Goal: Task Accomplishment & Management: Complete application form

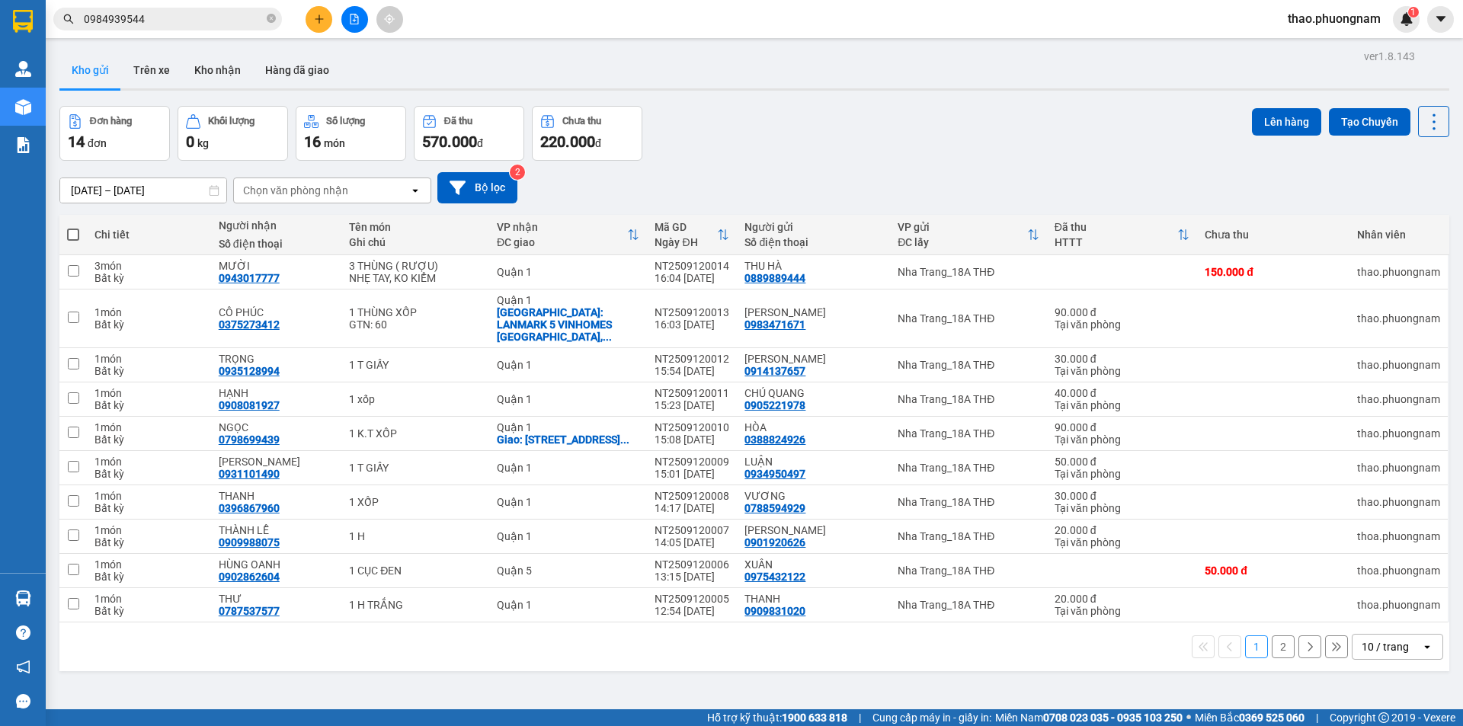
click at [128, 18] on input "0984939544" at bounding box center [174, 19] width 180 height 17
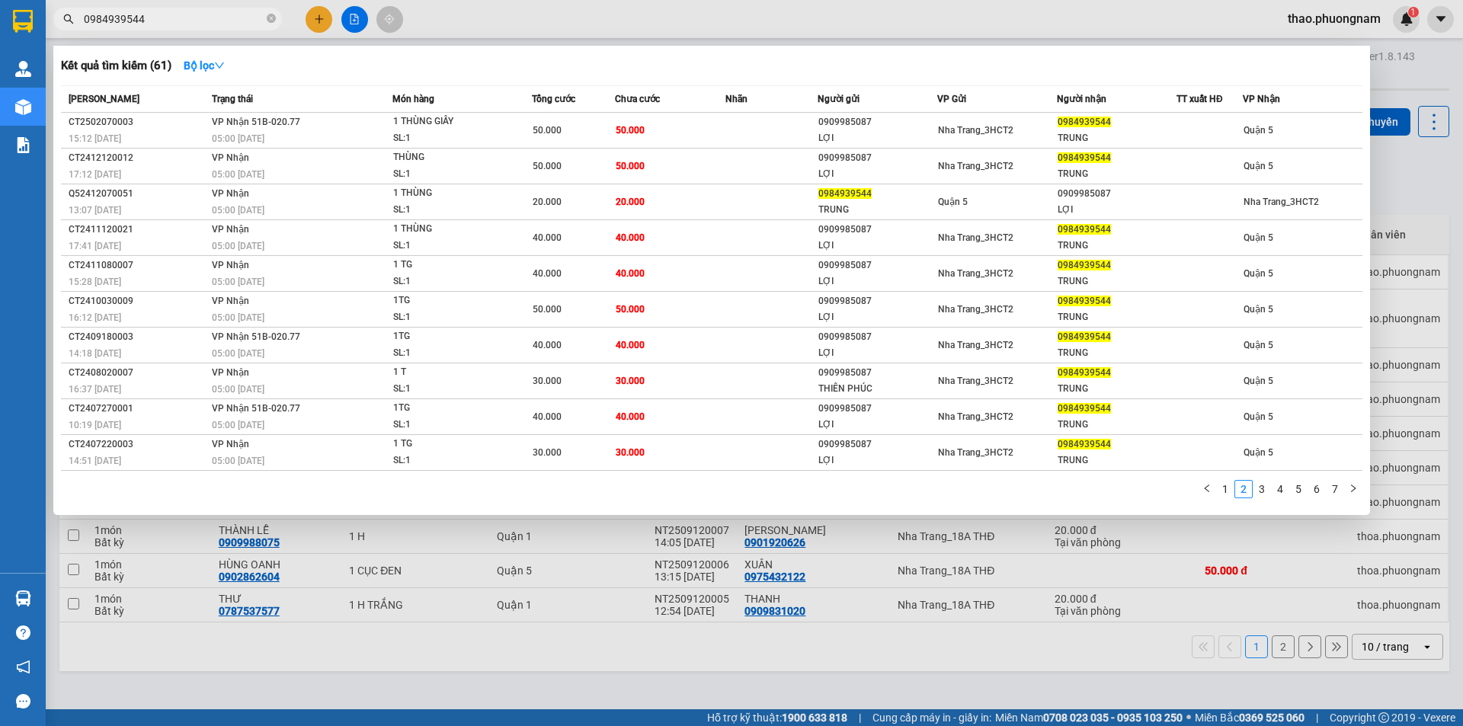
click at [128, 18] on input "0984939544" at bounding box center [174, 19] width 180 height 17
click at [315, 17] on div at bounding box center [731, 363] width 1463 height 726
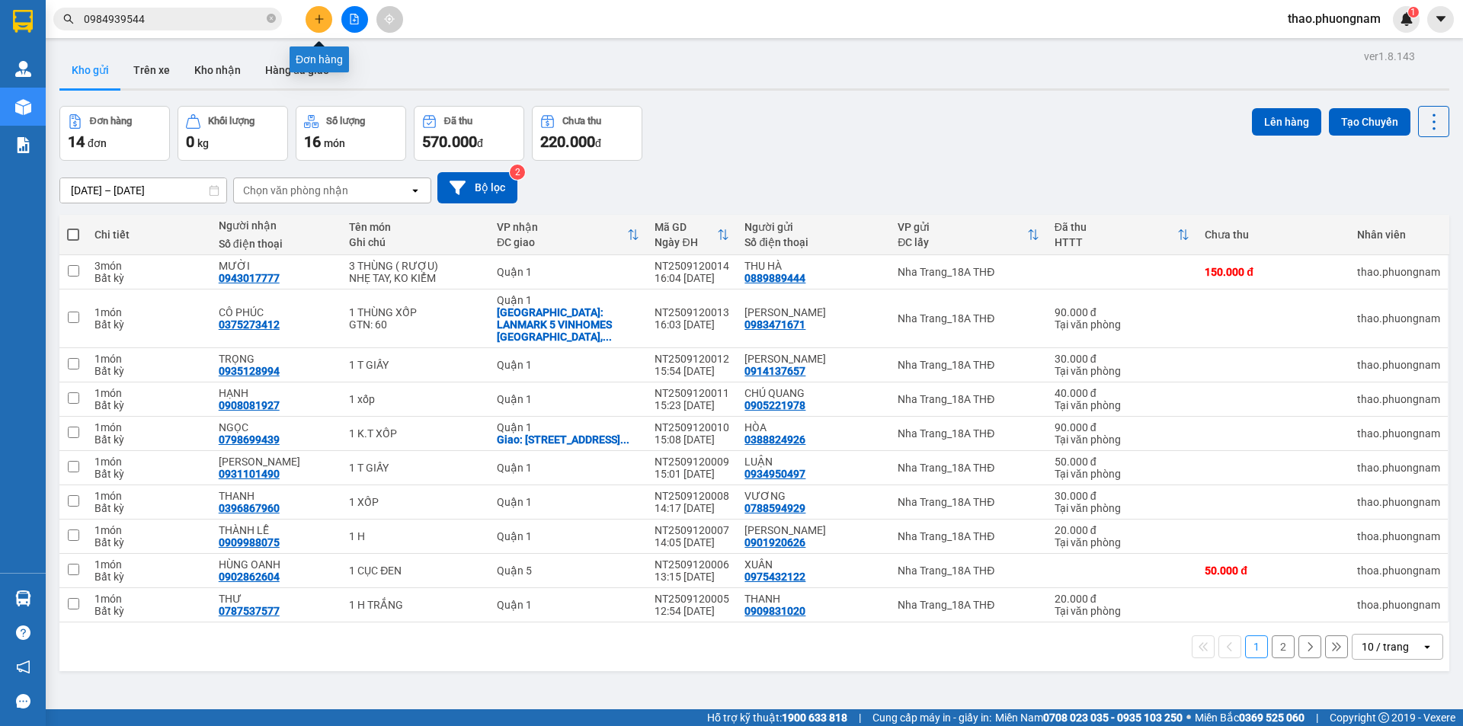
click at [315, 17] on icon "plus" at bounding box center [319, 19] width 11 height 11
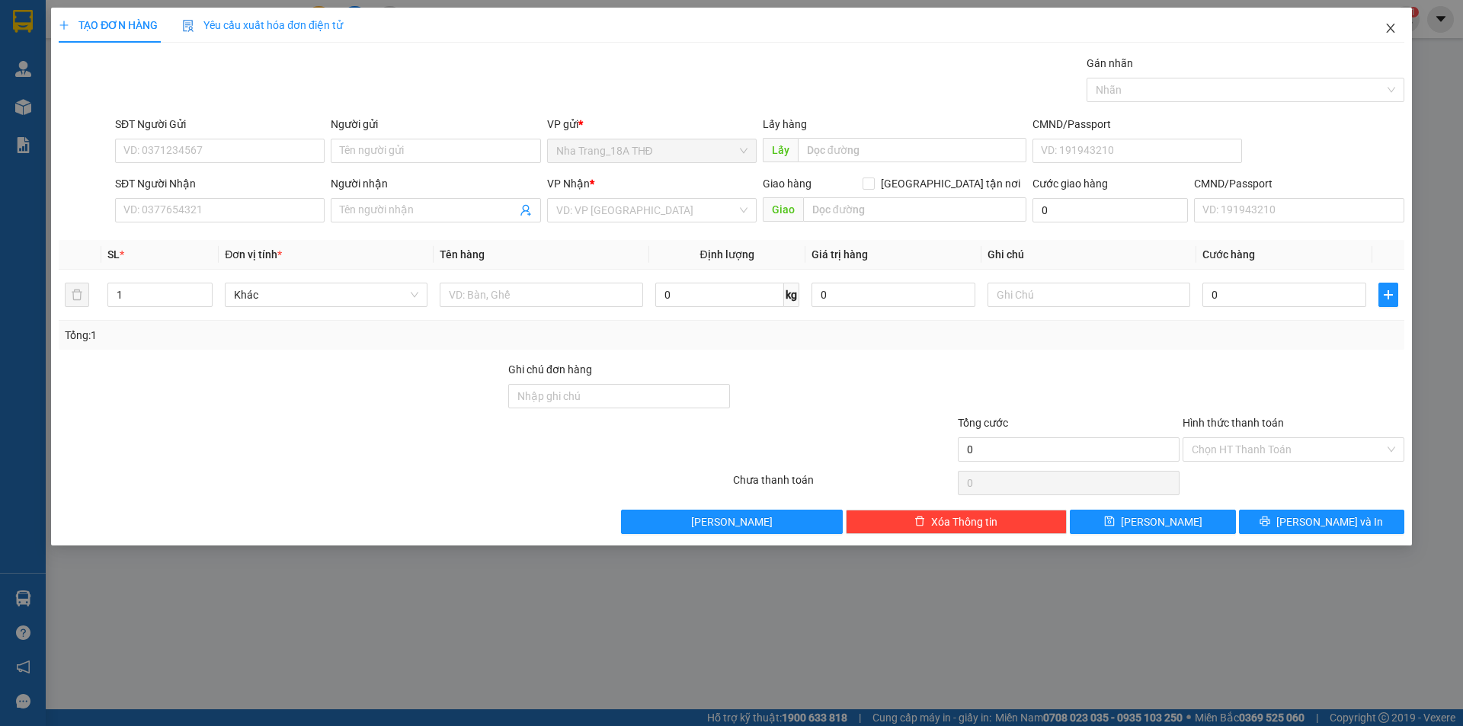
click at [1388, 28] on icon "close" at bounding box center [1390, 28] width 12 height 12
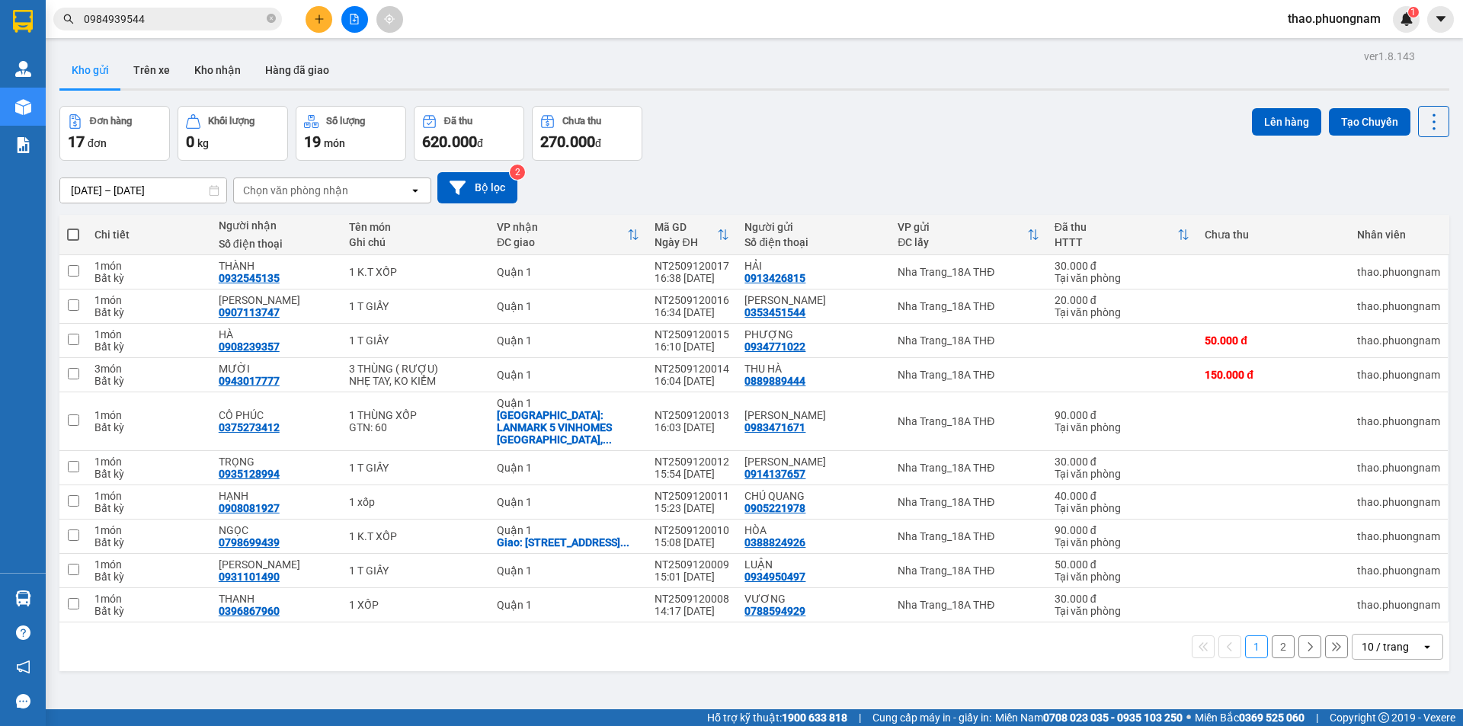
click at [173, 21] on input "0984939544" at bounding box center [174, 19] width 180 height 17
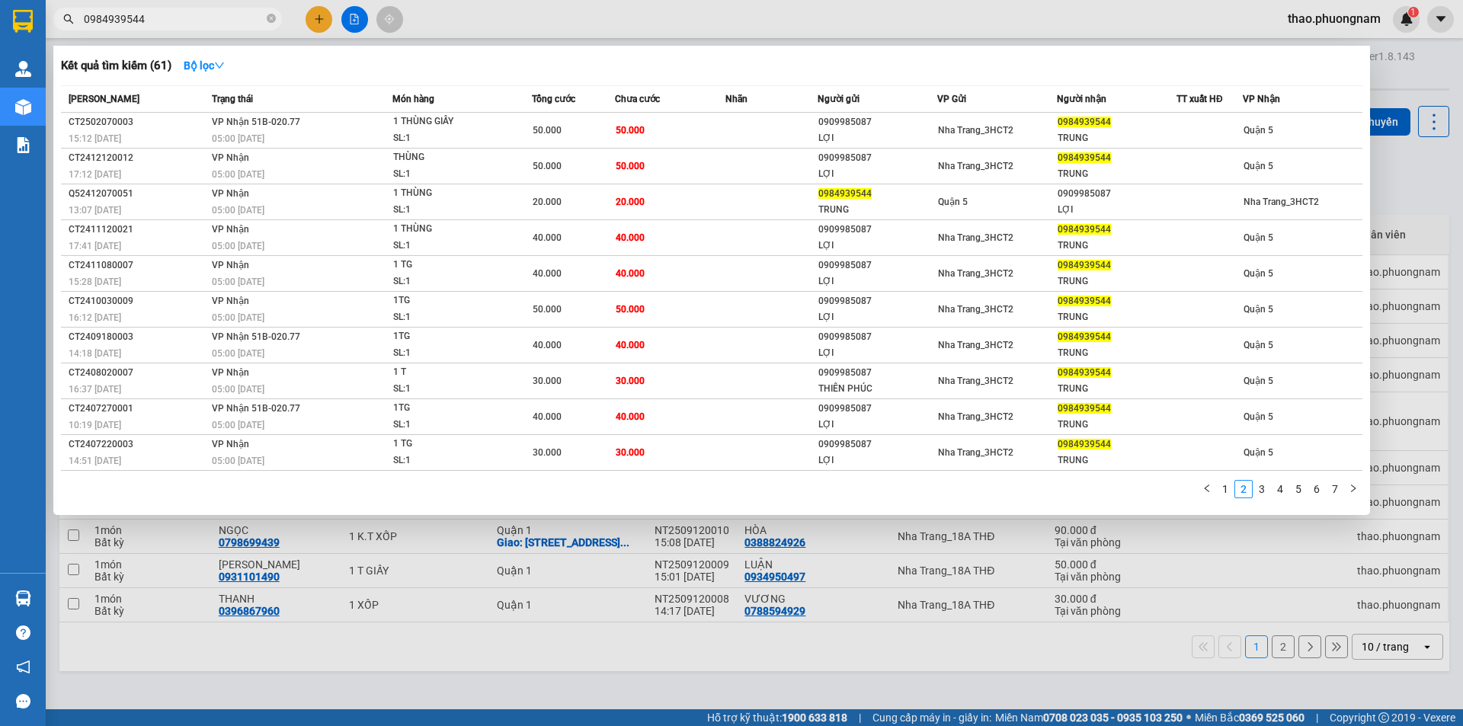
click at [173, 21] on input "0984939544" at bounding box center [174, 19] width 180 height 17
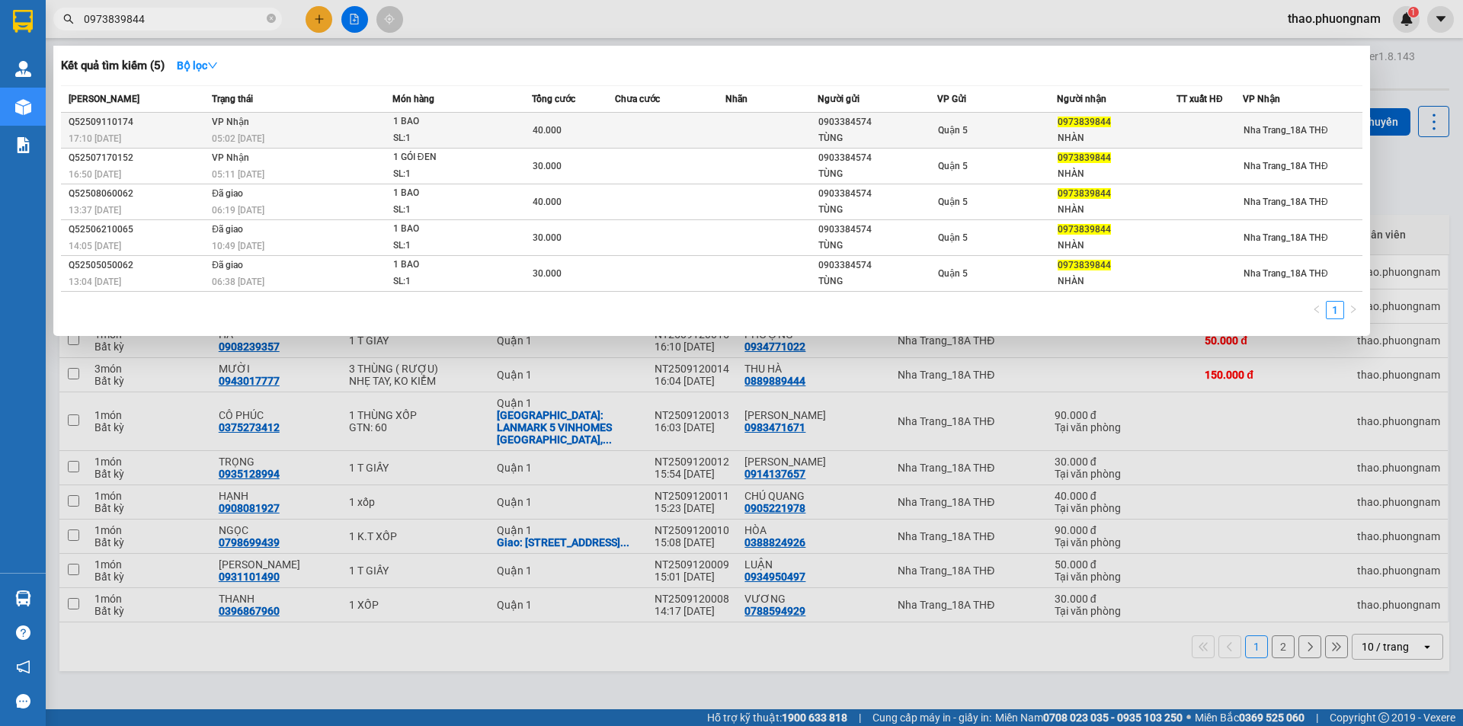
type input "0973839844"
click at [267, 130] on div "05:02 [DATE]" at bounding box center [302, 138] width 180 height 17
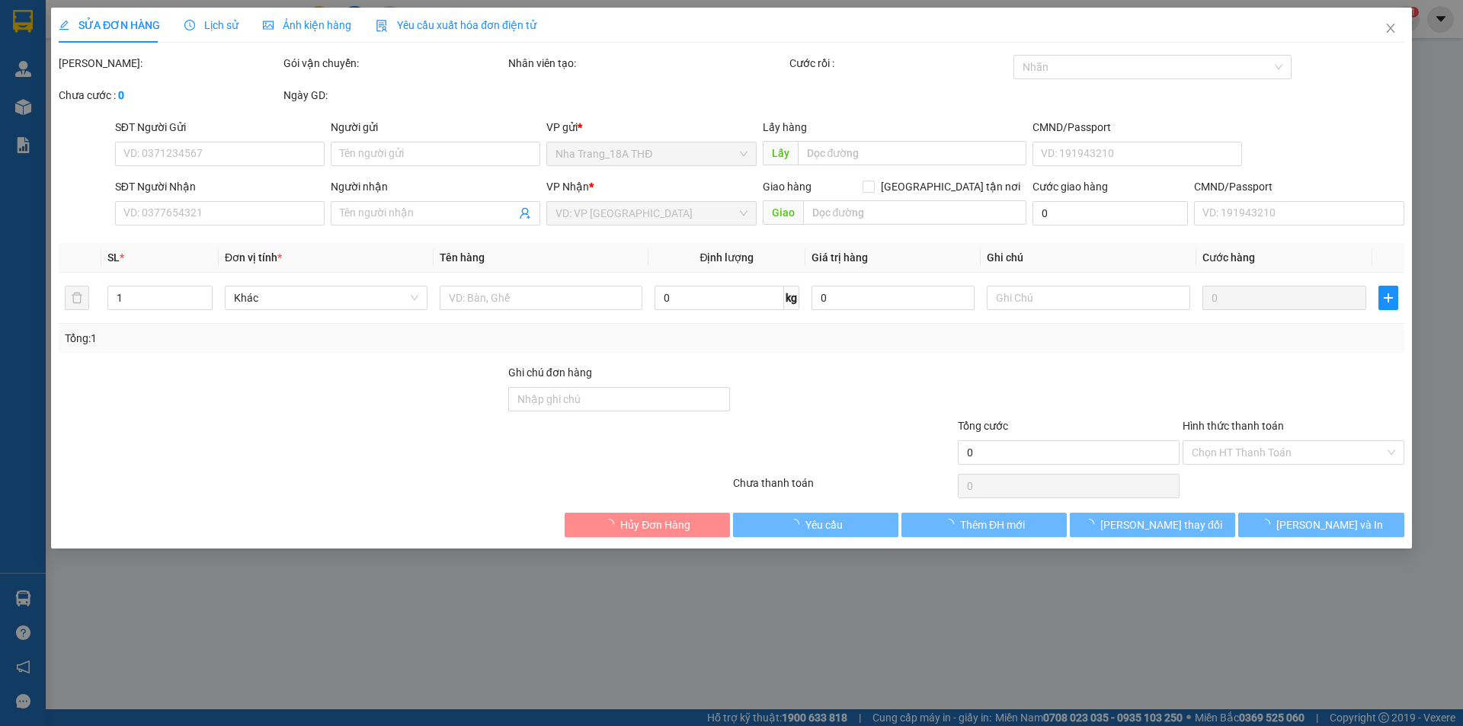
type input "0903384574"
type input "TÙNG"
type input "0973839844"
type input "NHÀN"
type input "40.000"
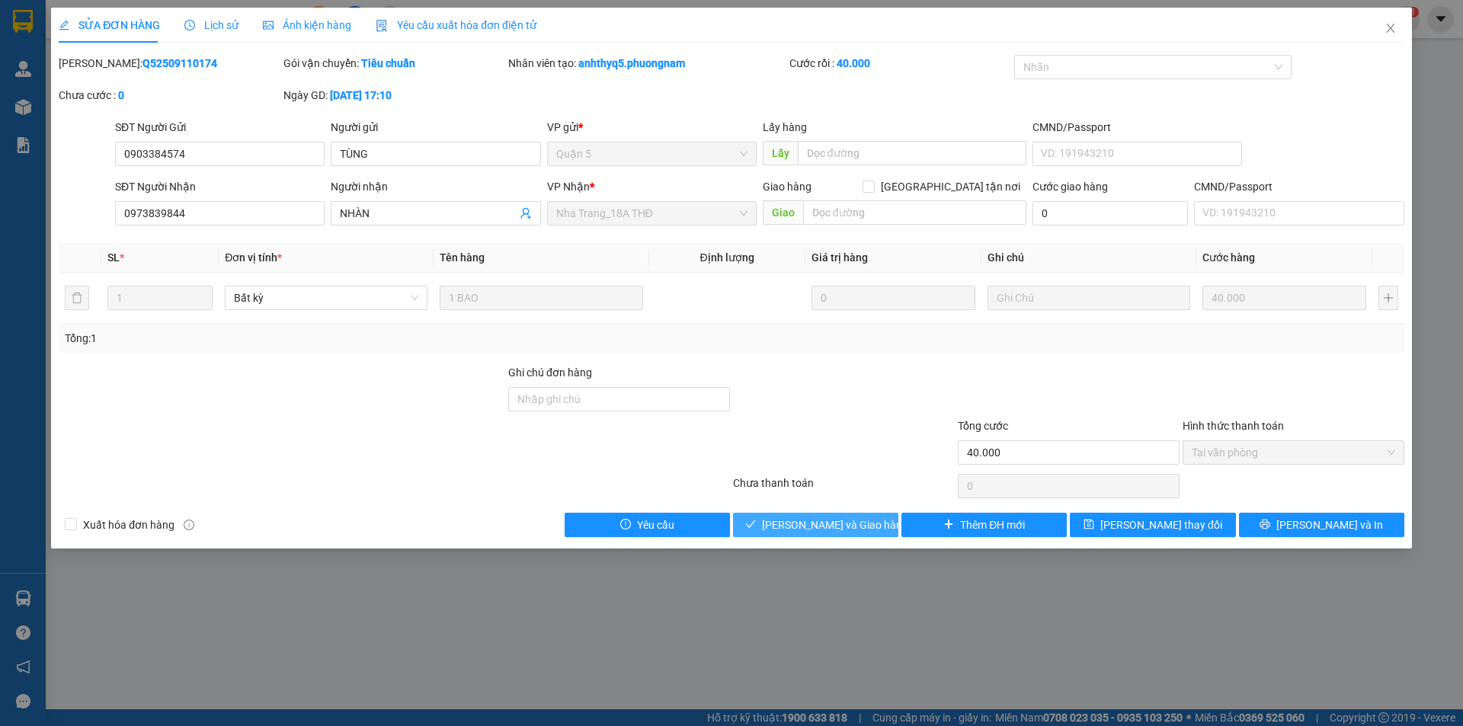
click at [823, 524] on span "[PERSON_NAME] và Giao hàng" at bounding box center [835, 525] width 146 height 17
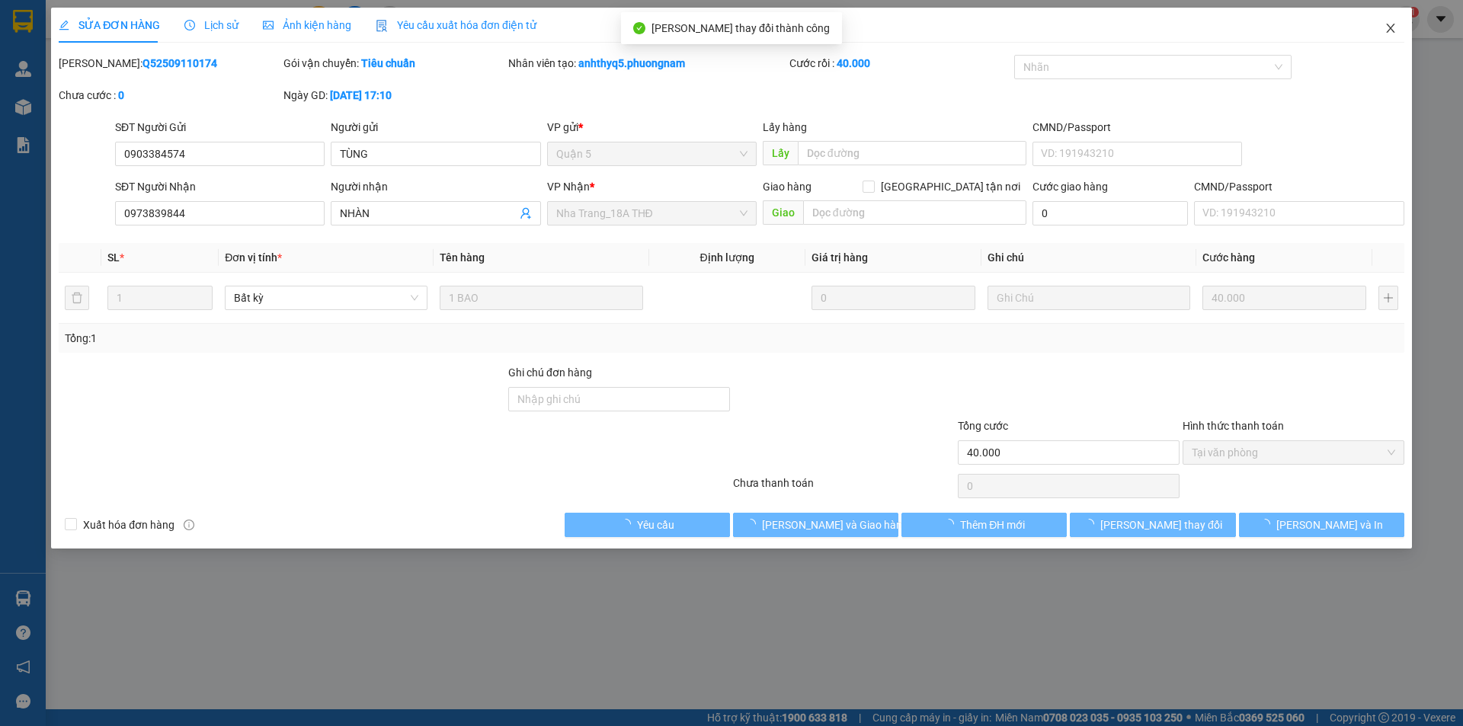
click at [1391, 33] on icon "close" at bounding box center [1390, 28] width 12 height 12
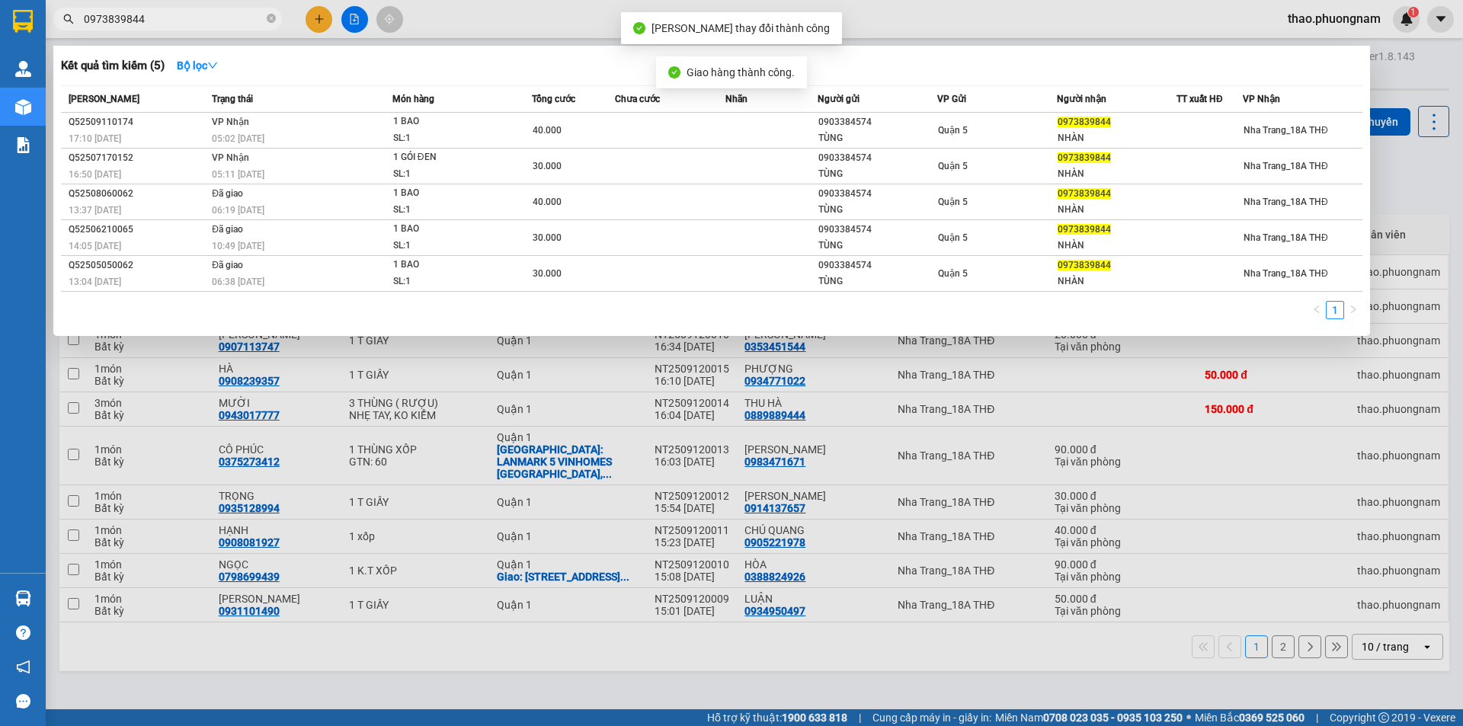
click at [181, 21] on input "0973839844" at bounding box center [174, 19] width 180 height 17
click at [316, 14] on div at bounding box center [731, 363] width 1463 height 726
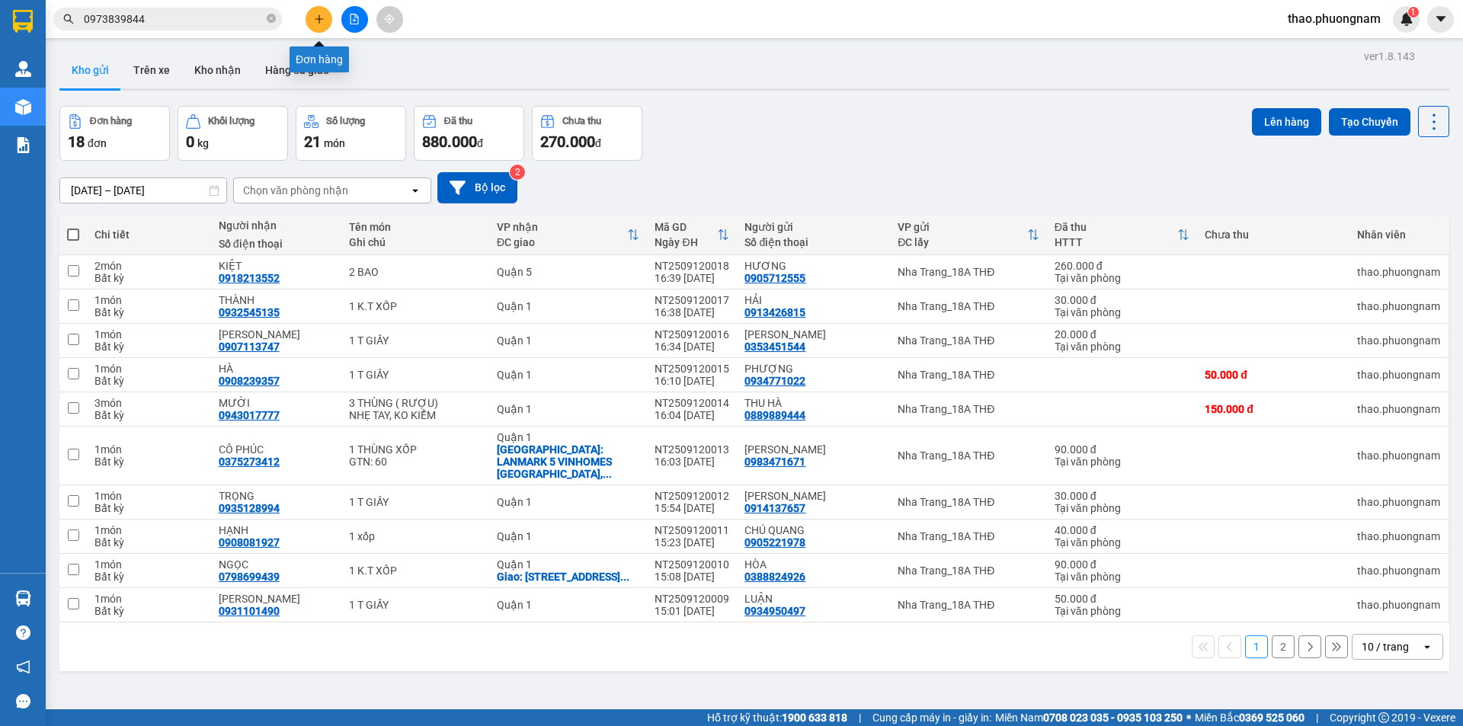
click at [316, 14] on icon "plus" at bounding box center [319, 19] width 11 height 11
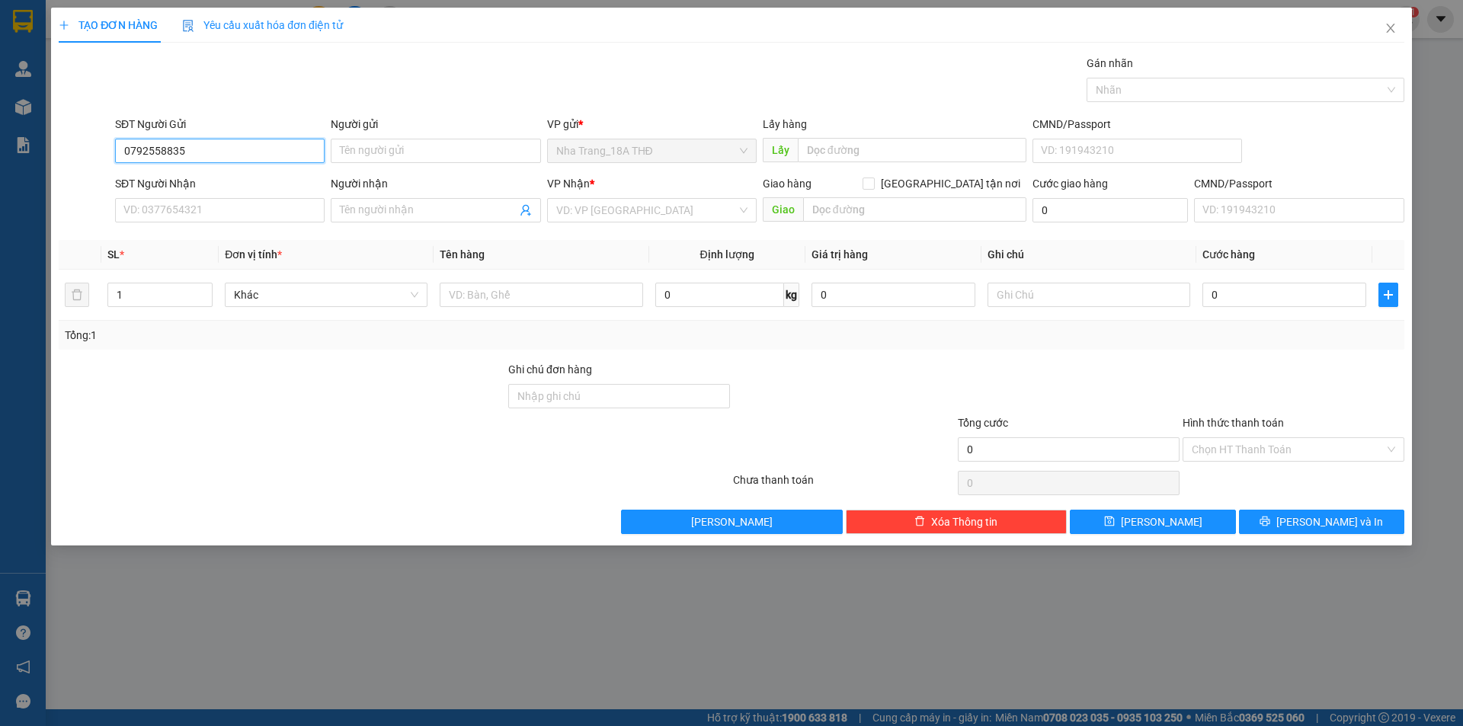
type input "0792558835"
type input "H"
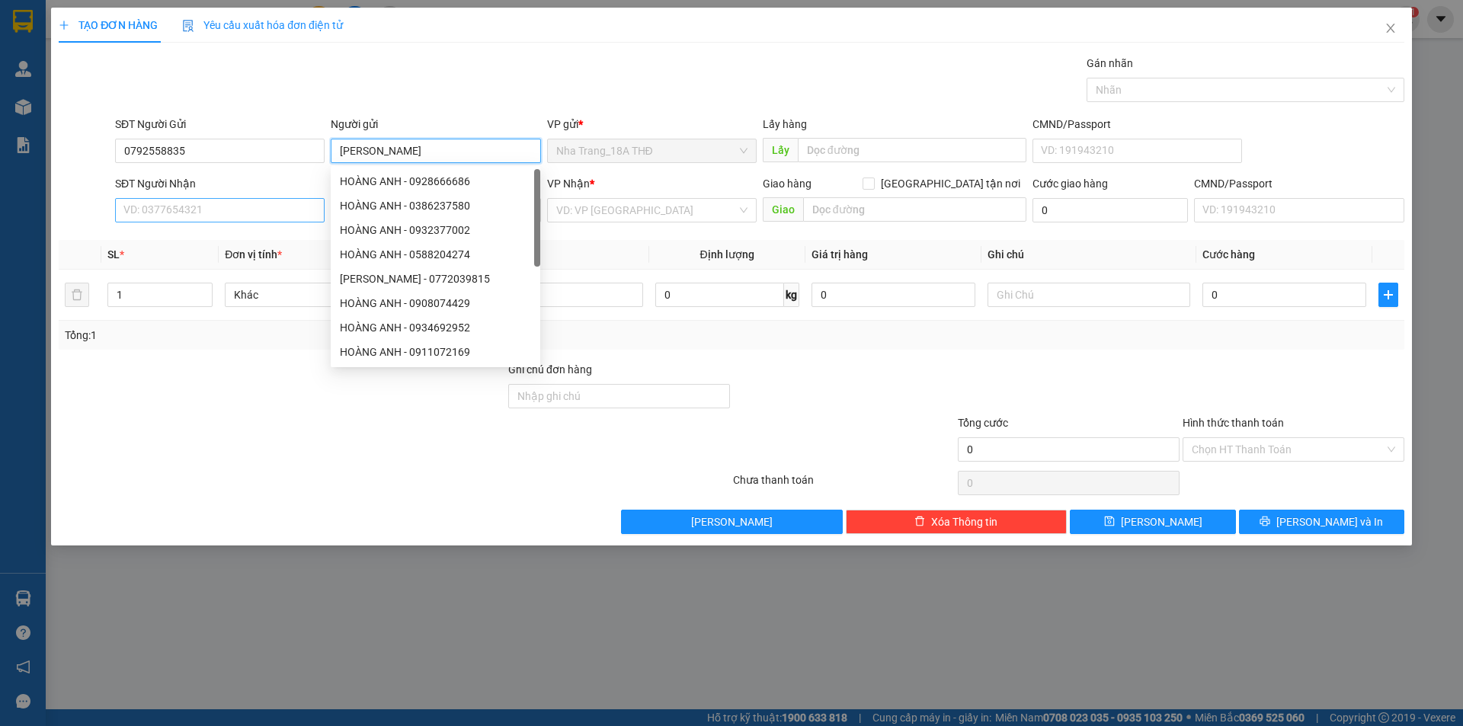
type input "[PERSON_NAME]"
click at [190, 210] on input "SĐT Người Nhận" at bounding box center [220, 210] width 210 height 24
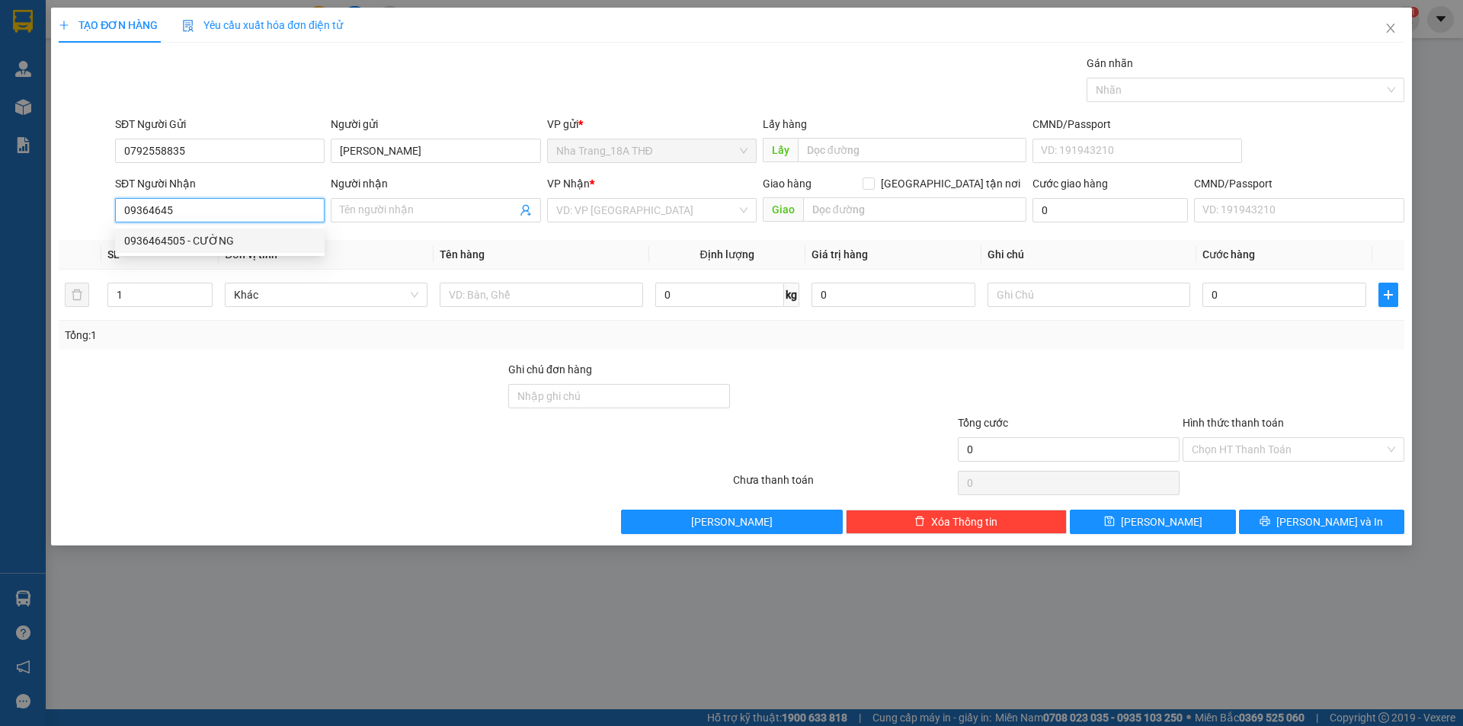
click at [196, 237] on div "0936464505 - CƯỜNG" at bounding box center [219, 240] width 191 height 17
type input "0936464505"
type input "CƯỜNG"
type input "0936464505"
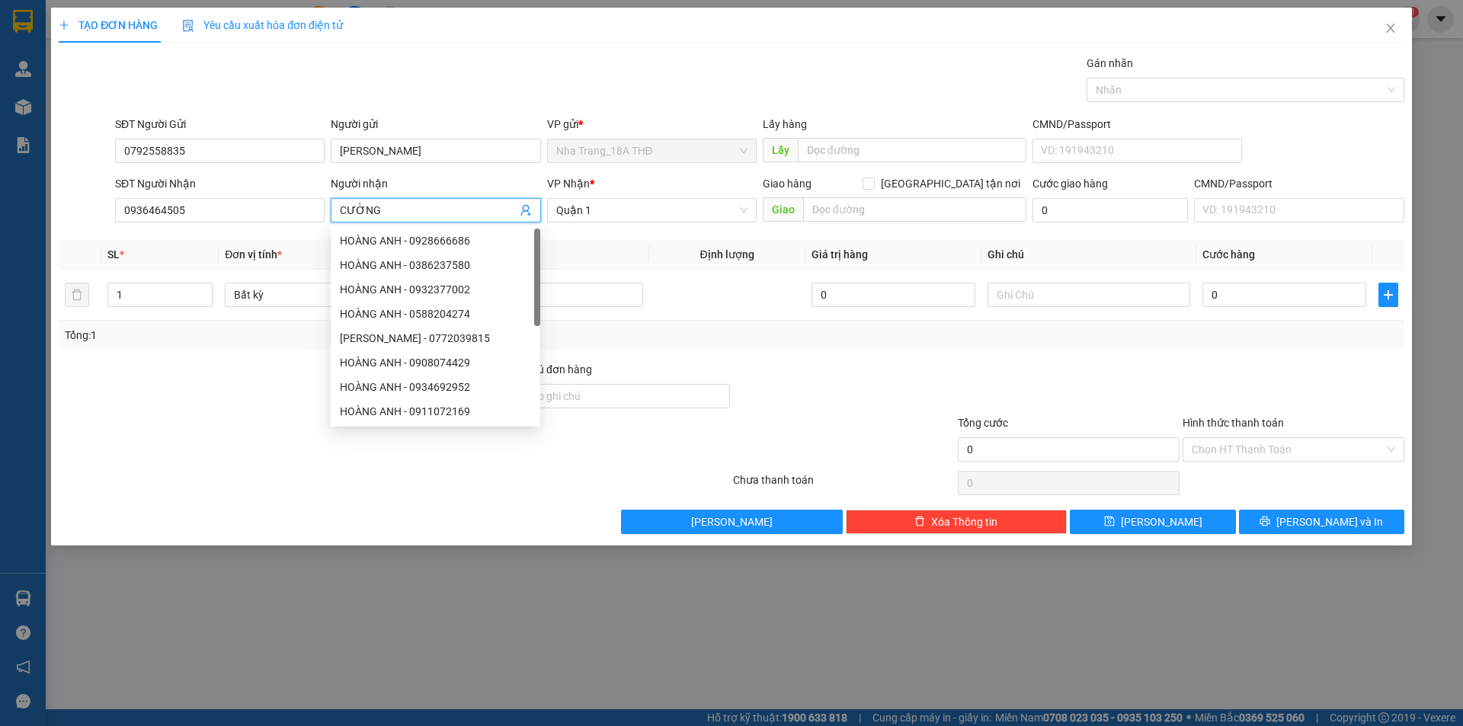
drag, startPoint x: 423, startPoint y: 216, endPoint x: 309, endPoint y: 197, distance: 115.1
click at [309, 197] on div "SĐT Người Nhận 0936464505 Người nhận CƯỜNG VP Nhận * Quận 1 Giao hàng [GEOGRAPH…" at bounding box center [759, 201] width 1295 height 53
drag, startPoint x: 188, startPoint y: 210, endPoint x: 3, endPoint y: 192, distance: 186.0
click at [3, 192] on div "TẠO ĐƠN HÀNG Yêu cầu xuất hóa đơn điện tử Transit Pickup Surcharge Ids Transit …" at bounding box center [731, 363] width 1463 height 726
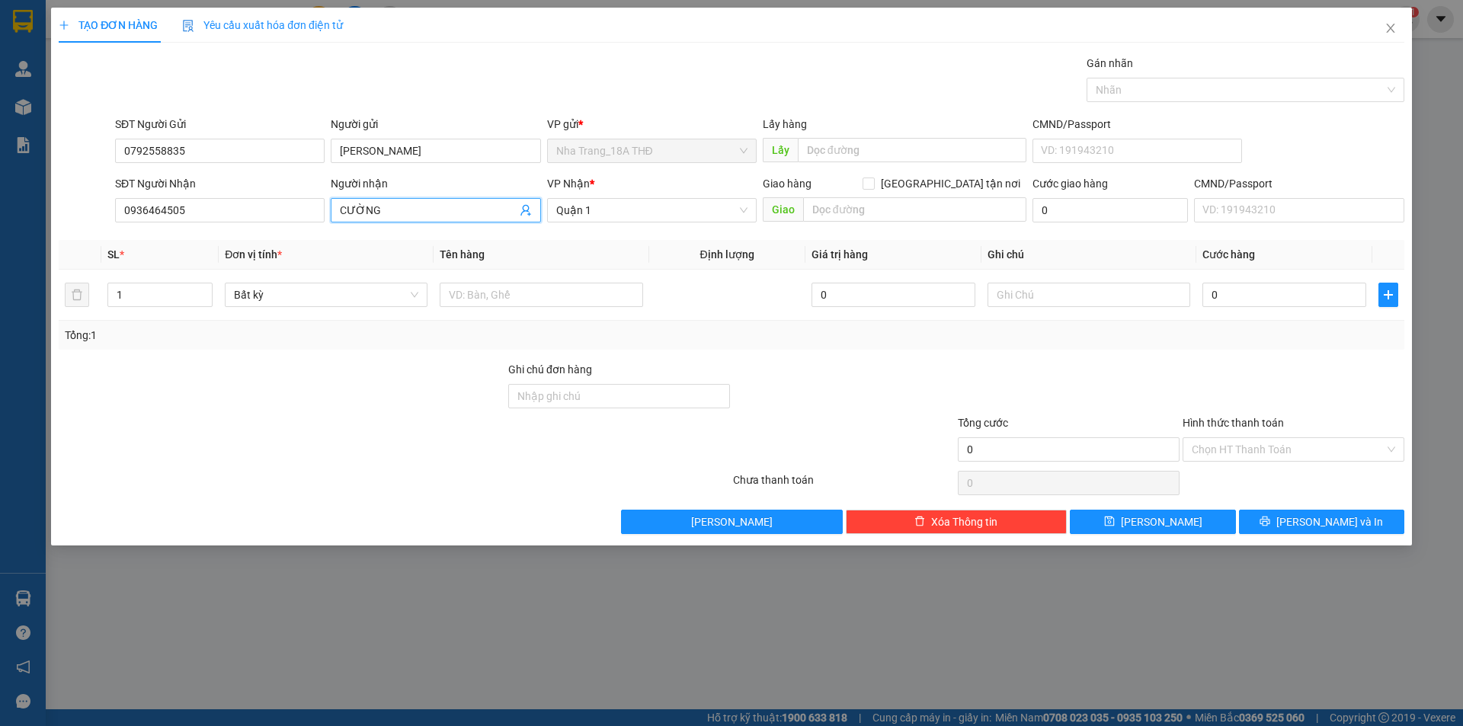
click at [395, 213] on input "CƯỜNG" at bounding box center [428, 210] width 176 height 17
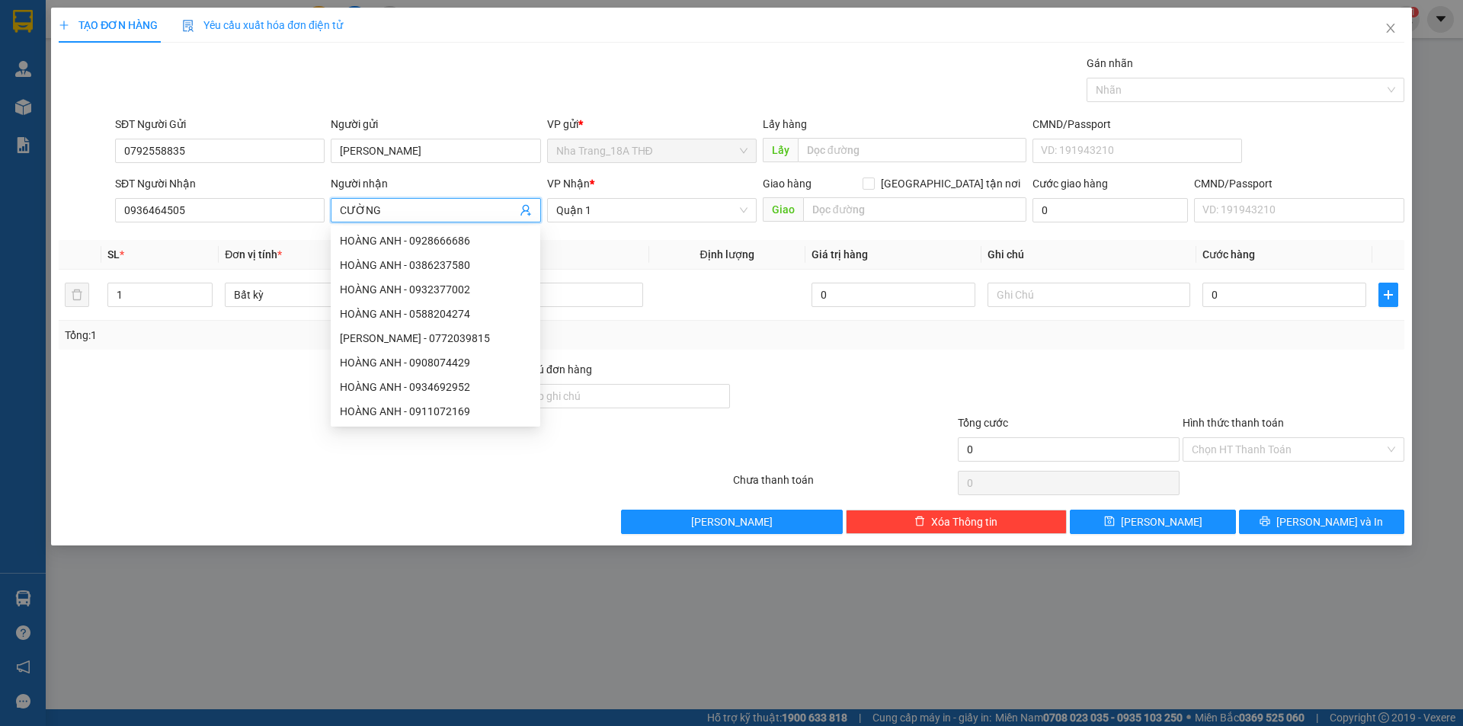
drag, startPoint x: 395, startPoint y: 213, endPoint x: 312, endPoint y: 187, distance: 87.0
click at [312, 187] on div "SĐT Người Nhận 0936464505 Người nhận CƯỜNG VP Nhận * Quận 1 Giao hàng [GEOGRAPH…" at bounding box center [759, 201] width 1295 height 53
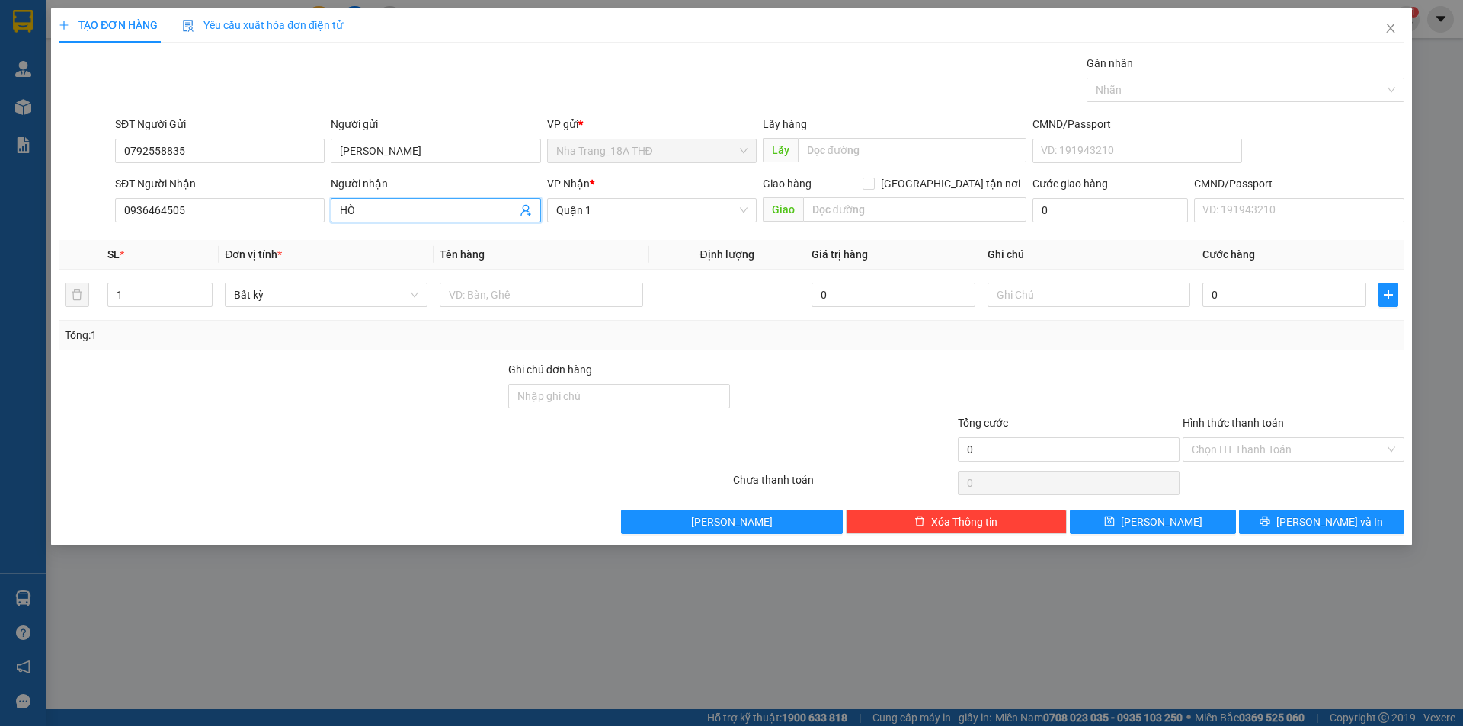
type input "H"
drag, startPoint x: 425, startPoint y: 149, endPoint x: 289, endPoint y: 119, distance: 139.8
click at [292, 117] on div "SĐT Người Gửi 0792558835 Người gửi HOÀNG ANH HOÀNG ANH VP gửi * [GEOGRAPHIC_DAT…" at bounding box center [759, 142] width 1295 height 53
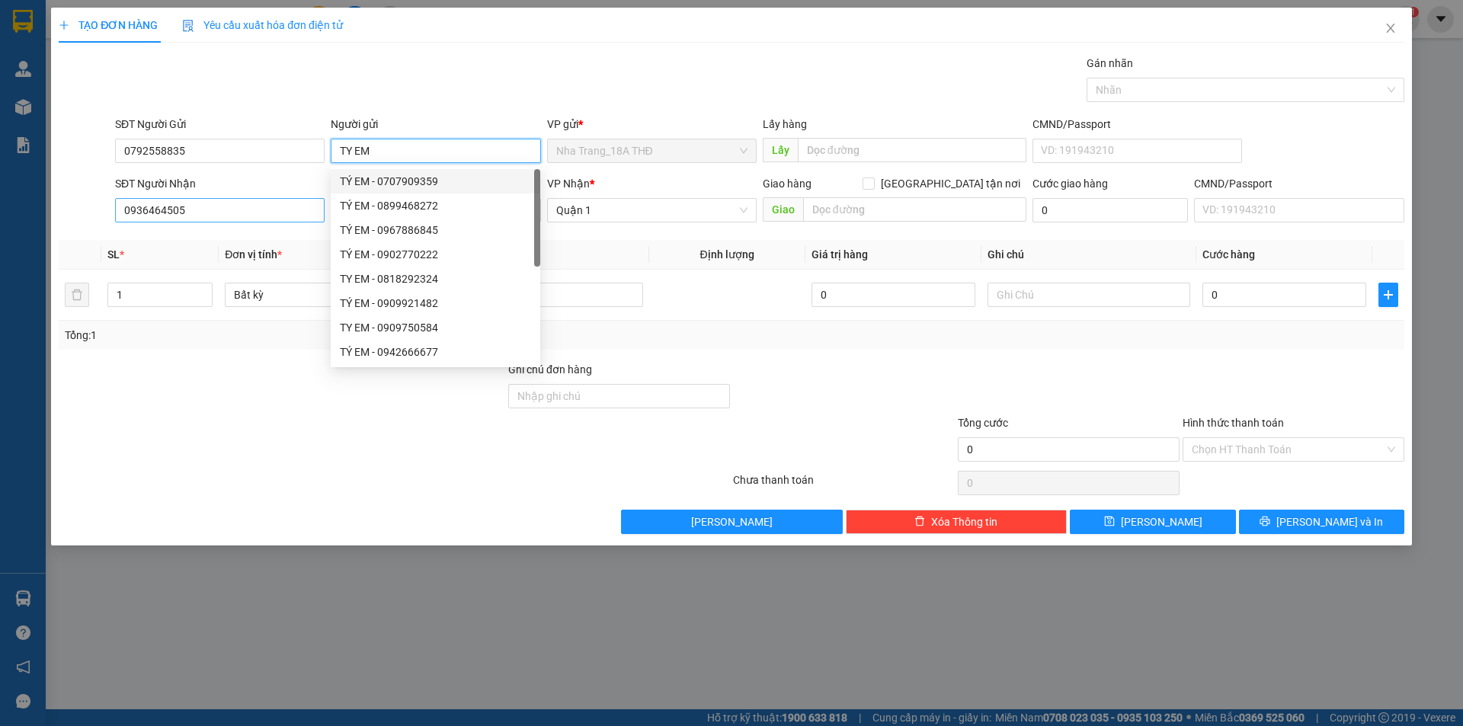
type input "TY EM"
click at [201, 213] on input "0936464505" at bounding box center [220, 210] width 210 height 24
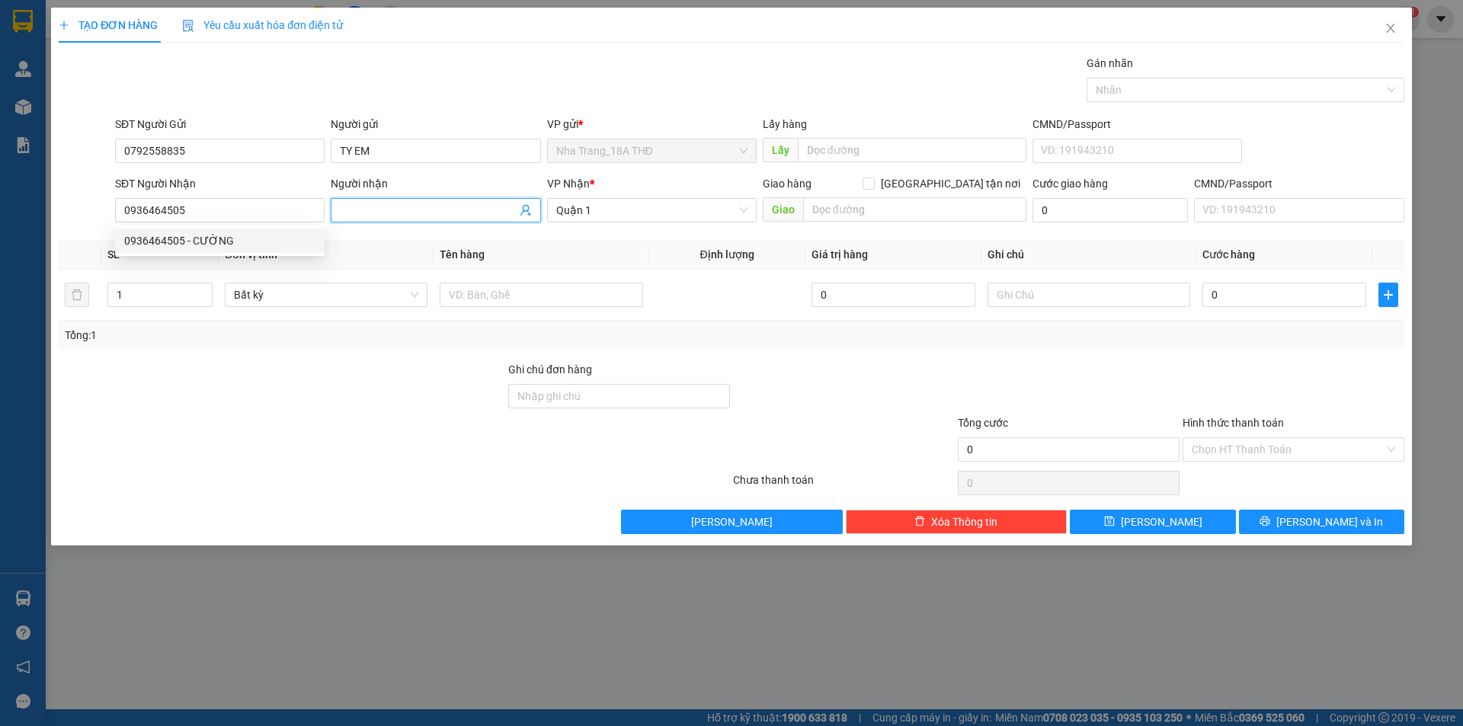
click at [338, 204] on span at bounding box center [436, 210] width 210 height 24
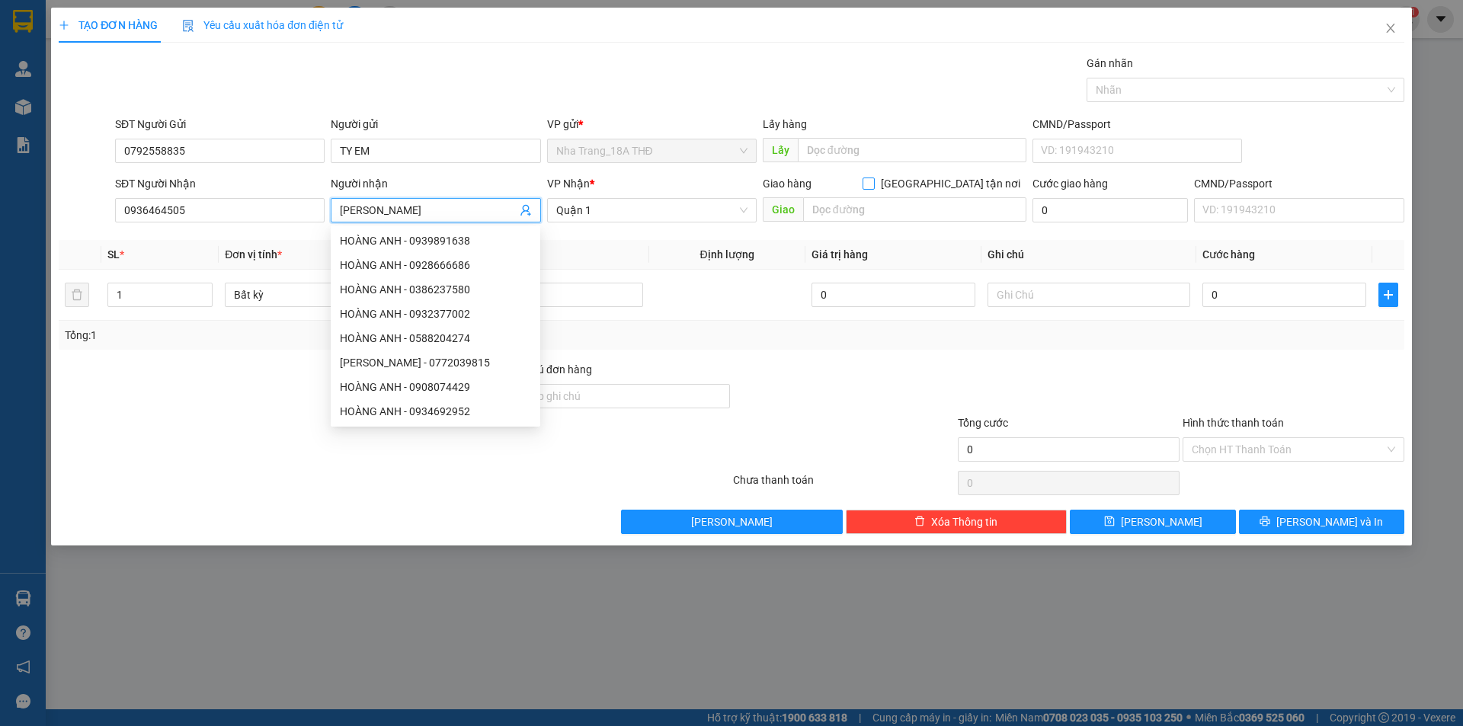
type input "[PERSON_NAME]"
click at [873, 181] on input "[GEOGRAPHIC_DATA] tận nơi" at bounding box center [868, 183] width 11 height 11
checkbox input "true"
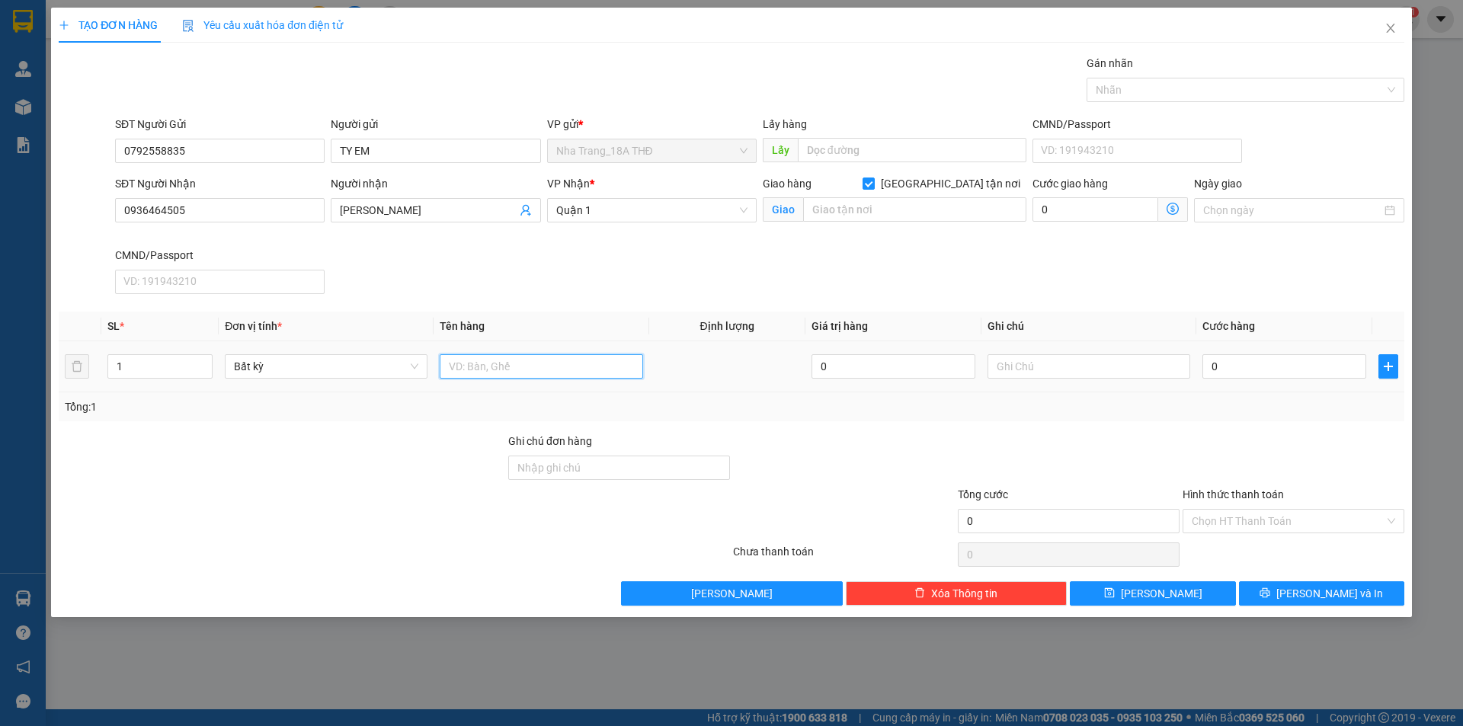
click at [466, 363] on input "text" at bounding box center [541, 366] width 203 height 24
type input "1 THÙNG GIẤY"
drag, startPoint x: 418, startPoint y: 209, endPoint x: 289, endPoint y: 187, distance: 131.4
click at [289, 187] on div "SĐT Người Nhận 0936464505 Người nhận HOÀNG ANH VP Nhận * Quận 1 Giao hàng [GEOG…" at bounding box center [759, 237] width 1295 height 125
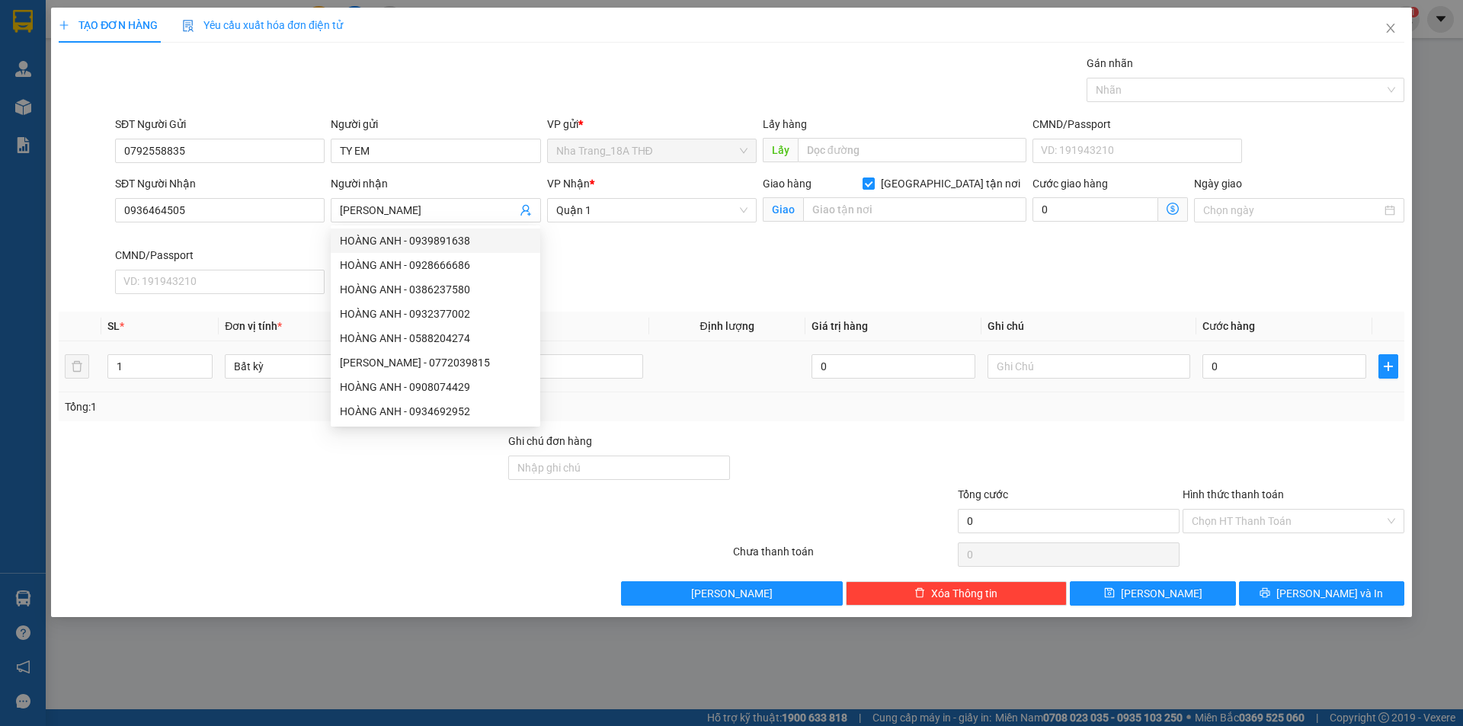
click at [609, 379] on div "1 THÙNG GIẤY" at bounding box center [541, 366] width 203 height 30
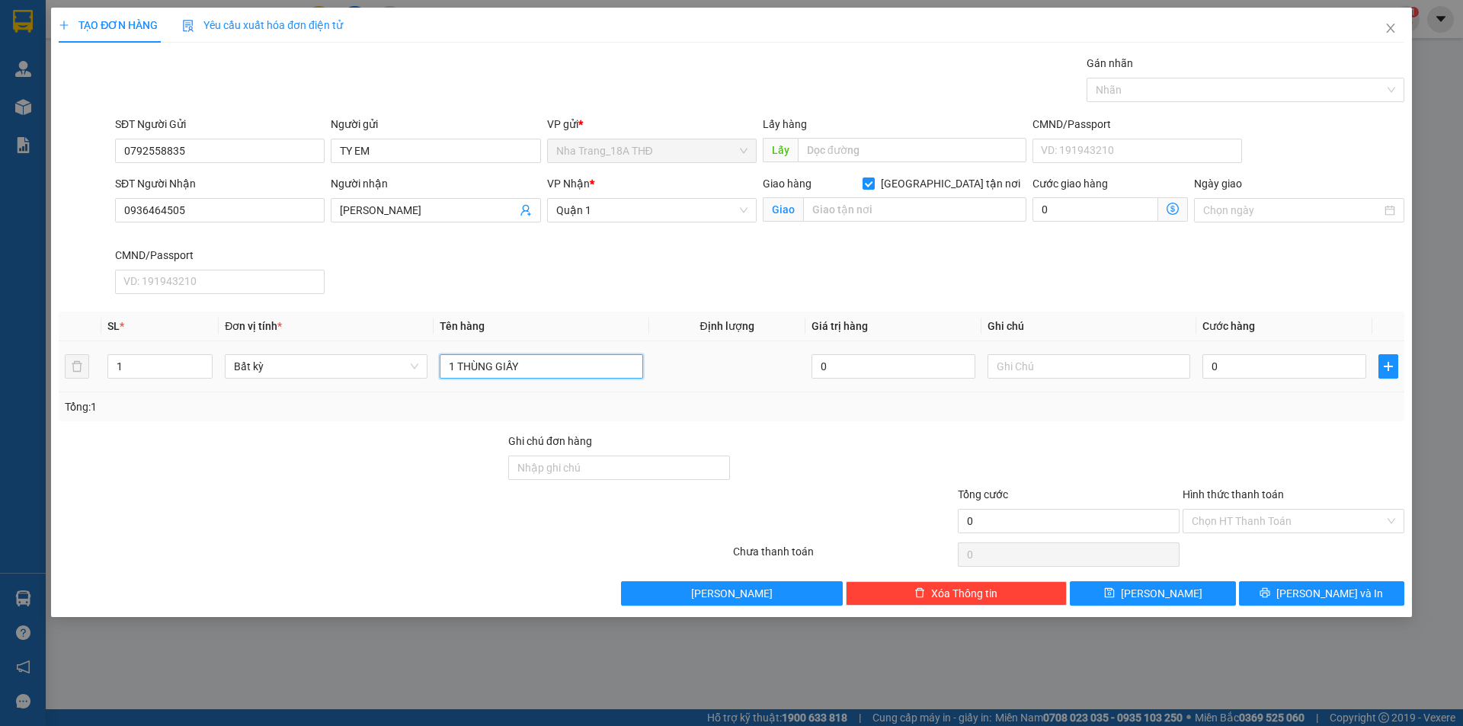
click at [602, 376] on input "1 THÙNG GIẤY" at bounding box center [541, 366] width 203 height 24
click at [918, 212] on input "text" at bounding box center [914, 209] width 223 height 24
click at [873, 182] on input "[GEOGRAPHIC_DATA] tận nơi" at bounding box center [868, 183] width 11 height 11
checkbox input "false"
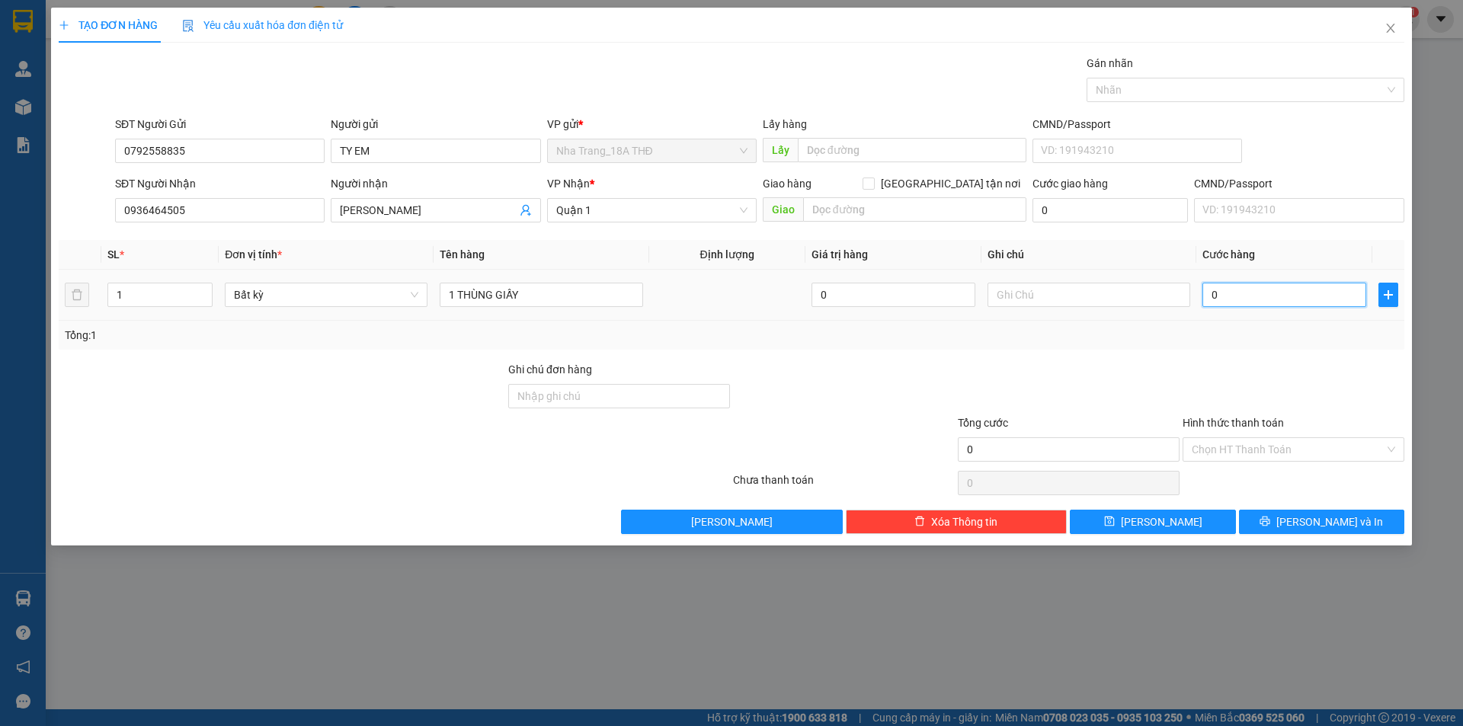
click at [1215, 296] on input "0" at bounding box center [1284, 295] width 164 height 24
type input "4"
type input "40"
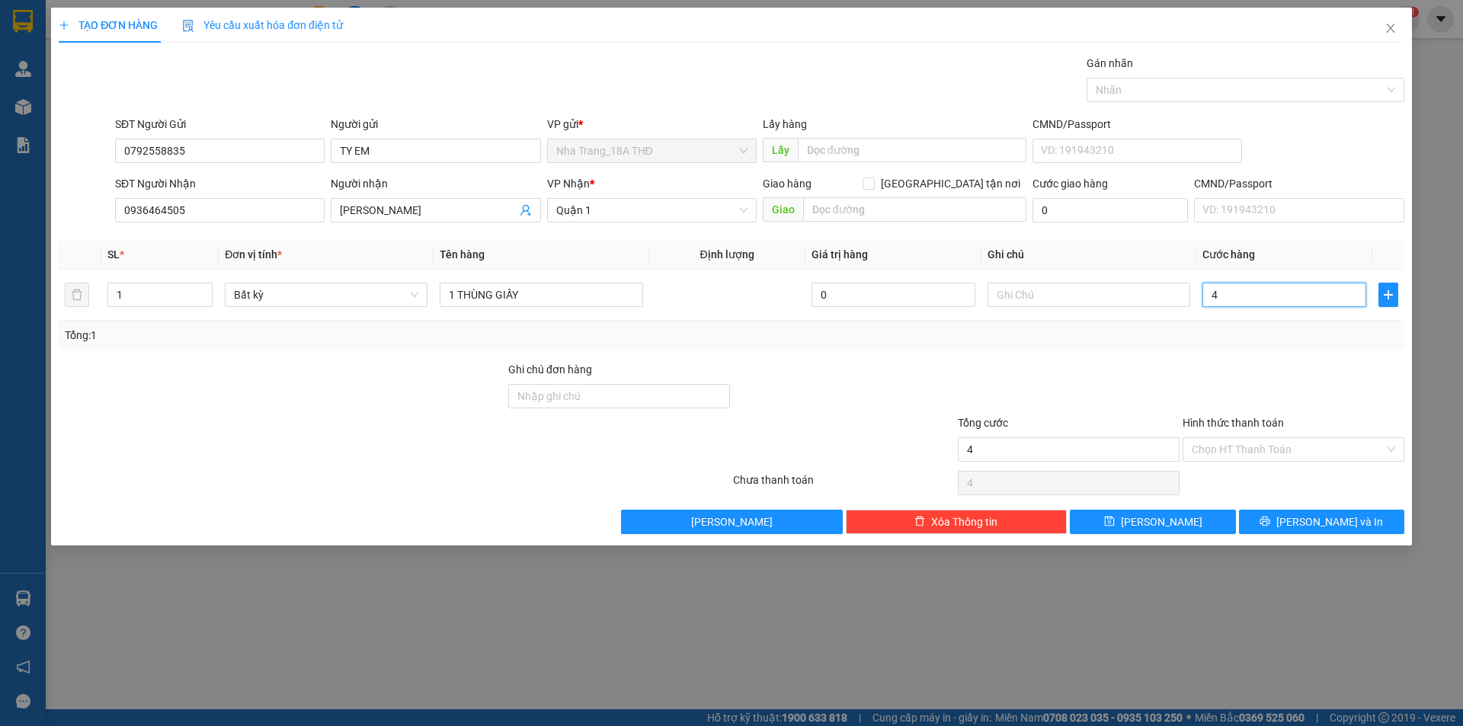
type input "40"
type input "40.000"
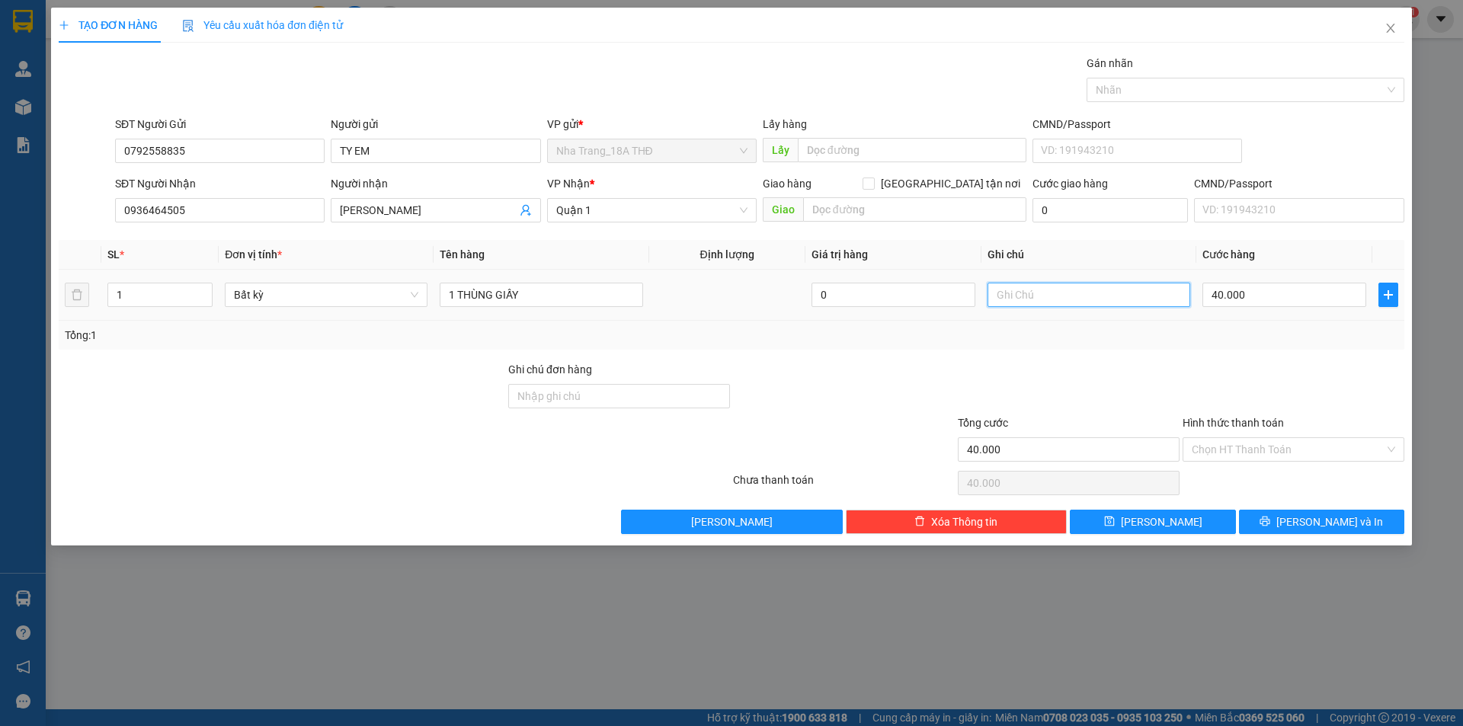
click at [999, 287] on input "text" at bounding box center [1088, 295] width 203 height 24
type input "NHẸ TAY, KO ĐẢM BẢO"
click at [1222, 447] on input "Hình thức thanh toán" at bounding box center [1288, 449] width 193 height 23
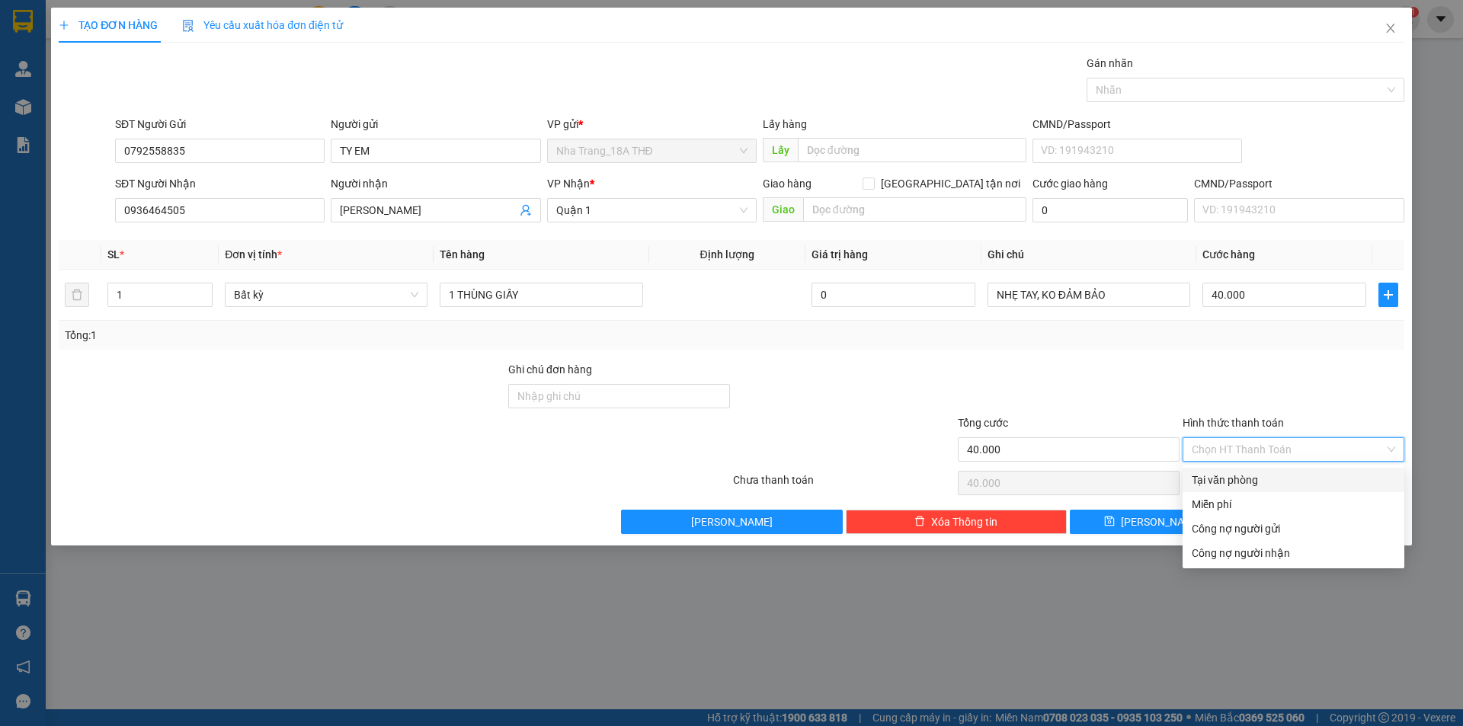
click at [1228, 484] on div "Tại văn phòng" at bounding box center [1293, 480] width 203 height 17
type input "0"
click at [1247, 478] on div "Tại văn phòng" at bounding box center [1293, 480] width 203 height 17
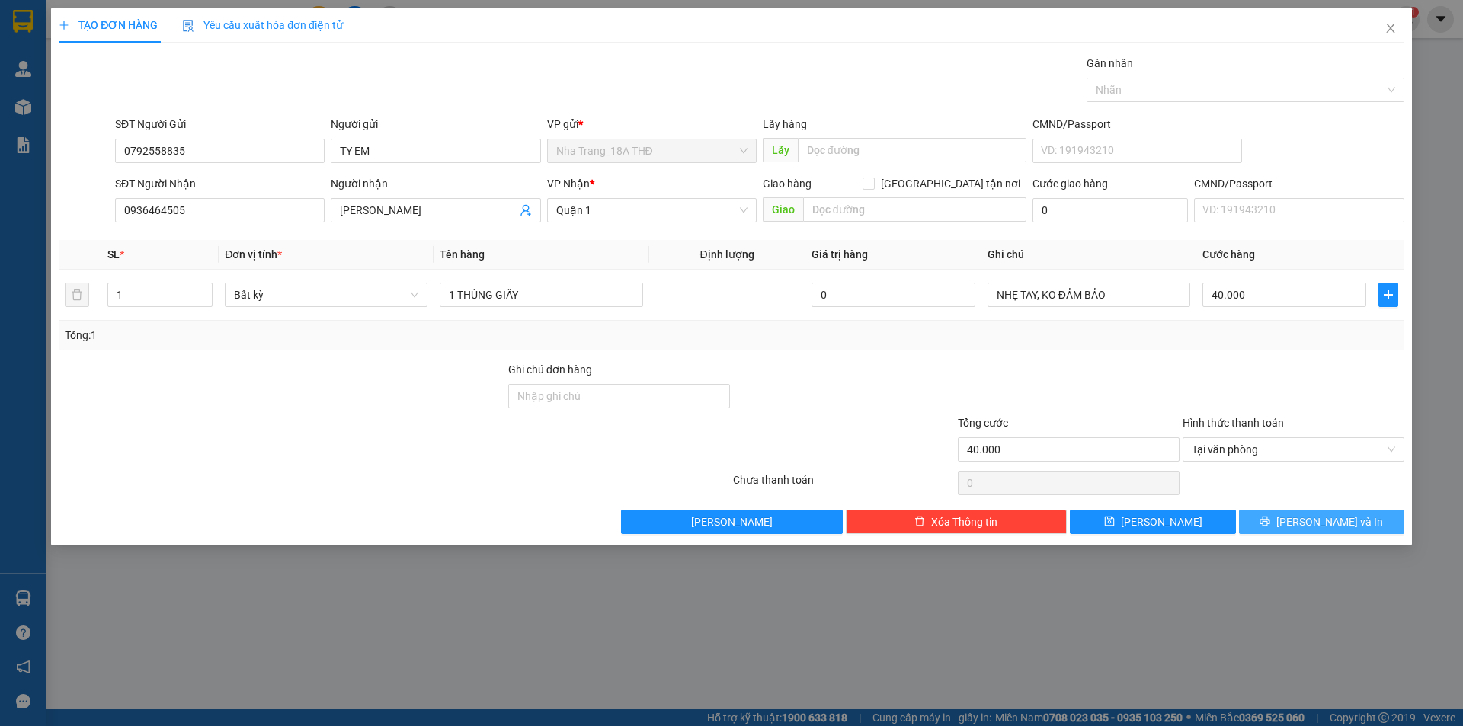
click at [1270, 517] on button "[PERSON_NAME] và In" at bounding box center [1321, 522] width 165 height 24
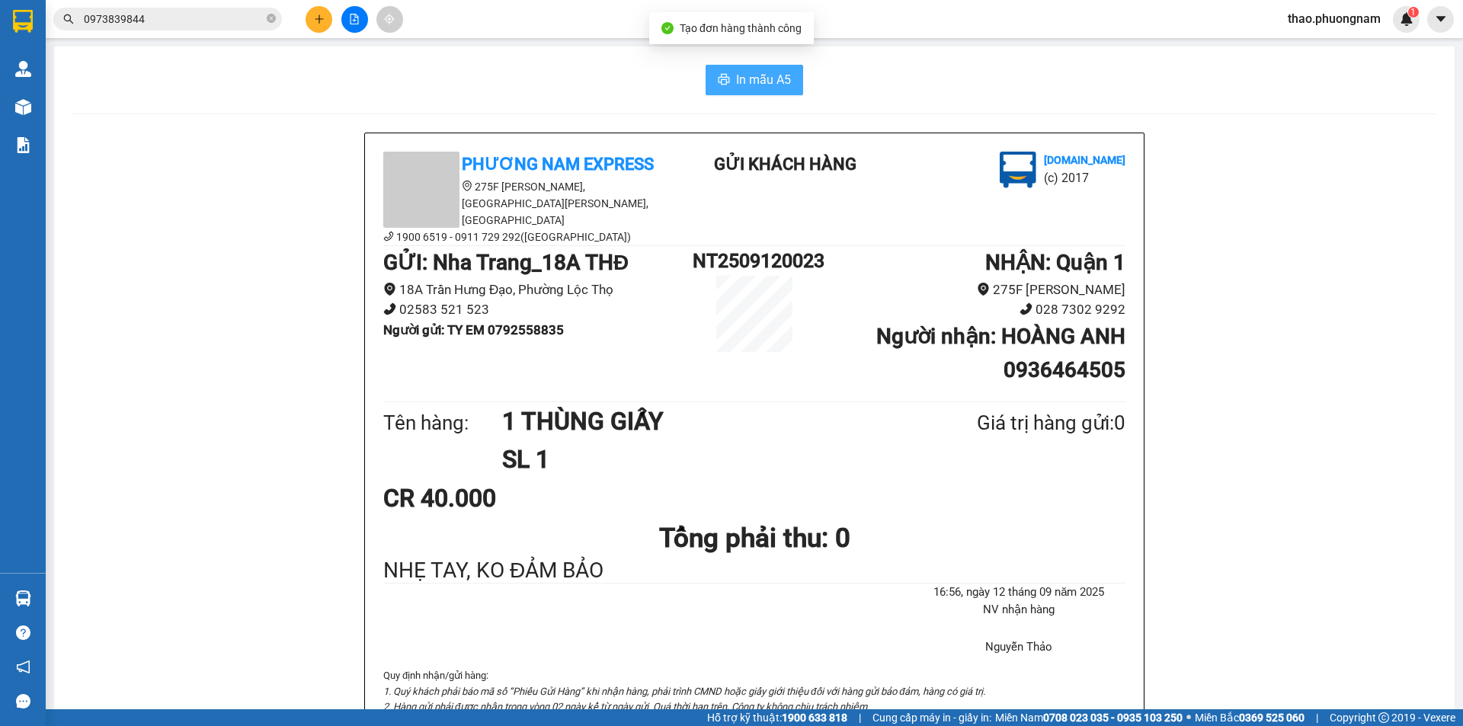
click at [757, 75] on span "In mẫu A5" at bounding box center [763, 79] width 55 height 19
click at [317, 27] on button at bounding box center [319, 19] width 27 height 27
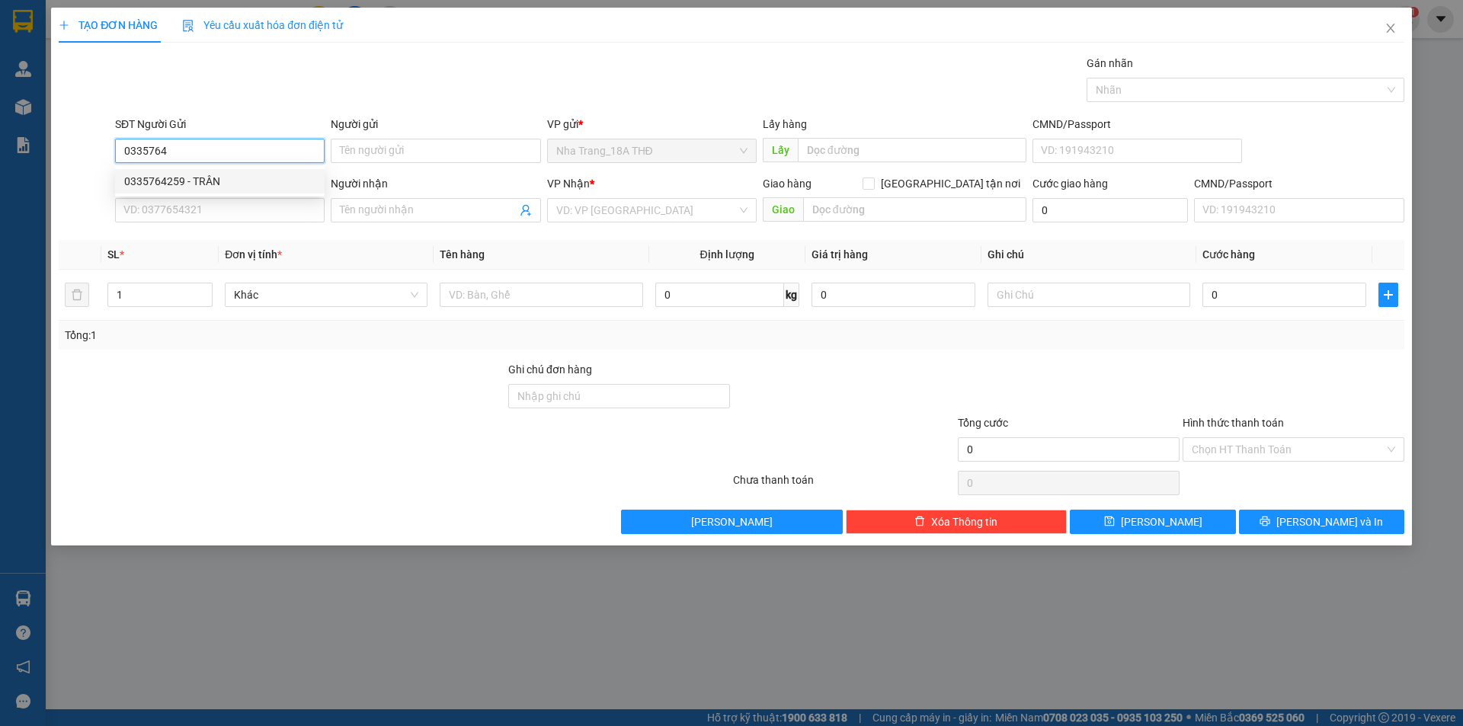
click at [222, 185] on div "0335764259 - TRÂN" at bounding box center [219, 181] width 191 height 17
type input "0335764259"
type input "TRÂN"
type input "0916693597"
type input "KHUÊ"
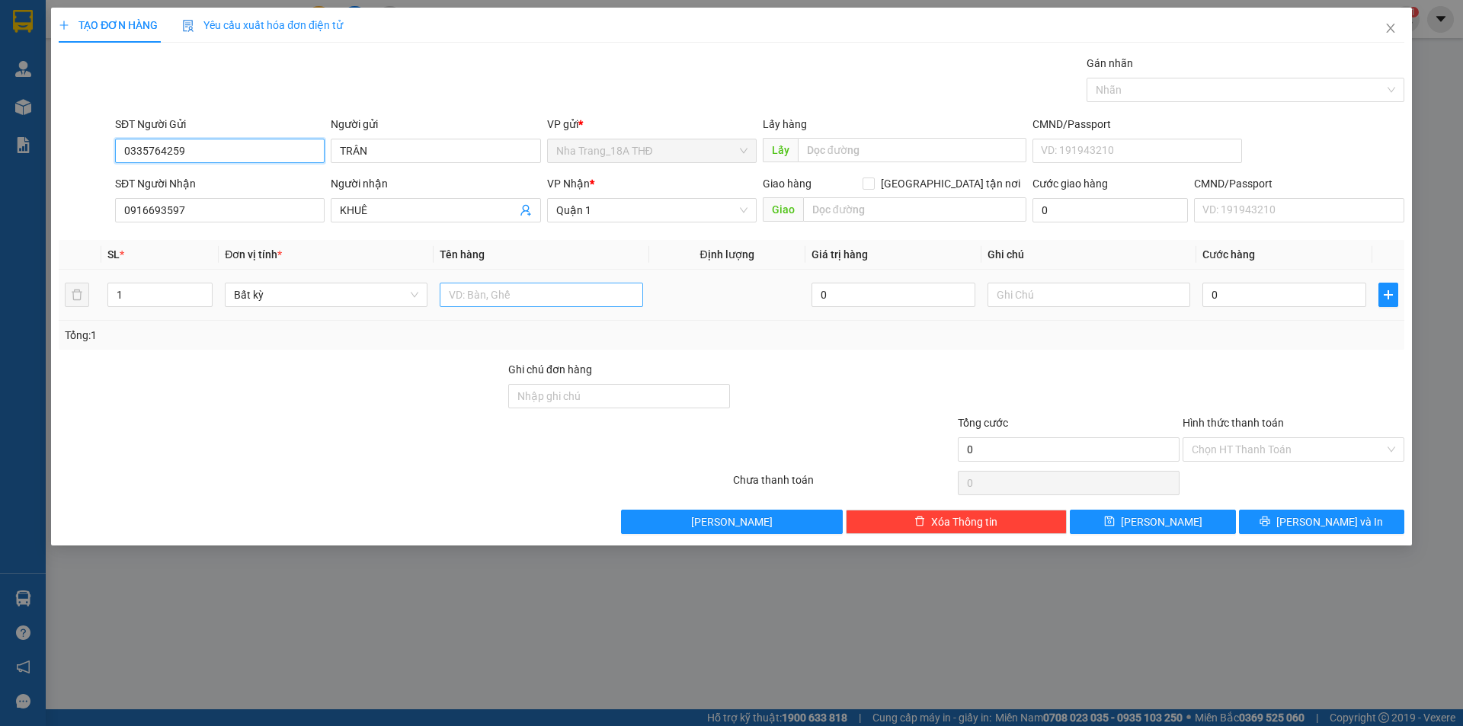
type input "0335764259"
click at [516, 297] on input "text" at bounding box center [541, 295] width 203 height 24
type input "1 BỌC XANH BIỂN"
type input "2"
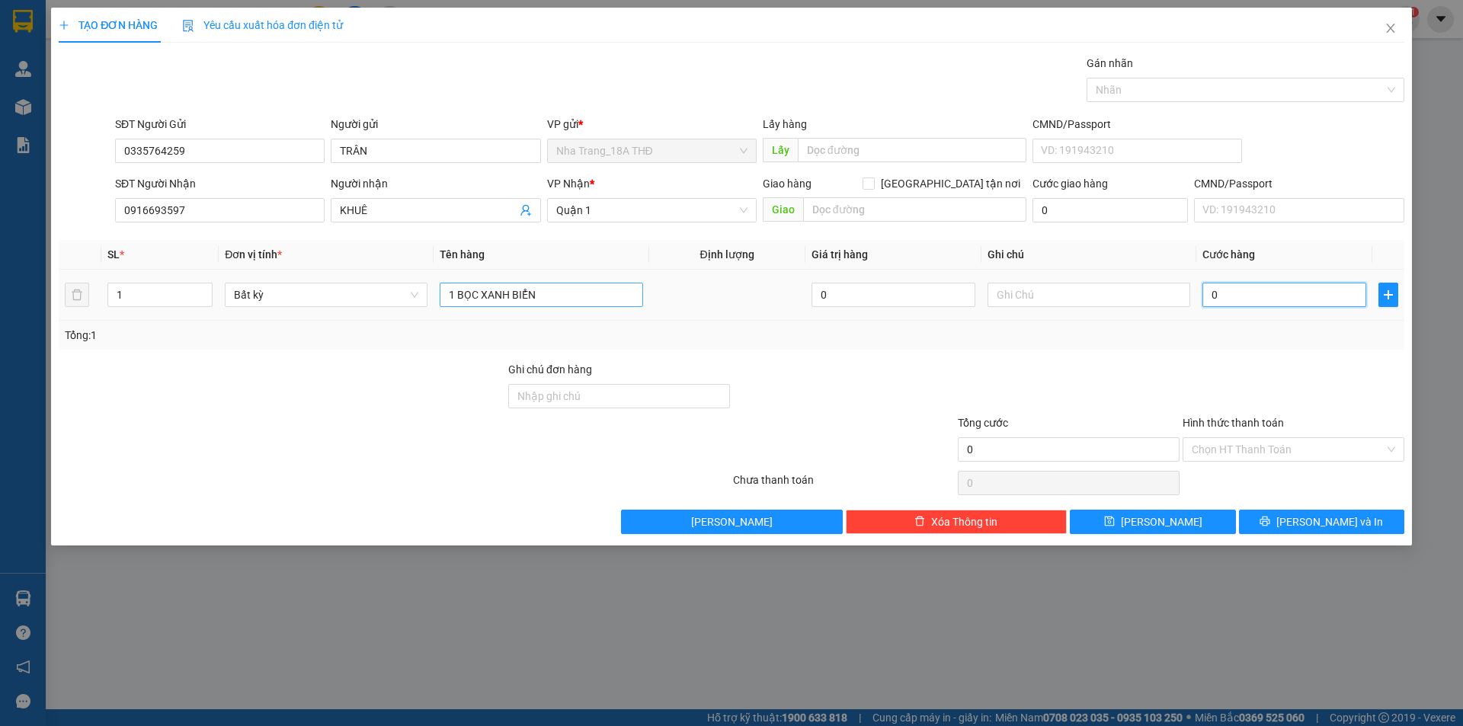
type input "2"
type input "20"
type input "20.000"
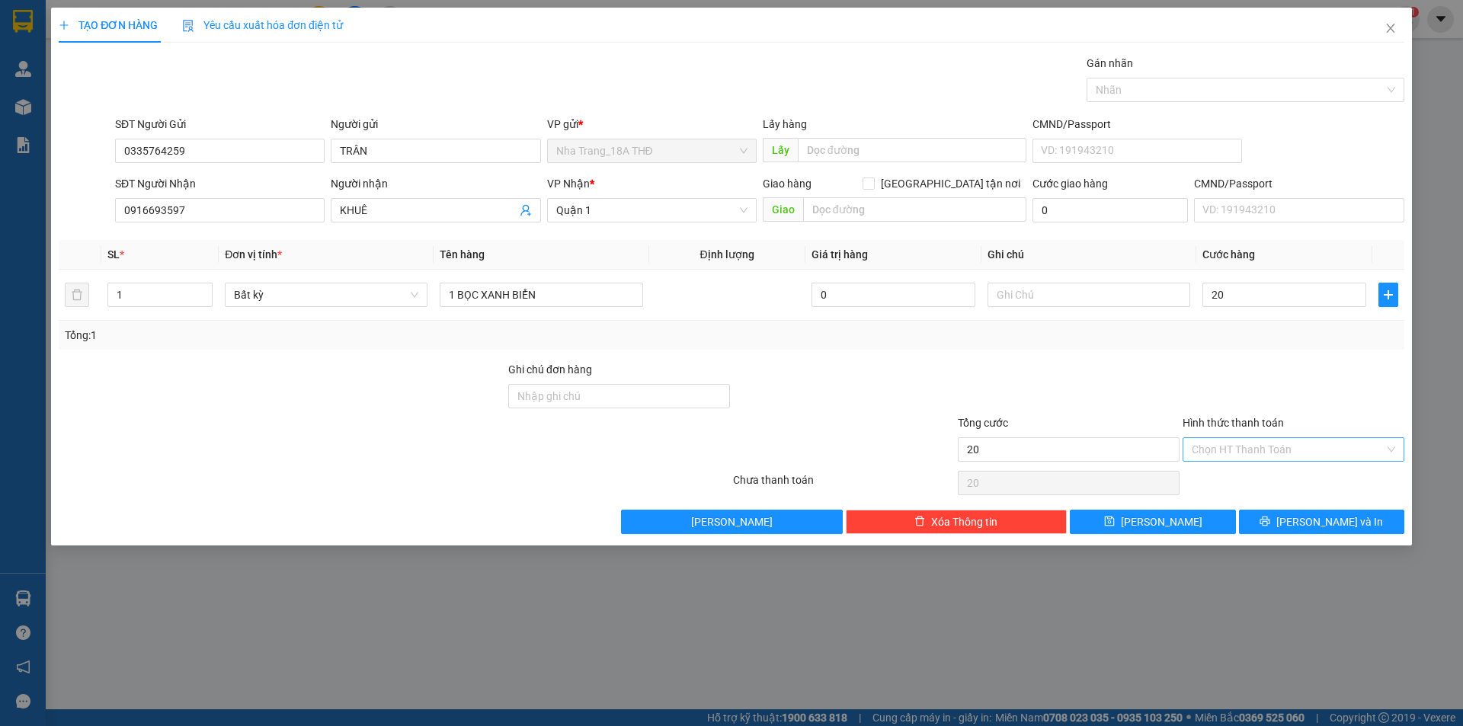
type input "20.000"
click at [1224, 447] on input "Hình thức thanh toán" at bounding box center [1288, 449] width 193 height 23
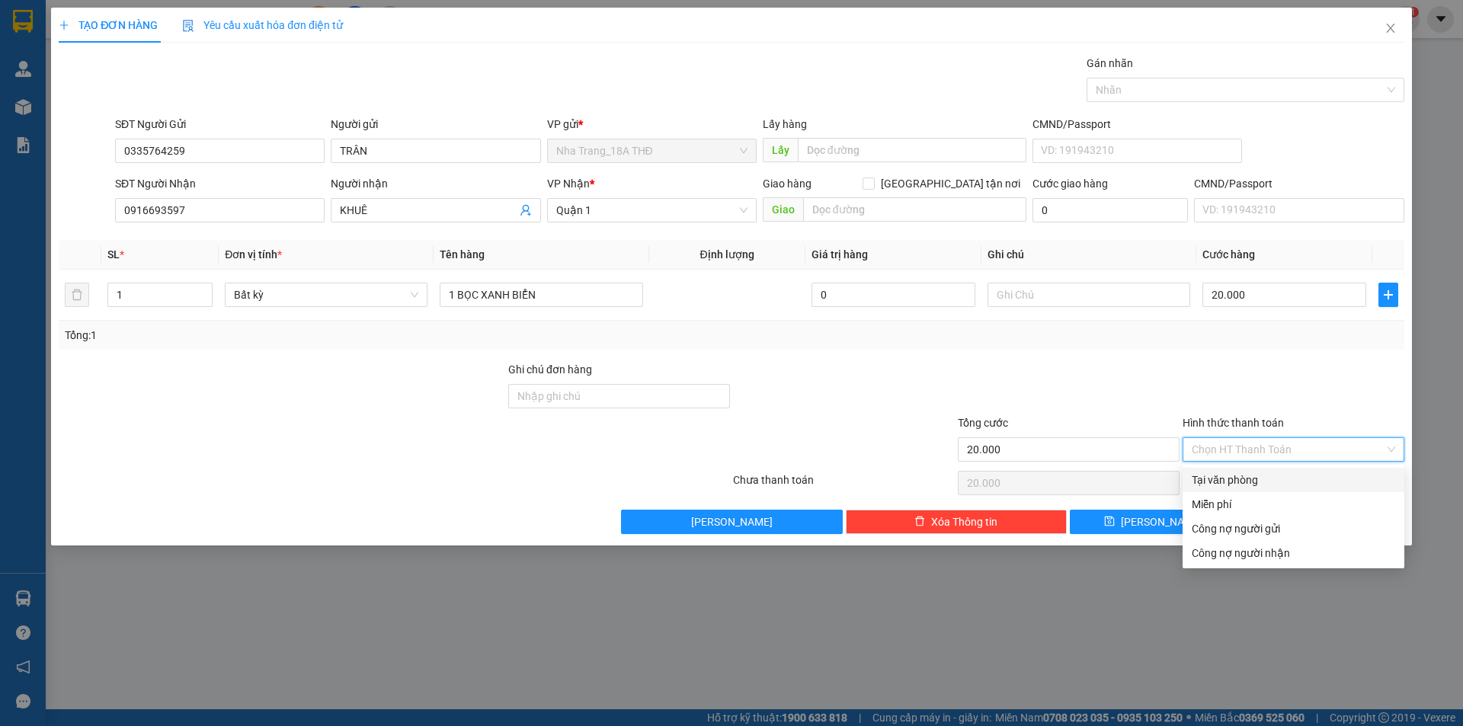
click at [1235, 477] on div "Tại văn phòng" at bounding box center [1293, 480] width 203 height 17
type input "0"
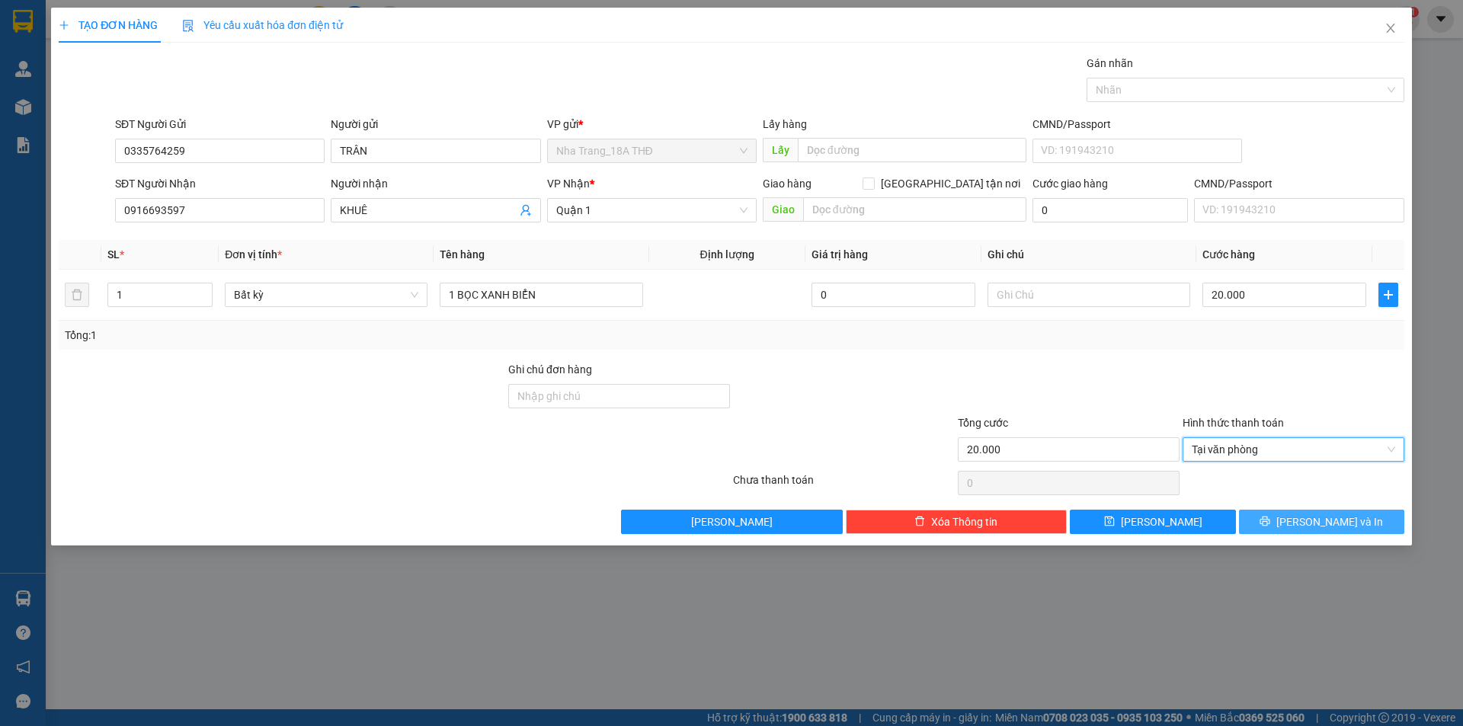
click at [1346, 520] on span "[PERSON_NAME] và In" at bounding box center [1329, 522] width 107 height 17
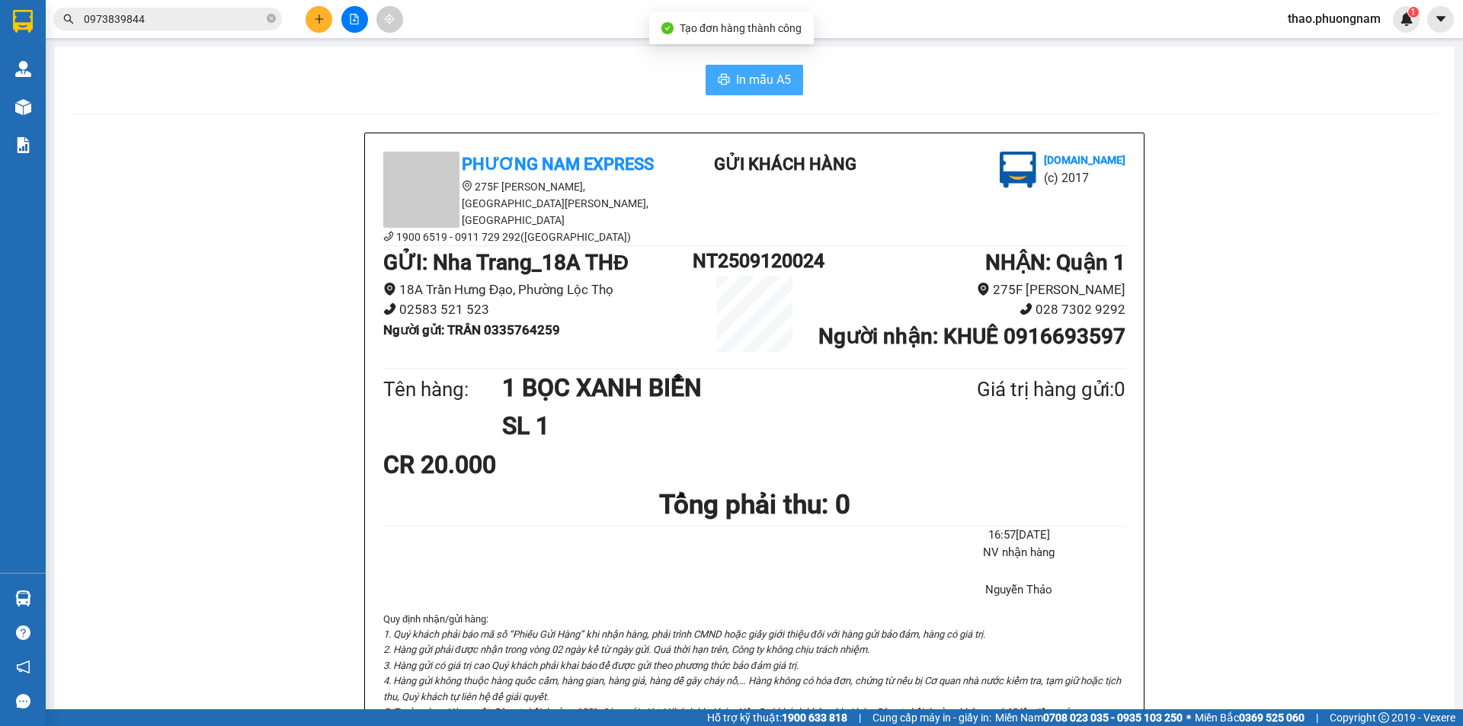
click at [773, 67] on button "In mẫu A5" at bounding box center [755, 80] width 98 height 30
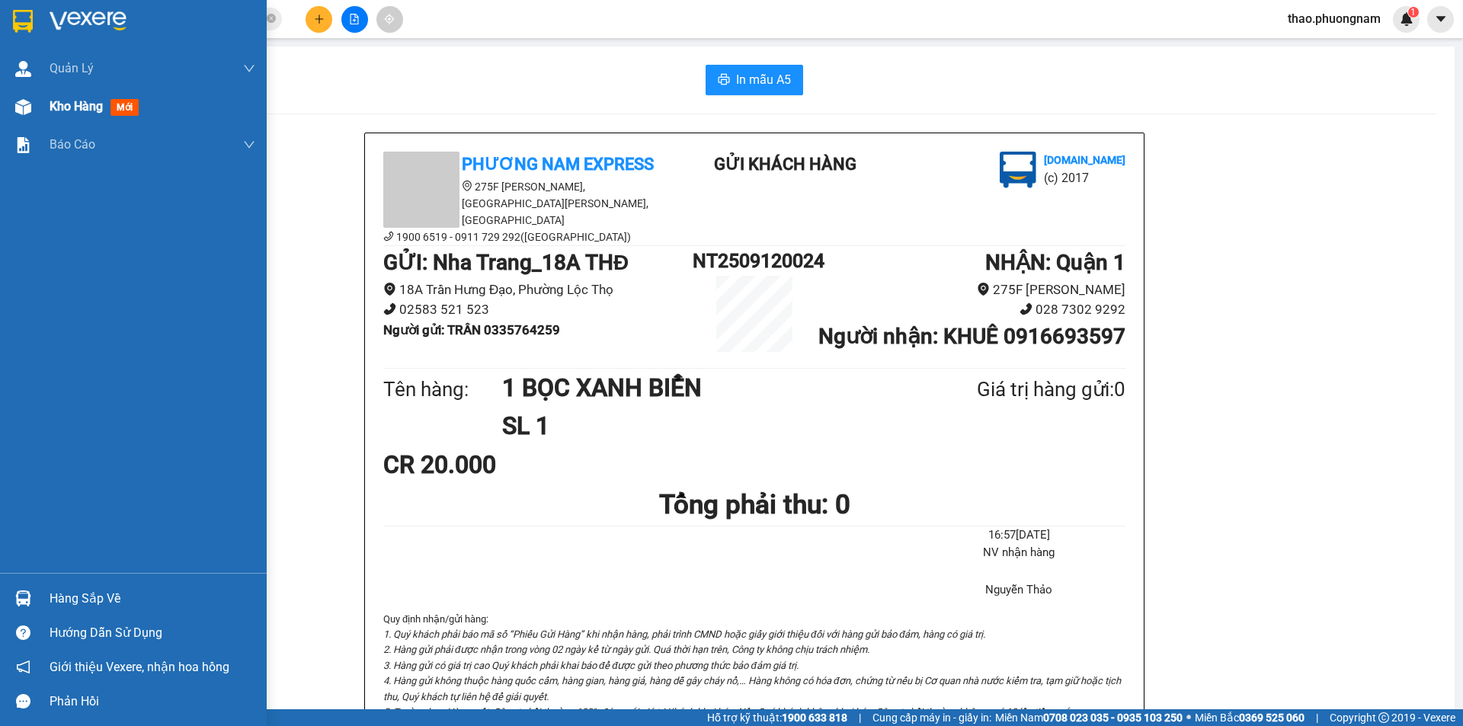
click at [24, 109] on img at bounding box center [23, 107] width 16 height 16
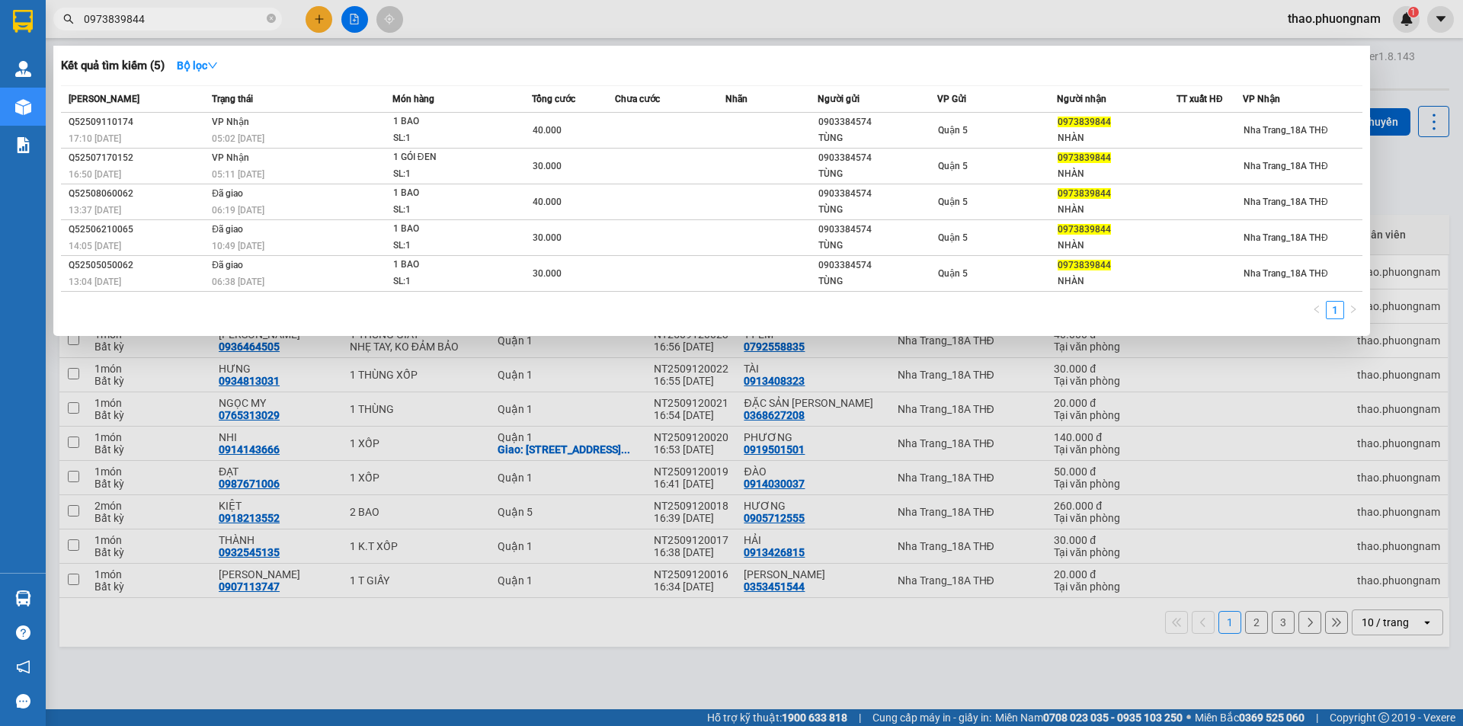
drag, startPoint x: 182, startPoint y: 17, endPoint x: 0, endPoint y: -3, distance: 183.2
click at [0, 0] on html "Kết quả tìm kiếm ( 5 ) Bộ lọc Mã ĐH Trạng thái Món hàng Tổng cước Chưa cước Nhã…" at bounding box center [731, 363] width 1463 height 726
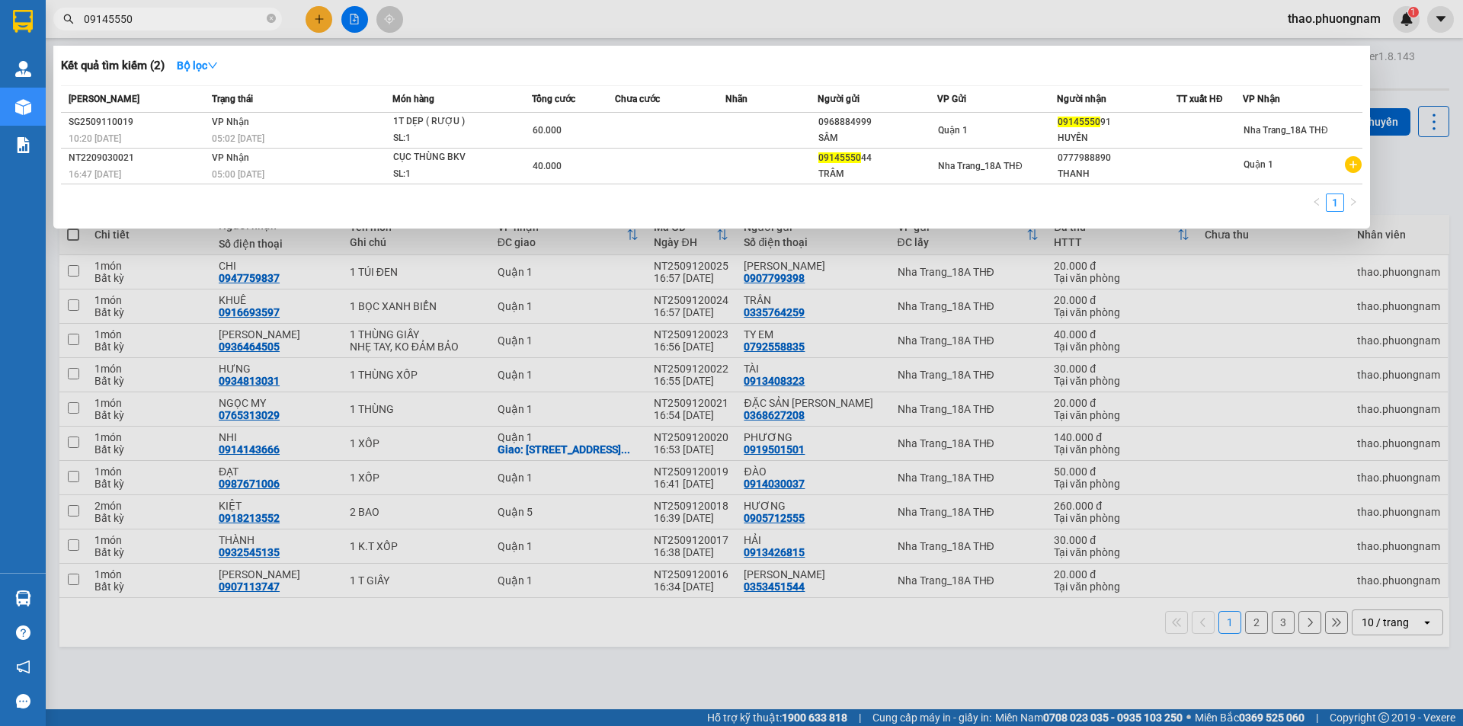
type input "09145550"
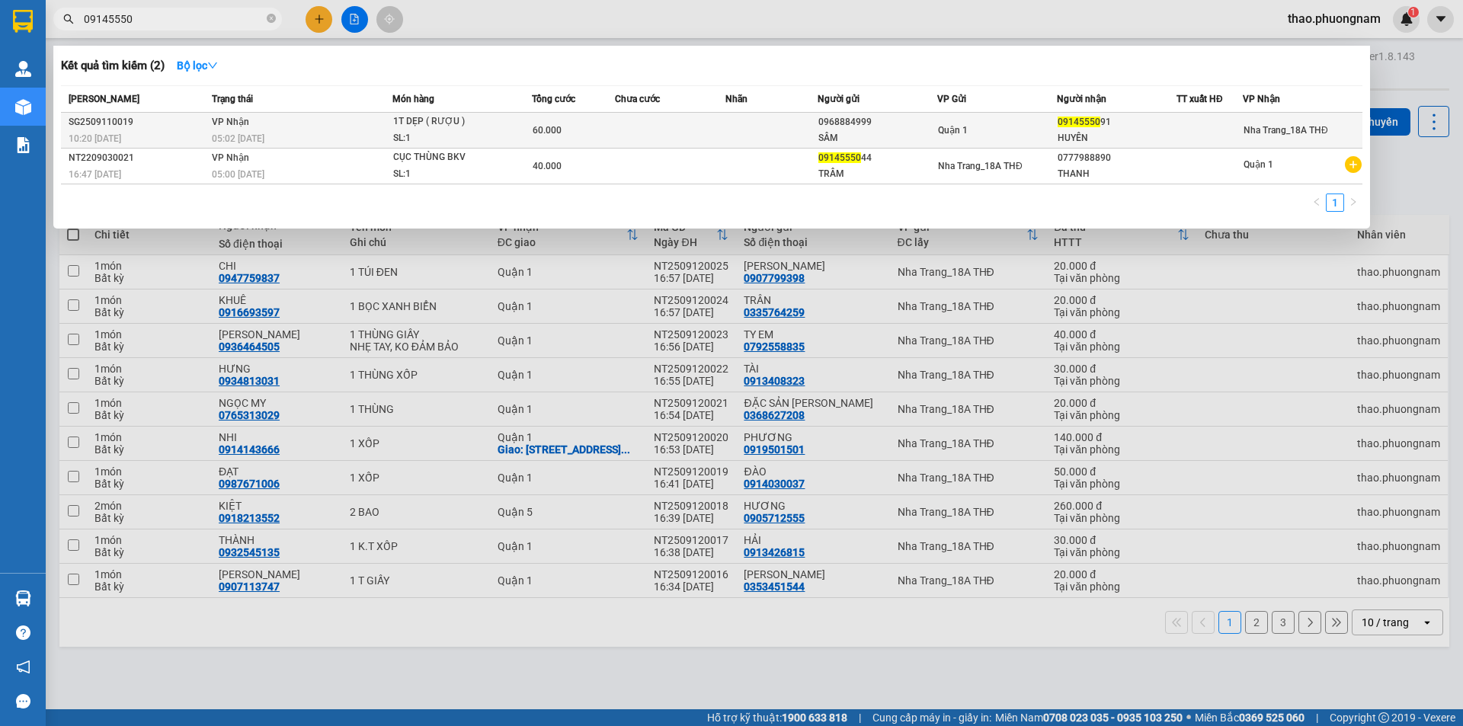
click at [433, 117] on div "1T DẸP ( RƯỢU )" at bounding box center [450, 122] width 114 height 17
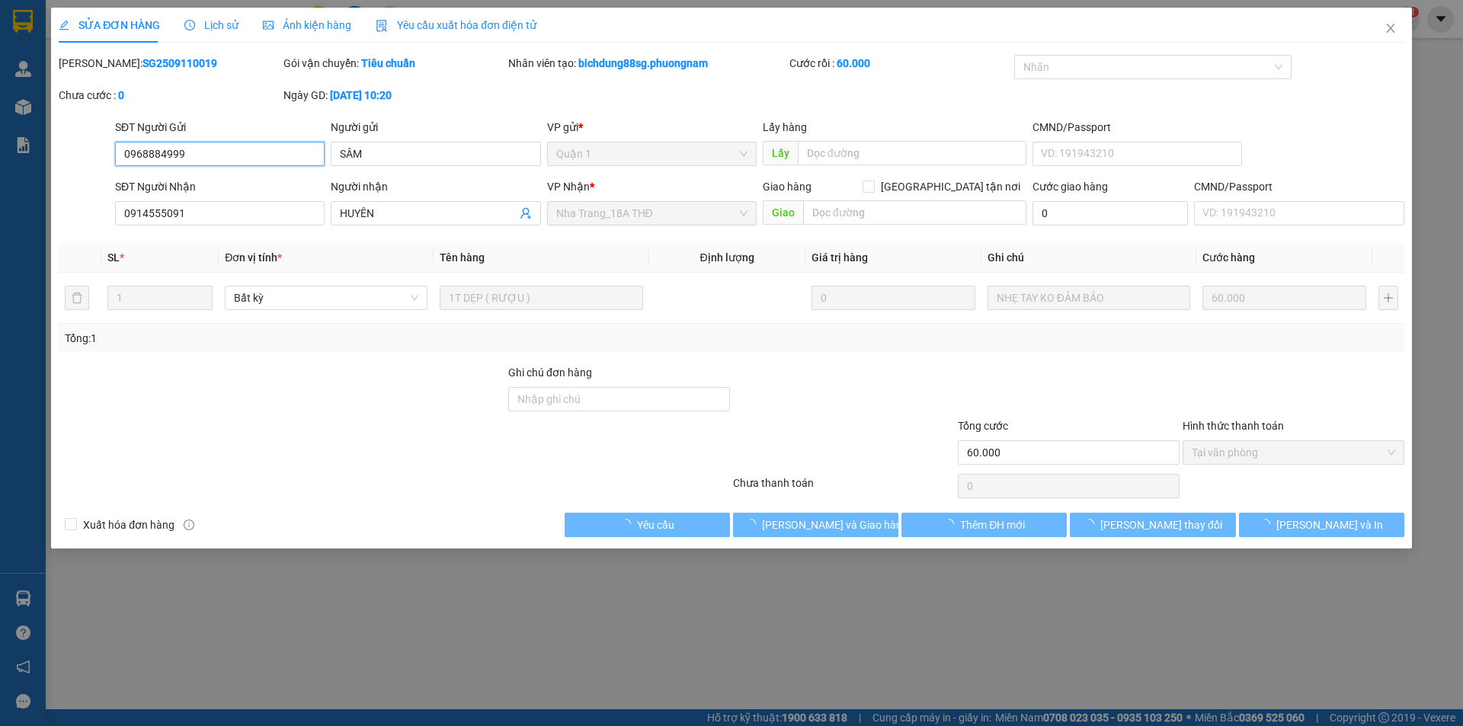
type input "0968884999"
type input "SÂM"
type input "0914555091"
type input "HUYÊN"
type input "60.000"
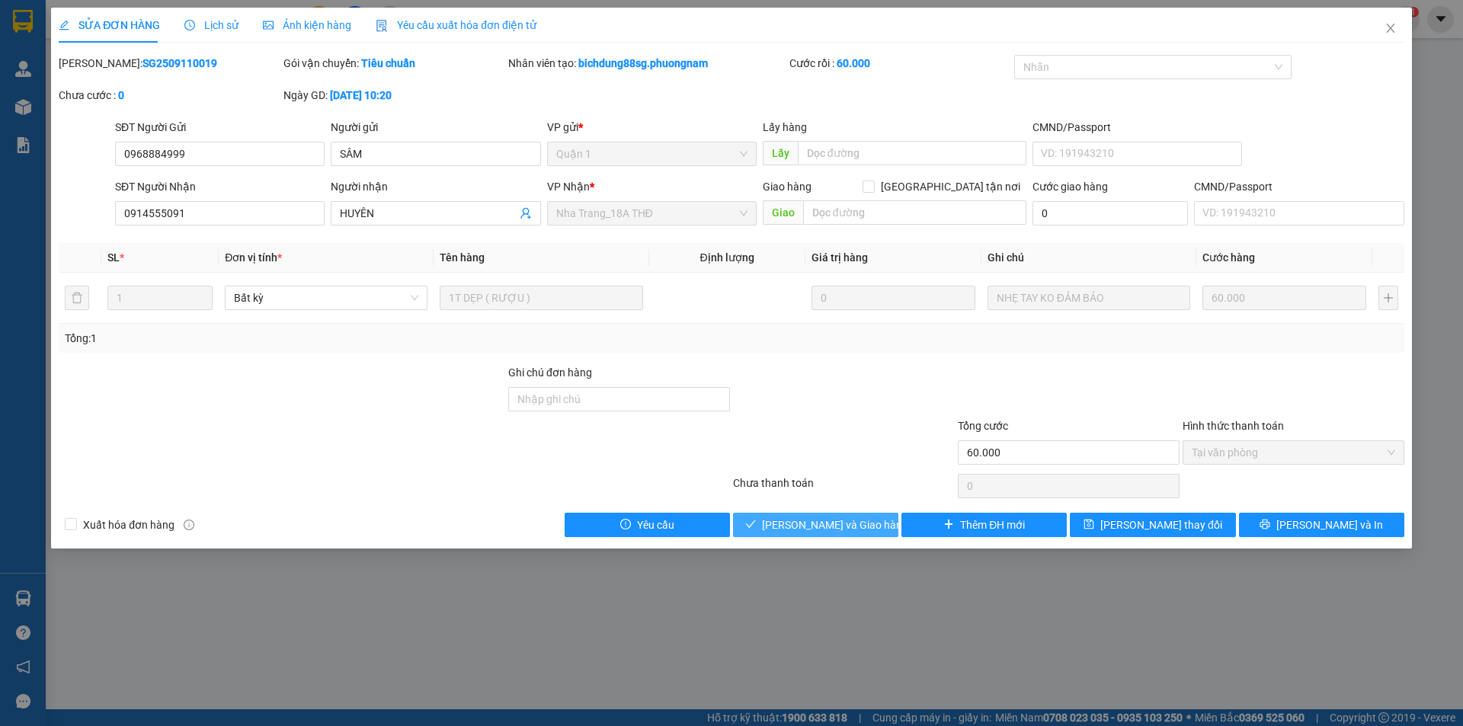
click at [850, 526] on span "[PERSON_NAME] và Giao hàng" at bounding box center [835, 525] width 146 height 17
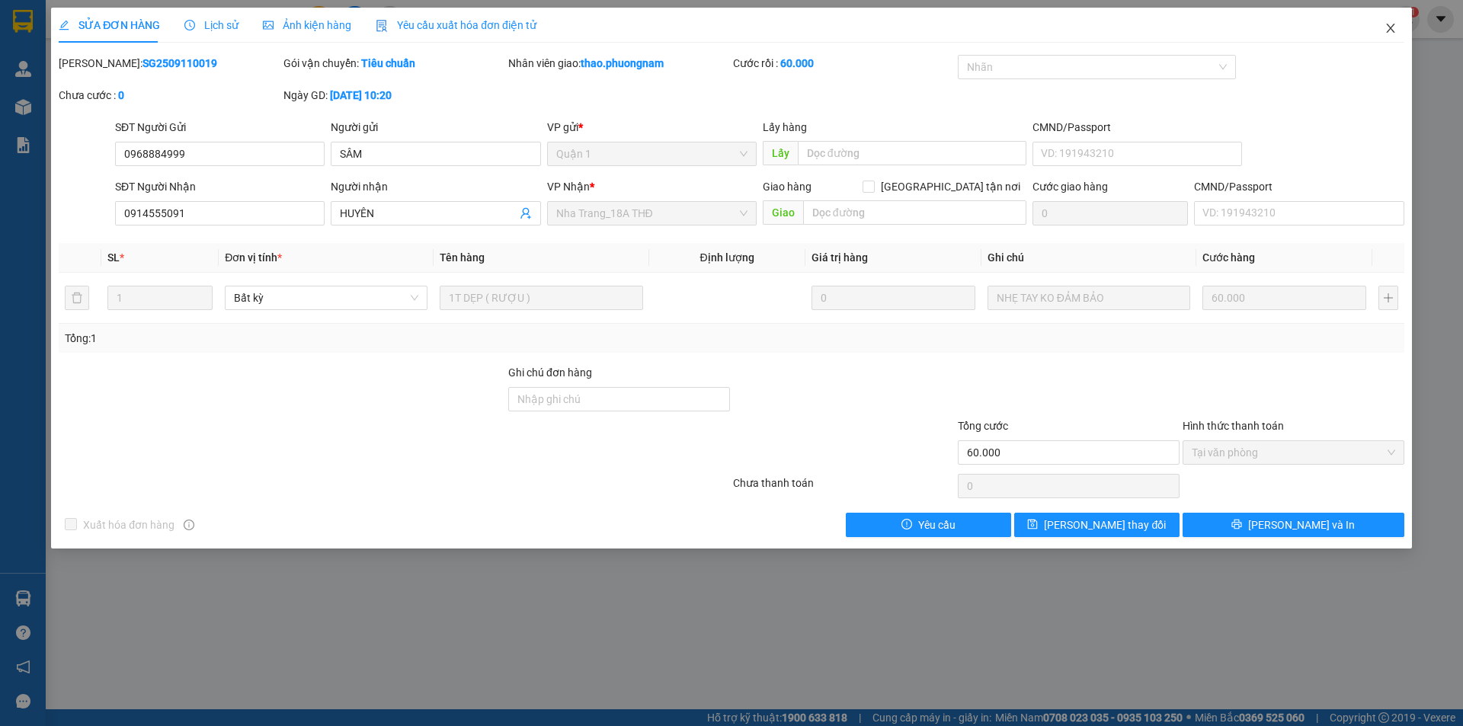
click at [1388, 24] on icon "close" at bounding box center [1390, 28] width 12 height 12
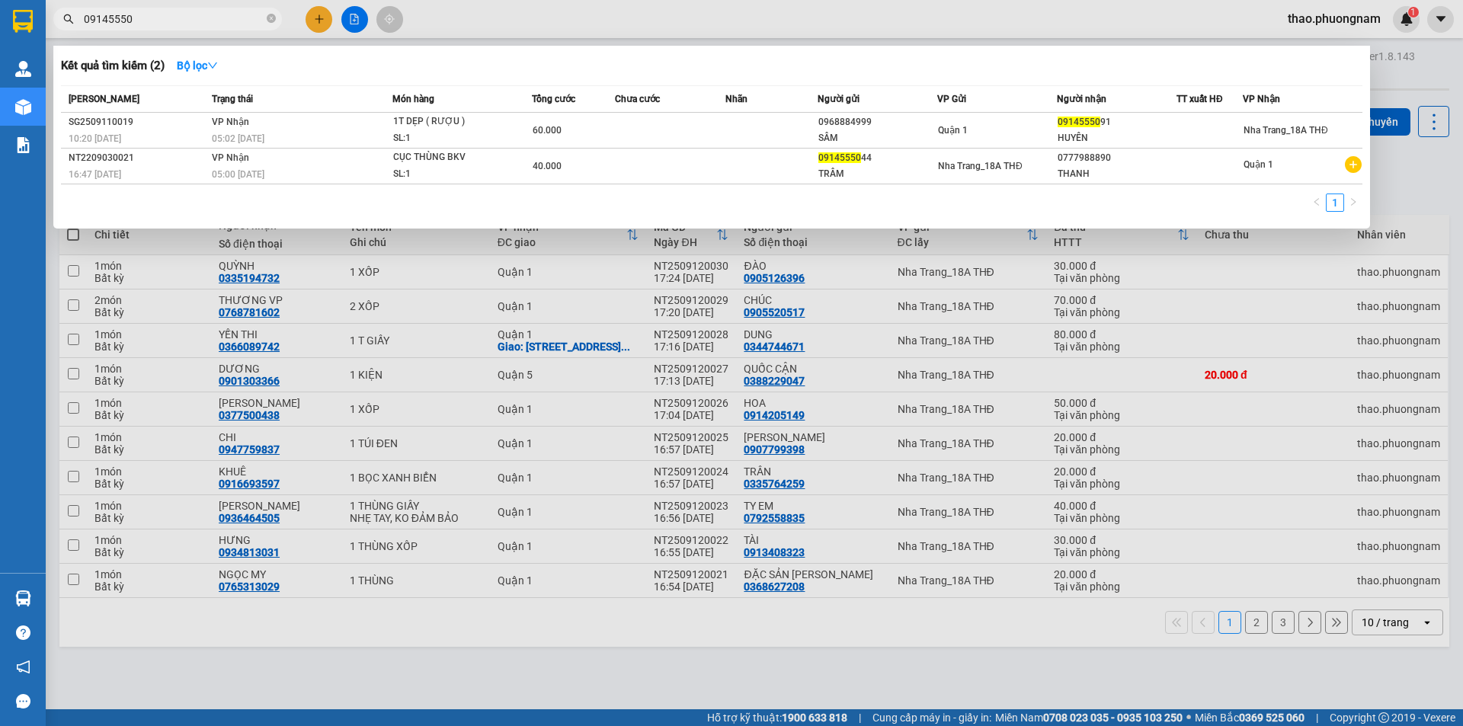
click at [165, 23] on input "09145550" at bounding box center [174, 19] width 180 height 17
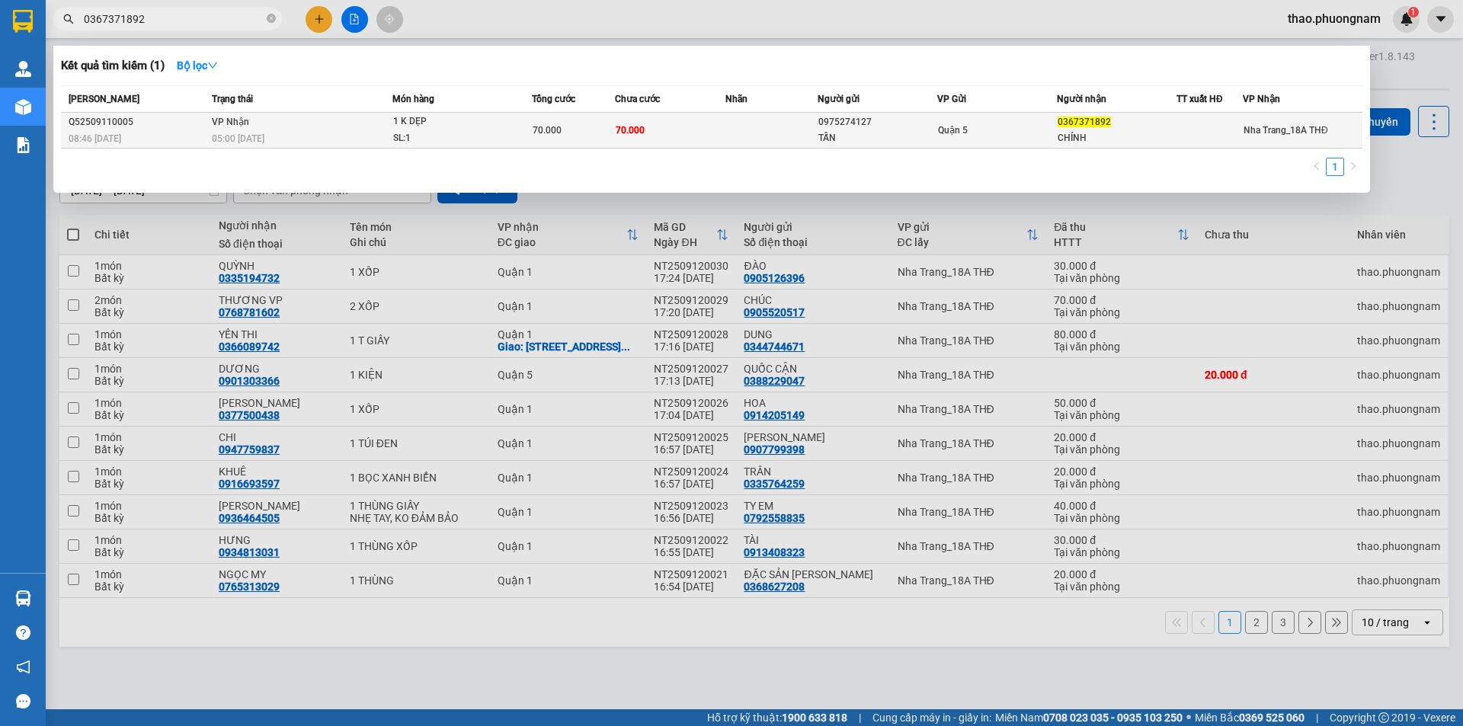
type input "0367371892"
click at [623, 121] on td "70.000" at bounding box center [670, 131] width 110 height 36
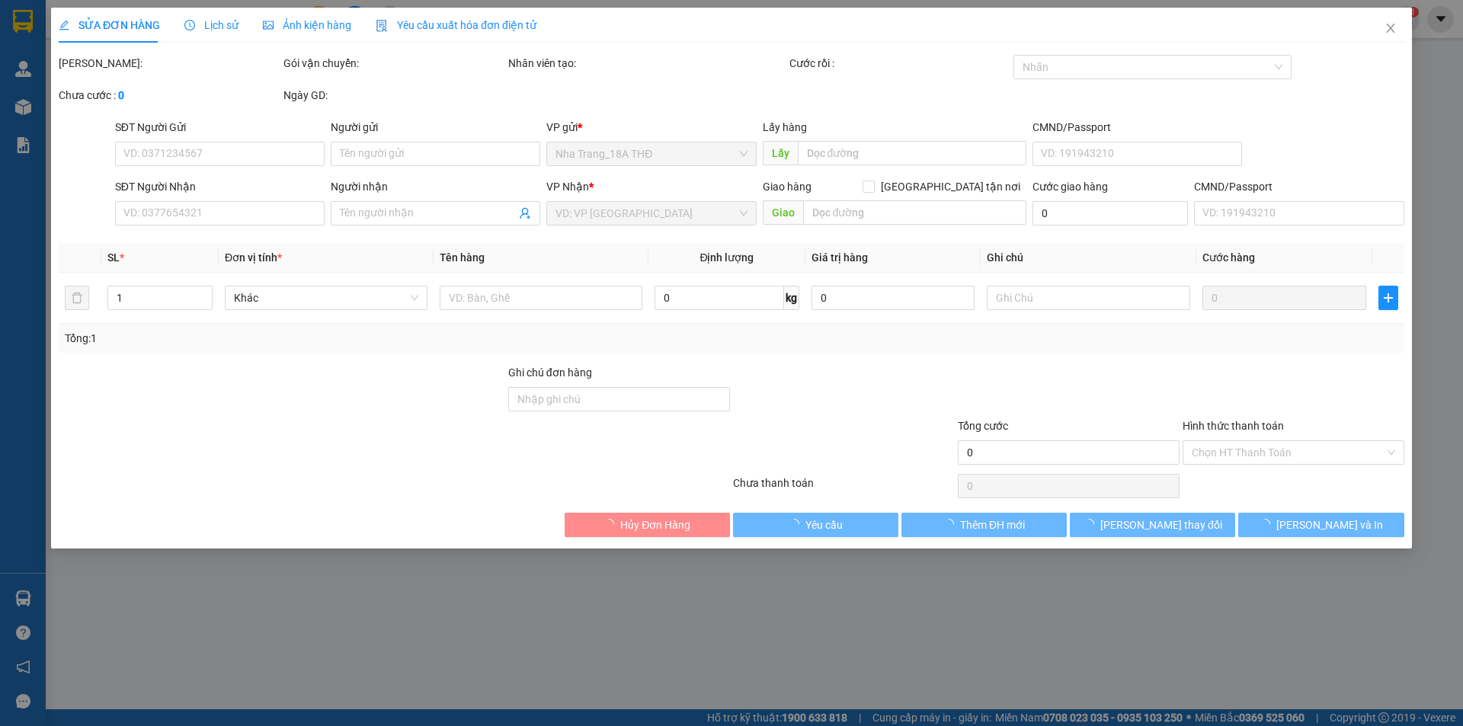
type input "0975274127"
type input "TẤN"
type input "0367371892"
type input "CHÍNH"
type input "70.000"
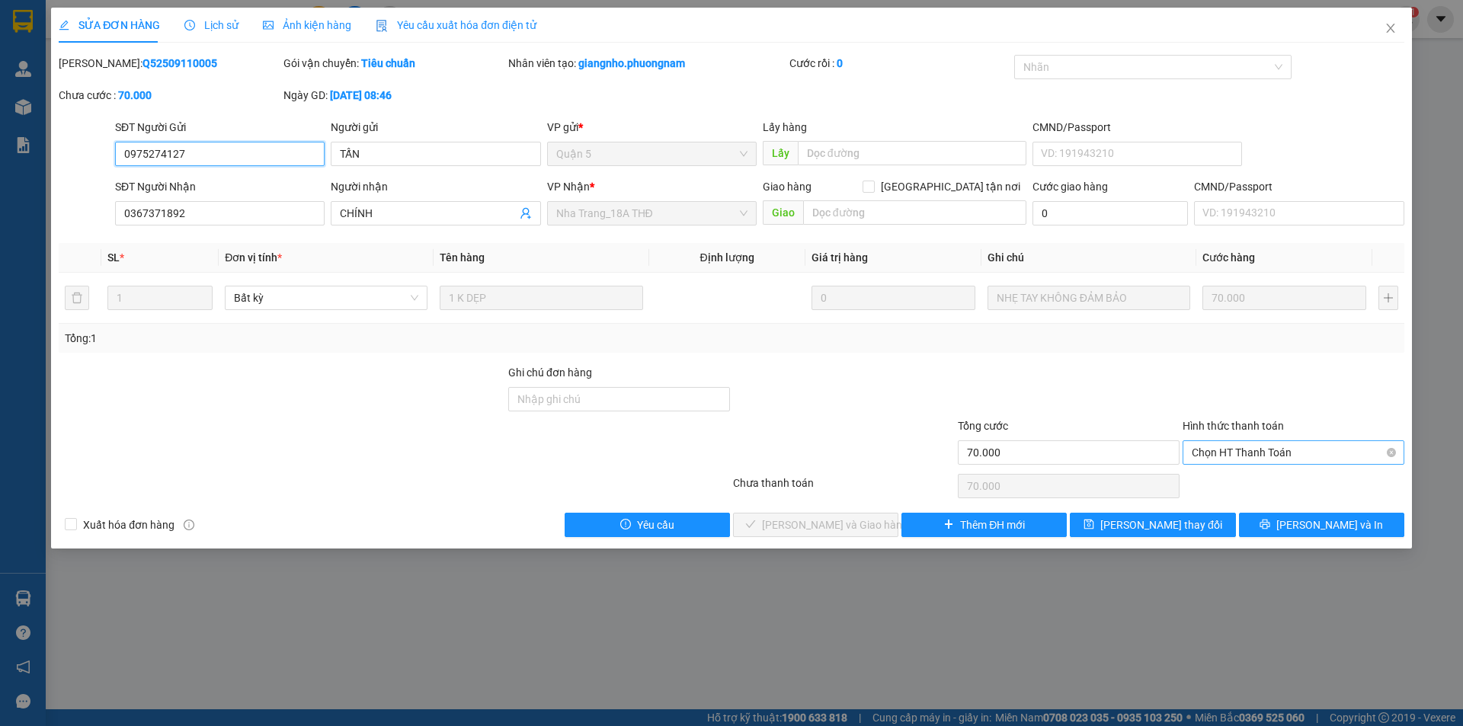
click at [1210, 441] on span "Chọn HT Thanh Toán" at bounding box center [1293, 452] width 203 height 23
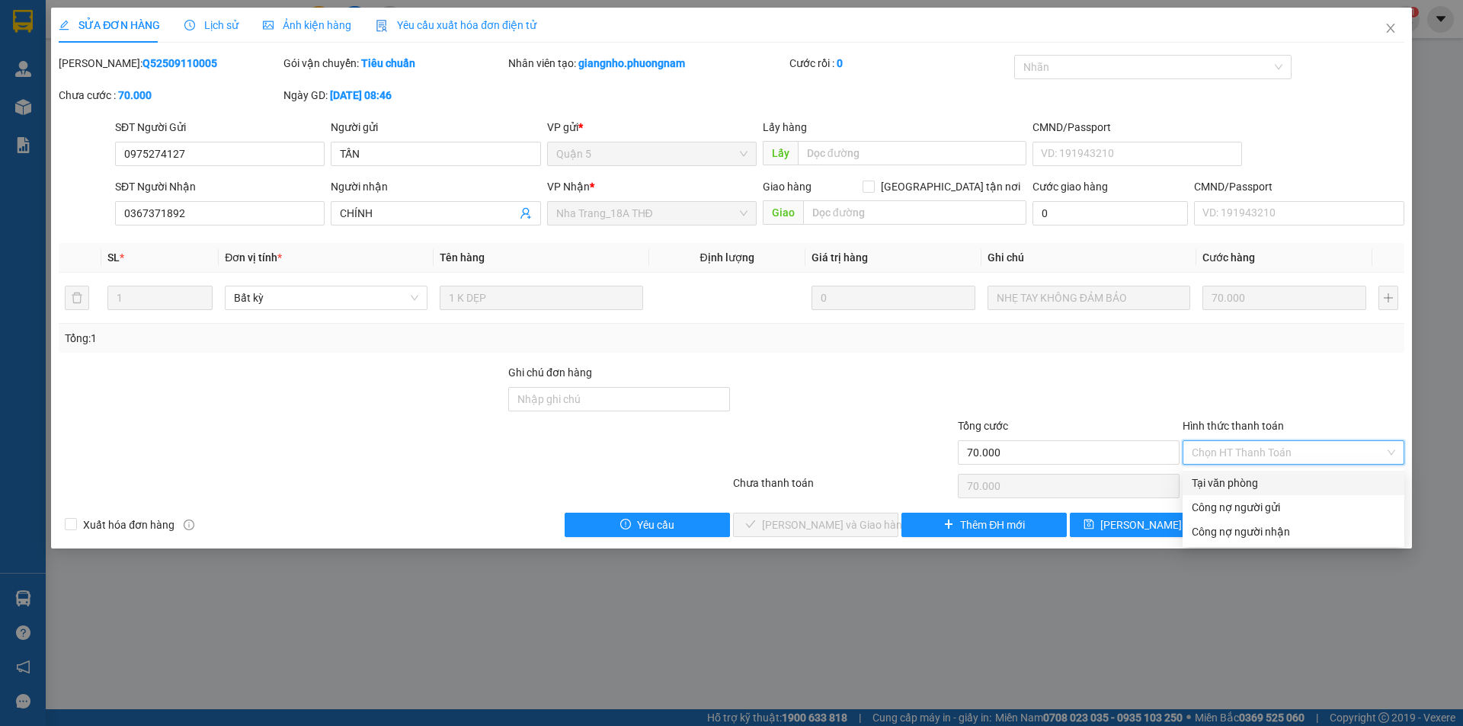
click at [1234, 488] on div "Tại văn phòng" at bounding box center [1293, 483] width 203 height 17
type input "0"
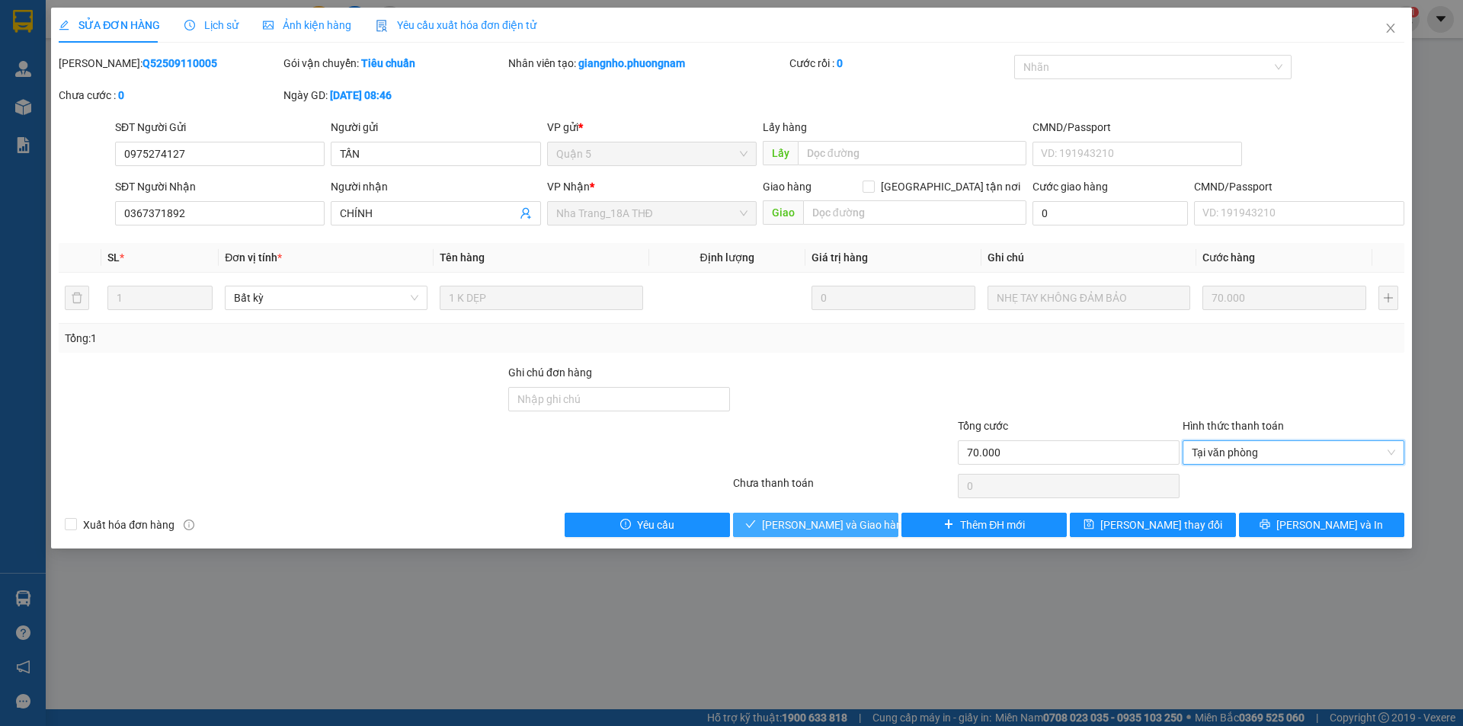
click at [835, 518] on span "[PERSON_NAME] và Giao hàng" at bounding box center [835, 525] width 146 height 17
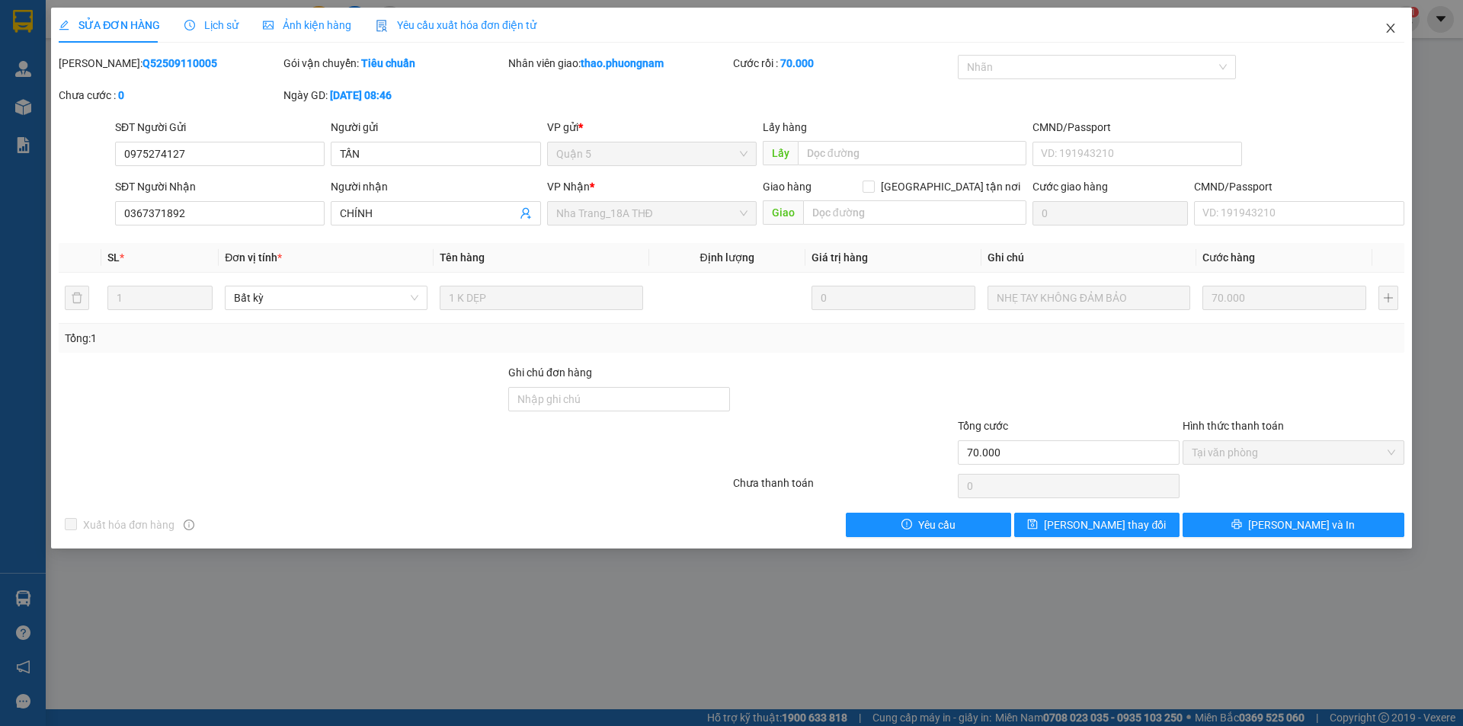
click at [1387, 28] on icon "close" at bounding box center [1390, 28] width 12 height 12
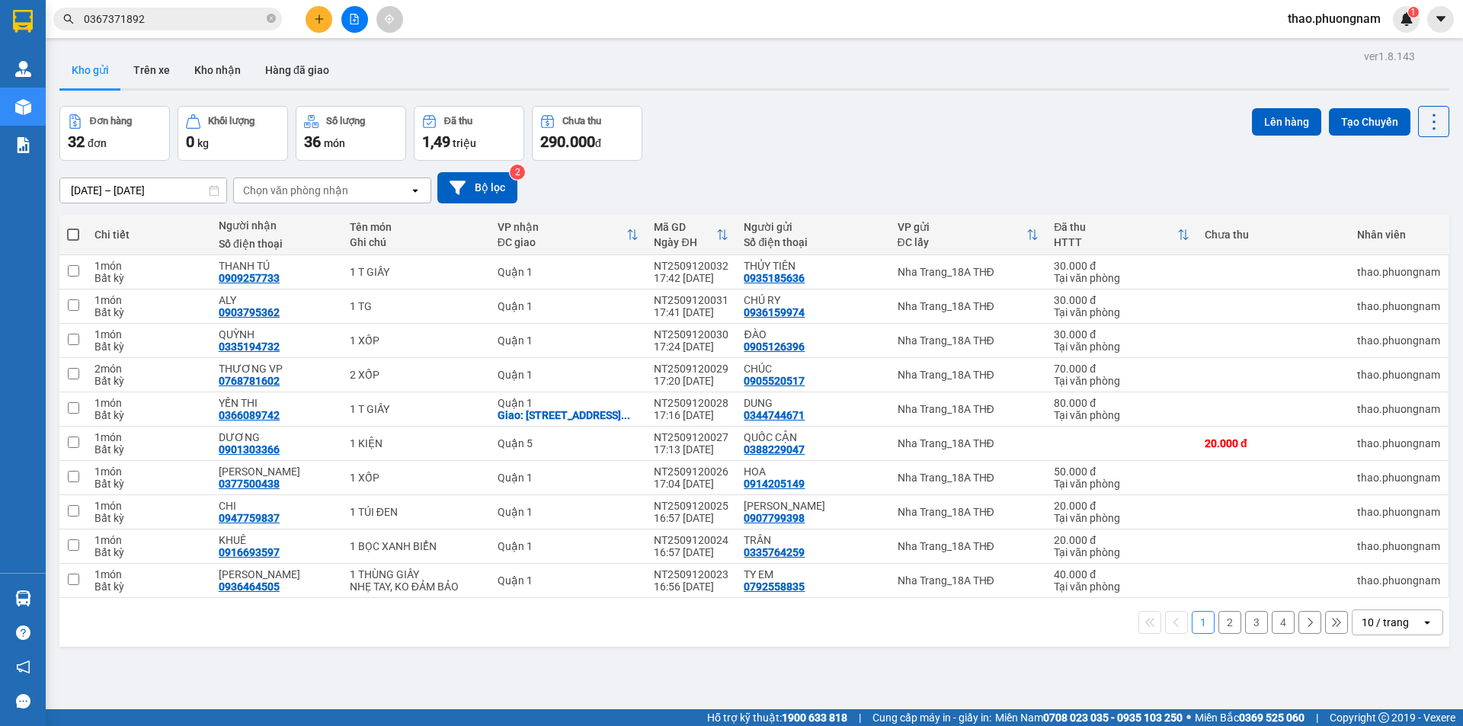
click at [171, 24] on input "0367371892" at bounding box center [174, 19] width 180 height 17
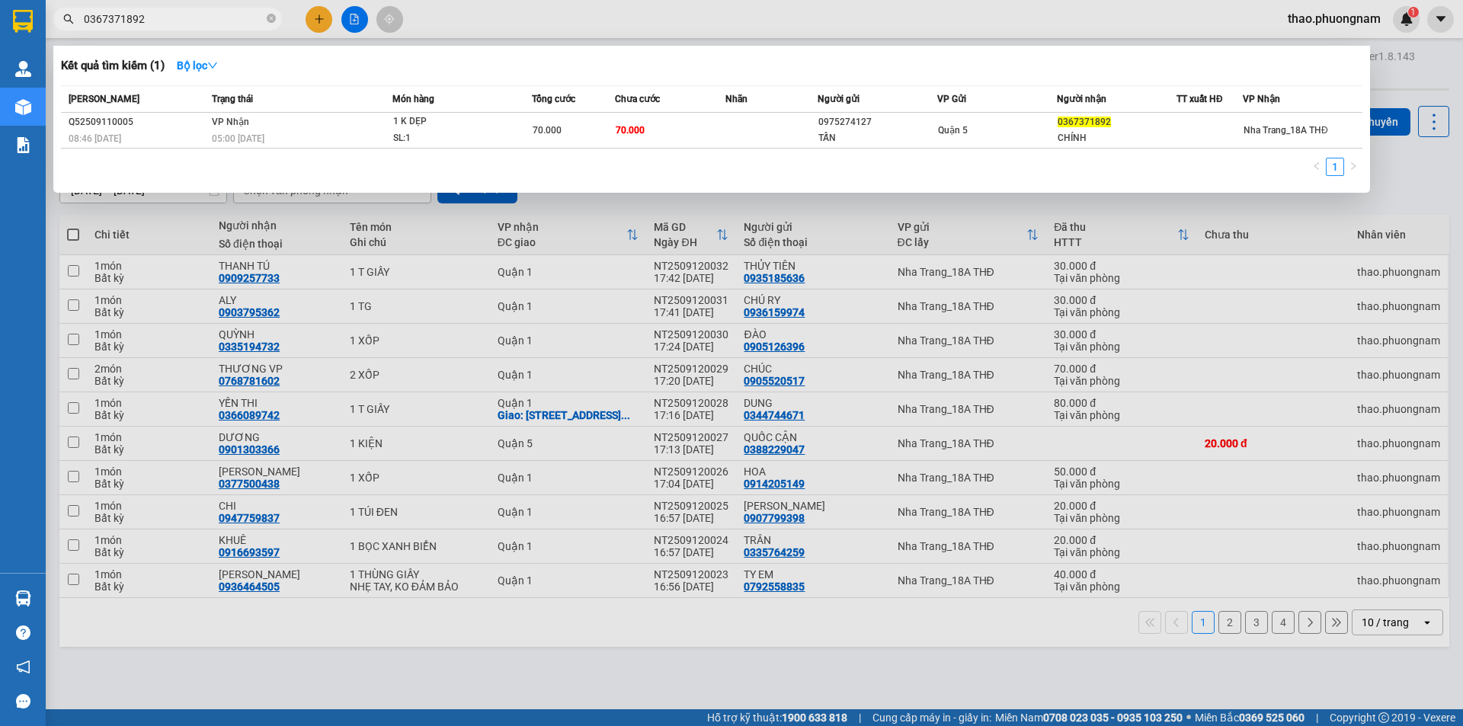
click at [317, 20] on div at bounding box center [731, 363] width 1463 height 726
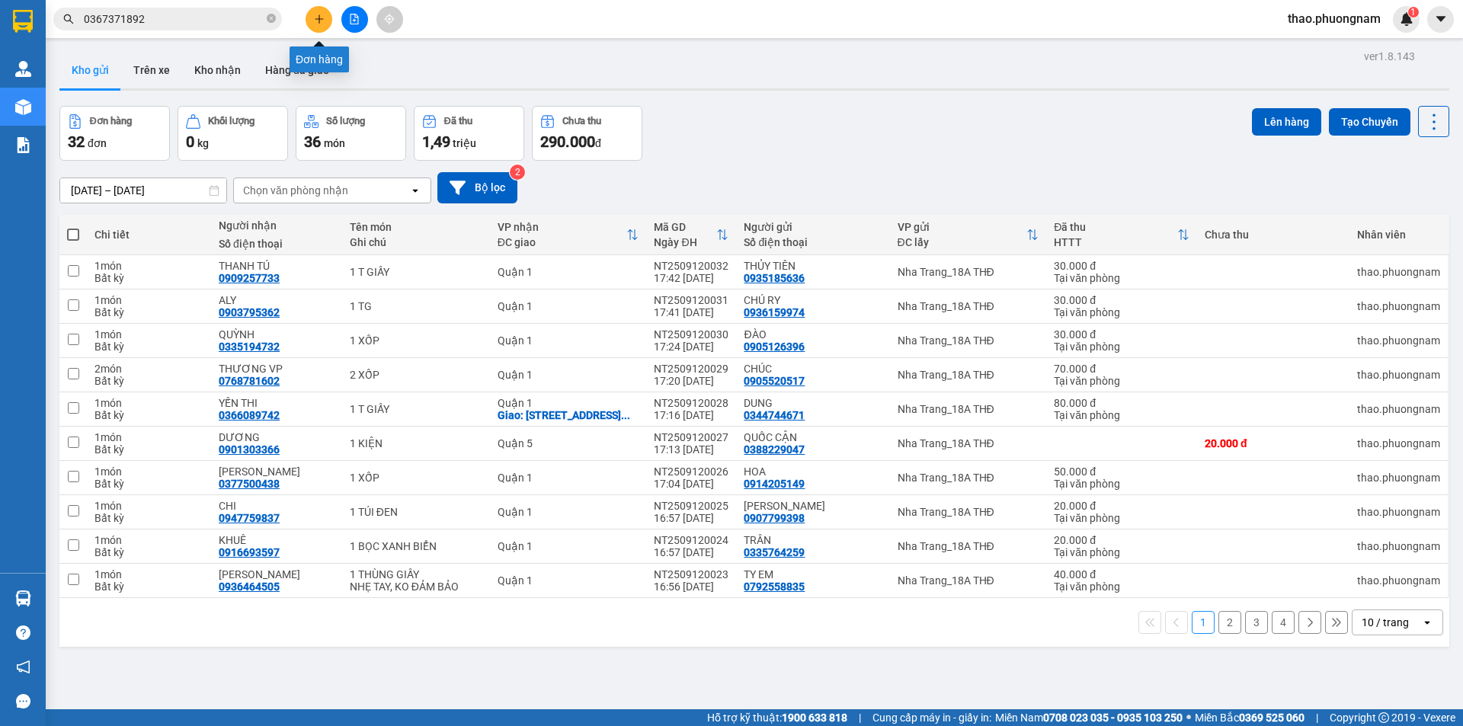
click at [317, 20] on icon "plus" at bounding box center [319, 19] width 11 height 11
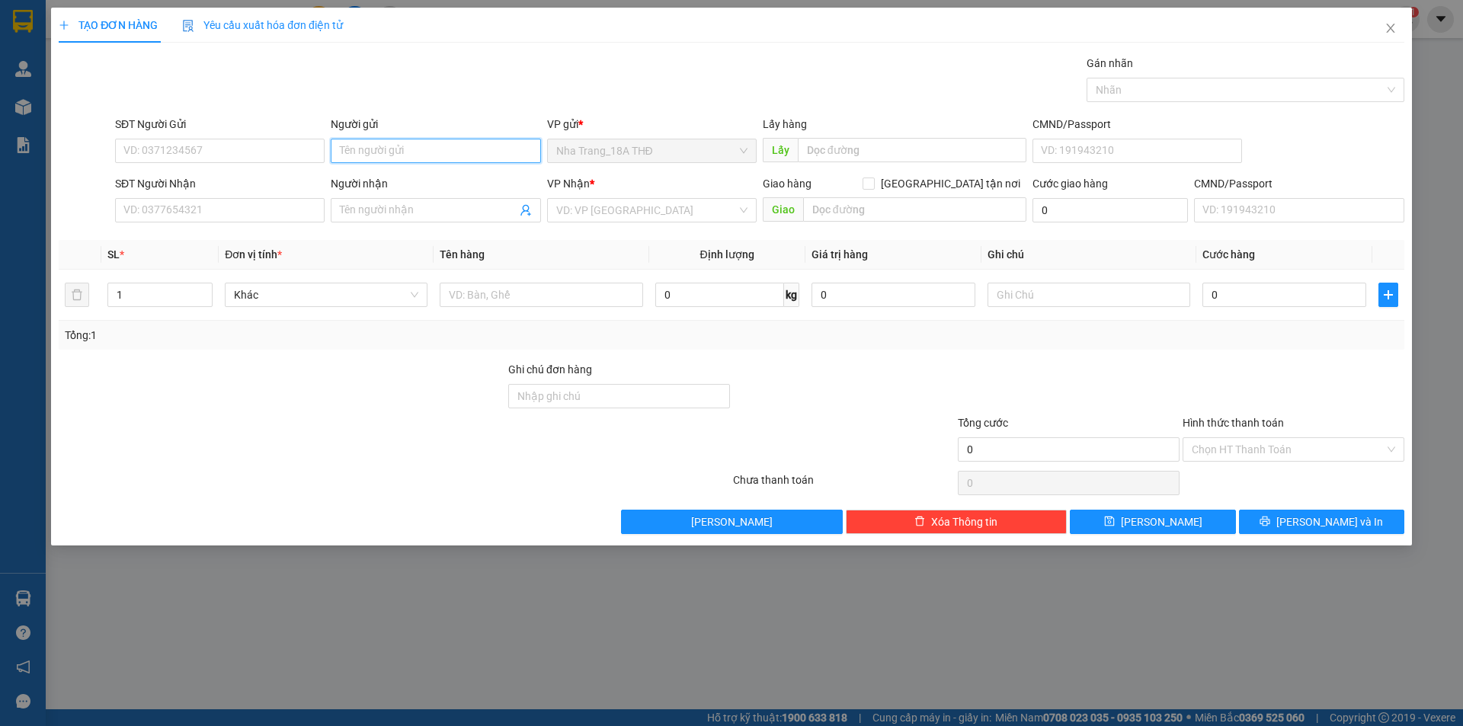
click at [381, 141] on input "Người gửi" at bounding box center [436, 151] width 210 height 24
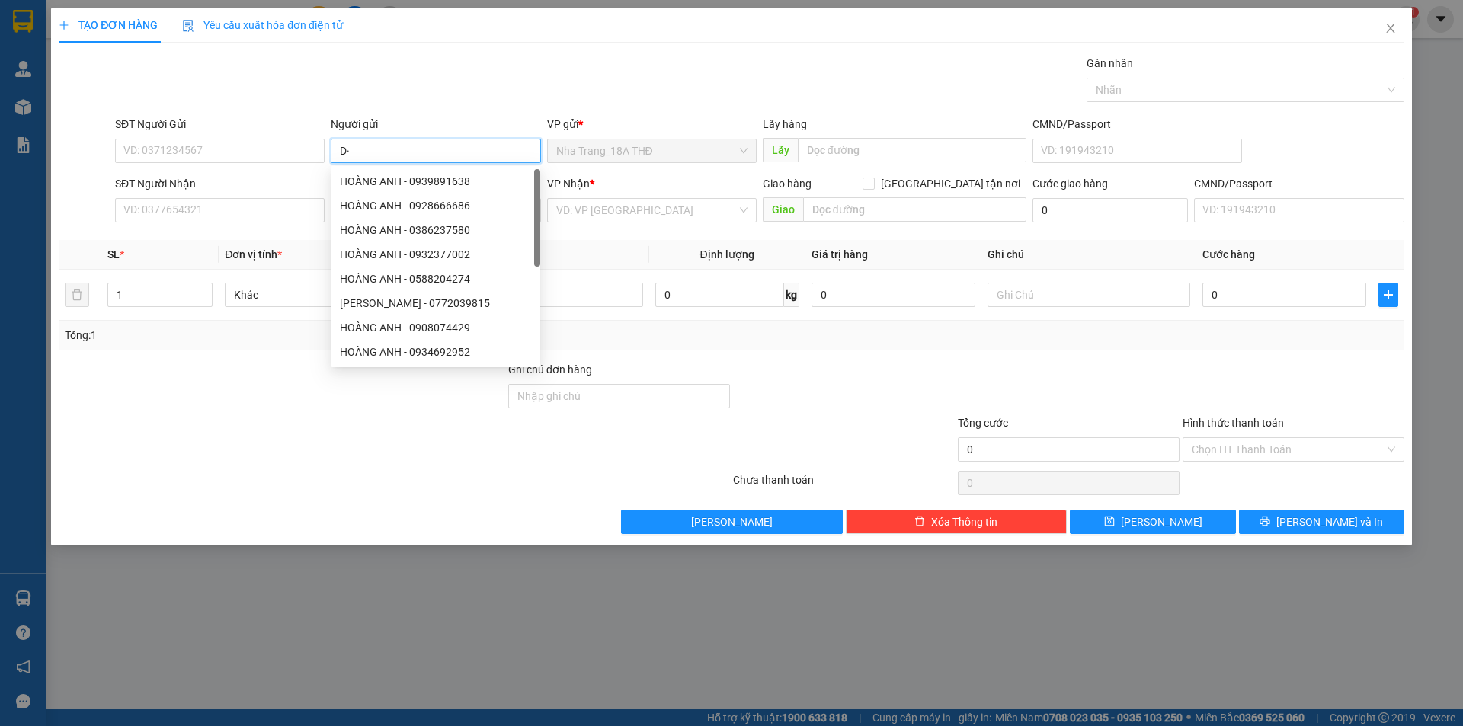
type input "D"
type input "ĐEN"
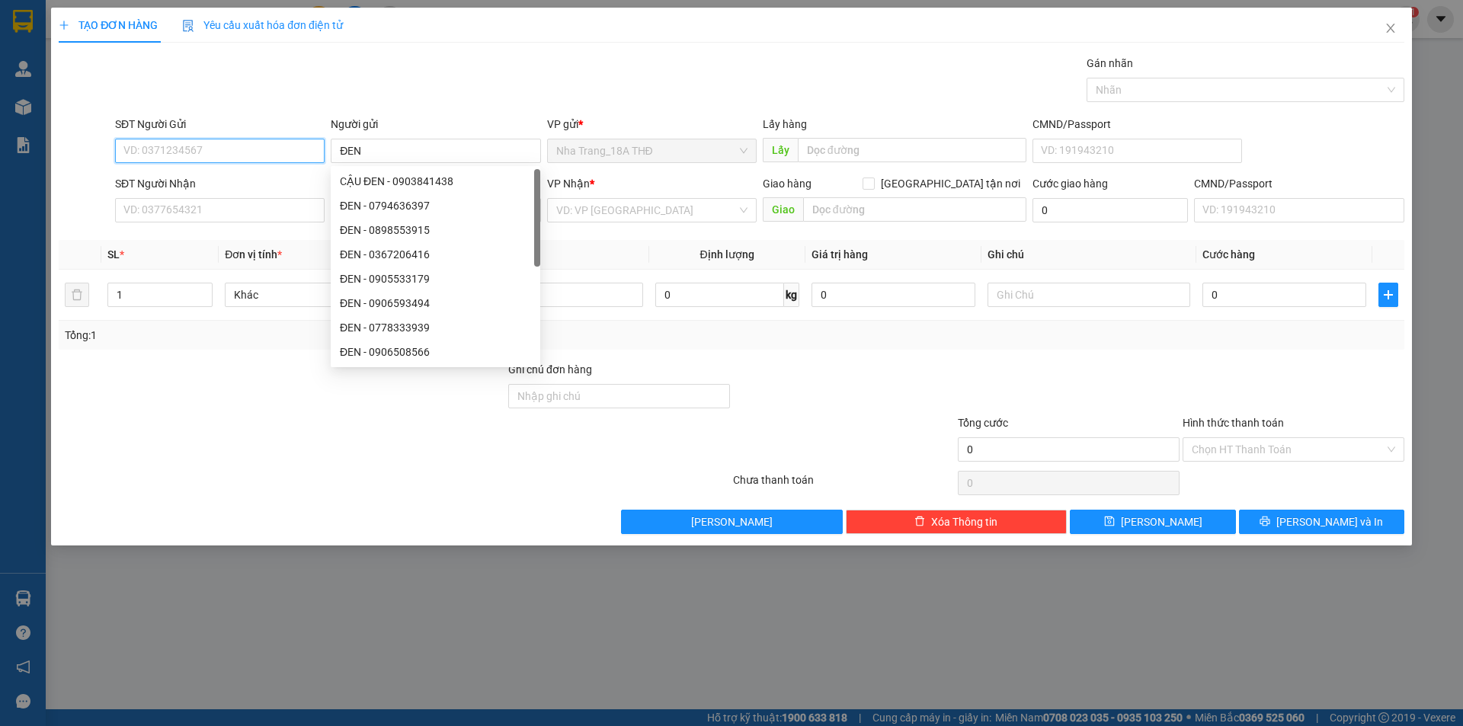
click at [222, 160] on input "SĐT Người Gửi" at bounding box center [220, 151] width 210 height 24
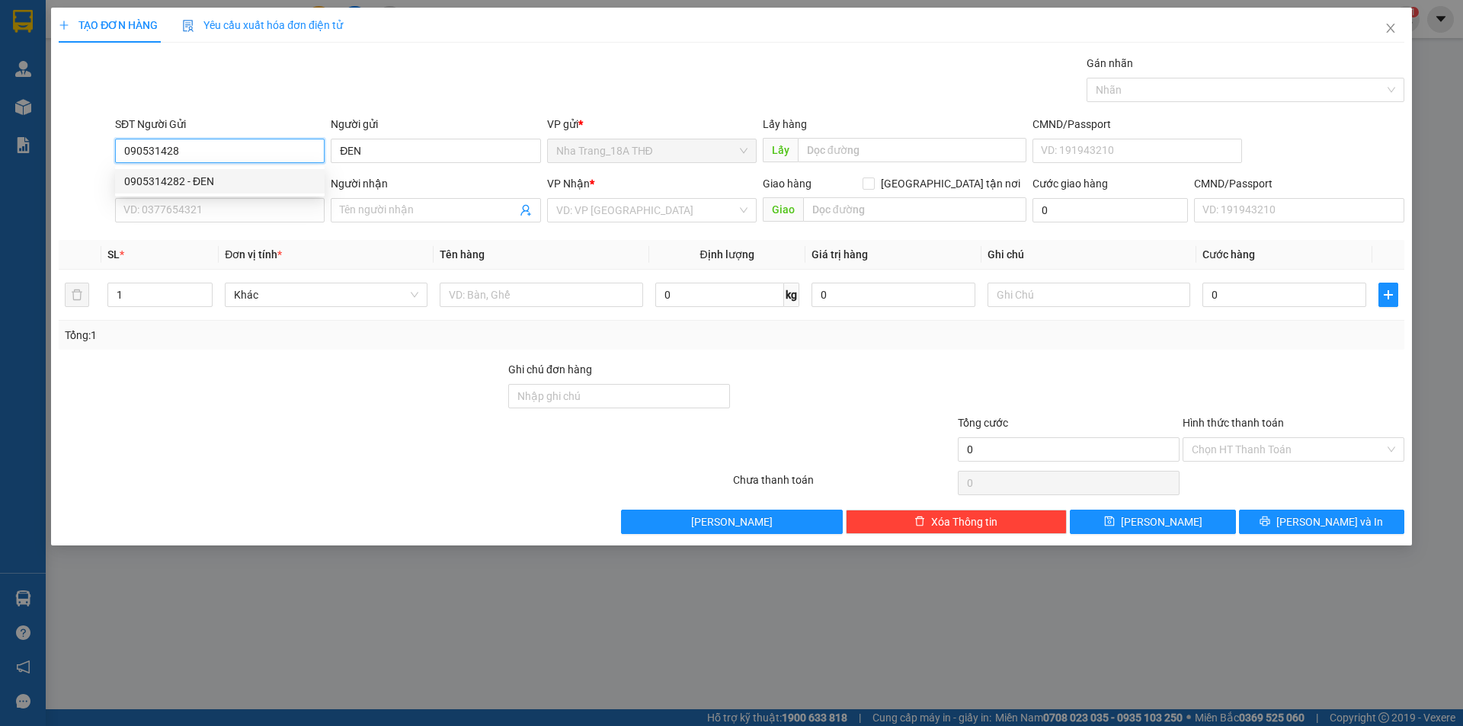
click at [203, 187] on div "0905314282 - ĐEN" at bounding box center [219, 181] width 191 height 17
type input "0905314282"
type input "0707909359"
type input "TÝ EM"
type input "0905314282"
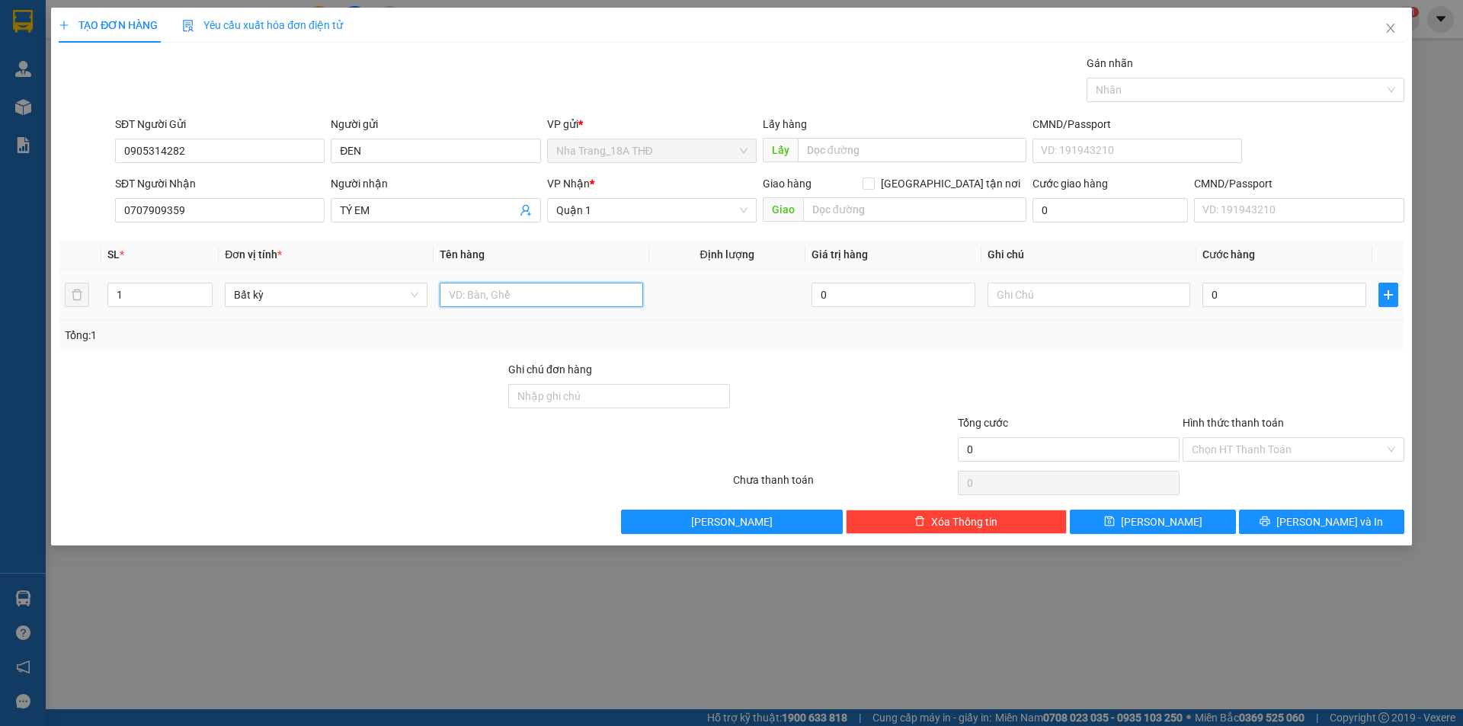
click at [495, 305] on input "text" at bounding box center [541, 295] width 203 height 24
drag, startPoint x: 463, startPoint y: 291, endPoint x: 424, endPoint y: 282, distance: 40.7
click at [424, 282] on tr "1 Bất kỳ 1 0 0" at bounding box center [732, 295] width 1346 height 51
type input "1 THÙNG XỐP"
type input "4"
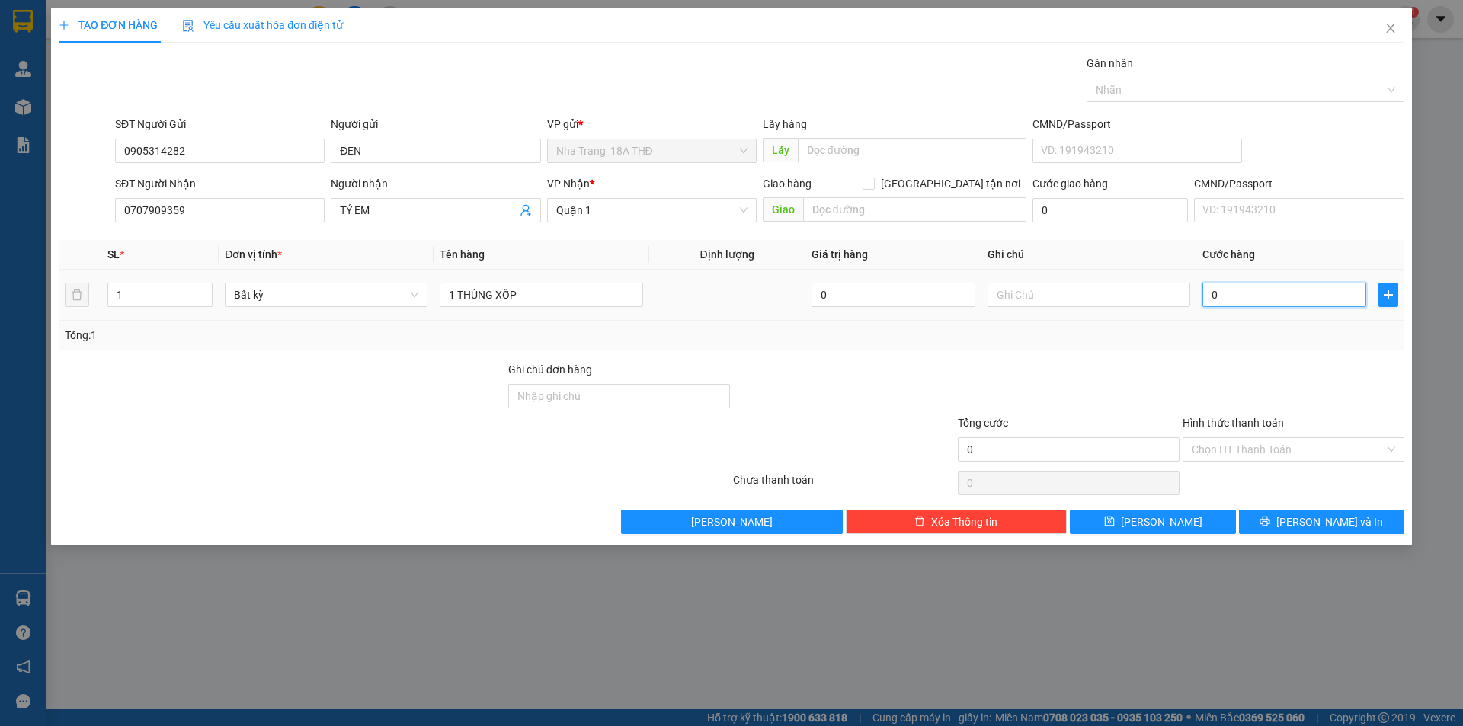
type input "4"
type input "40"
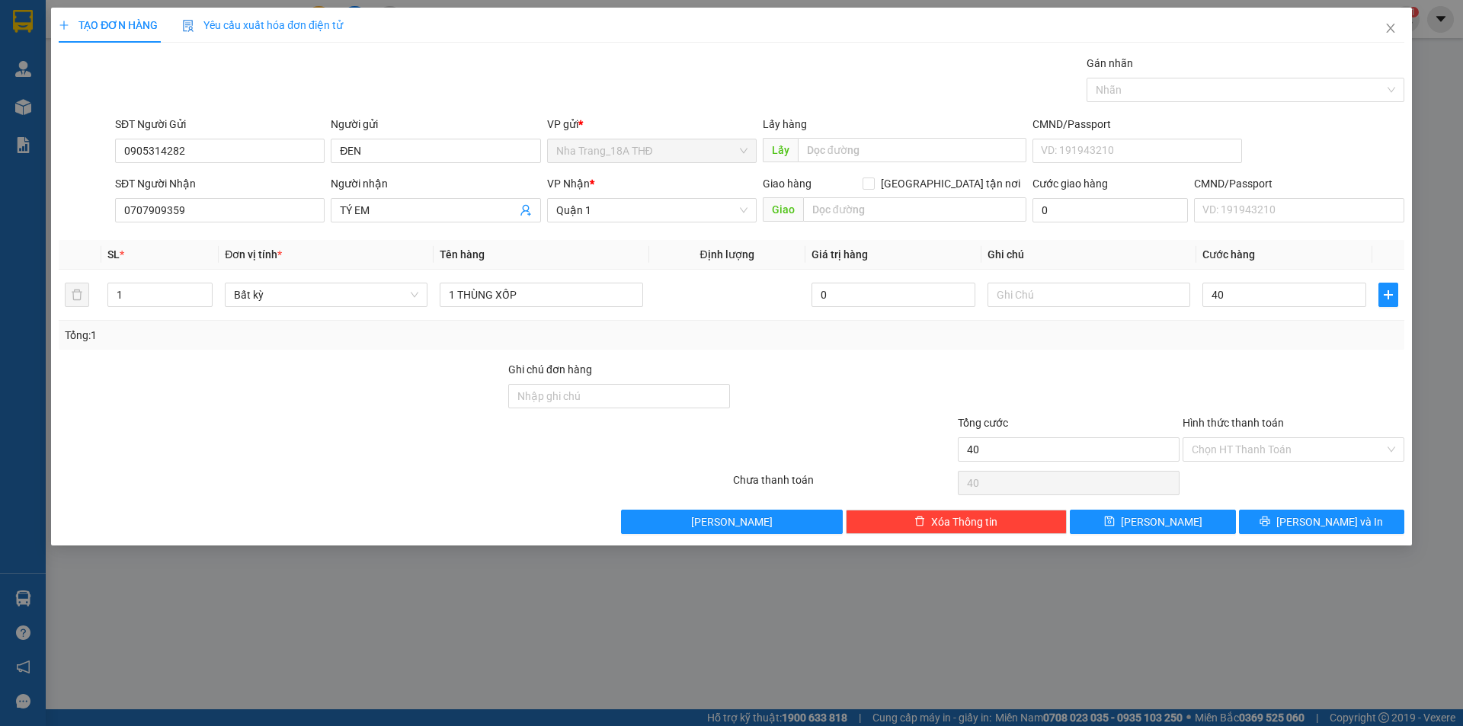
type input "40.000"
click at [904, 380] on div at bounding box center [843, 387] width 225 height 53
click at [1317, 450] on input "Hình thức thanh toán" at bounding box center [1288, 449] width 193 height 23
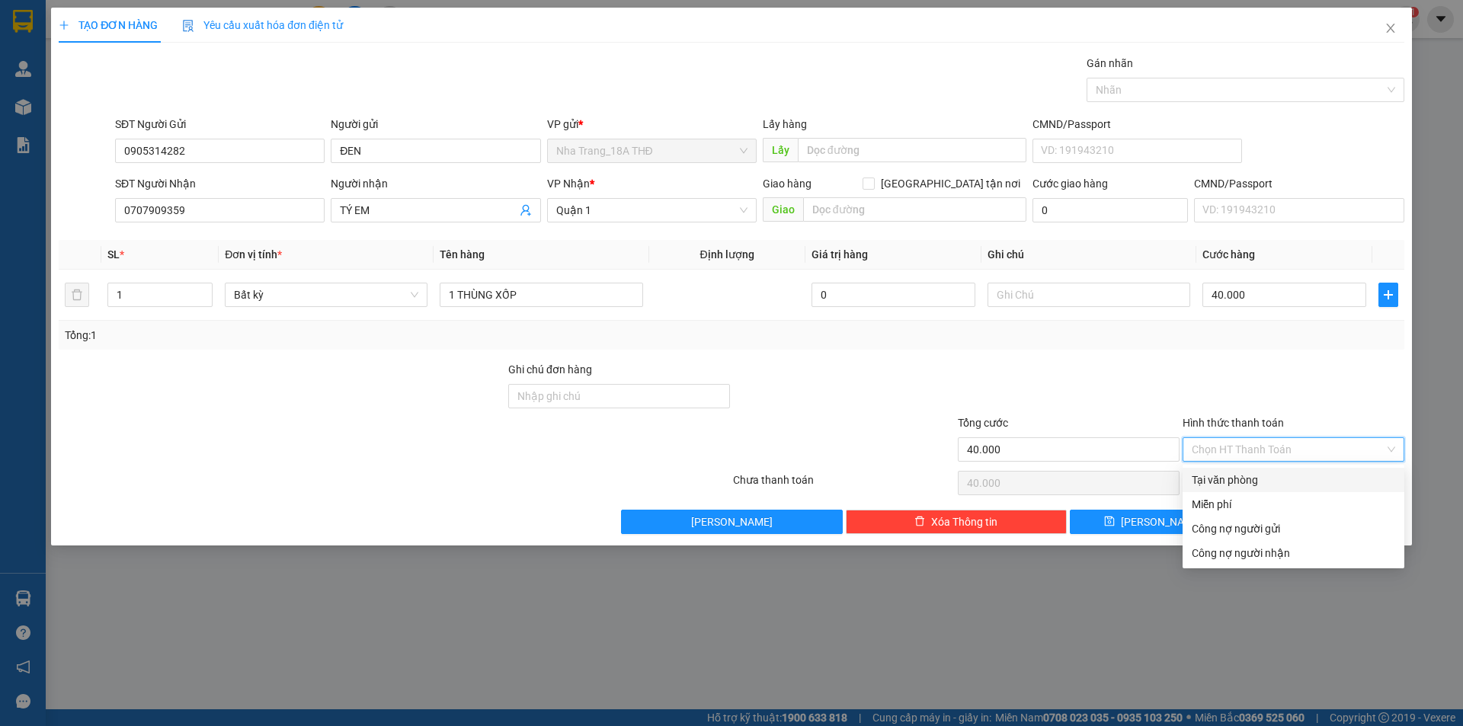
click at [1267, 487] on div "Tại văn phòng" at bounding box center [1293, 480] width 203 height 17
type input "0"
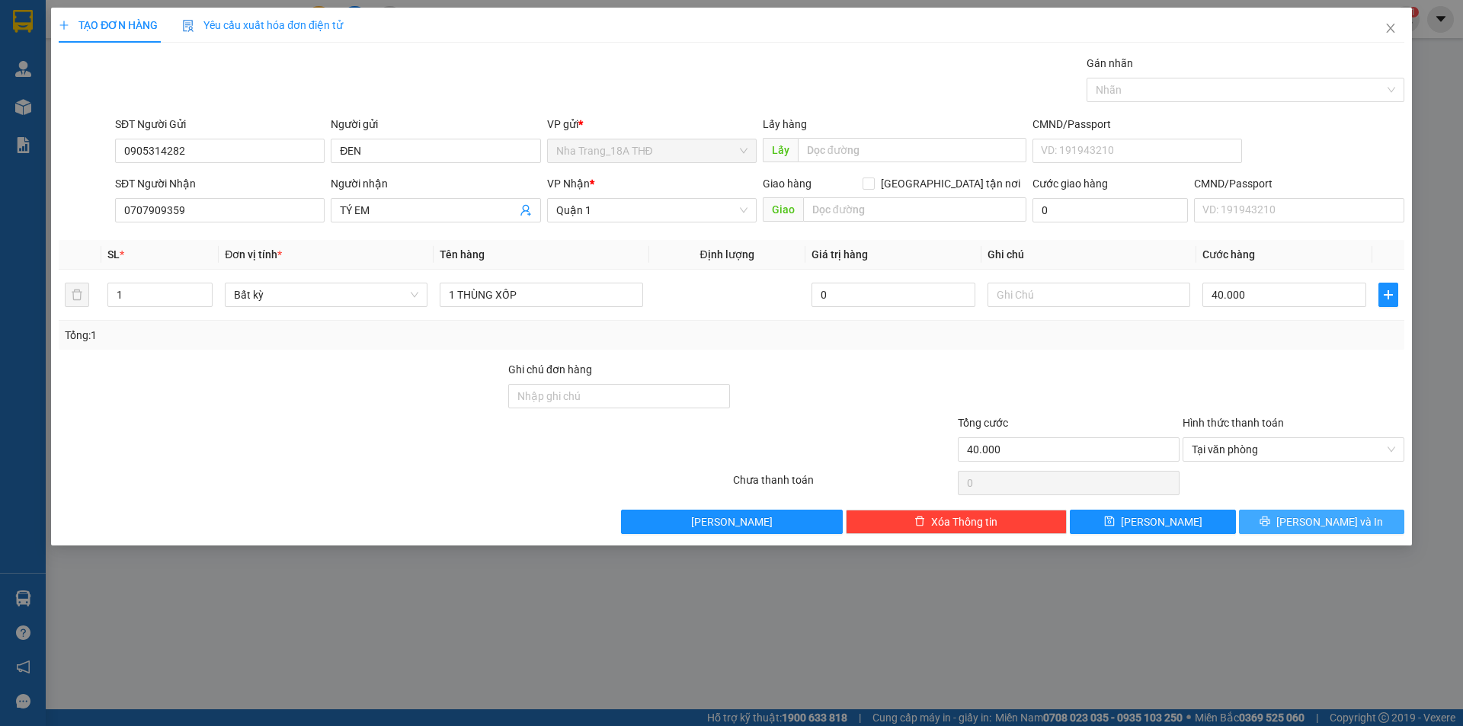
click at [1278, 514] on button "[PERSON_NAME] và In" at bounding box center [1321, 522] width 165 height 24
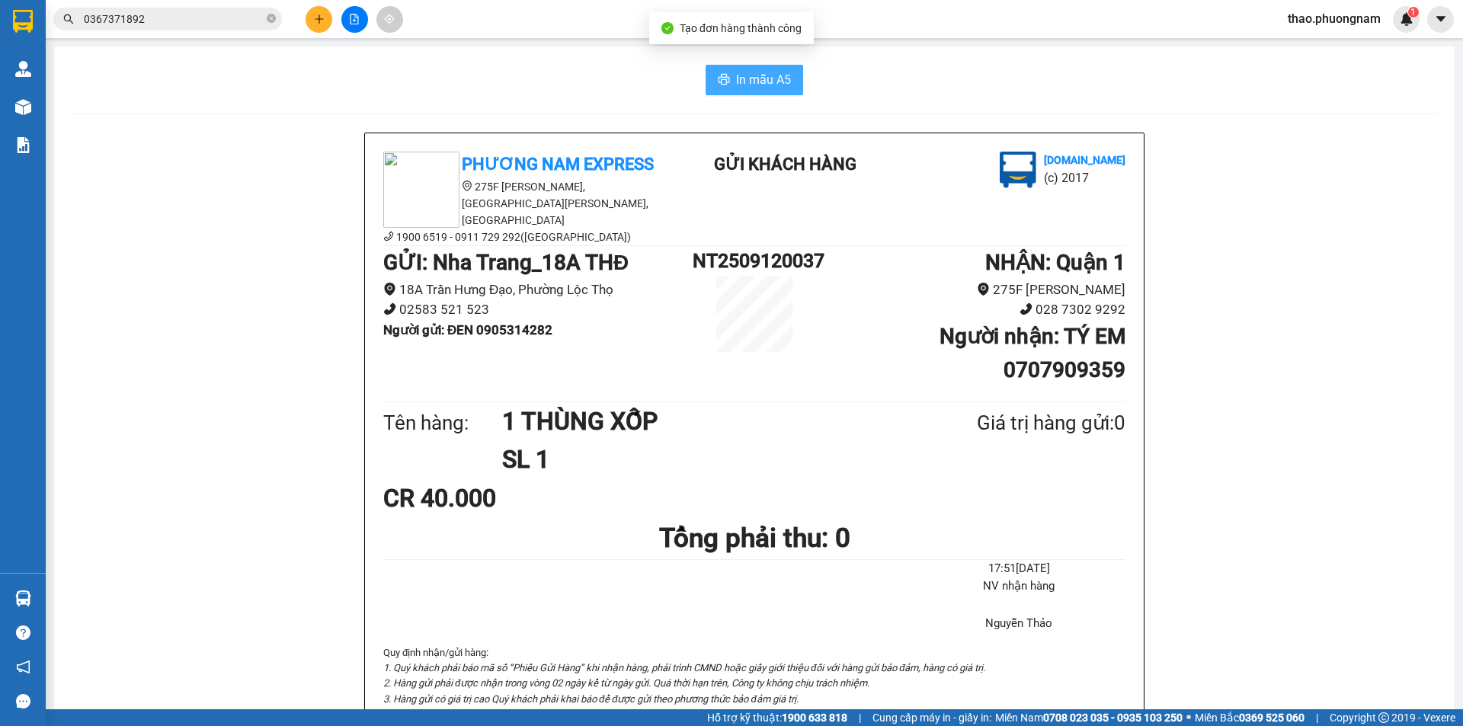
click at [754, 79] on span "In mẫu A5" at bounding box center [763, 79] width 55 height 19
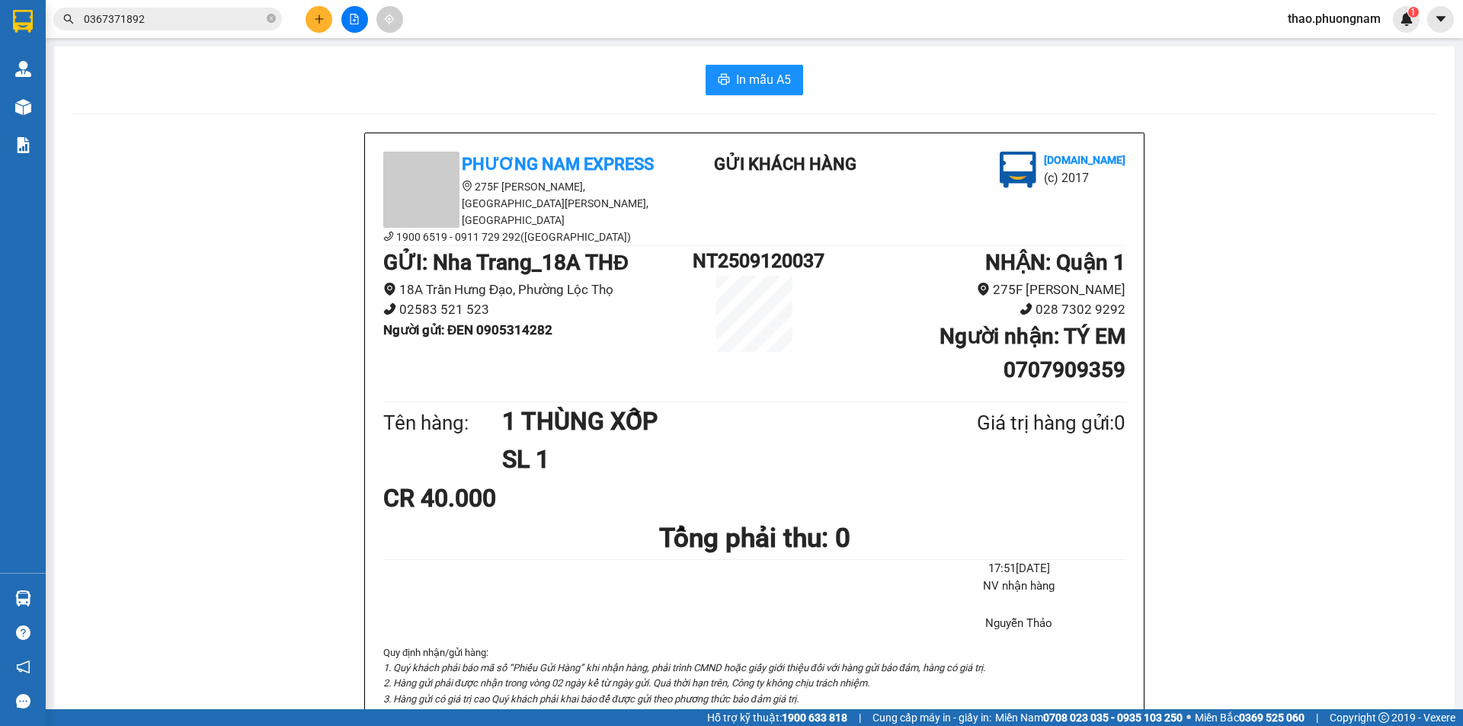
click at [314, 23] on icon "plus" at bounding box center [319, 19] width 11 height 11
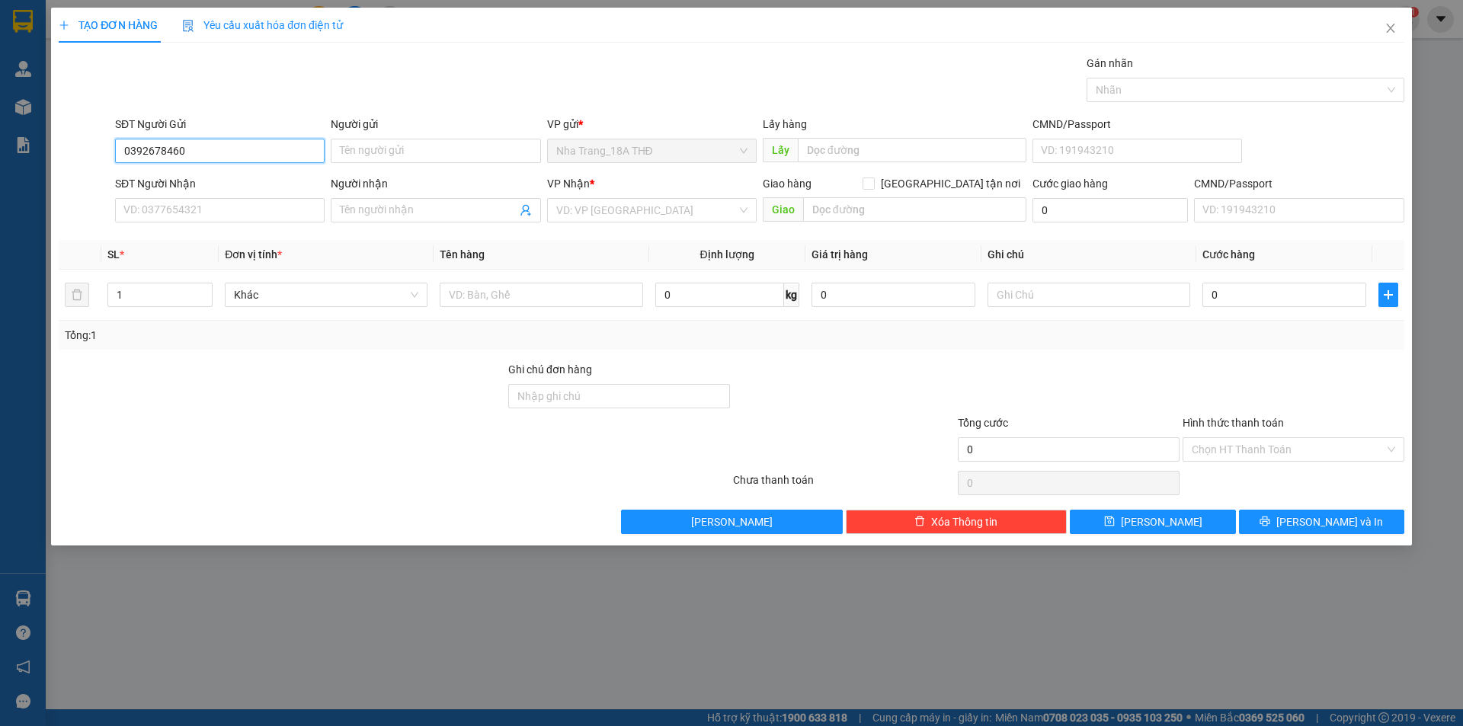
type input "0392678460"
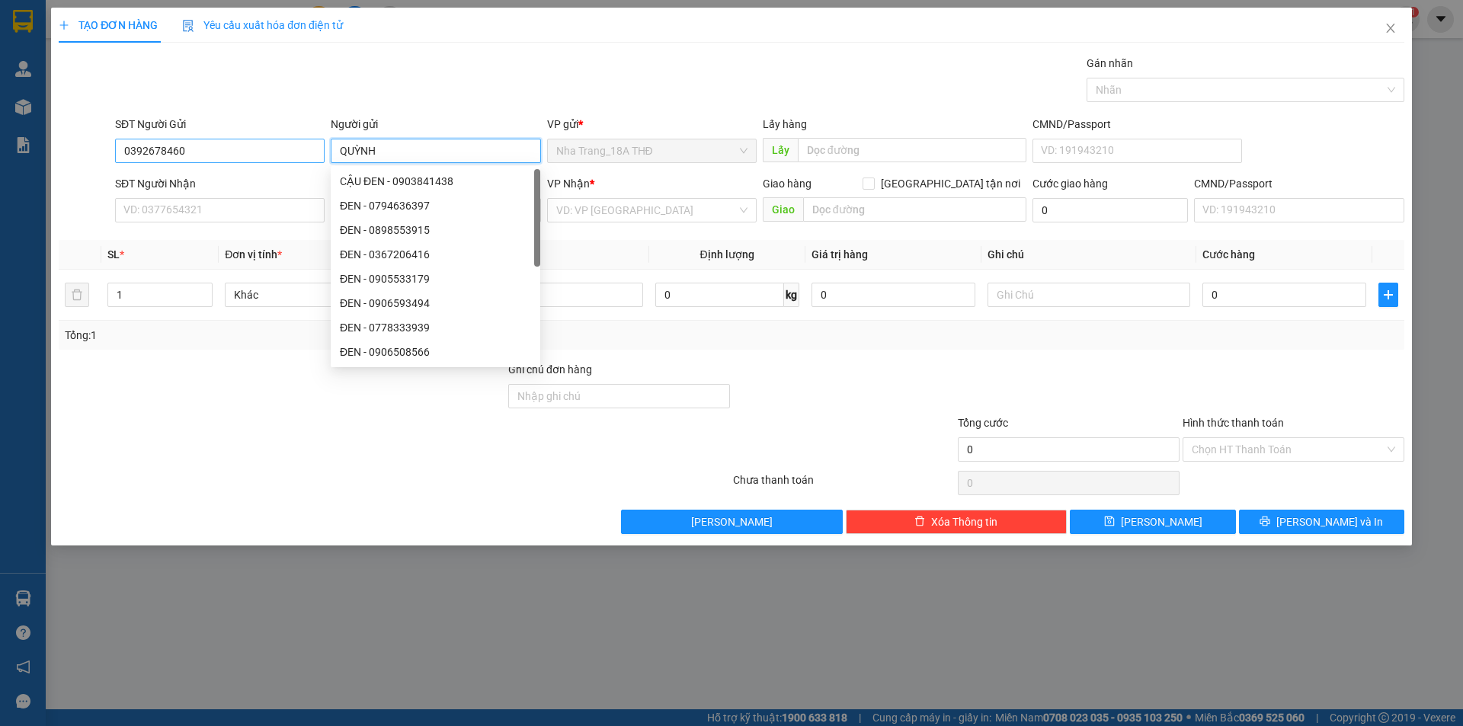
type input "QUỲNH"
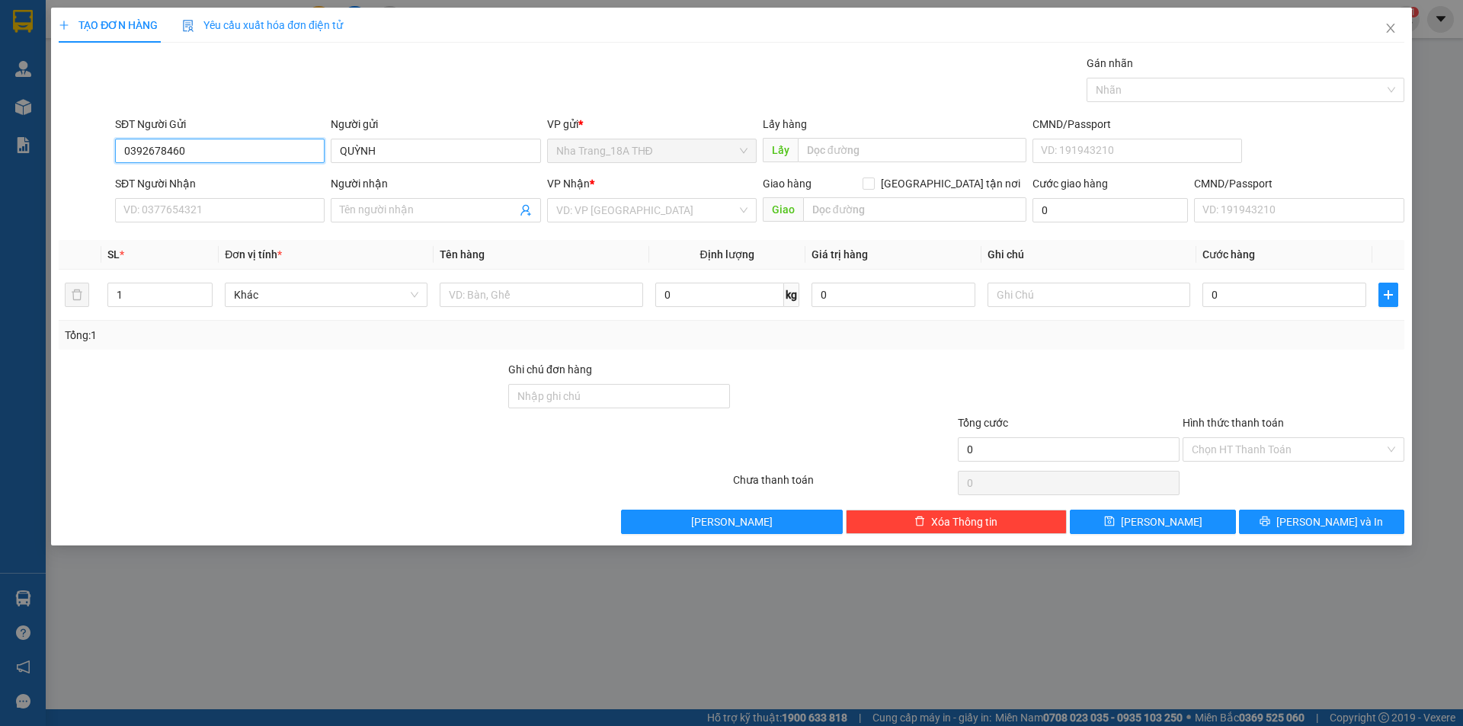
drag, startPoint x: 178, startPoint y: 141, endPoint x: 0, endPoint y: 93, distance: 183.9
click at [0, 82] on div "TẠO ĐƠN HÀNG Yêu cầu xuất hóa đơn điện tử Transit Pickup Surcharge Ids Transit …" at bounding box center [731, 363] width 1463 height 726
click at [142, 191] on div "SĐT Người Nhận" at bounding box center [220, 183] width 210 height 17
click at [142, 198] on input "SĐT Người Nhận" at bounding box center [220, 210] width 210 height 24
click at [140, 206] on input "SĐT Người Nhận" at bounding box center [220, 210] width 210 height 24
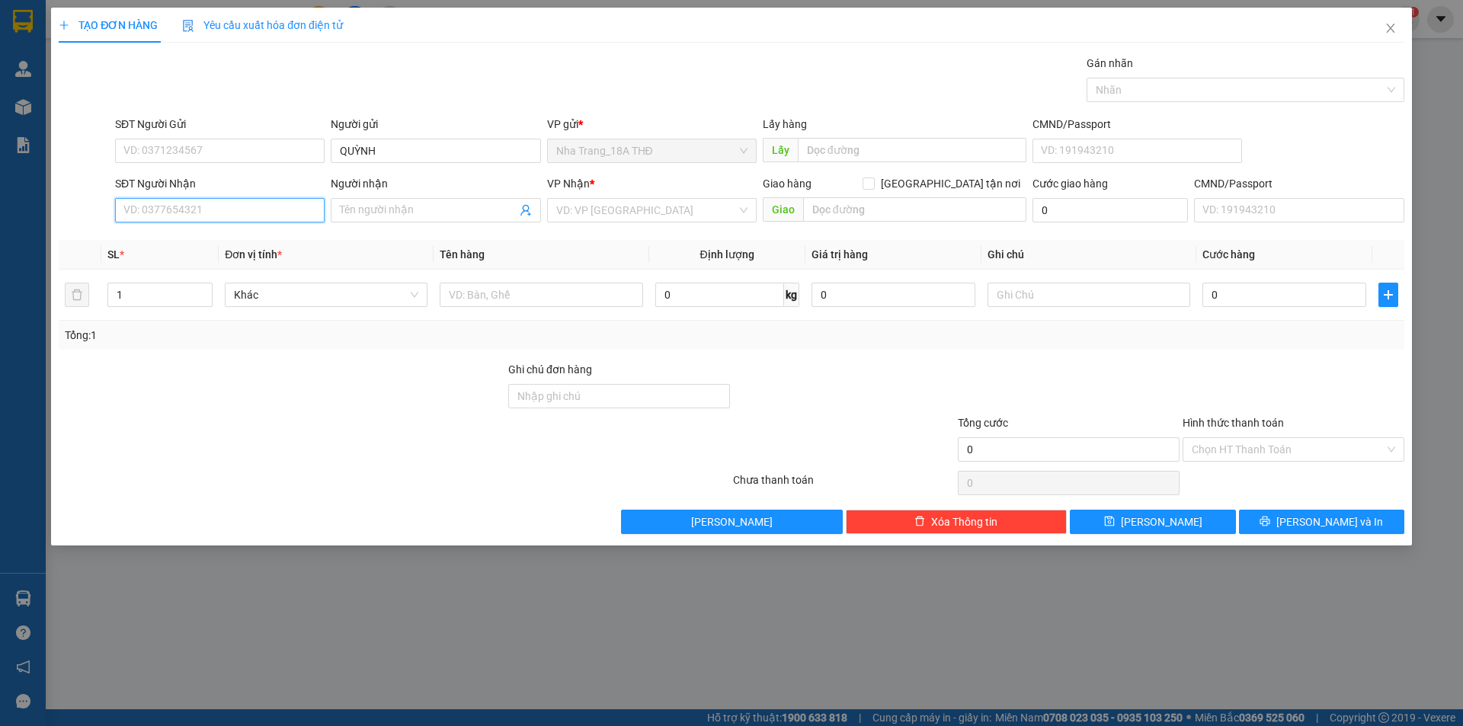
paste input "0392678460"
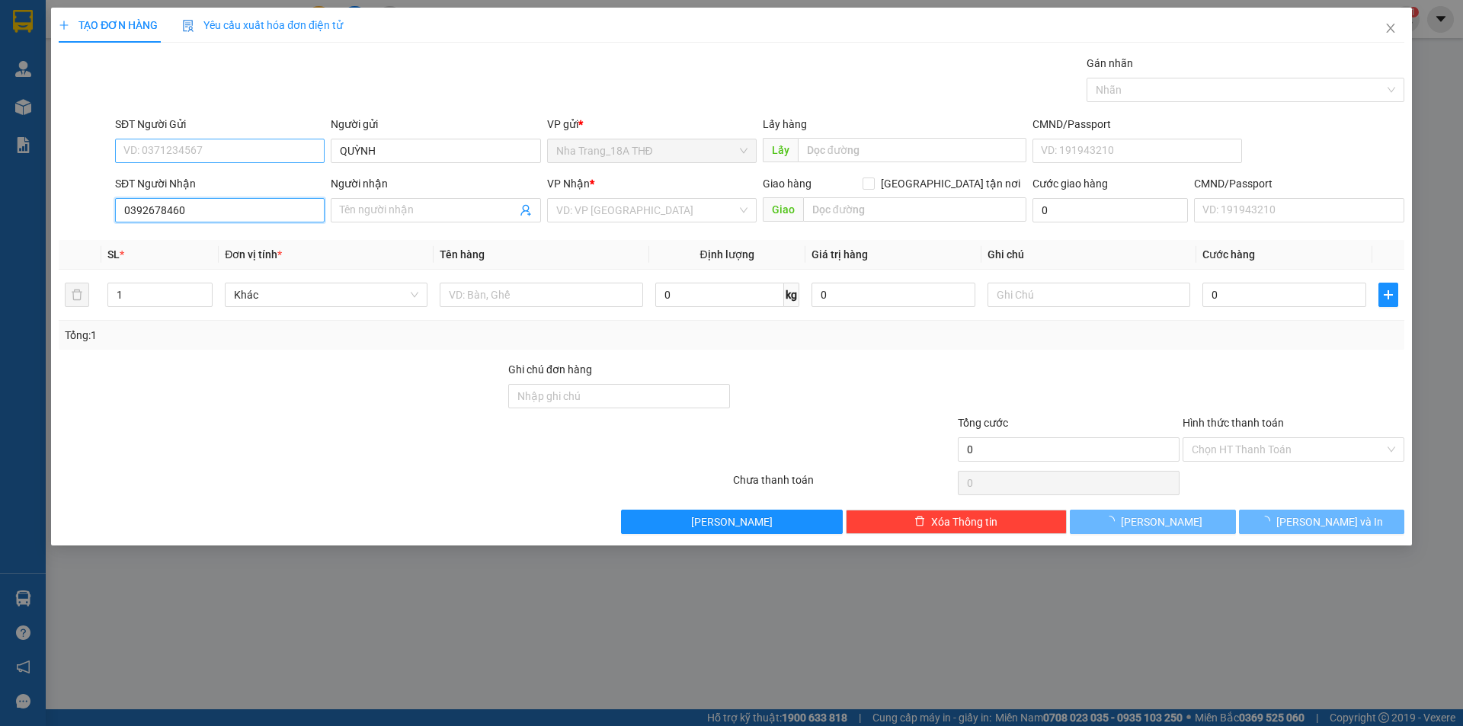
type input "0392678460"
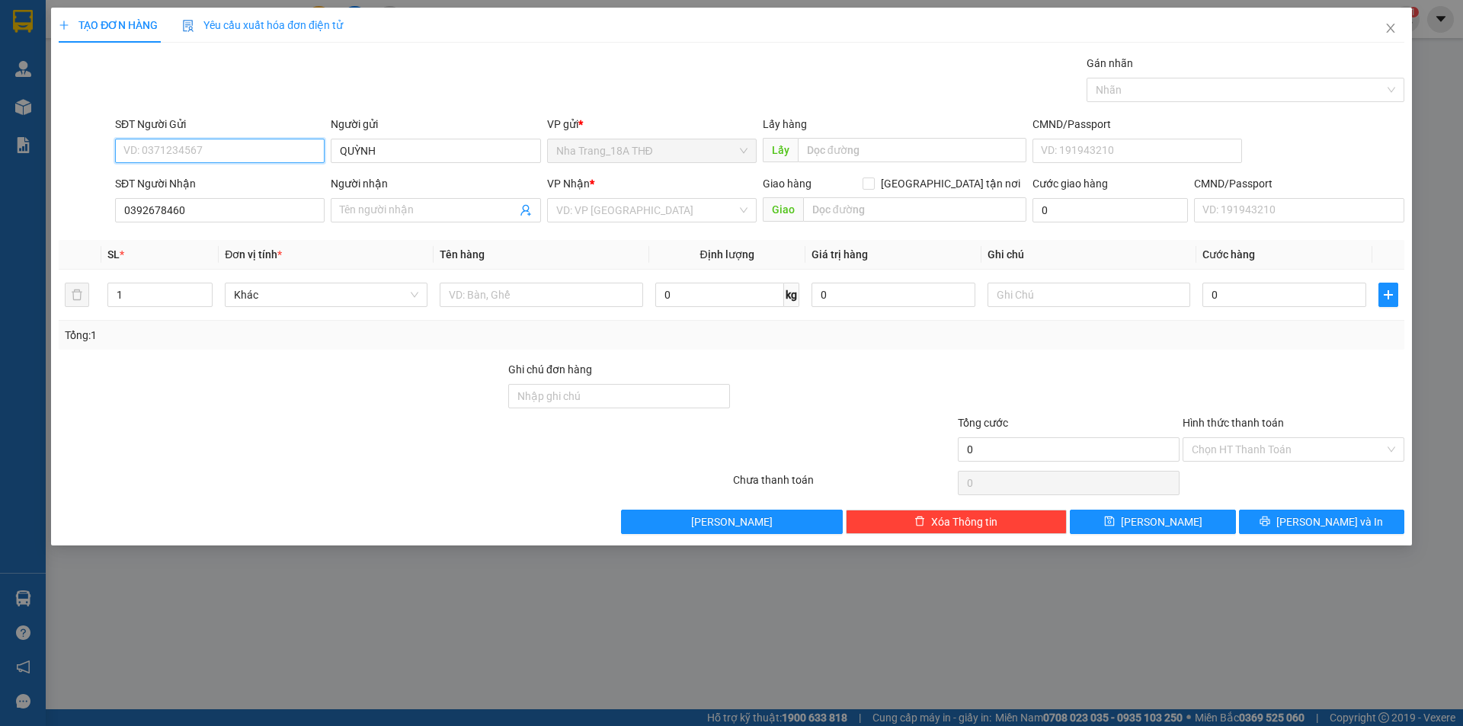
click at [151, 156] on input "SĐT Người Gửi" at bounding box center [220, 151] width 210 height 24
click at [174, 181] on div "0983215850 - NINH" at bounding box center [219, 181] width 191 height 17
type input "0983215850"
type input "NINH"
click at [193, 209] on input "0392678460" at bounding box center [220, 210] width 210 height 24
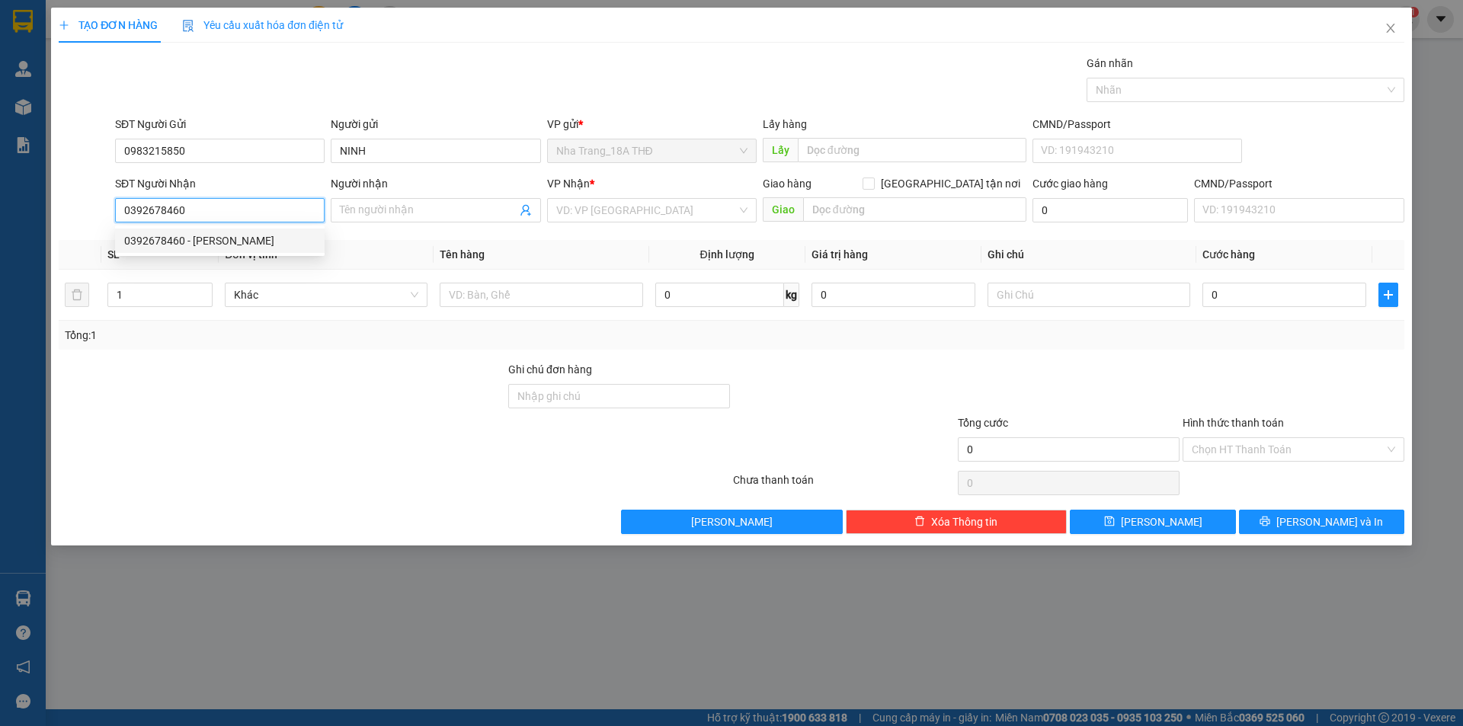
click at [206, 239] on div "0392678460 - [PERSON_NAME]" at bounding box center [219, 240] width 191 height 17
type input "ĐÌNH [PERSON_NAME]"
checkbox input "true"
type input "801 LÔ G2 CHUNG CƯ HÙNG VƯƠNG [PERSON_NAME] , [GEOGRAPHIC_DATA] , [GEOGRAPHIC_D…"
type input "40.000"
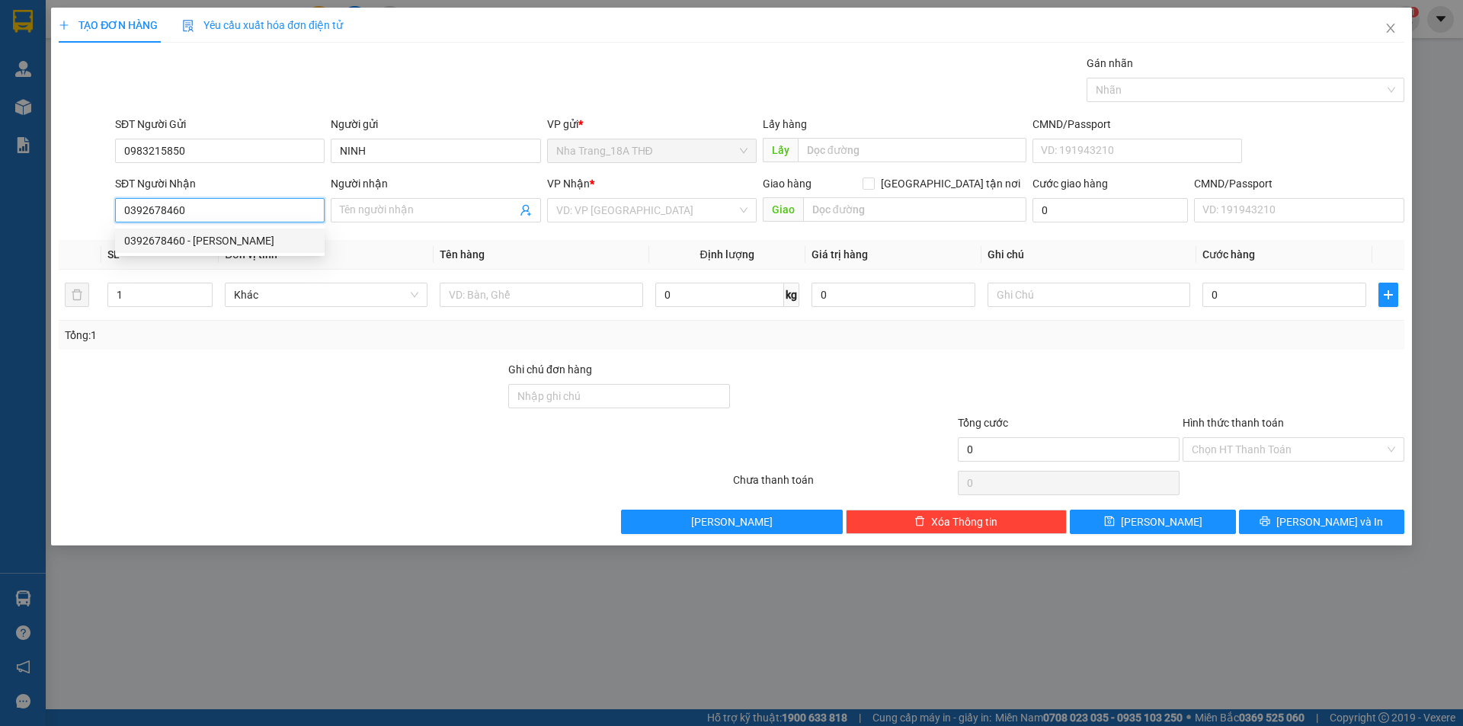
type input "40.000"
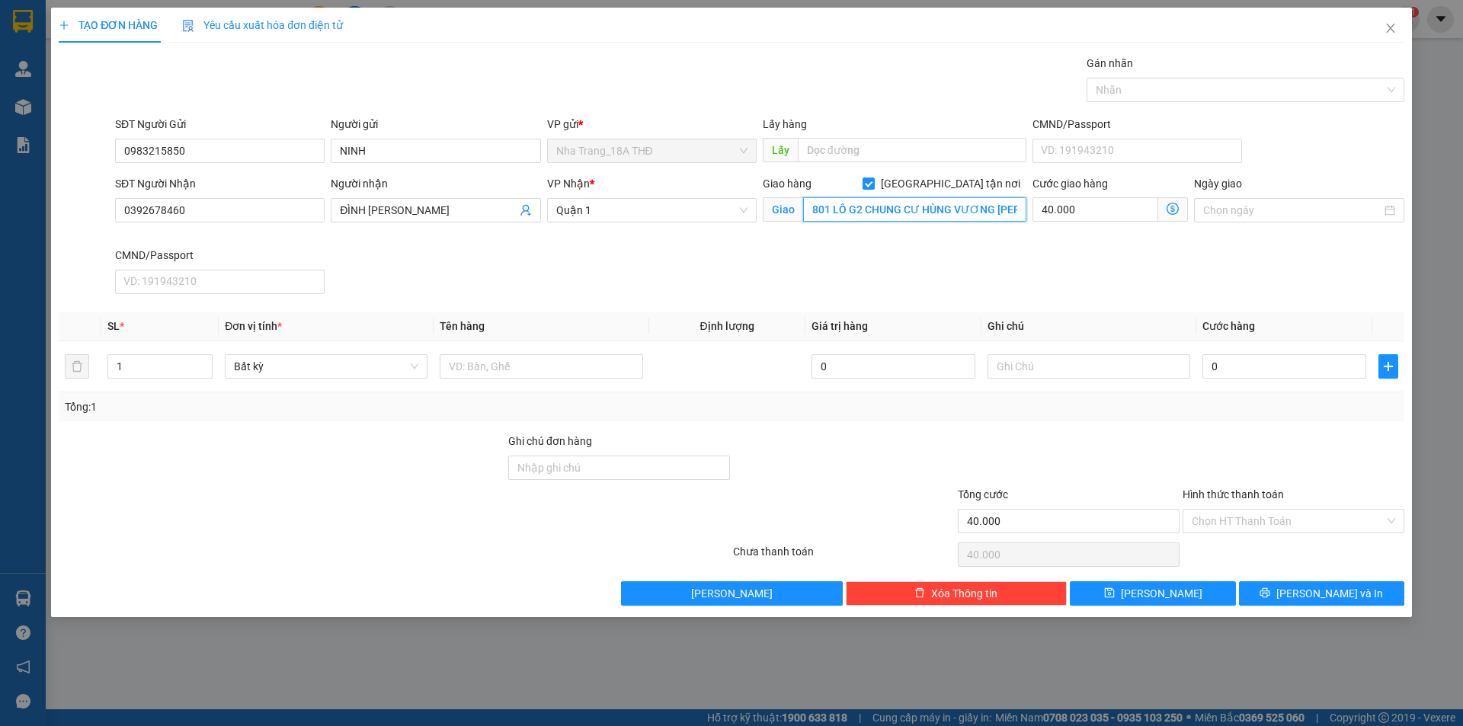
click at [840, 214] on input "801 LÔ G2 CHUNG CƯ HÙNG VƯƠNG [PERSON_NAME] , [GEOGRAPHIC_DATA] , [GEOGRAPHIC_D…" at bounding box center [914, 209] width 223 height 24
click at [863, 216] on input "801 LÔ G2 CHUNG CƯ HÙNG VƯƠNG [PERSON_NAME] , [GEOGRAPHIC_DATA] , [GEOGRAPHIC_D…" at bounding box center [914, 209] width 223 height 24
drag, startPoint x: 962, startPoint y: 215, endPoint x: 975, endPoint y: 222, distance: 14.4
click at [965, 217] on input "801 LÔ G2 CHUNG CƯ HÙNG VƯƠNG [PERSON_NAME] , [GEOGRAPHIC_DATA] , [GEOGRAPHIC_D…" at bounding box center [914, 209] width 223 height 24
click at [1170, 213] on icon "dollar-circle" at bounding box center [1173, 209] width 12 height 12
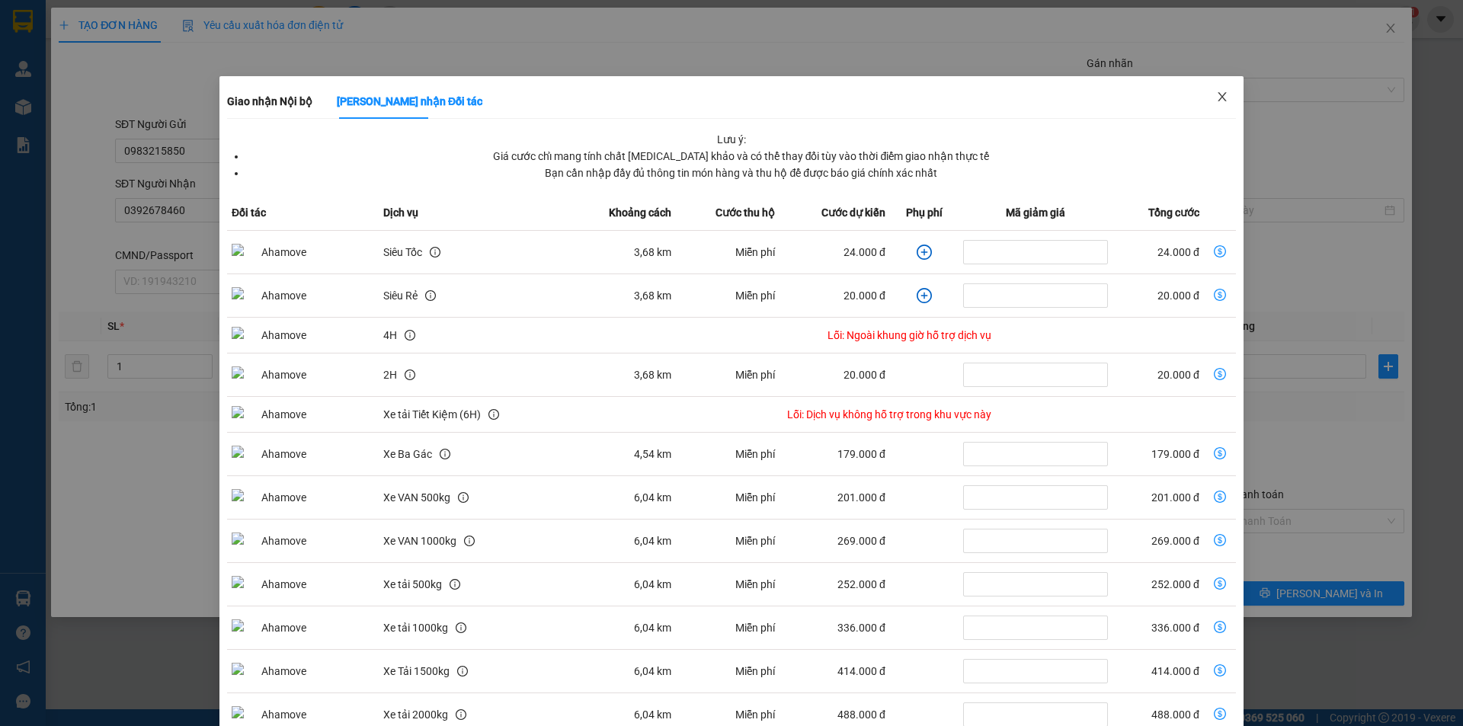
click at [1207, 105] on span "Close" at bounding box center [1222, 97] width 43 height 43
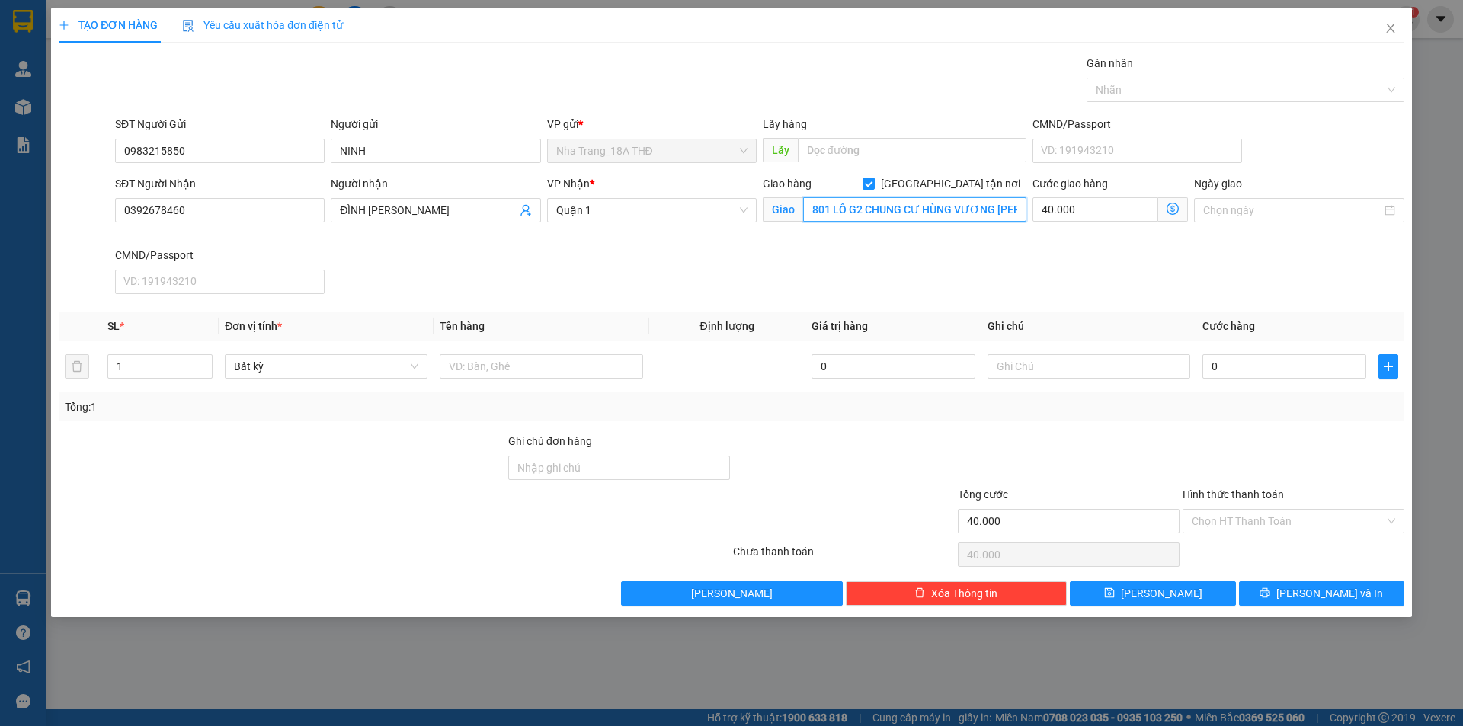
click at [1007, 204] on input "801 LÔ G2 CHUNG CƯ HÙNG VƯƠNG [PERSON_NAME], [GEOGRAPHIC_DATA], [GEOGRAPHIC_DAT…" at bounding box center [914, 209] width 223 height 24
click at [1016, 210] on input "801 LÔ G2 CHUNG CƯ HÙNG VƯƠNG [PERSON_NAME], [GEOGRAPHIC_DATA], [GEOGRAPHIC_DAT…" at bounding box center [914, 209] width 223 height 24
click at [1023, 215] on input "801 LÔ G2 CHUNG CƯ HÙNG VƯƠNG [PERSON_NAME], [GEOGRAPHIC_DATA], [GEOGRAPHIC_DAT…" at bounding box center [914, 209] width 223 height 24
click at [1019, 213] on input "801 LÔ G2 CHUNG CƯ HÙNG VƯƠNG [PERSON_NAME], [GEOGRAPHIC_DATA], [GEOGRAPHIC_DAT…" at bounding box center [914, 209] width 223 height 24
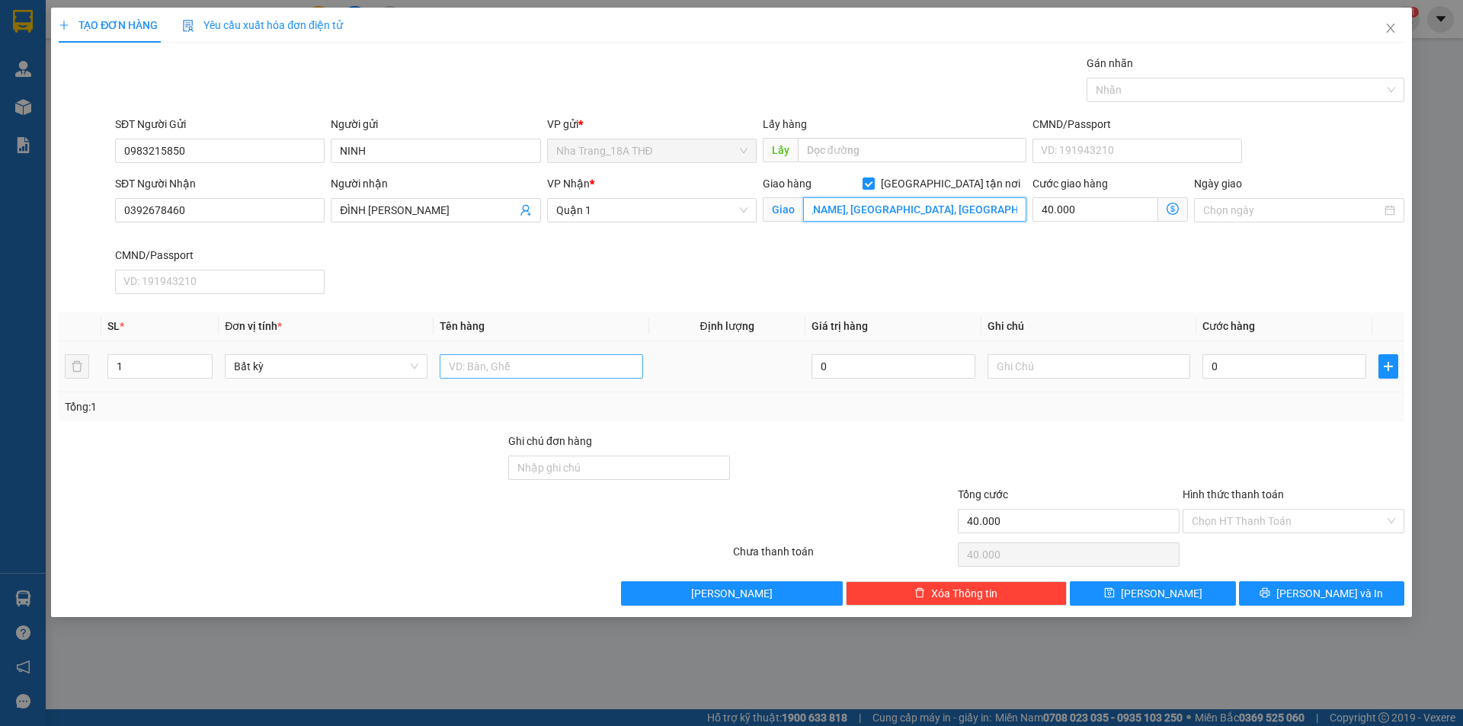
type input "801 LÔ G2 CHUNG CƯ HÙNG VƯƠNG [PERSON_NAME], [GEOGRAPHIC_DATA], [GEOGRAPHIC_DAT…"
click at [482, 370] on input "text" at bounding box center [541, 366] width 203 height 24
type input "1 THÙNG XỐP"
type input "5"
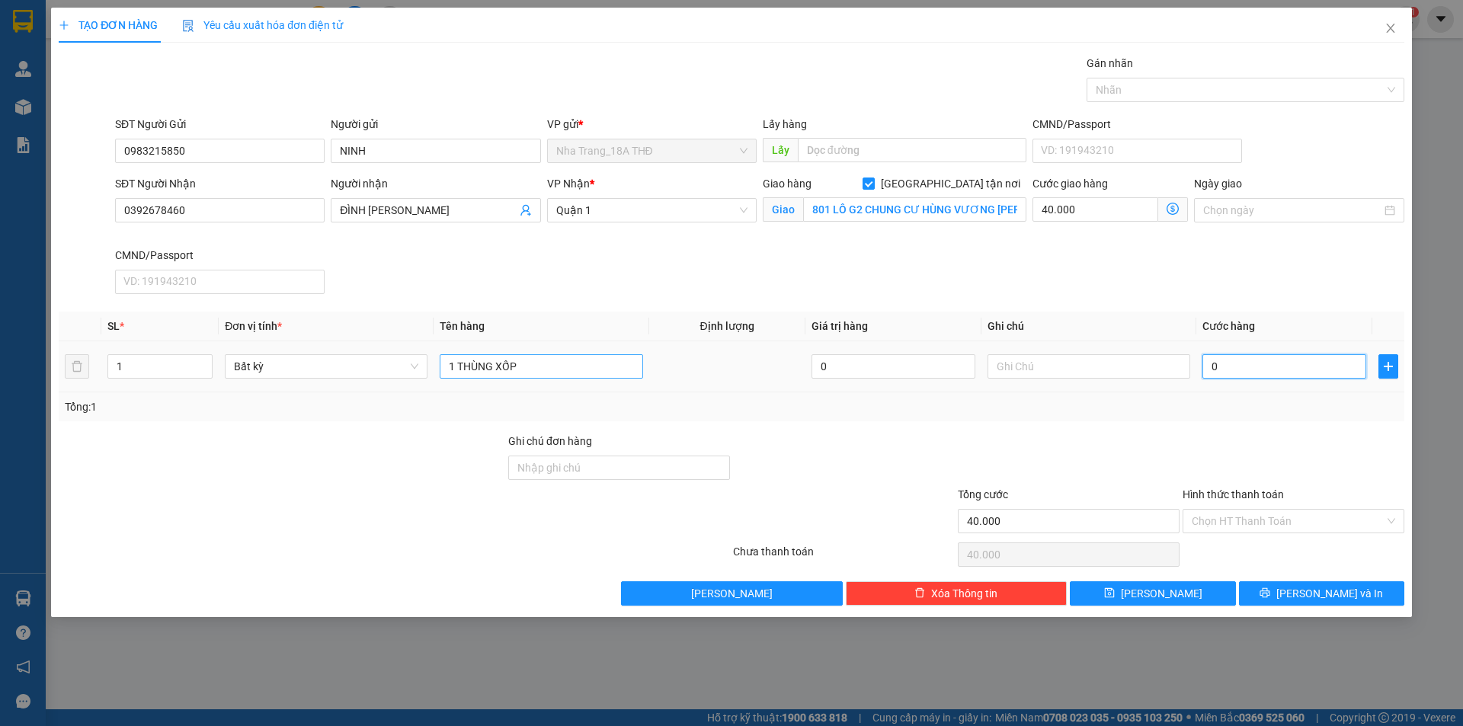
type input "40.005"
type input "50"
type input "40.050"
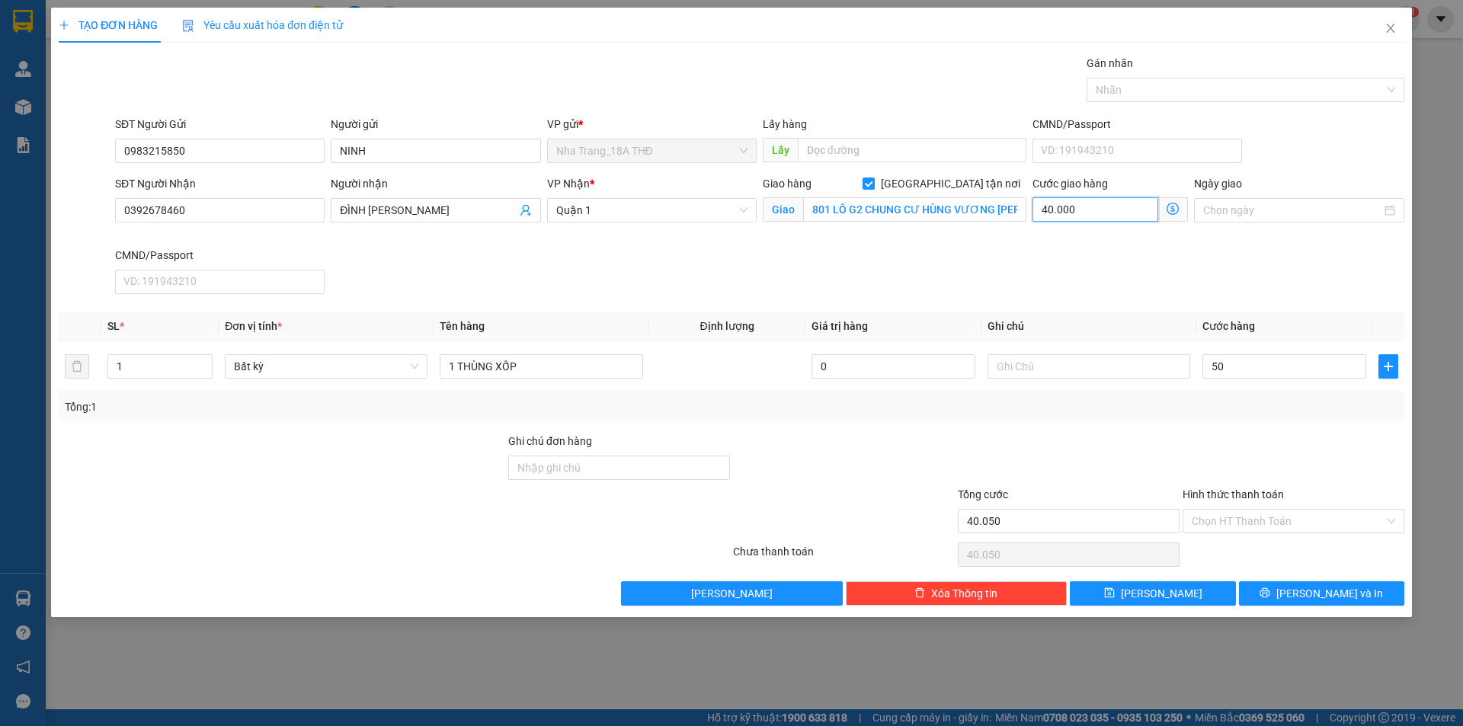
type input "50.000"
type input "90.000"
click at [1091, 211] on input "40.000" at bounding box center [1095, 209] width 126 height 24
type input "50.005"
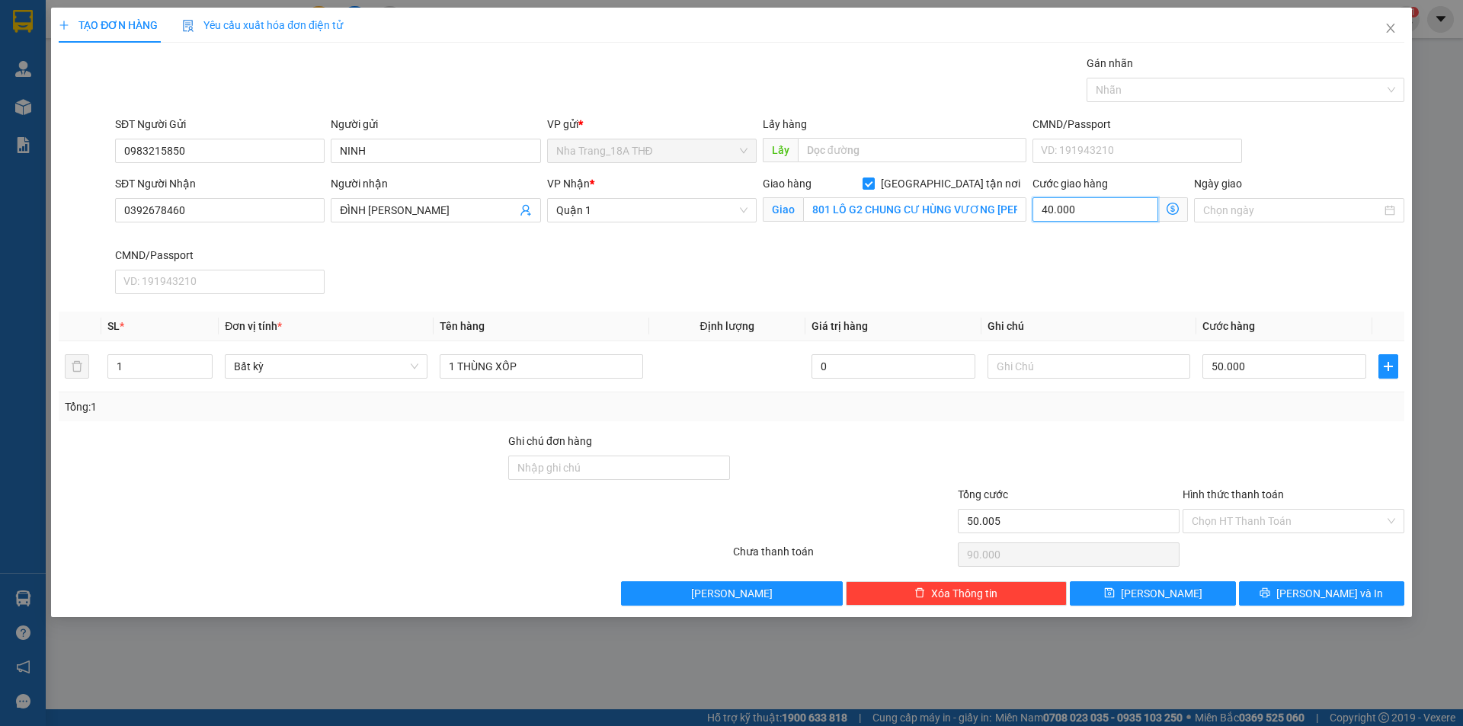
type input "50.005"
type input "5"
type input "50.050"
type input "50"
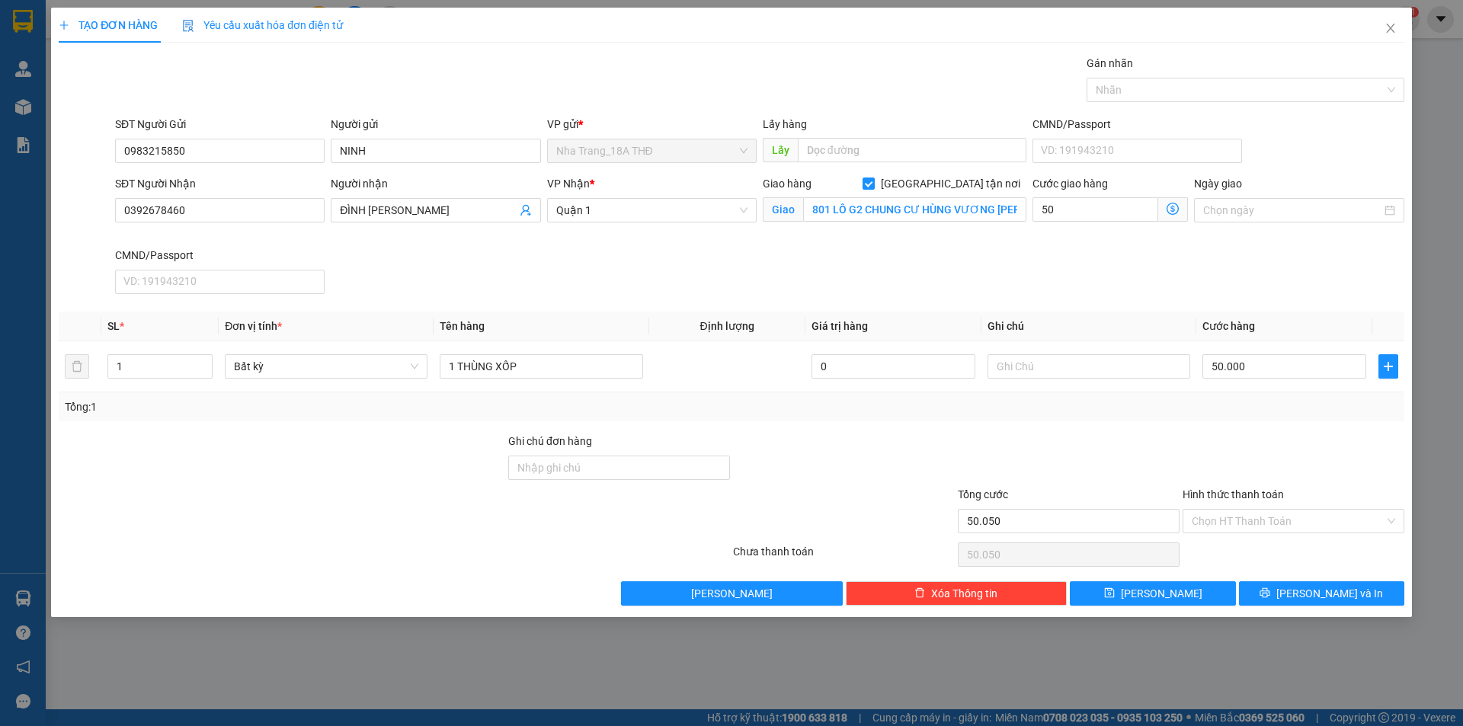
type input "100.000"
type input "50.000"
click at [1045, 258] on div "SĐT Người Nhận 0392678460 Người nhận ĐÌNH QUỲNH VP Nhận * Quận 1 Giao hàng Giao…" at bounding box center [759, 237] width 1295 height 125
click at [964, 207] on input "801 LÔ G2 CHUNG CƯ HÙNG VƯƠNG [PERSON_NAME], [GEOGRAPHIC_DATA], [GEOGRAPHIC_DAT…" at bounding box center [914, 209] width 223 height 24
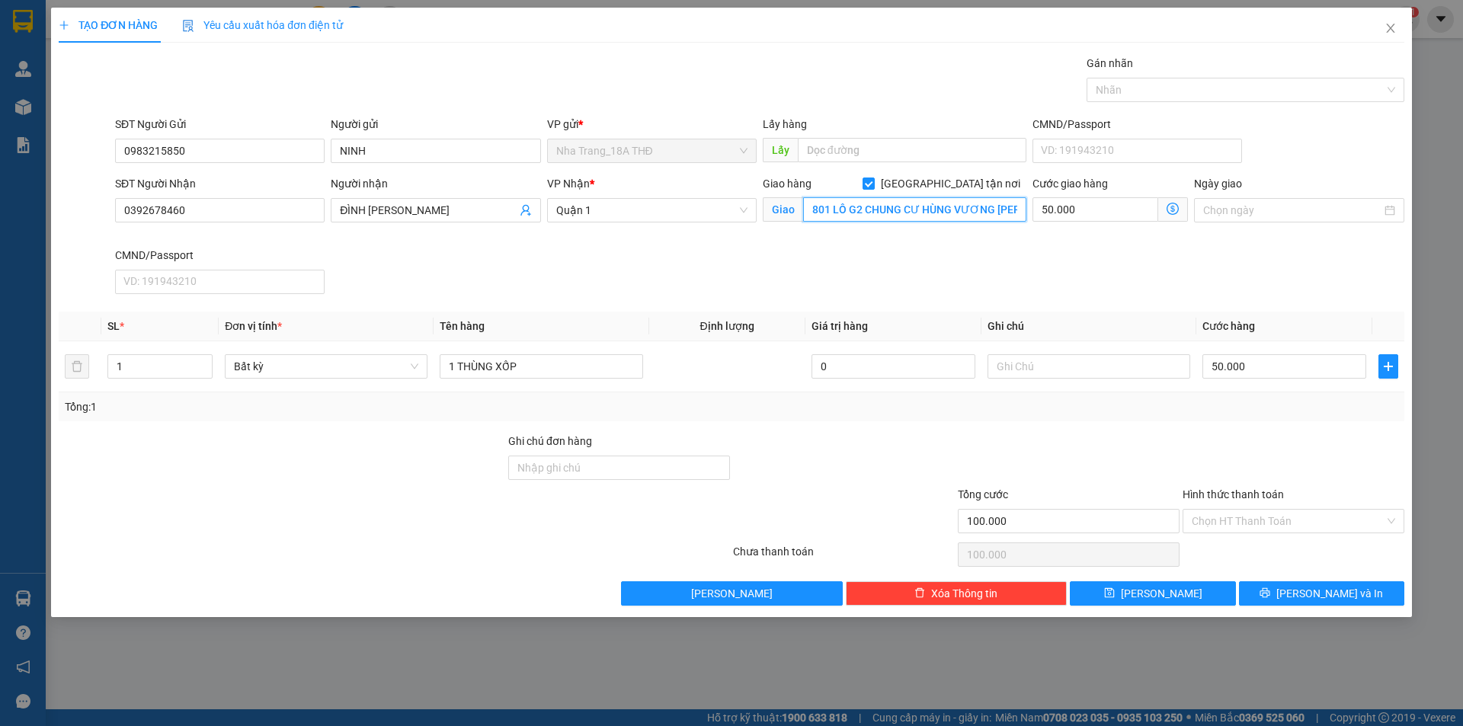
scroll to position [0, 236]
click at [999, 214] on input "801 LÔ G2 CHUNG CƯ HÙNG VƯƠNG [PERSON_NAME], [GEOGRAPHIC_DATA], [GEOGRAPHIC_DAT…" at bounding box center [914, 209] width 223 height 24
type input "801 LÔ G2 CHUNG CƯ HÙNG VƯƠNG [PERSON_NAME], [GEOGRAPHIC_DATA], [GEOGRAPHIC_DAT…"
click at [1048, 258] on div "SĐT Người Nhận 0392678460 Người nhận ĐÌNH QUỲNH VP Nhận * Quận 1 Giao hàng Giao…" at bounding box center [759, 237] width 1295 height 125
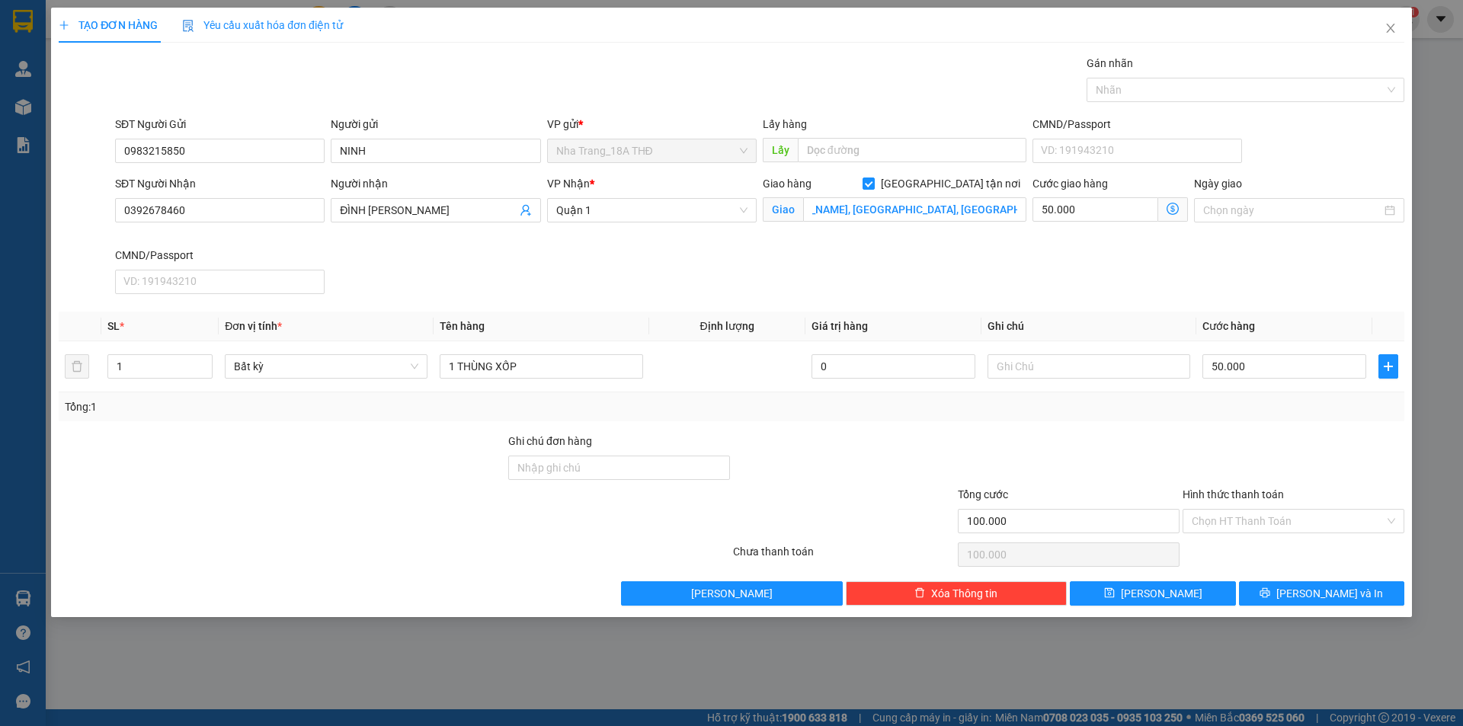
scroll to position [0, 0]
click at [1167, 210] on icon "dollar-circle" at bounding box center [1173, 209] width 12 height 12
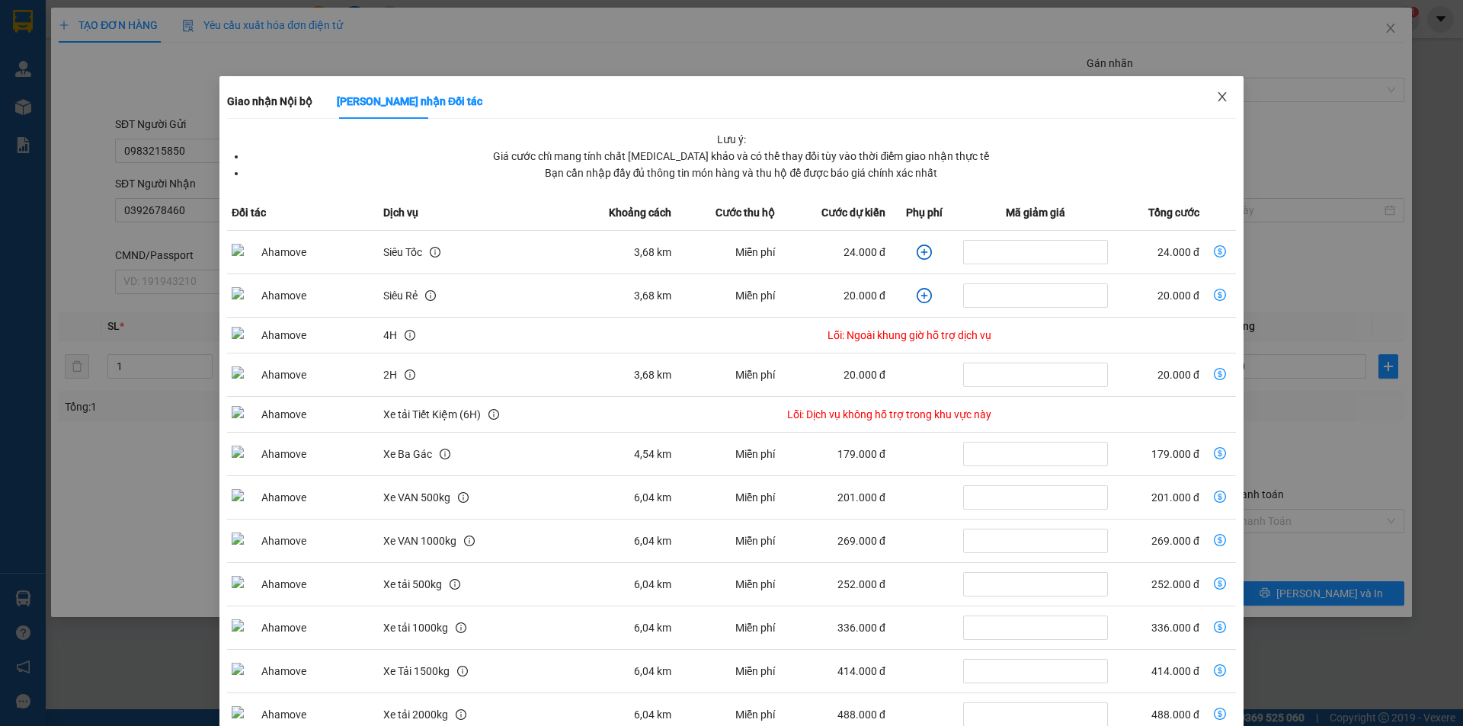
click at [1216, 103] on icon "close" at bounding box center [1222, 97] width 12 height 12
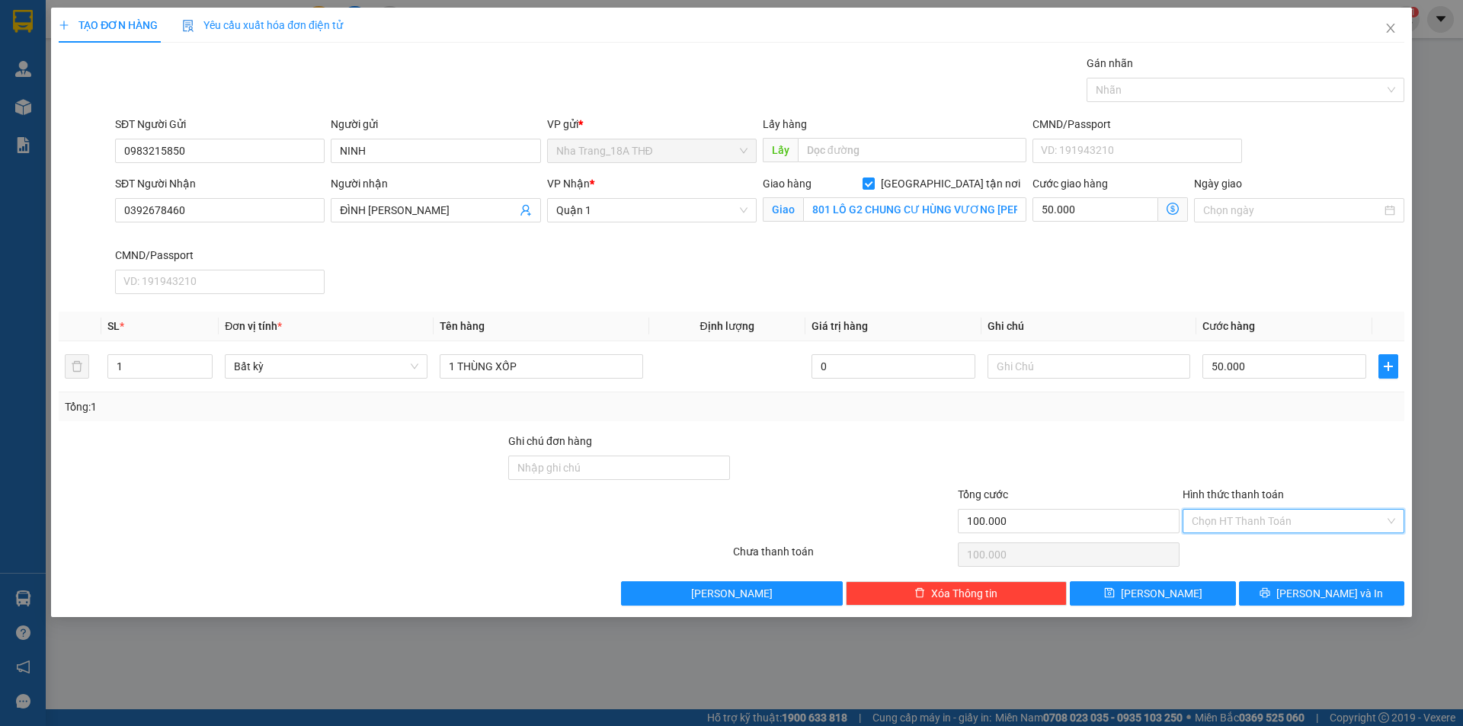
click at [1223, 517] on input "Hình thức thanh toán" at bounding box center [1288, 521] width 193 height 23
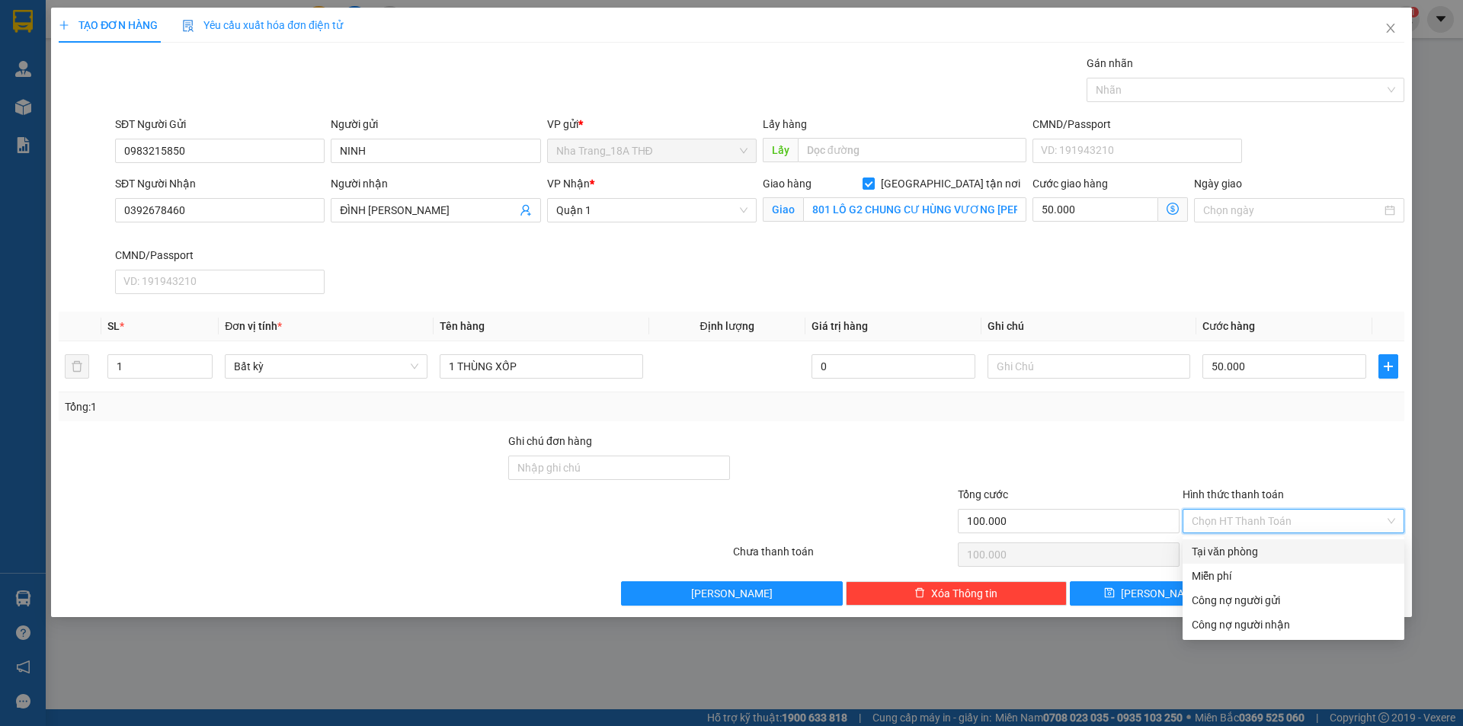
click at [1224, 557] on div "Tại văn phòng" at bounding box center [1293, 551] width 203 height 17
type input "0"
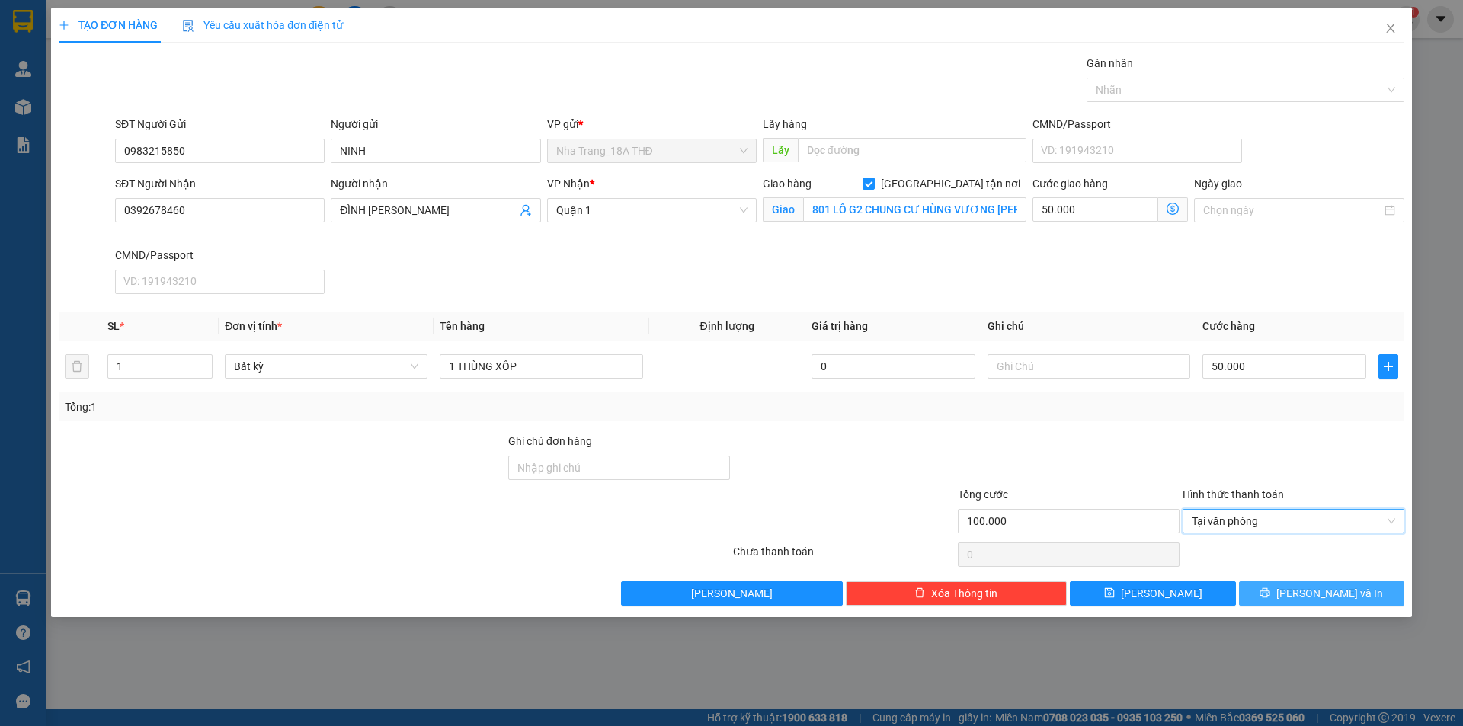
click at [1282, 593] on button "[PERSON_NAME] và In" at bounding box center [1321, 593] width 165 height 24
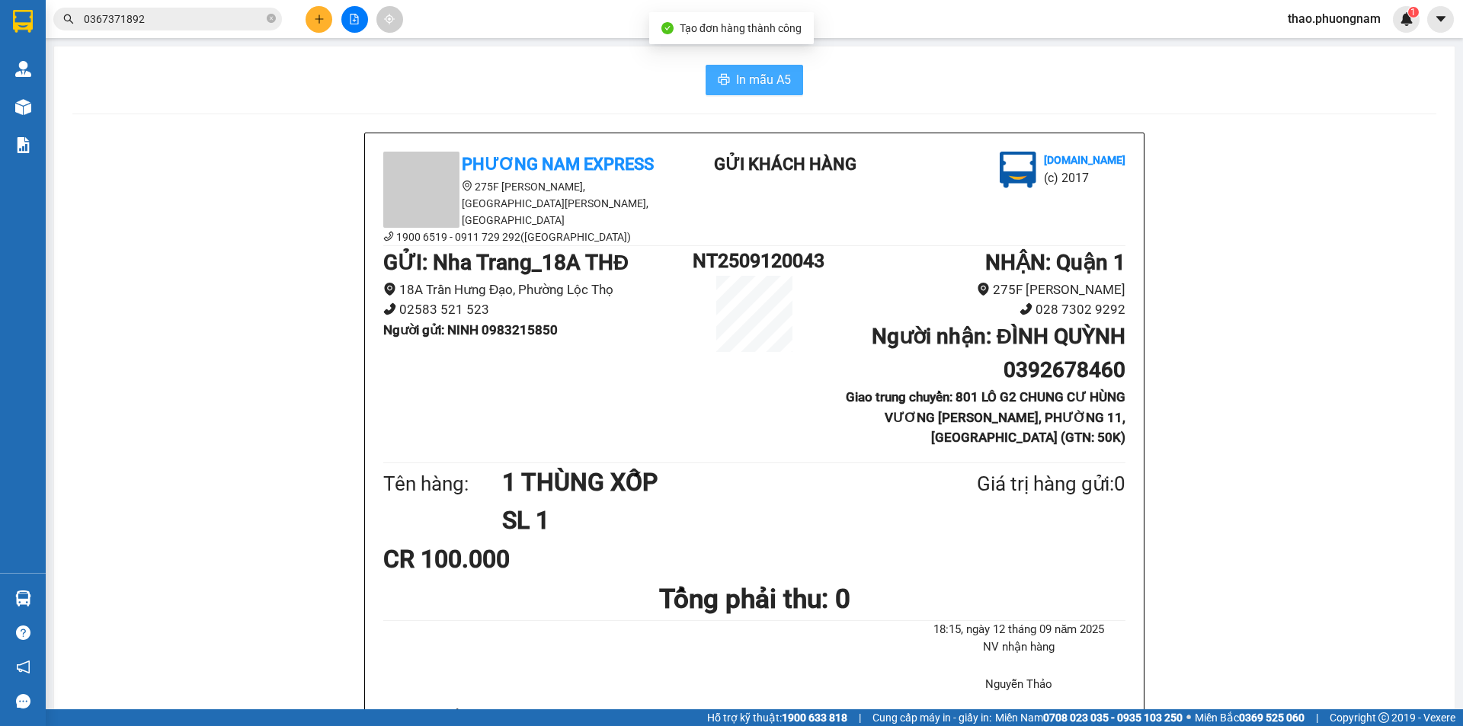
click at [728, 88] on button "In mẫu A5" at bounding box center [755, 80] width 98 height 30
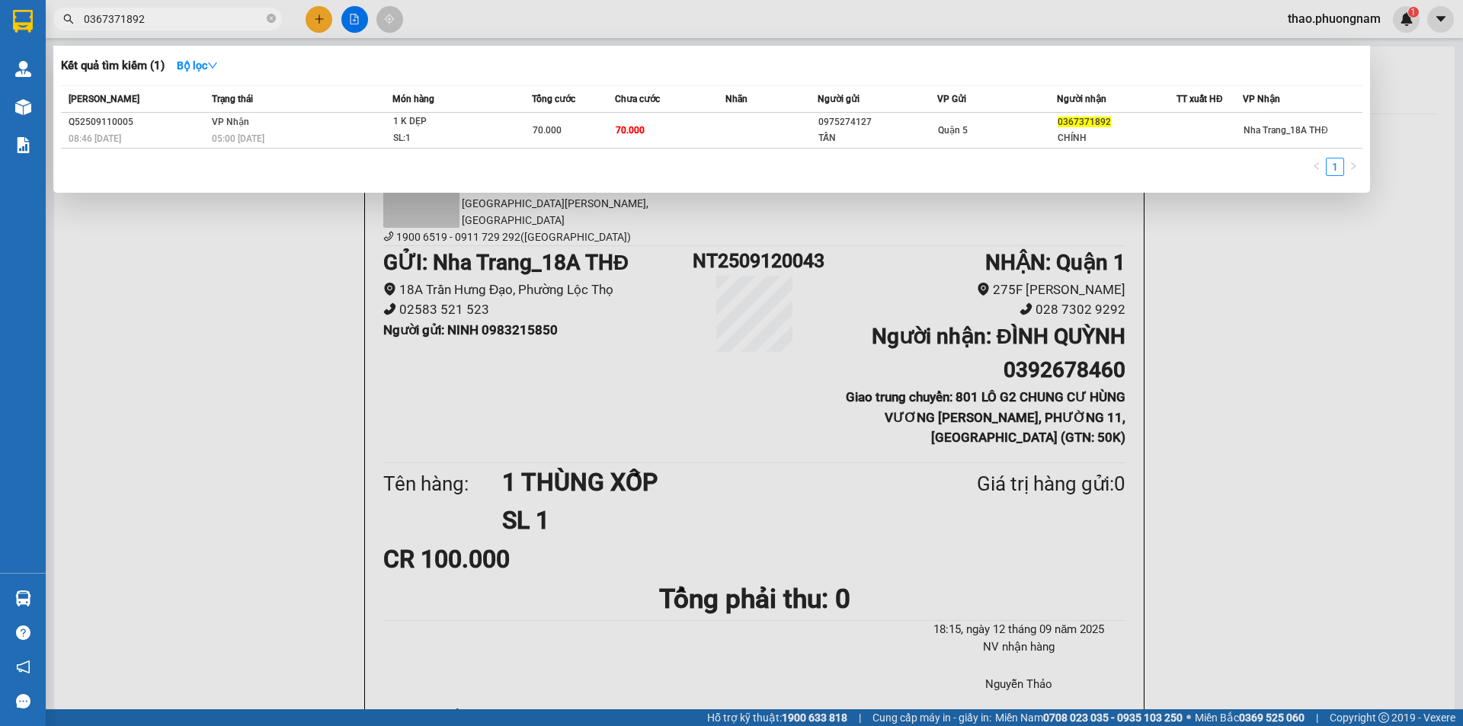
click at [148, 15] on input "0367371892" at bounding box center [174, 19] width 180 height 17
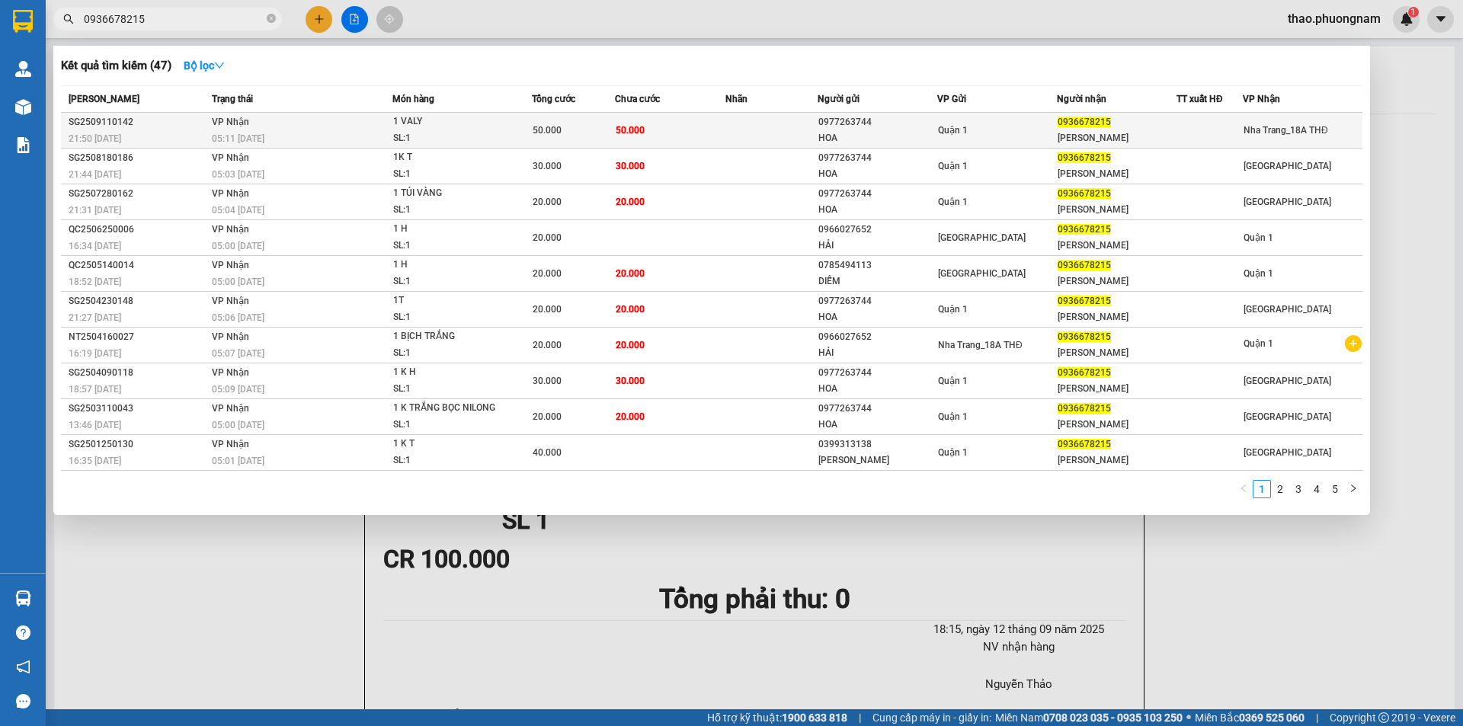
type input "0936678215"
click at [273, 132] on div "05:11 [DATE]" at bounding box center [302, 138] width 180 height 17
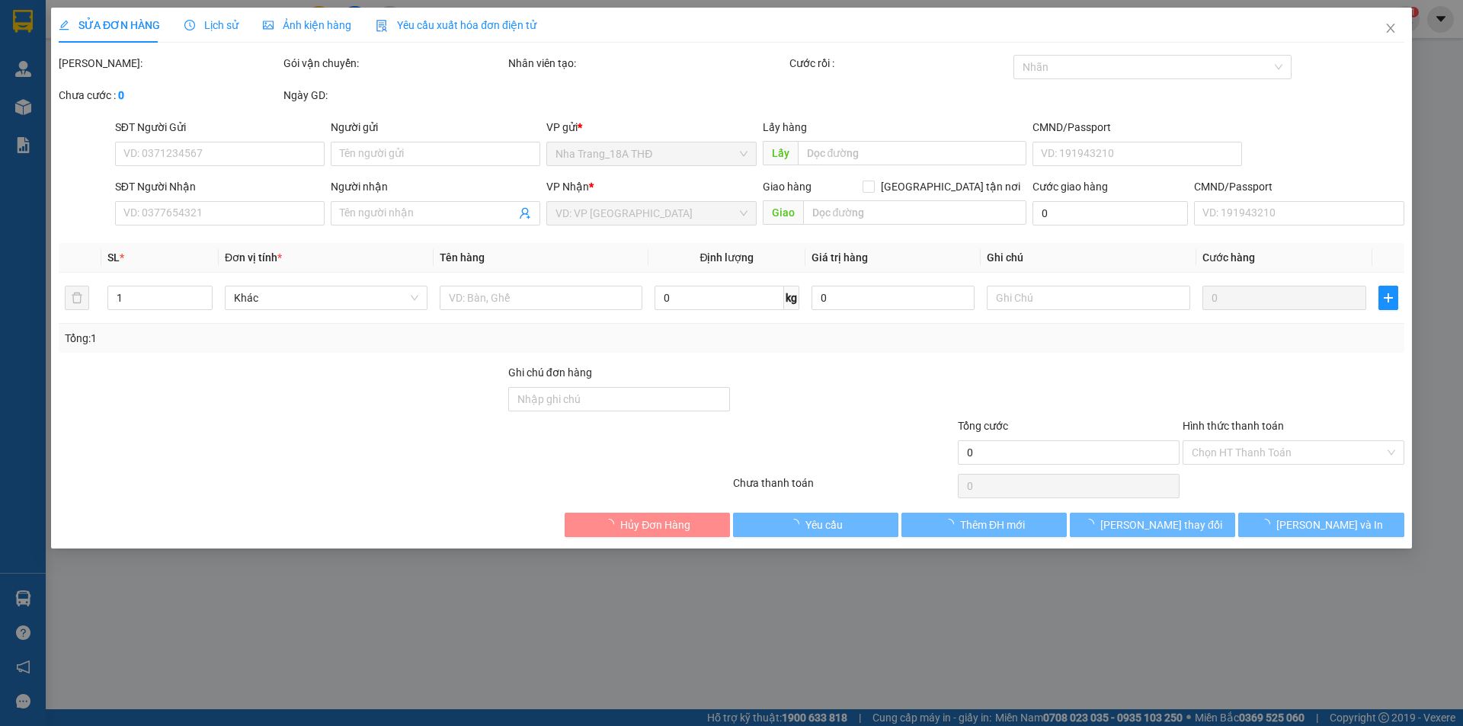
type input "0977263744"
type input "HOA"
type input "0936678215"
type input "[PERSON_NAME]"
type input "50.000"
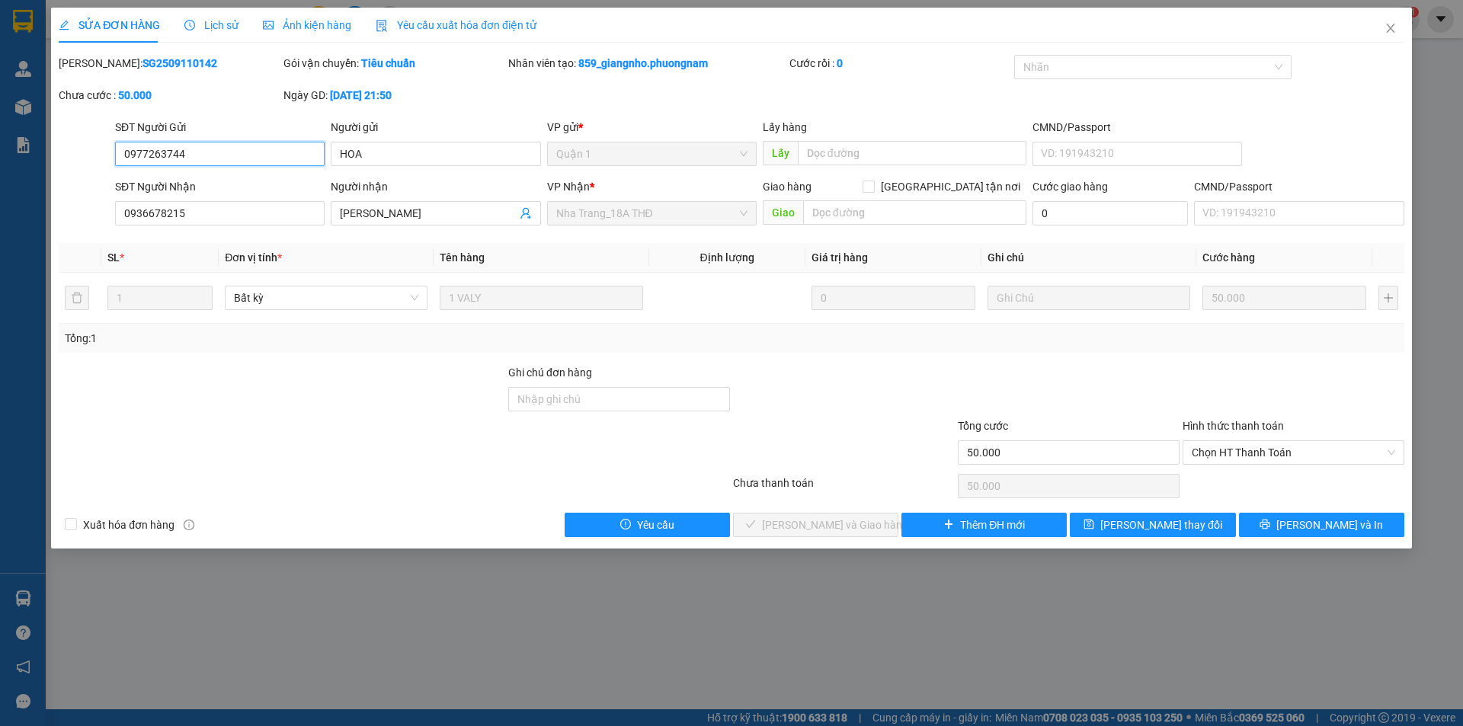
click at [1231, 450] on span "Chọn HT Thanh Toán" at bounding box center [1293, 452] width 203 height 23
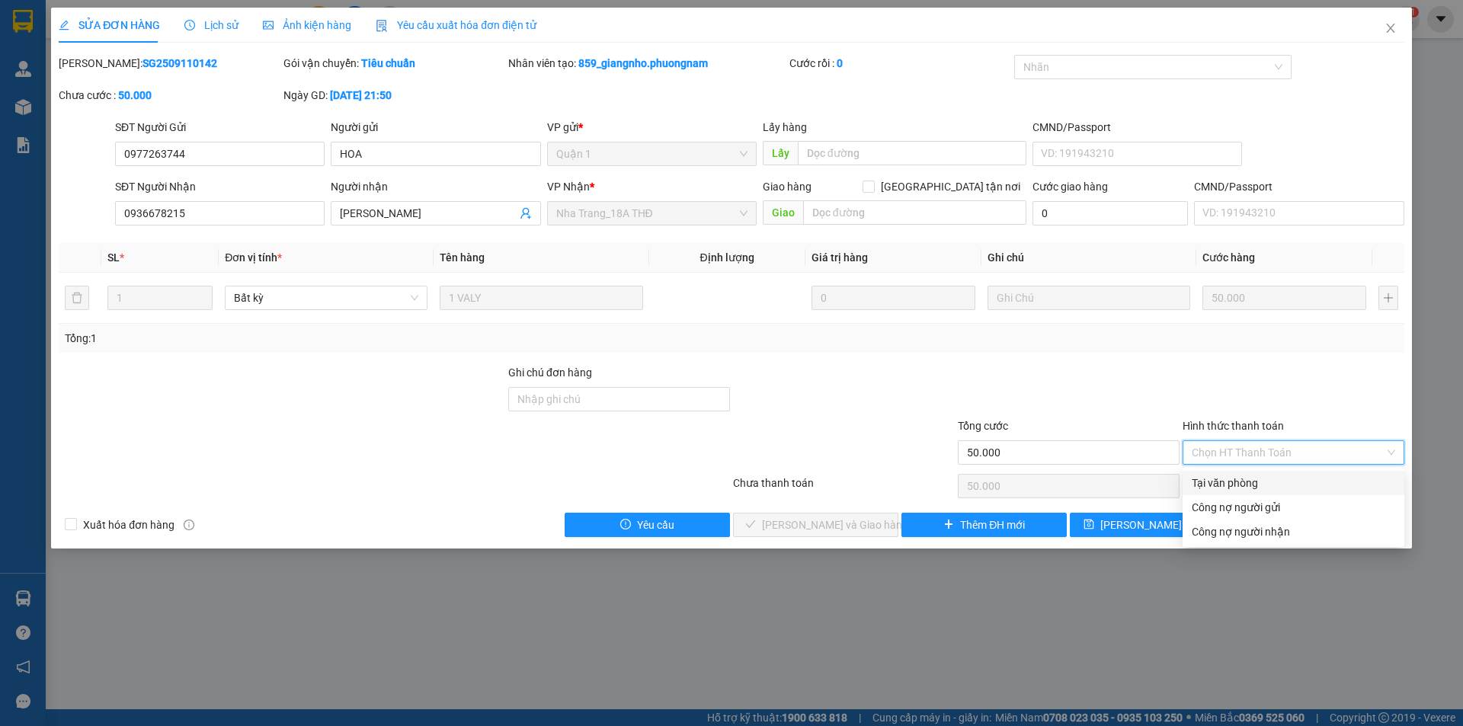
click at [1231, 477] on div "Tại văn phòng" at bounding box center [1293, 483] width 203 height 17
type input "0"
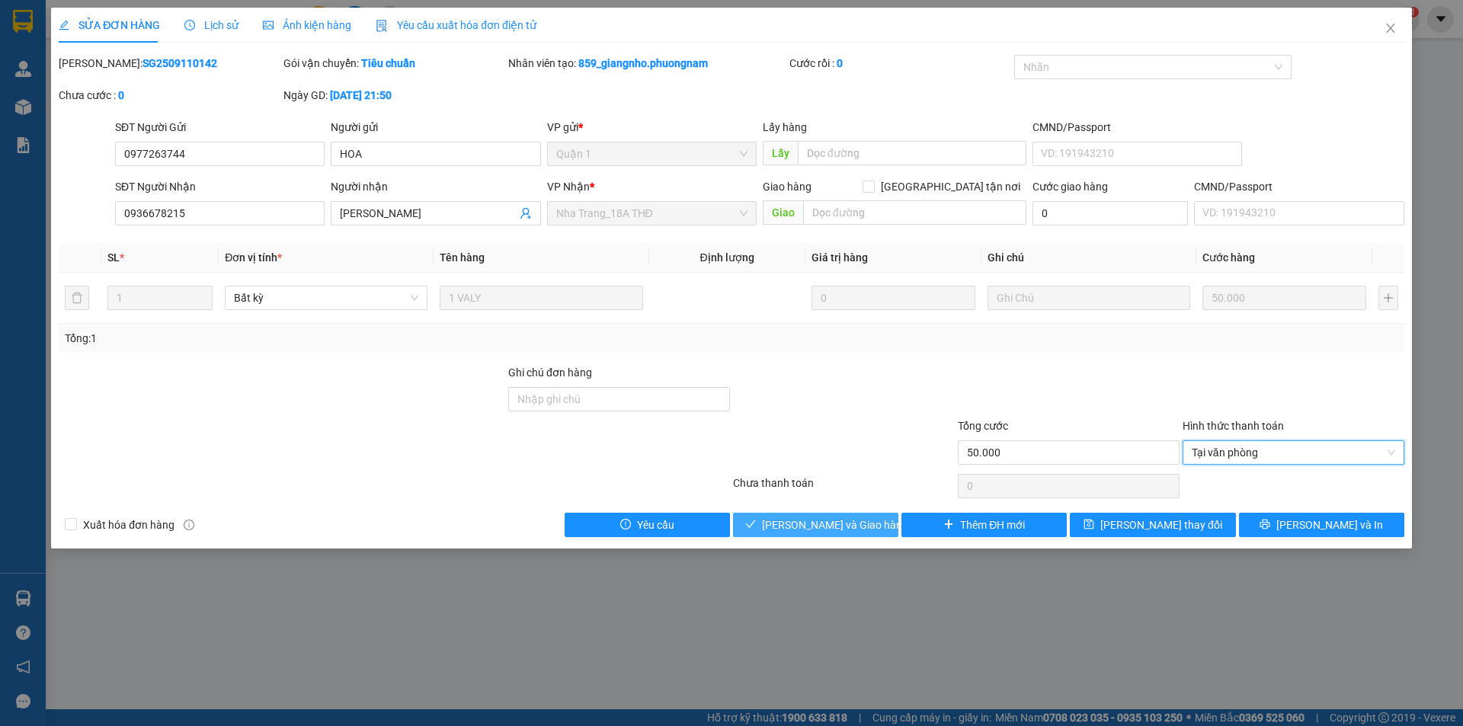
click at [861, 523] on span "[PERSON_NAME] và Giao hàng" at bounding box center [835, 525] width 146 height 17
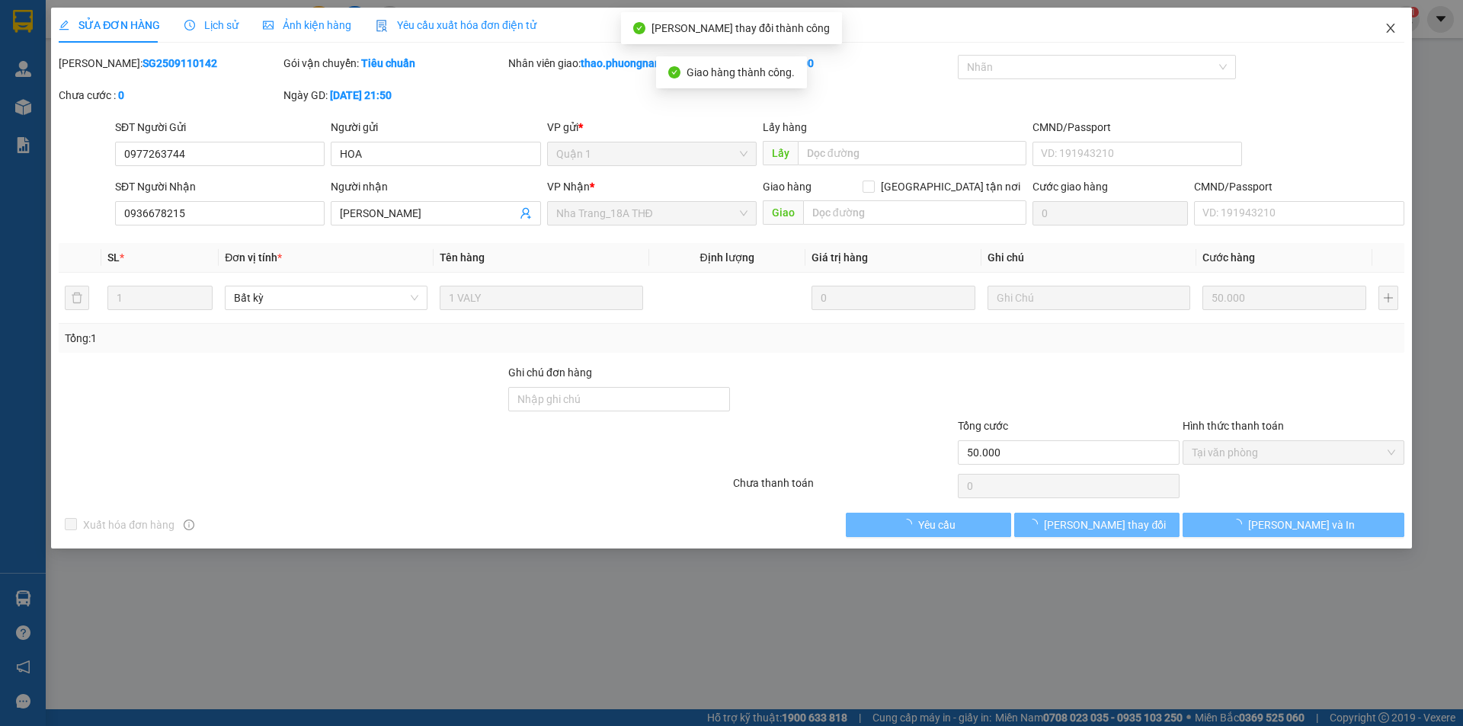
click at [1396, 27] on icon "close" at bounding box center [1390, 28] width 12 height 12
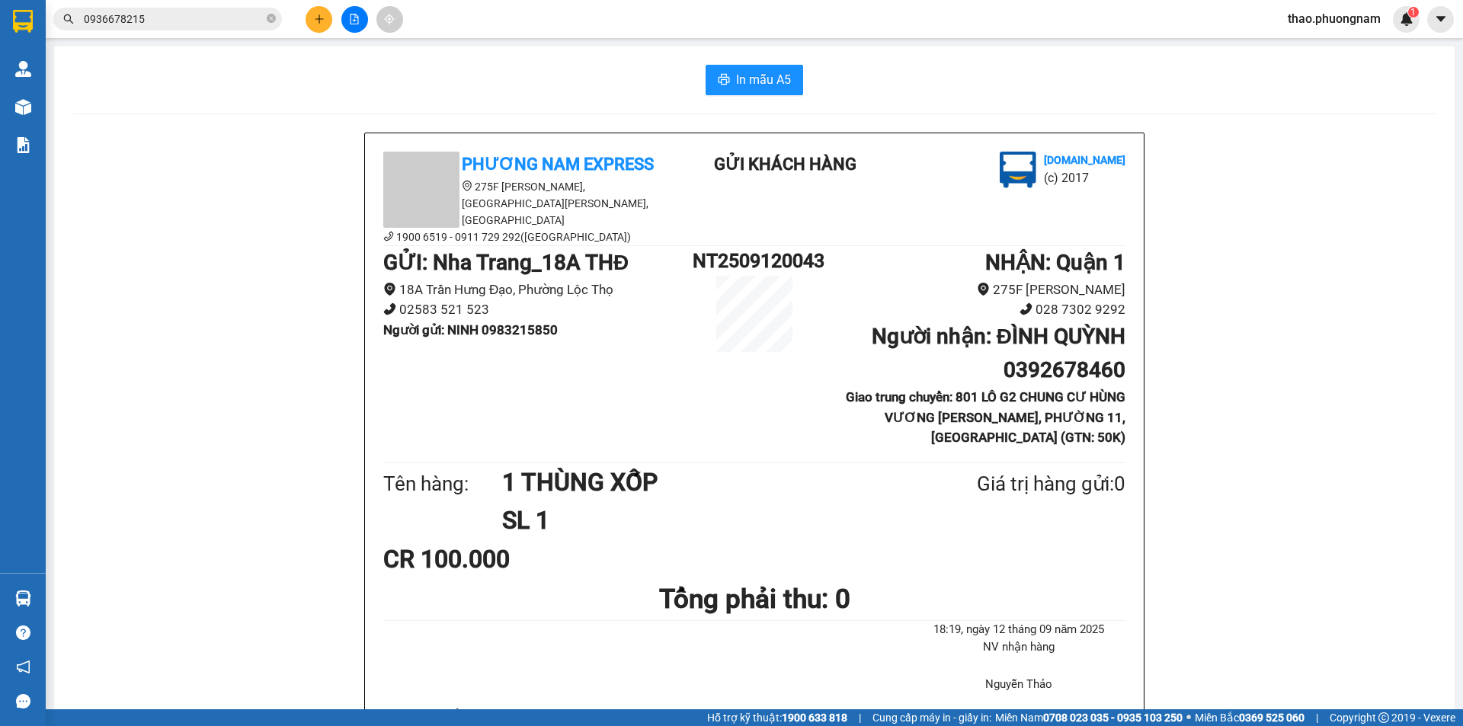
click at [175, 21] on input "0936678215" at bounding box center [174, 19] width 180 height 17
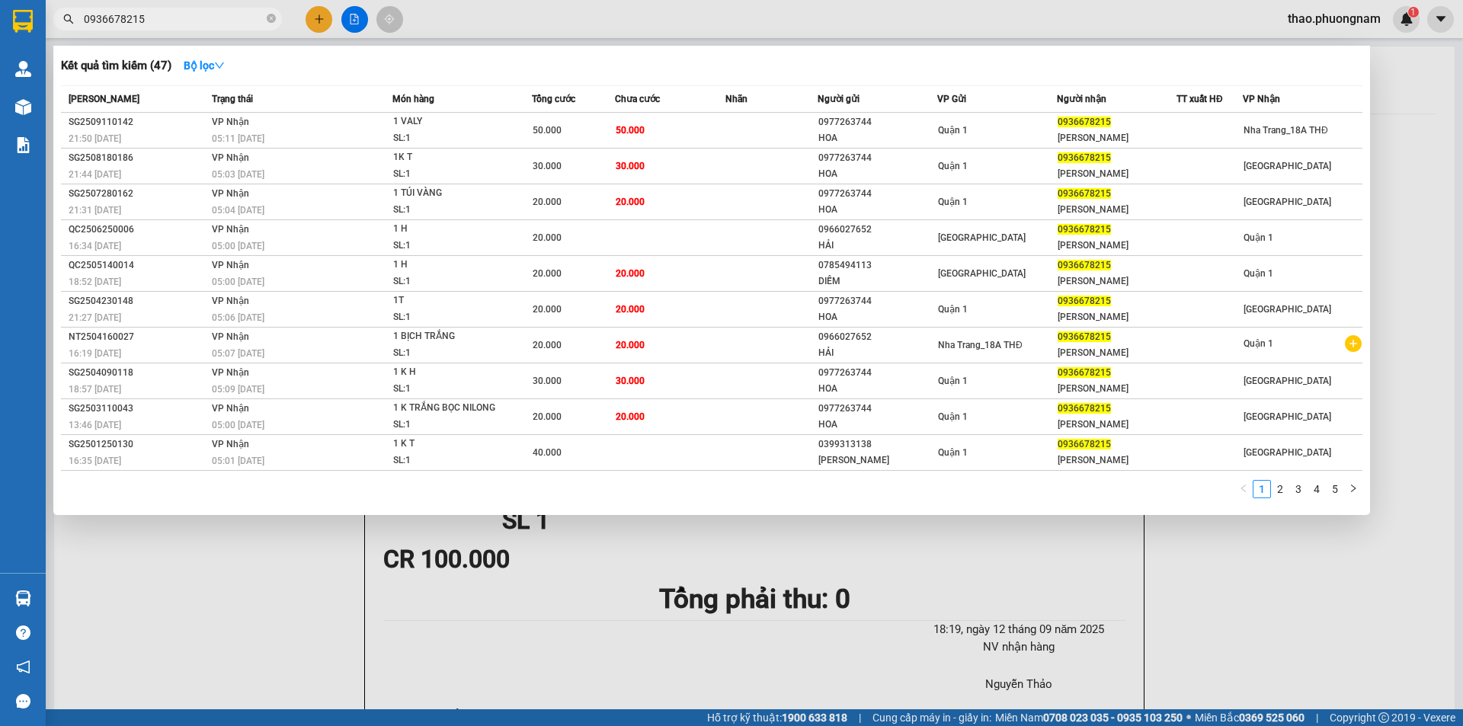
click at [322, 21] on div at bounding box center [731, 363] width 1463 height 726
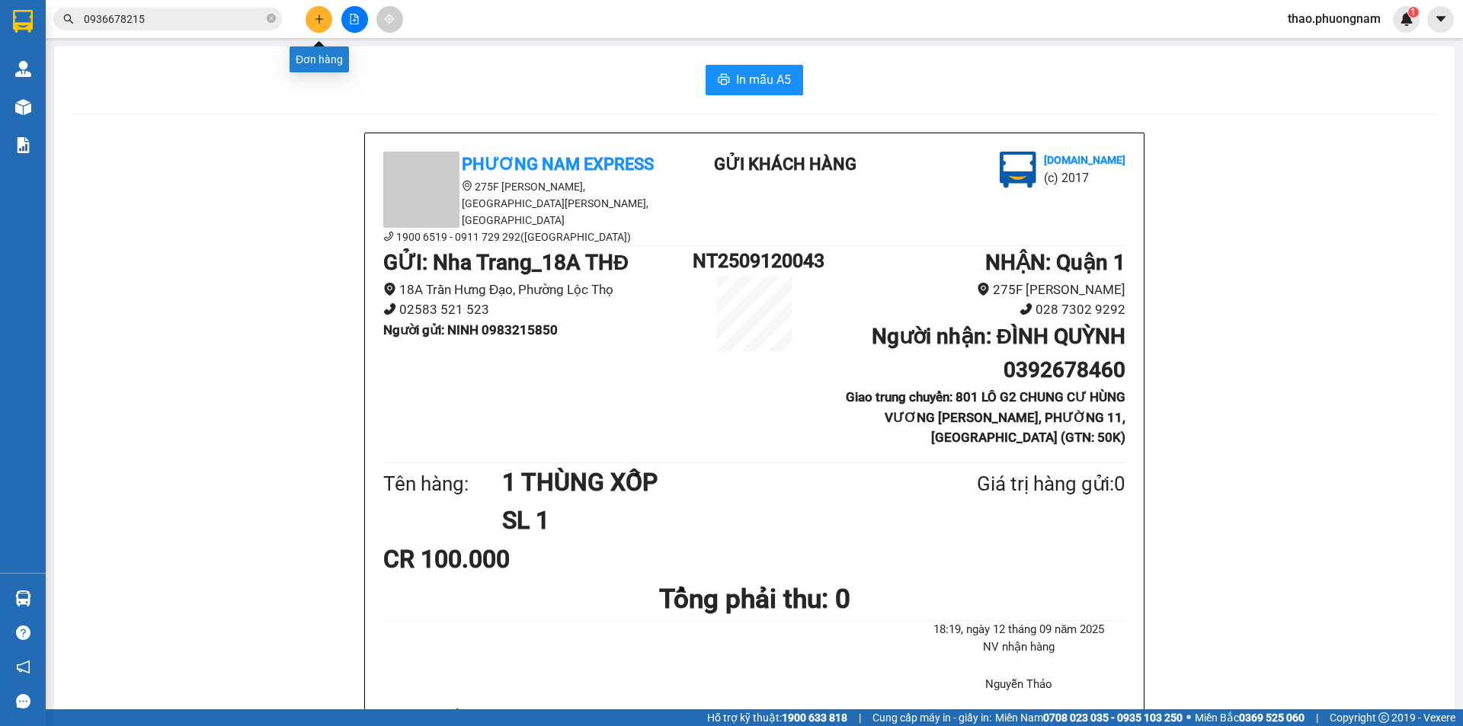
click at [325, 23] on button at bounding box center [319, 19] width 27 height 27
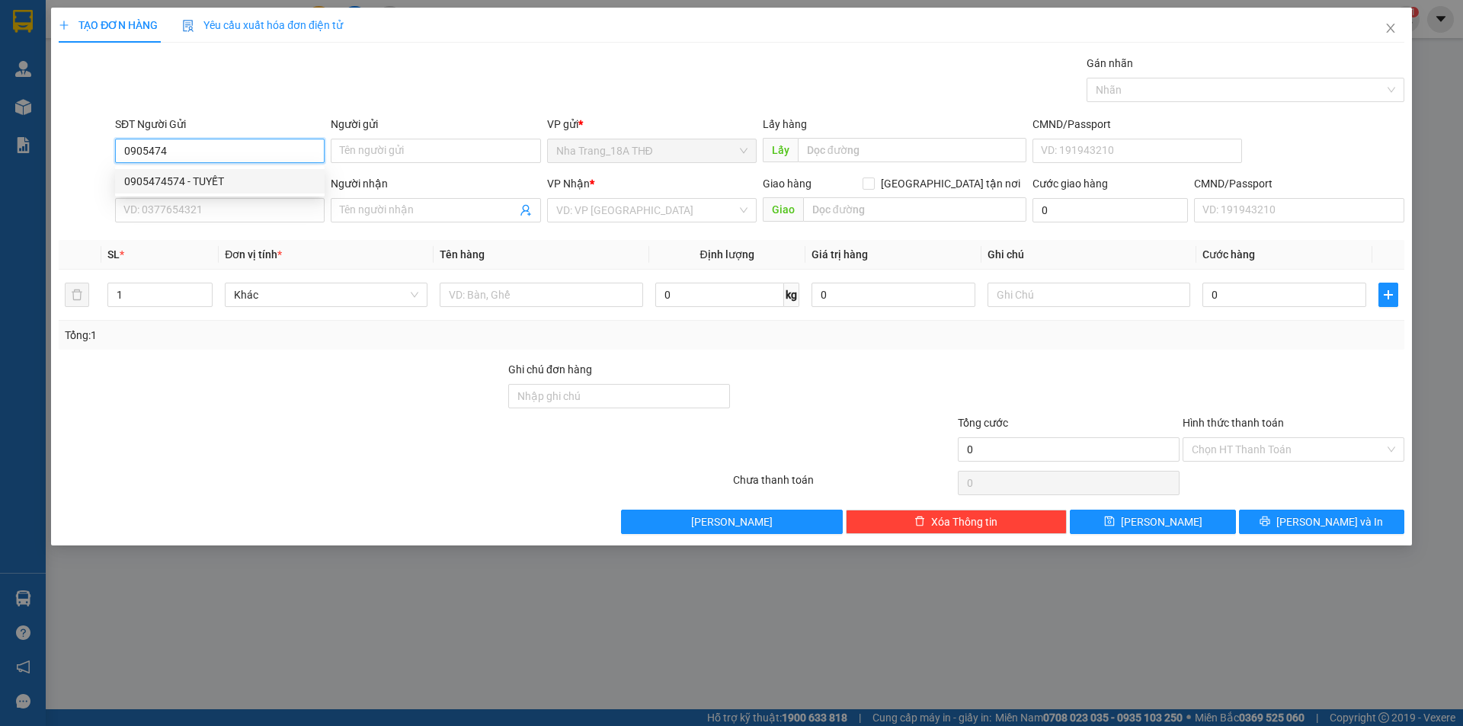
click at [171, 175] on div "0905474574 - TUYẾT" at bounding box center [219, 181] width 191 height 17
type input "0905474574"
type input "TUYẾT"
type input "0329164892"
type input "MAI"
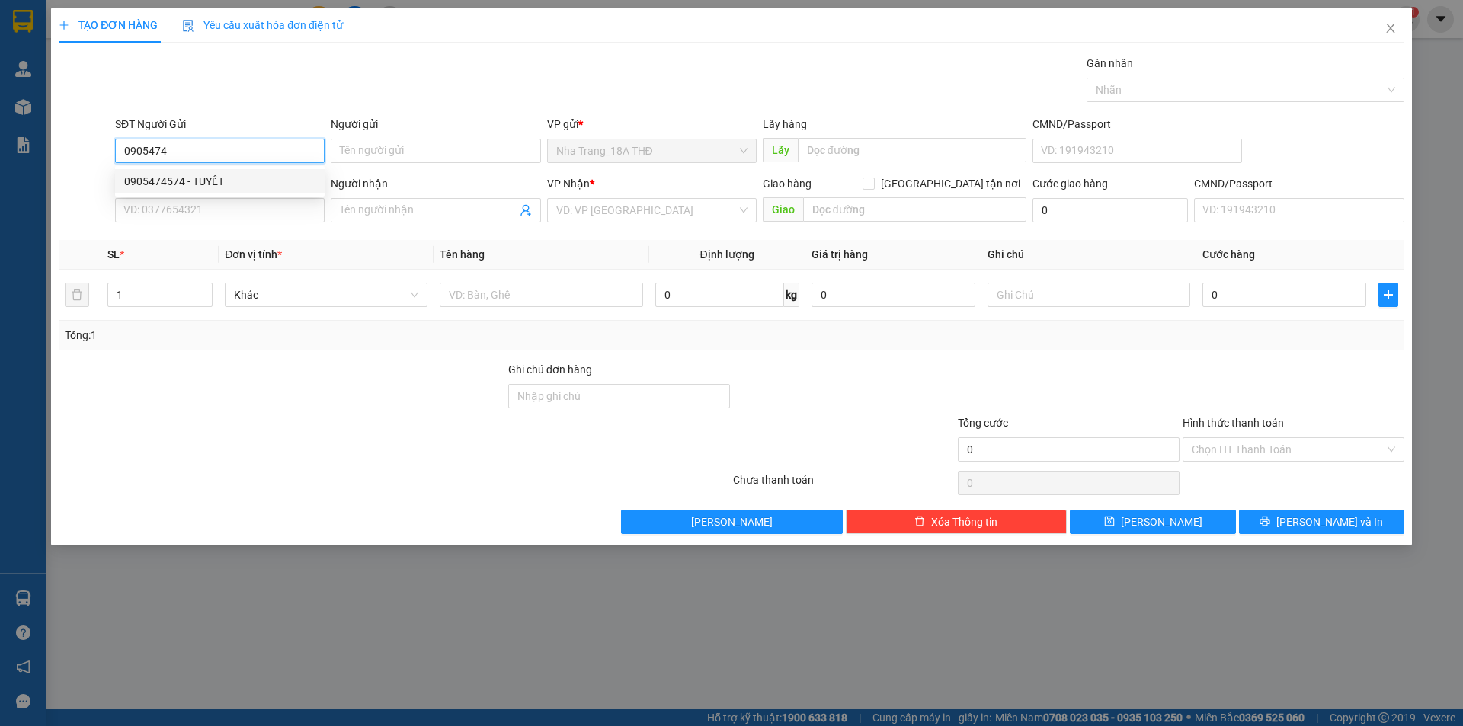
checkbox input "true"
type input "63 [PERSON_NAME], [PERSON_NAME]19, Q.BÌNH THẠNH ( GTN: 50K)"
type input "50.000"
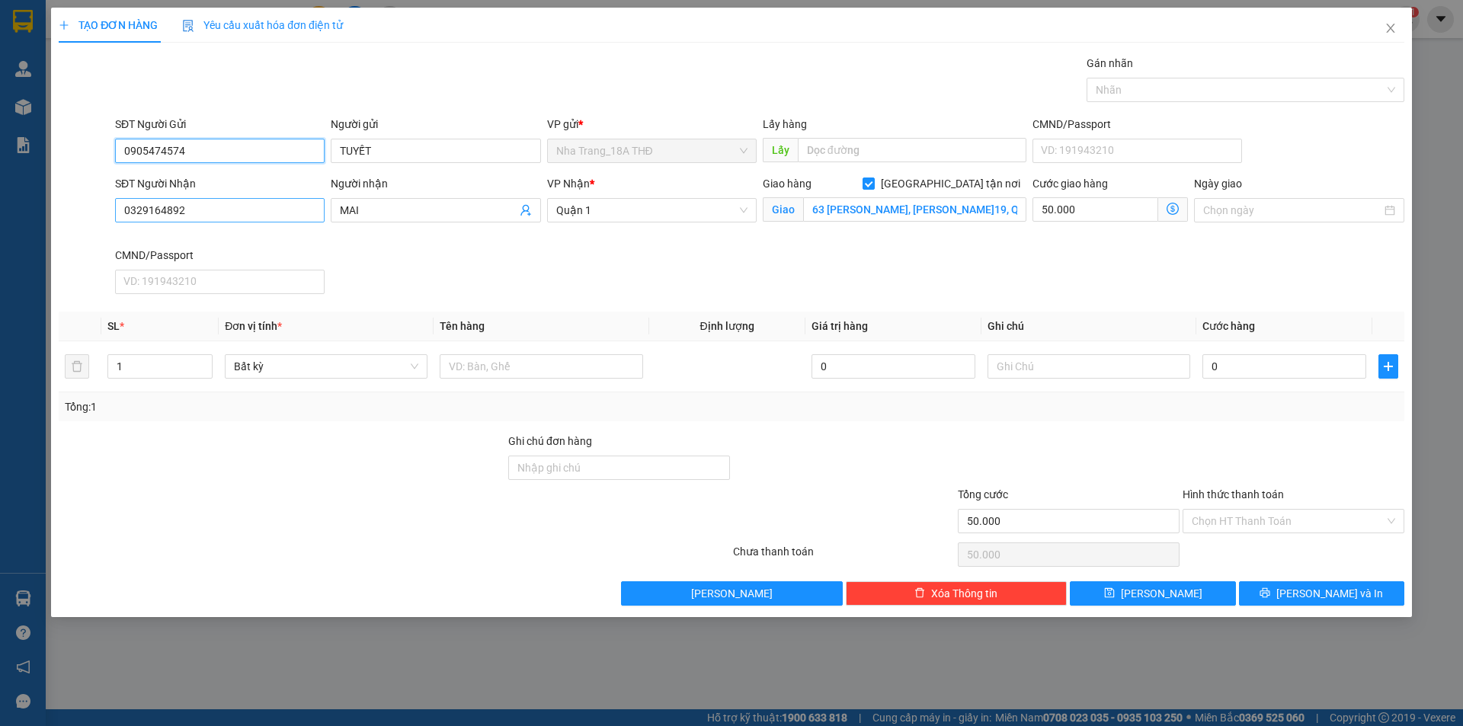
type input "0905474574"
drag, startPoint x: 146, startPoint y: 198, endPoint x: 0, endPoint y: 197, distance: 145.5
click at [0, 197] on div "TẠO ĐƠN HÀNG Yêu cầu xuất hóa đơn điện tử Transit Pickup Surcharge Ids Transit …" at bounding box center [731, 363] width 1463 height 726
type input "0986754975"
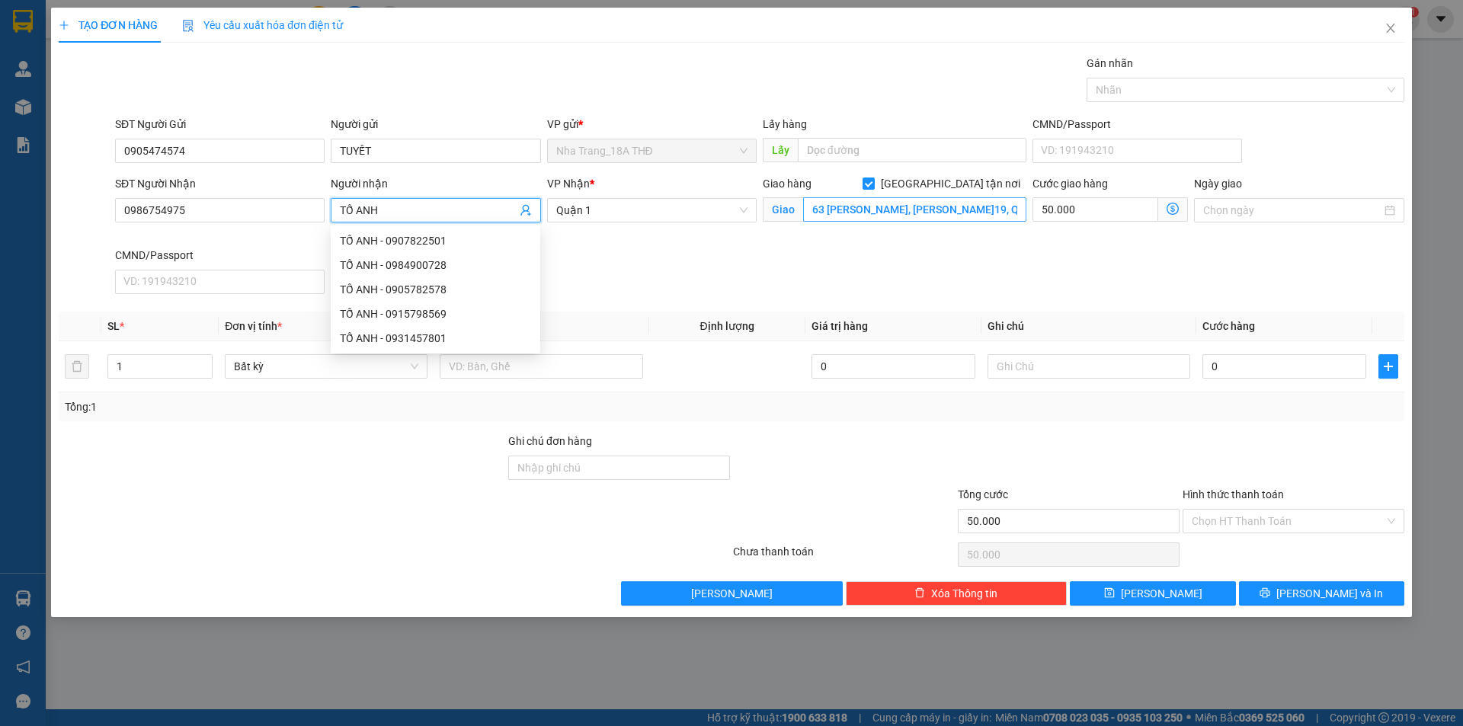
type input "TỐ ANH"
click at [834, 213] on input "63 [PERSON_NAME], [PERSON_NAME]19, Q.BÌNH THẠNH ( GTN: 50K)" at bounding box center [914, 209] width 223 height 24
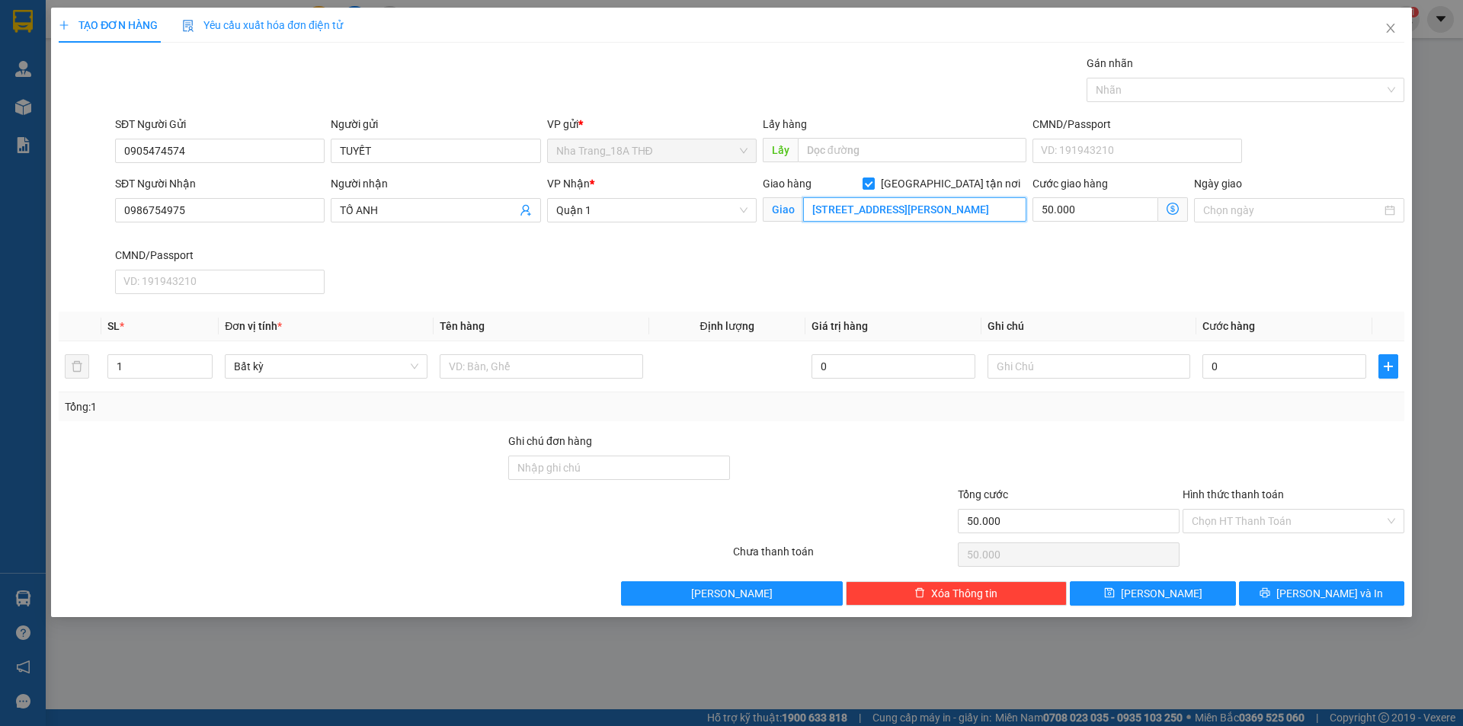
scroll to position [0, 6]
type input "[STREET_ADDRESS][PERSON_NAME]"
click at [1167, 212] on icon "dollar-circle" at bounding box center [1173, 209] width 12 height 12
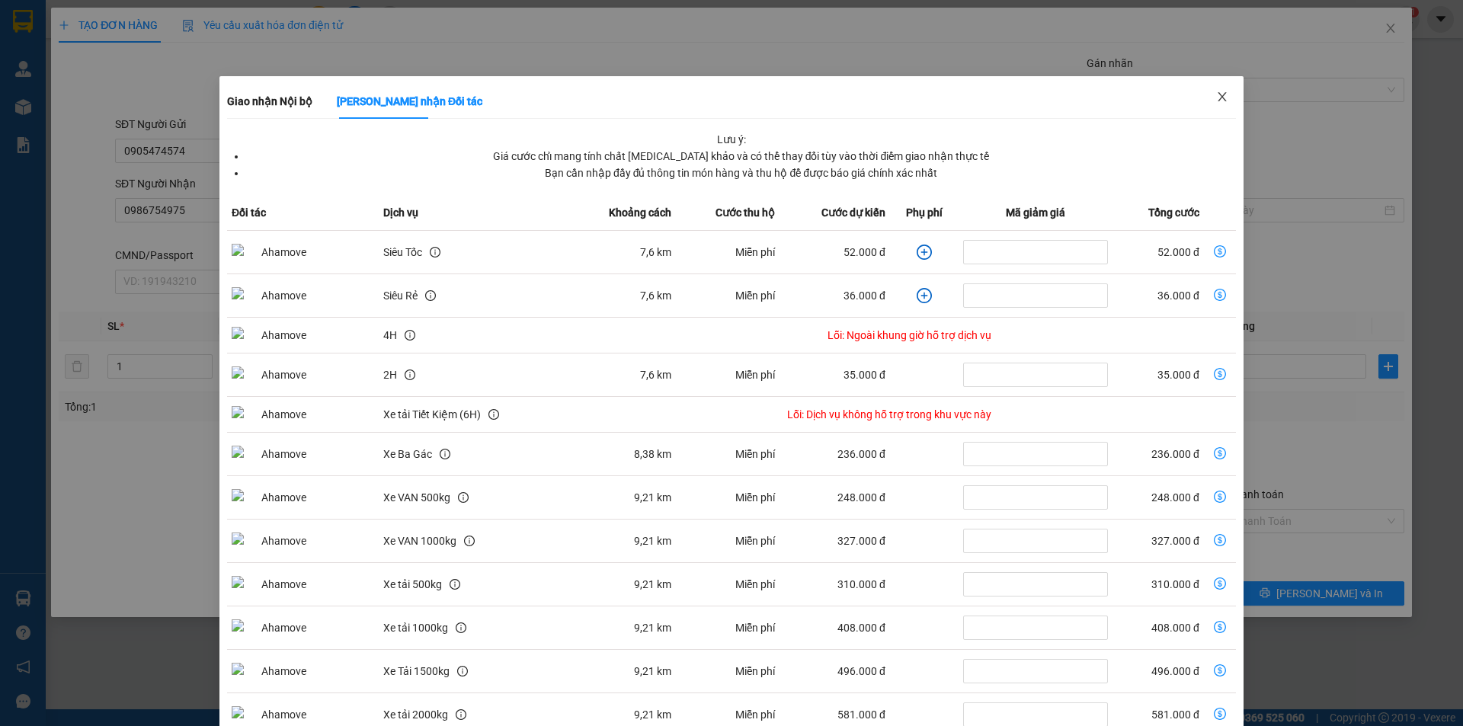
click at [1216, 98] on icon "close" at bounding box center [1222, 97] width 12 height 12
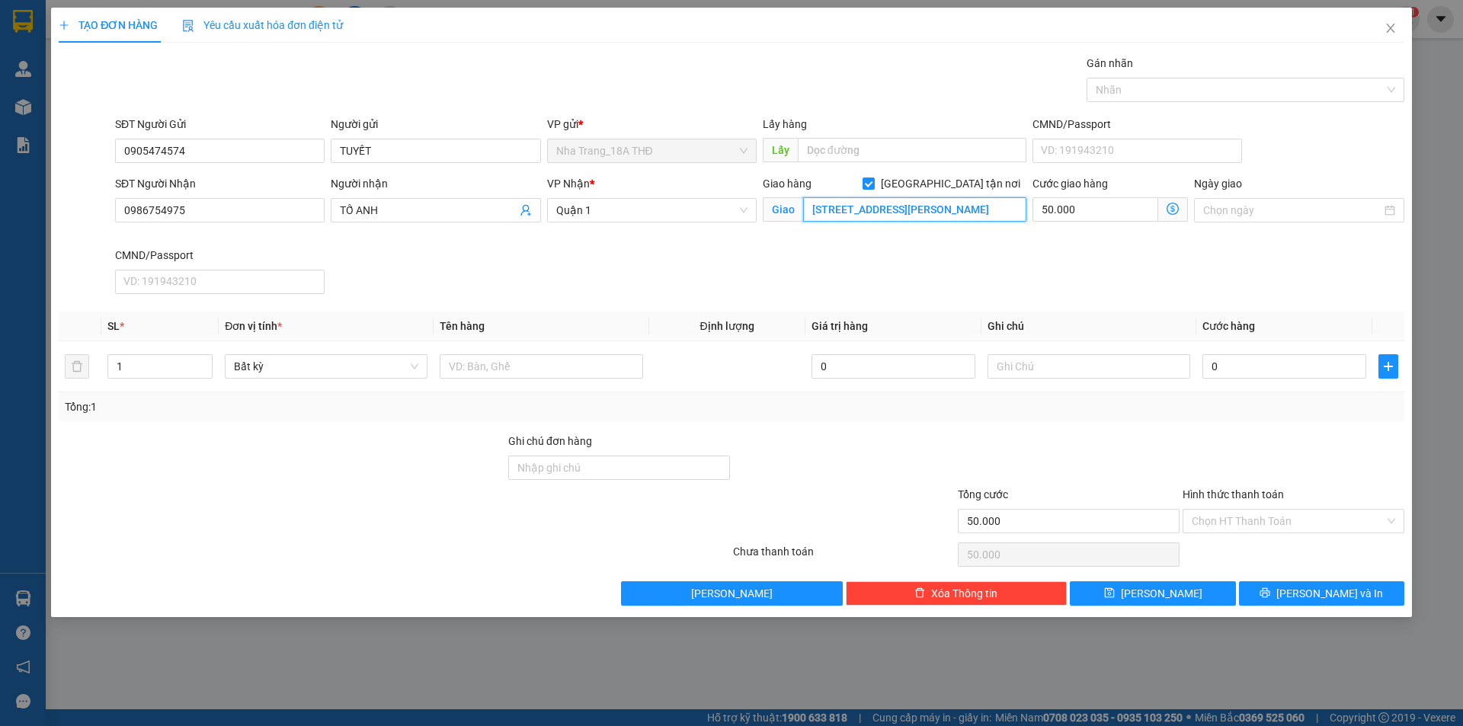
click at [981, 216] on input "[STREET_ADDRESS][PERSON_NAME]" at bounding box center [914, 209] width 223 height 24
click at [1086, 211] on input "50.000" at bounding box center [1095, 209] width 126 height 24
type input "7"
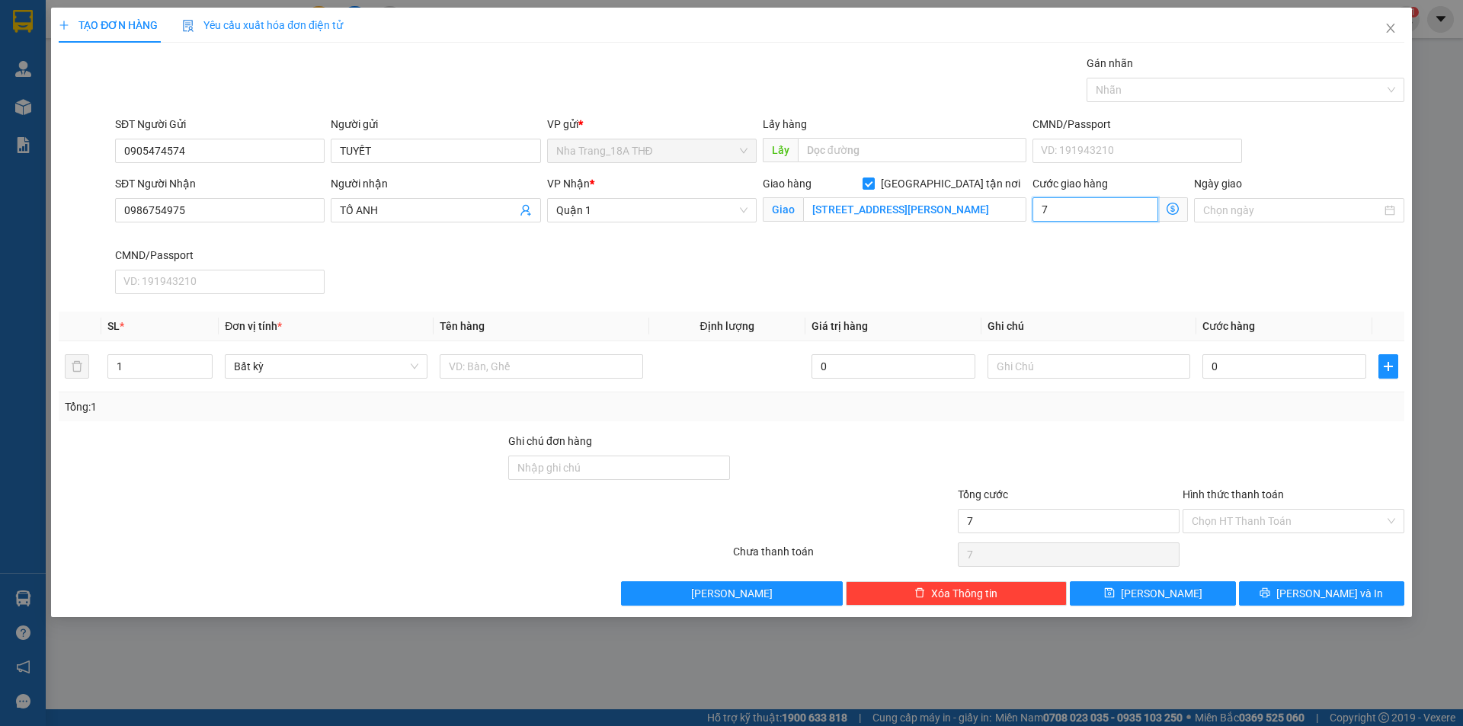
type input "70"
type input "70.000"
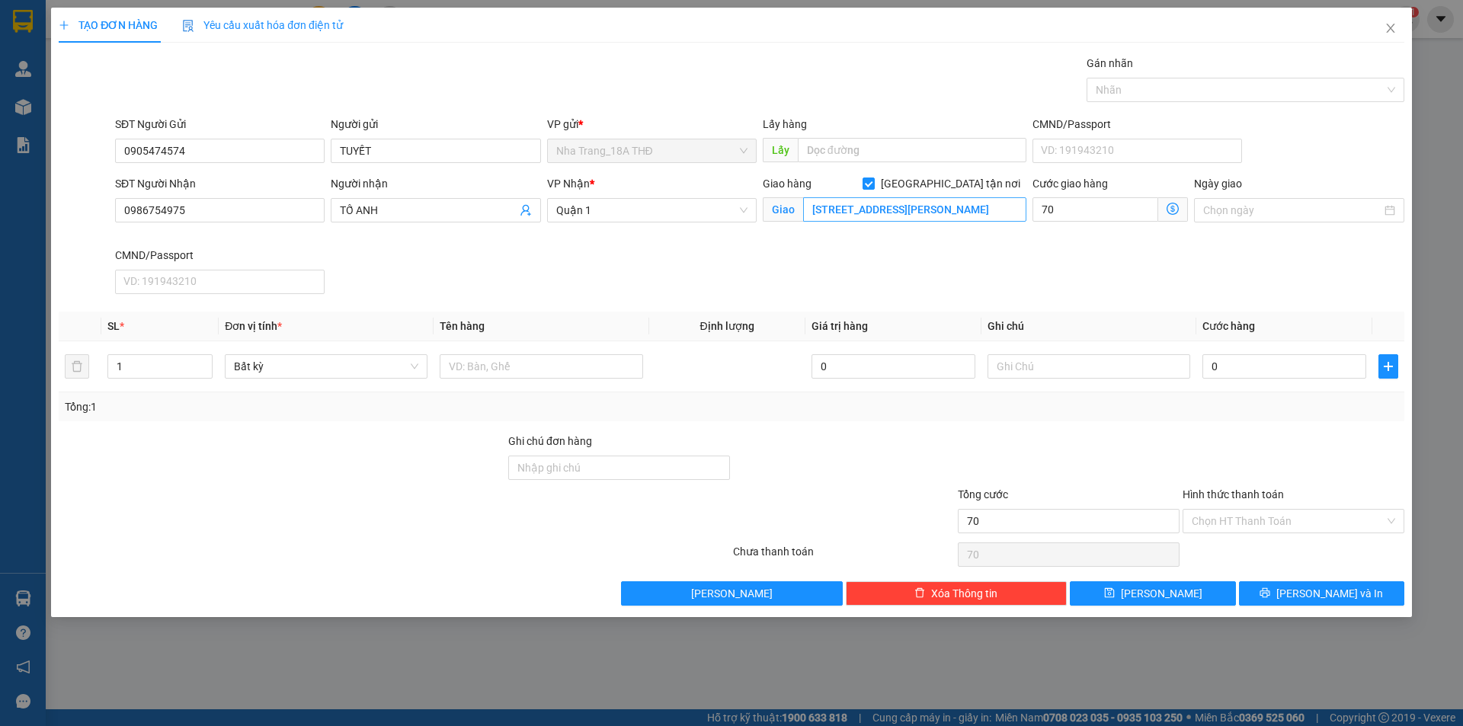
type input "70.000"
click at [994, 200] on input "[STREET_ADDRESS][PERSON_NAME]" at bounding box center [914, 209] width 223 height 24
type input "35F [PERSON_NAME], [GEOGRAPHIC_DATA], [GEOGRAPHIC_DATA] (GTN: 70)"
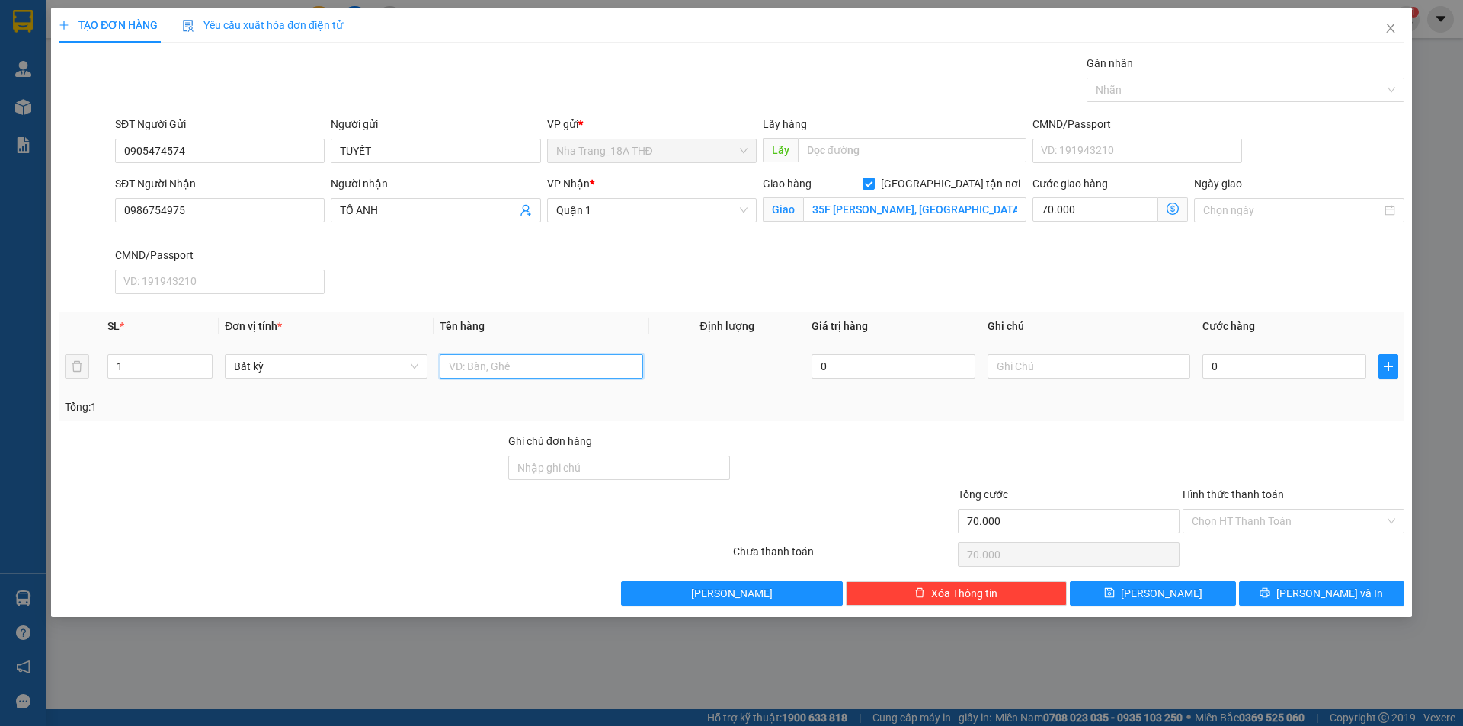
click at [518, 371] on input "text" at bounding box center [541, 366] width 203 height 24
type input "1 THÙNG GIẤY"
type input "3"
type input "70.003"
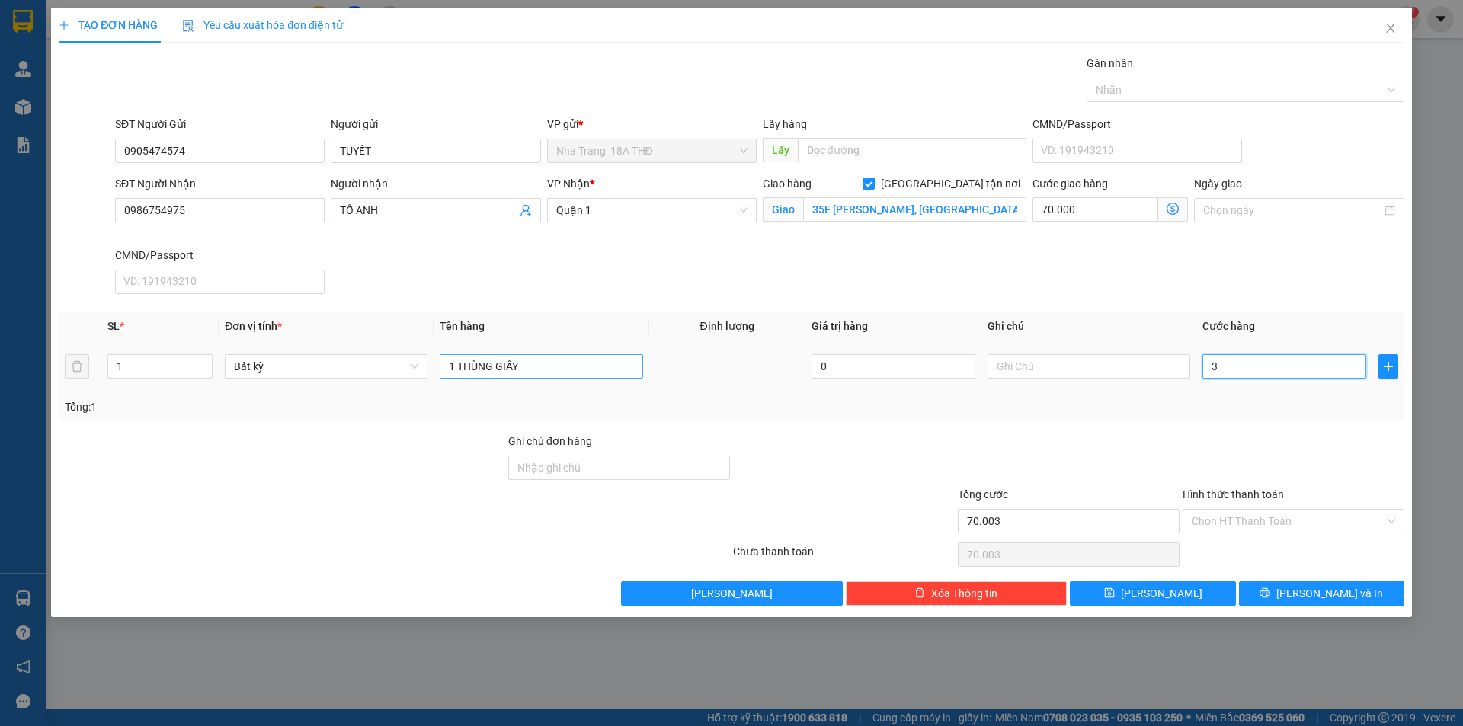
type input "30"
type input "70.030"
type input "30.000"
type input "100.000"
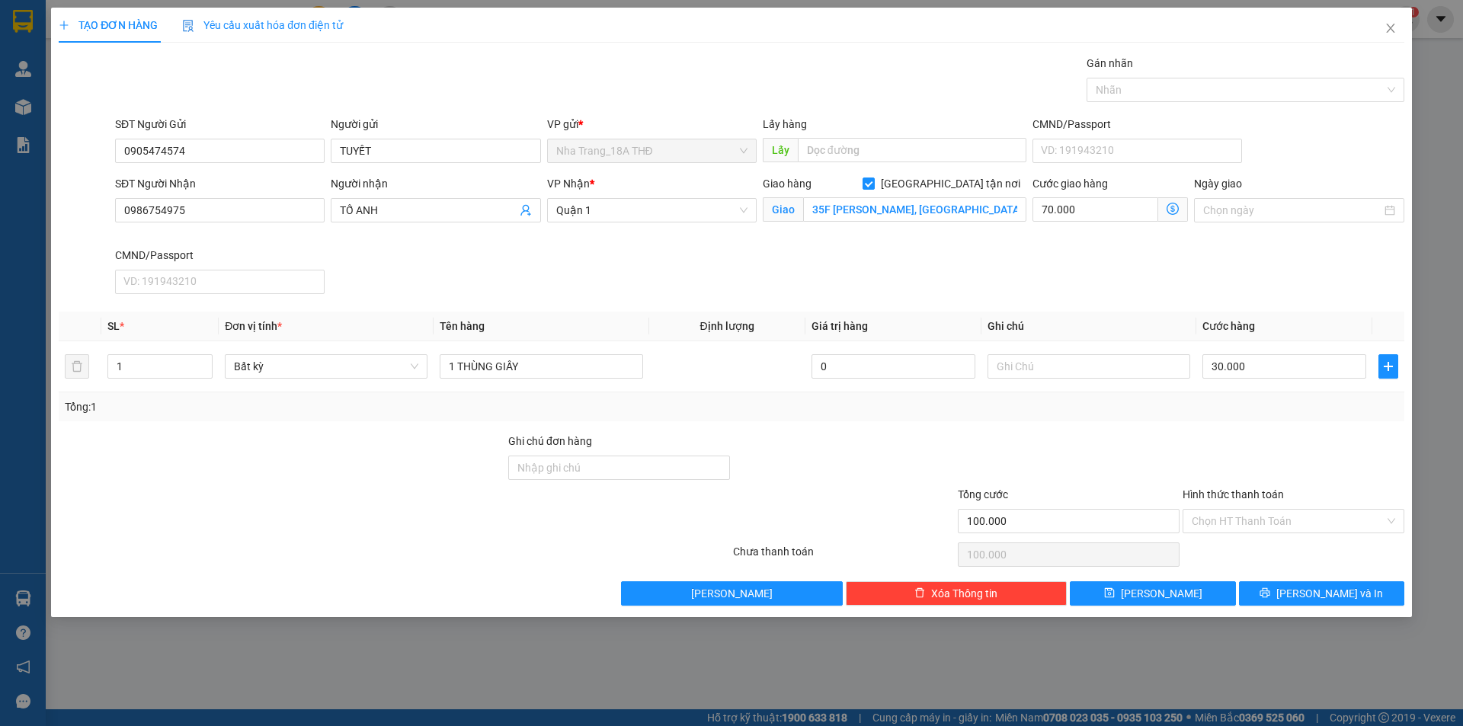
click at [820, 430] on div "Transit Pickup Surcharge Ids Transit Deliver Surcharge Ids Transit Deliver Surc…" at bounding box center [732, 330] width 1346 height 551
click at [1255, 514] on input "Hình thức thanh toán" at bounding box center [1288, 521] width 193 height 23
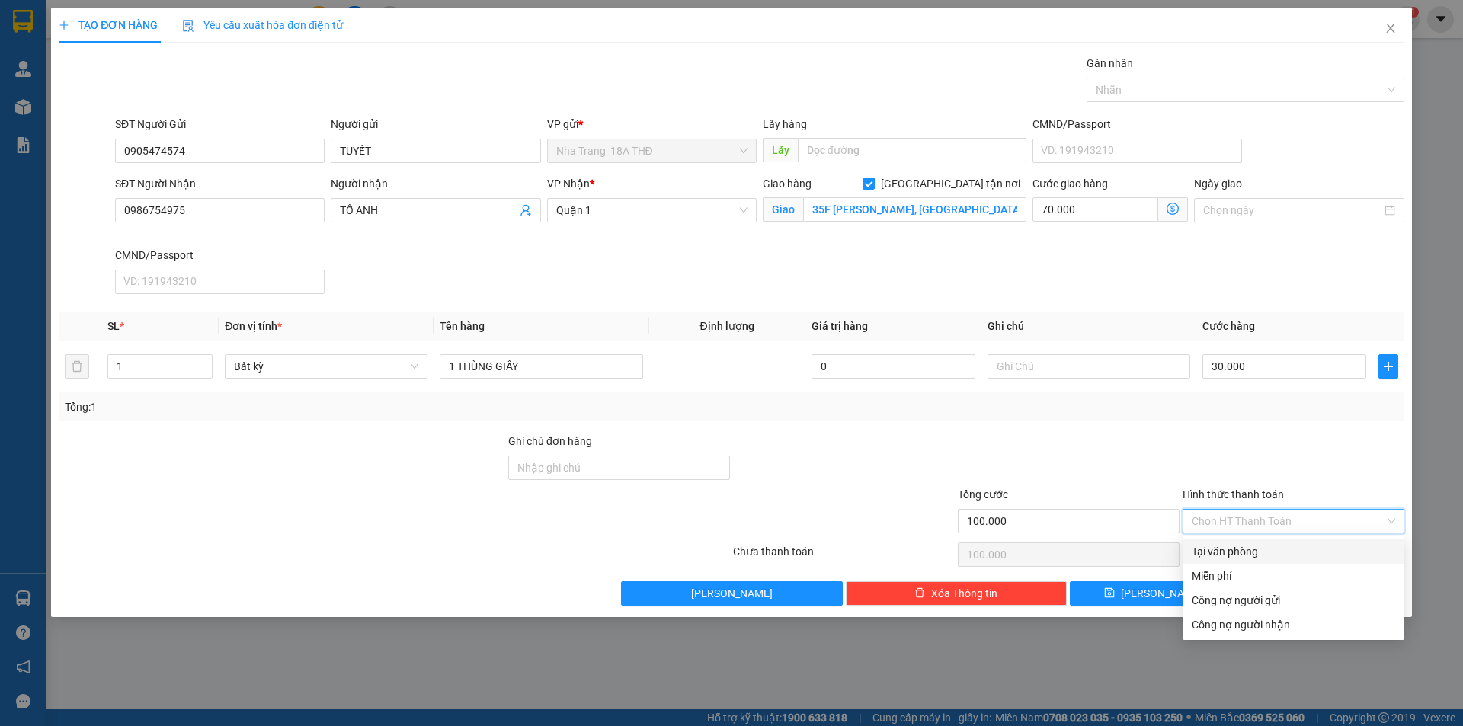
click at [1229, 555] on div "Tại văn phòng" at bounding box center [1293, 551] width 203 height 17
type input "0"
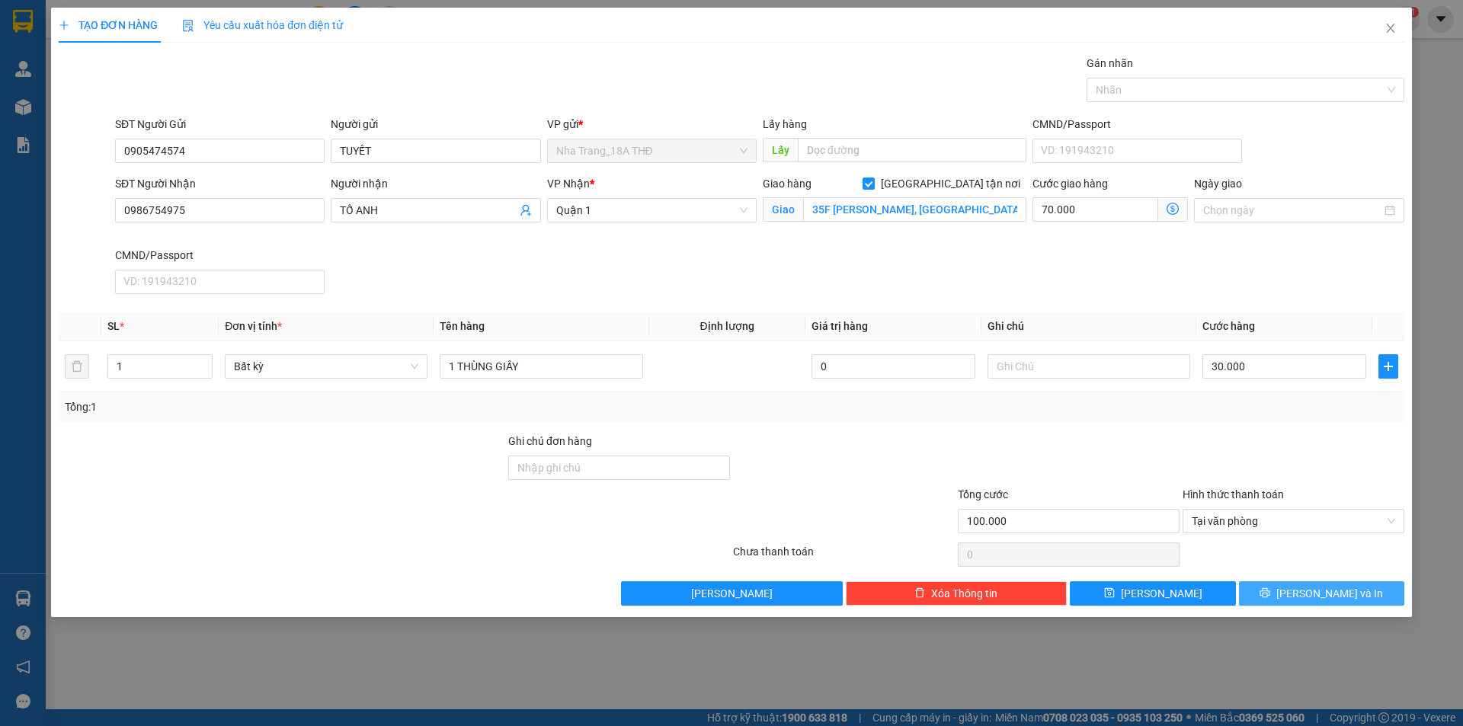
click at [1325, 591] on span "[PERSON_NAME] và In" at bounding box center [1329, 593] width 107 height 17
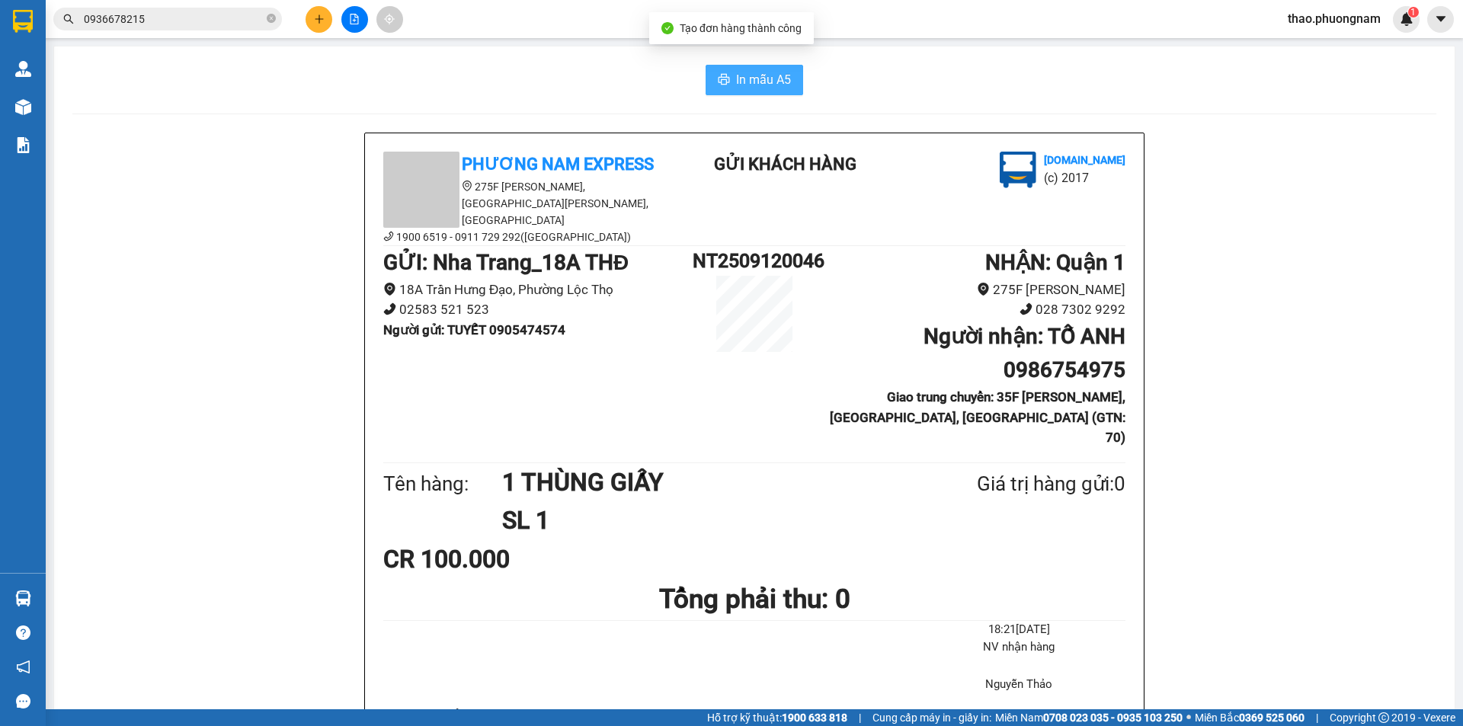
click at [741, 82] on span "In mẫu A5" at bounding box center [763, 79] width 55 height 19
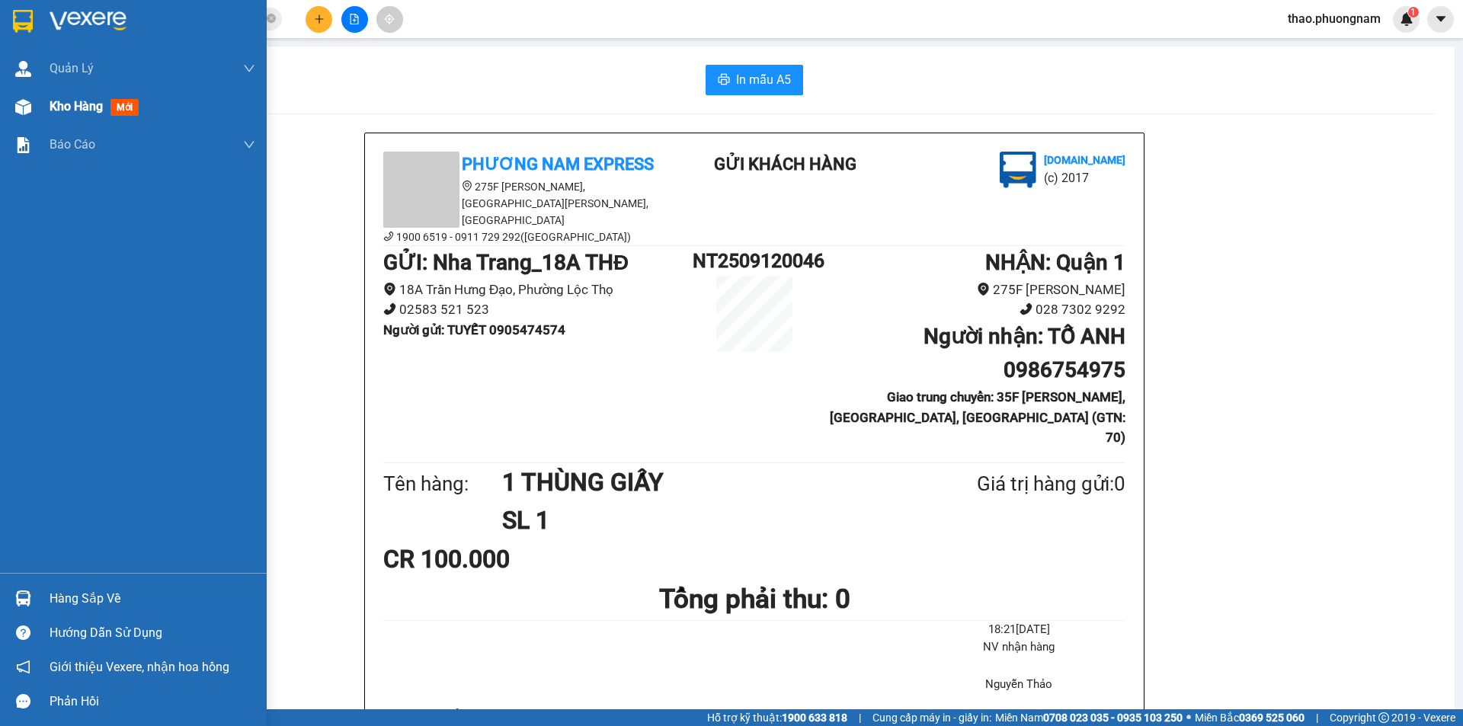
click at [42, 120] on div "Kho hàng mới" at bounding box center [133, 107] width 267 height 38
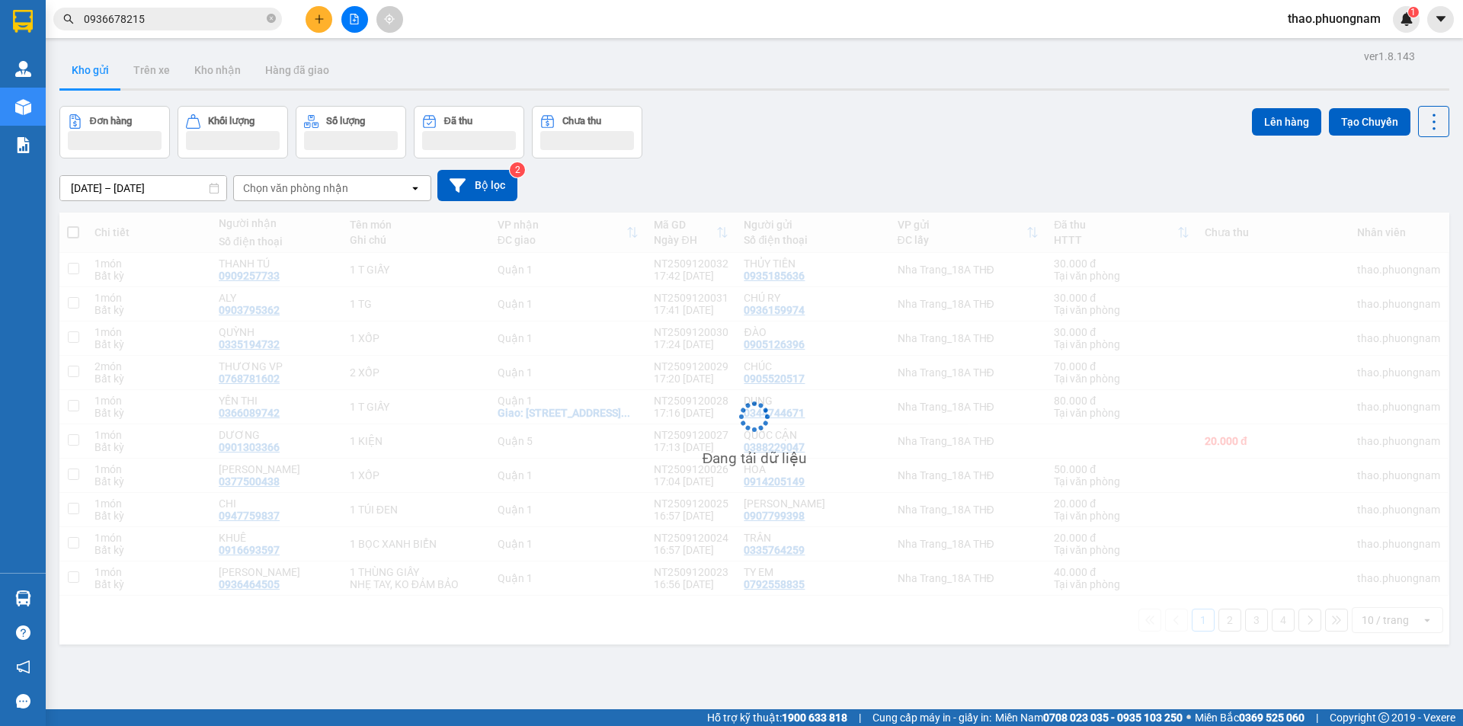
click at [317, 11] on button at bounding box center [319, 19] width 27 height 27
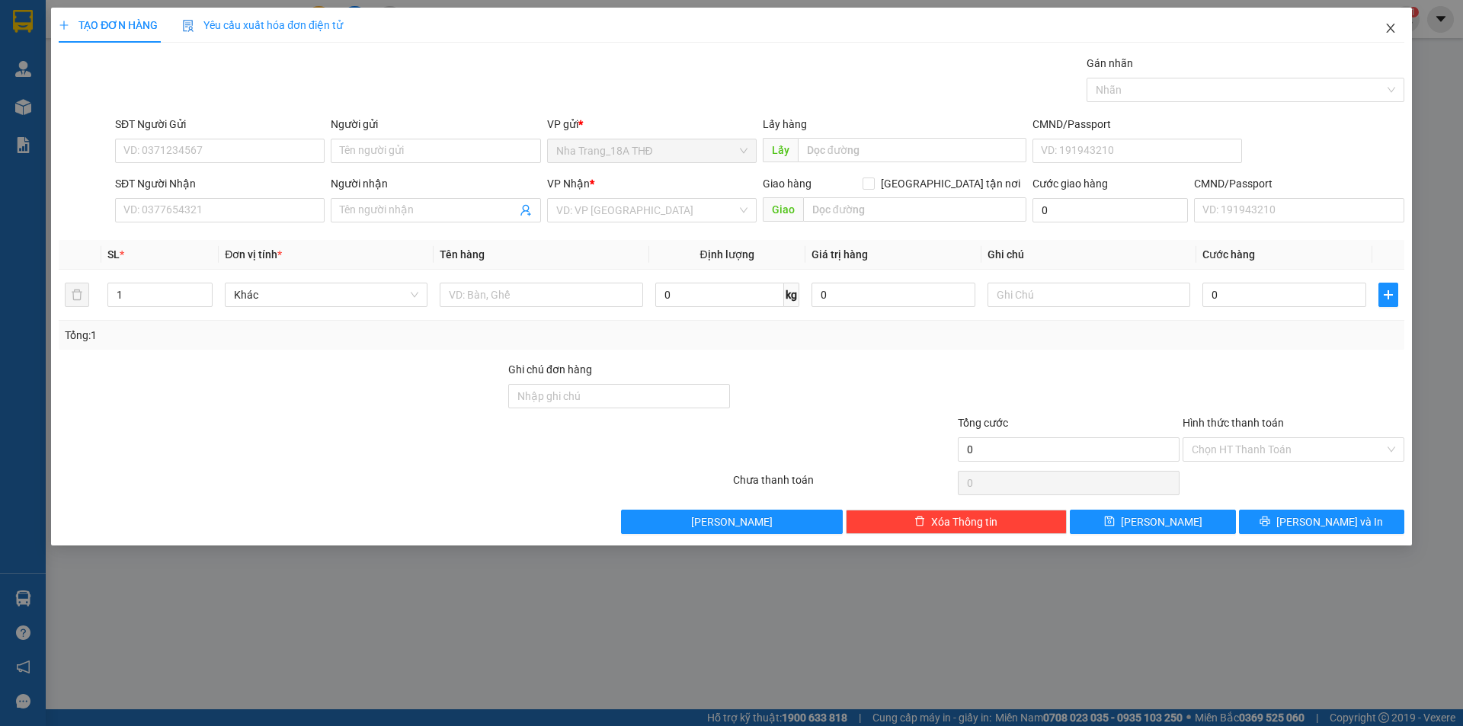
click at [1388, 30] on icon "close" at bounding box center [1390, 28] width 12 height 12
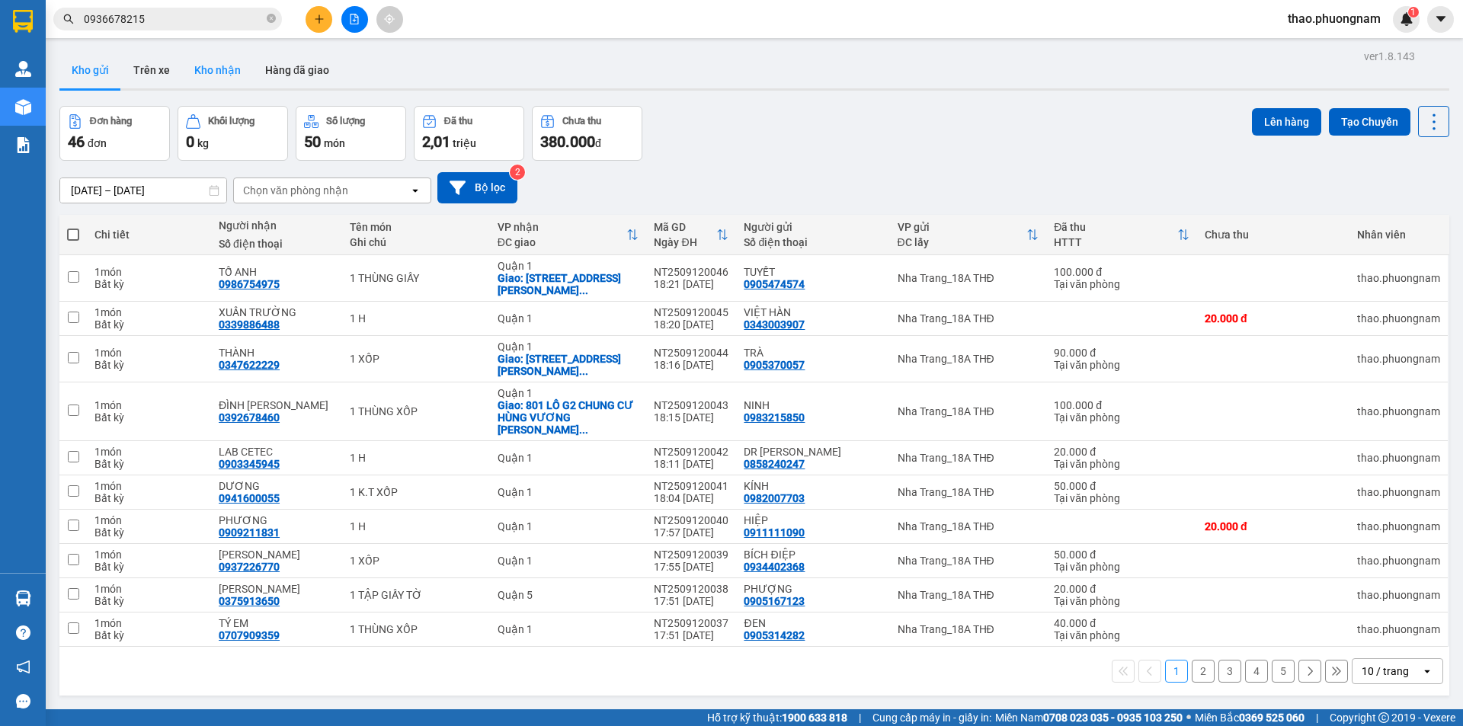
click at [223, 70] on button "Kho nhận" at bounding box center [217, 70] width 71 height 37
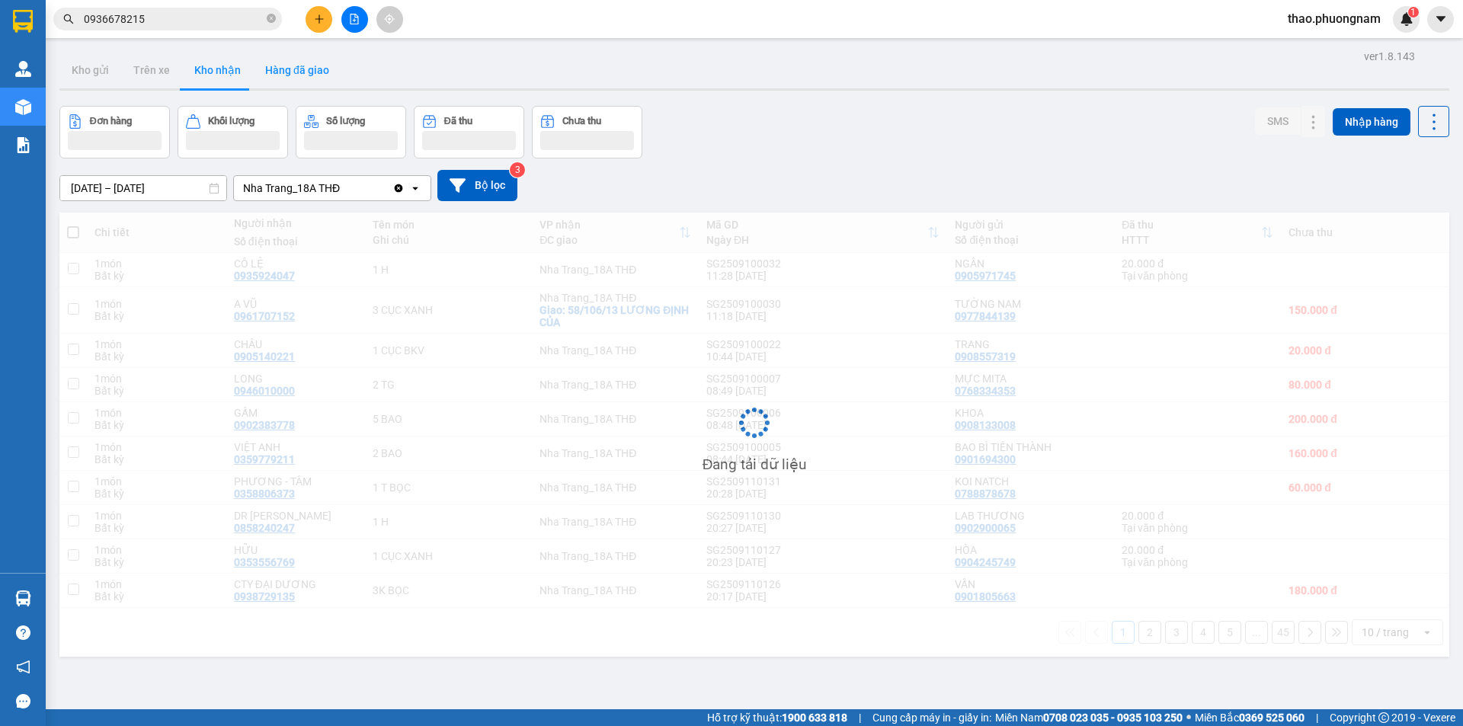
click at [292, 73] on button "Hàng đã giao" at bounding box center [297, 70] width 88 height 37
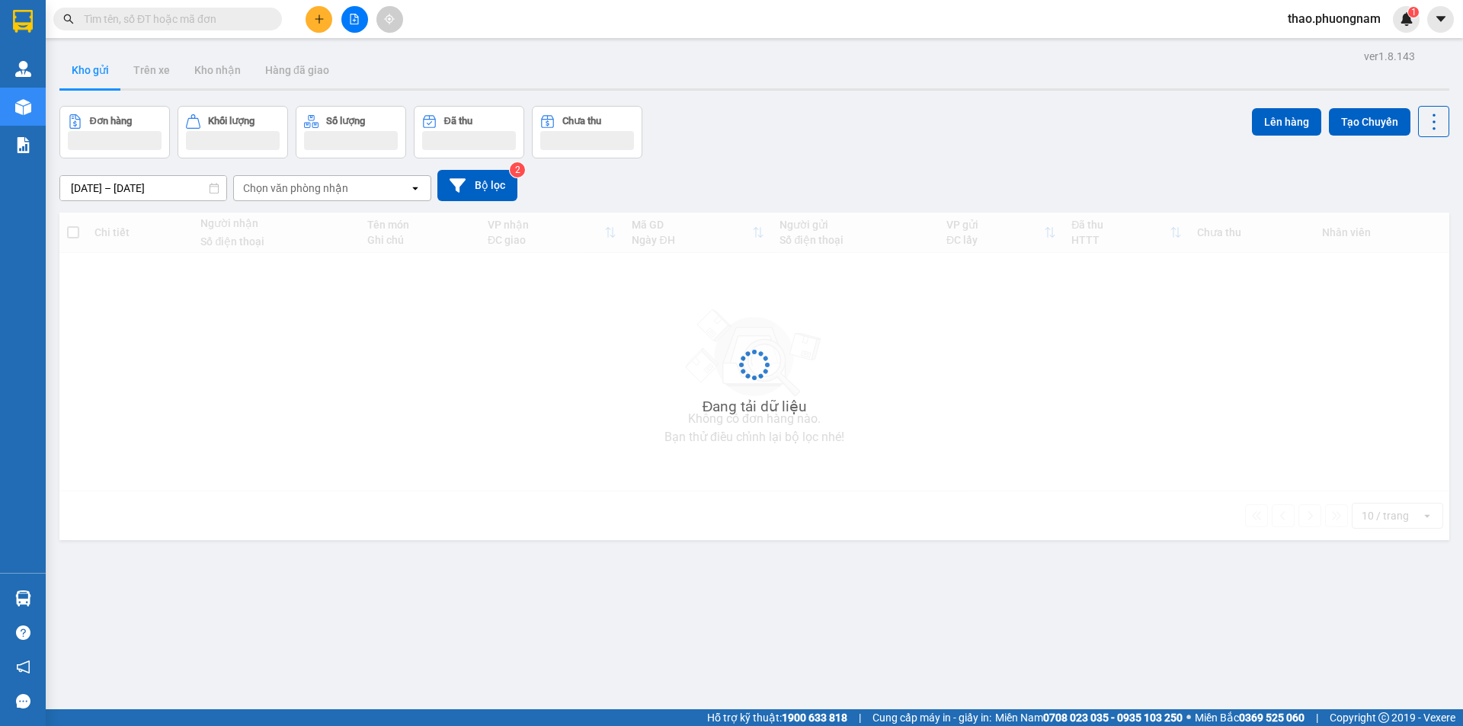
click at [207, 18] on input "text" at bounding box center [174, 19] width 180 height 17
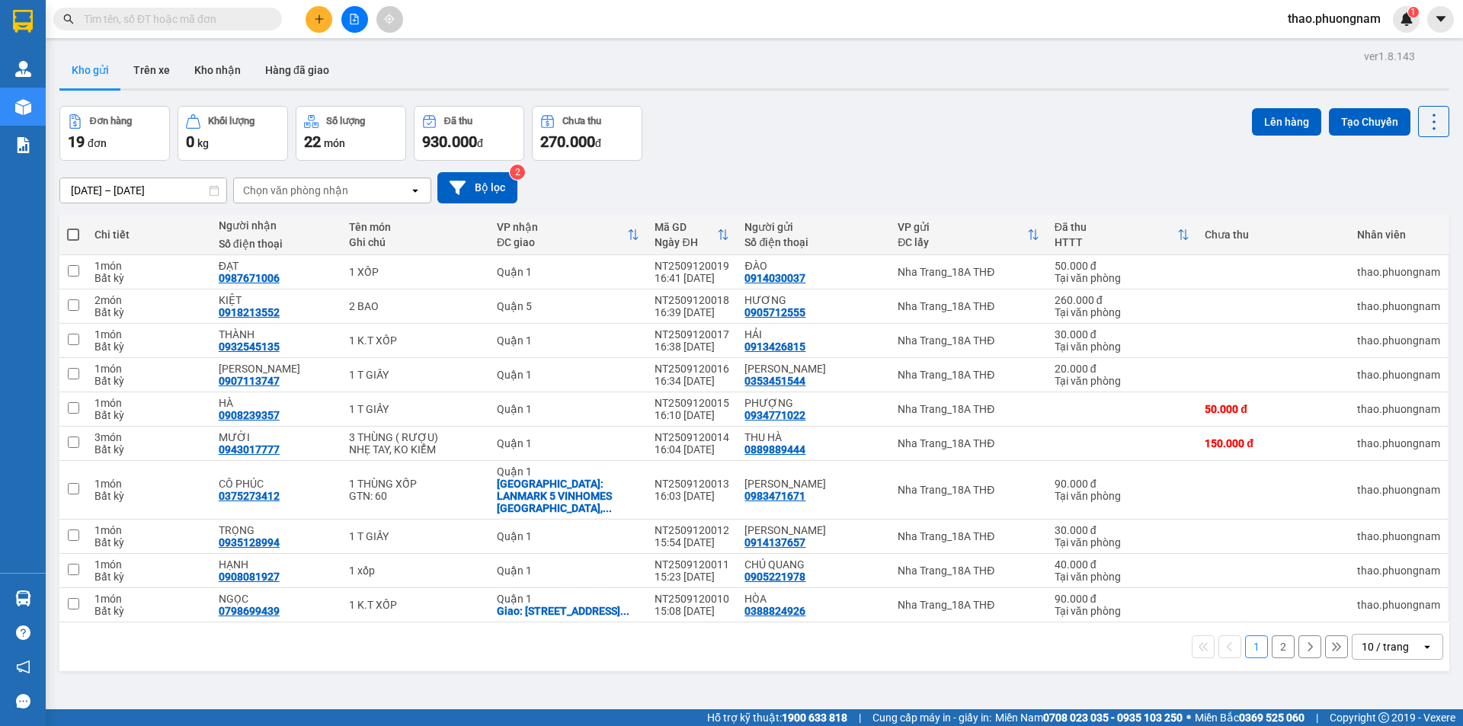
paste input "0936464505"
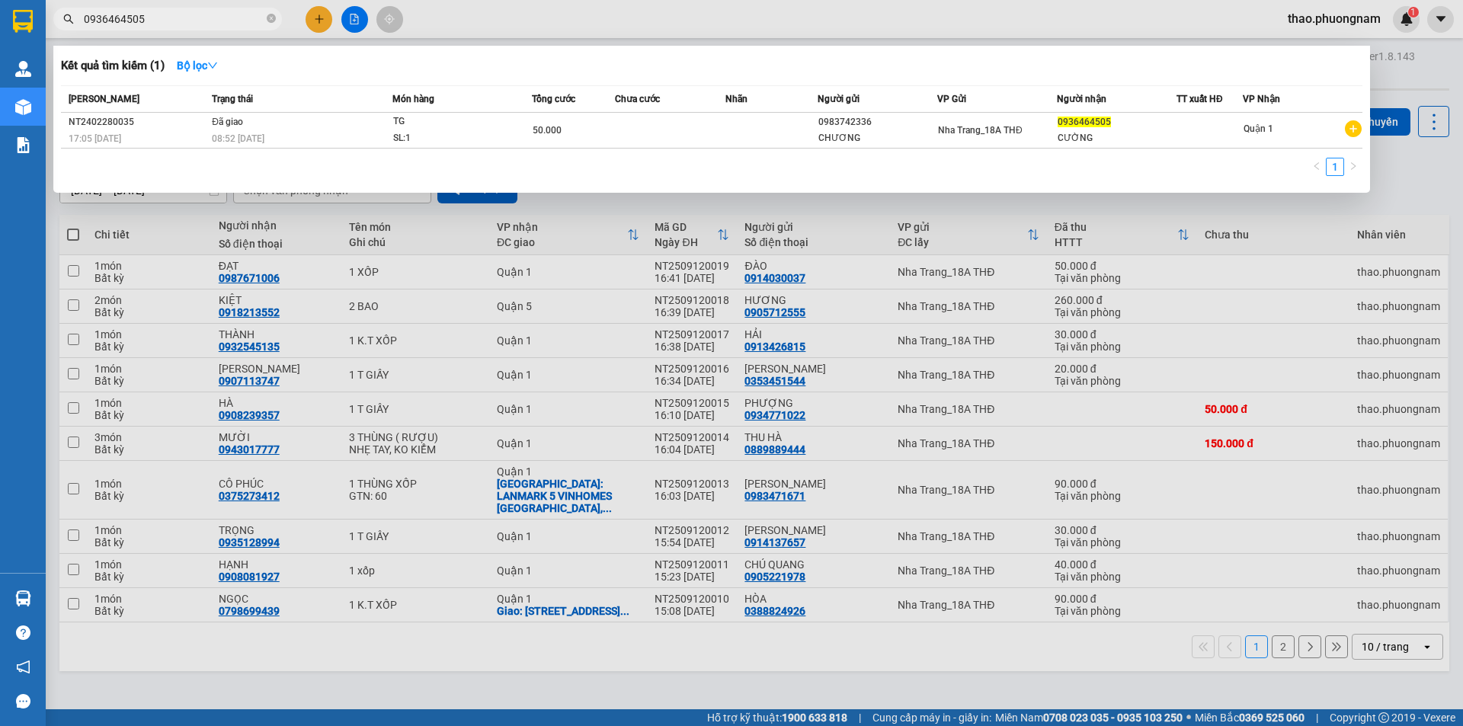
click at [318, 18] on div at bounding box center [731, 363] width 1463 height 726
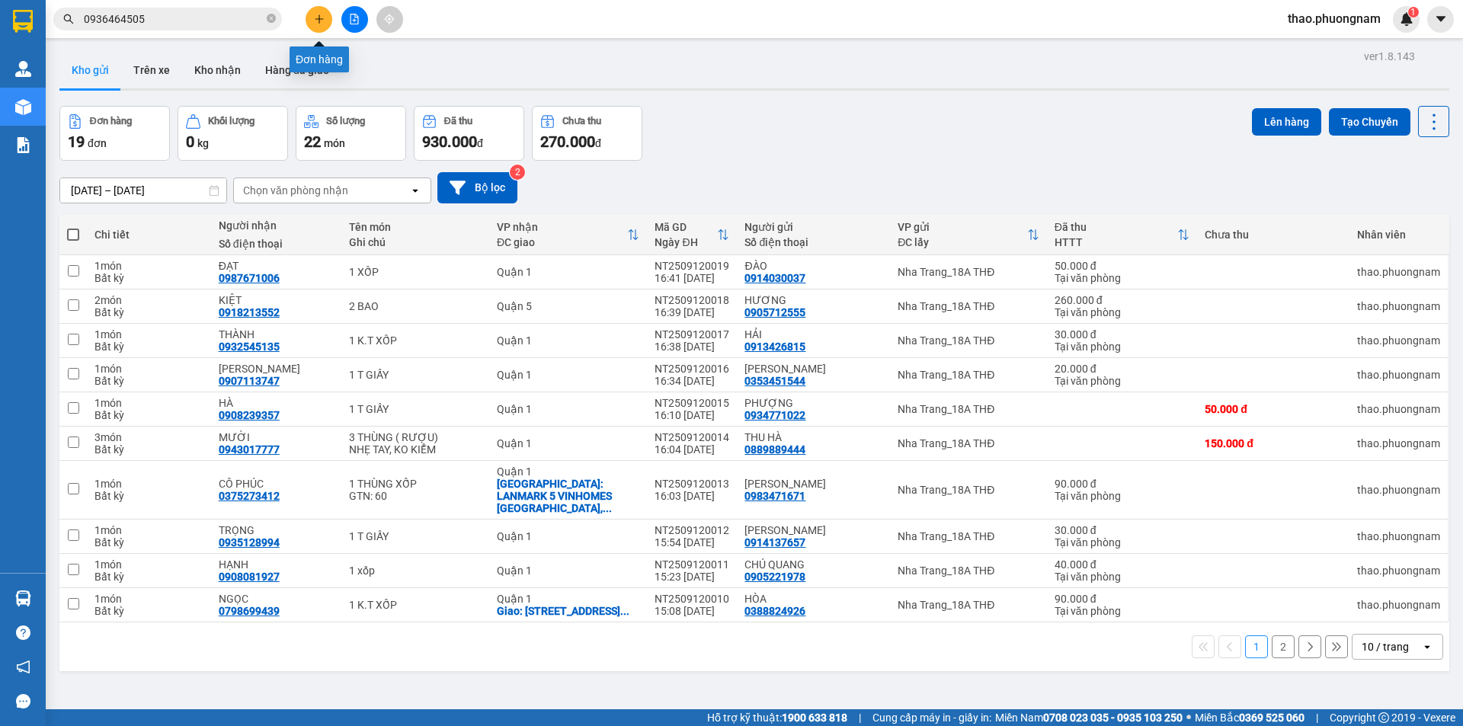
click at [318, 18] on icon "plus" at bounding box center [319, 19] width 11 height 11
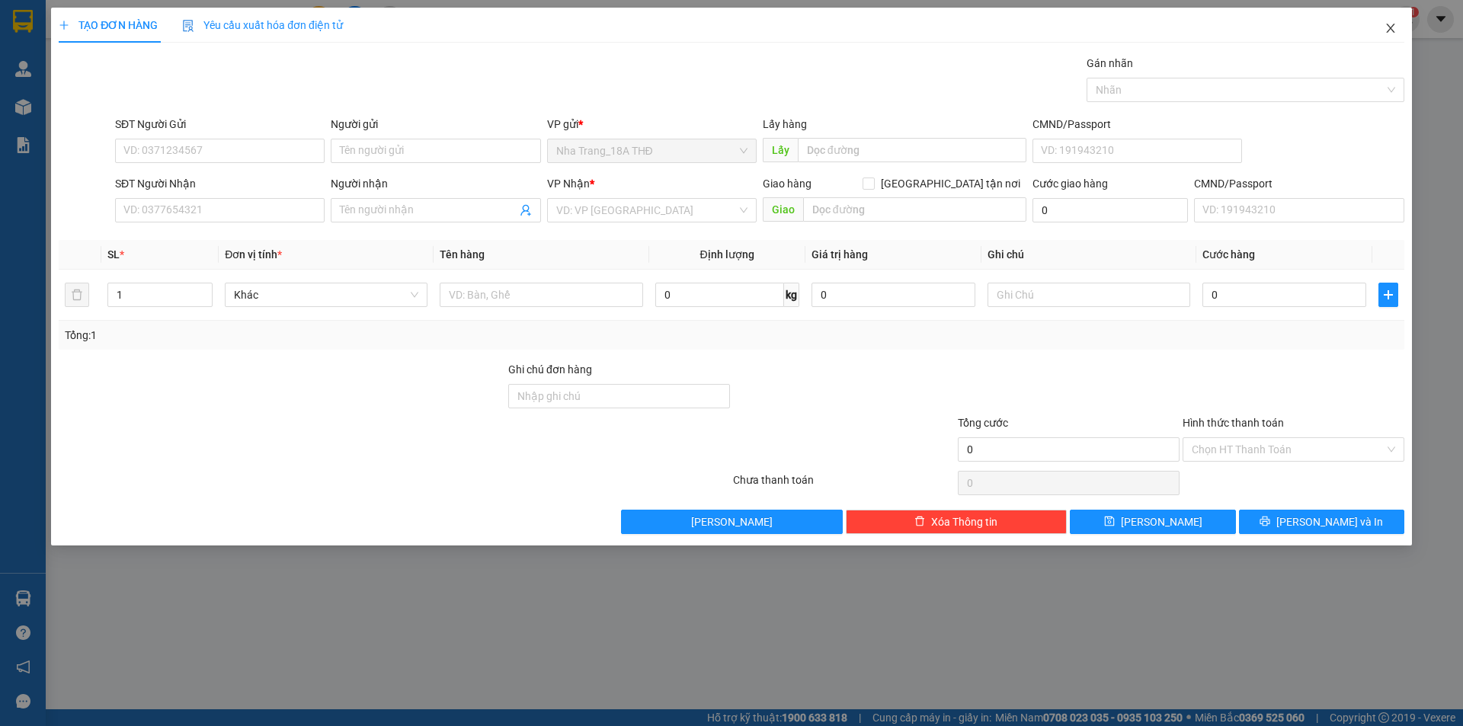
click at [1388, 30] on icon "close" at bounding box center [1390, 28] width 12 height 12
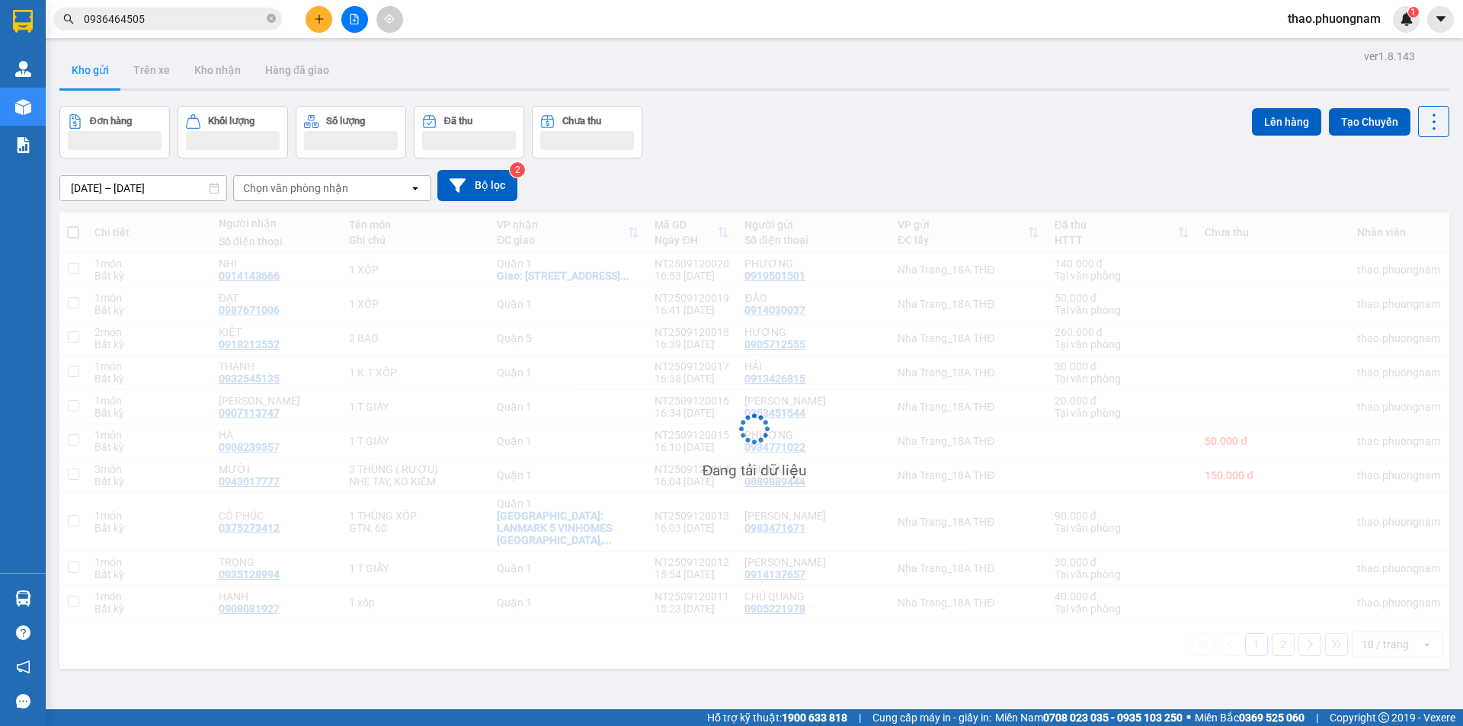
click at [146, 21] on input "0936464505" at bounding box center [174, 19] width 180 height 17
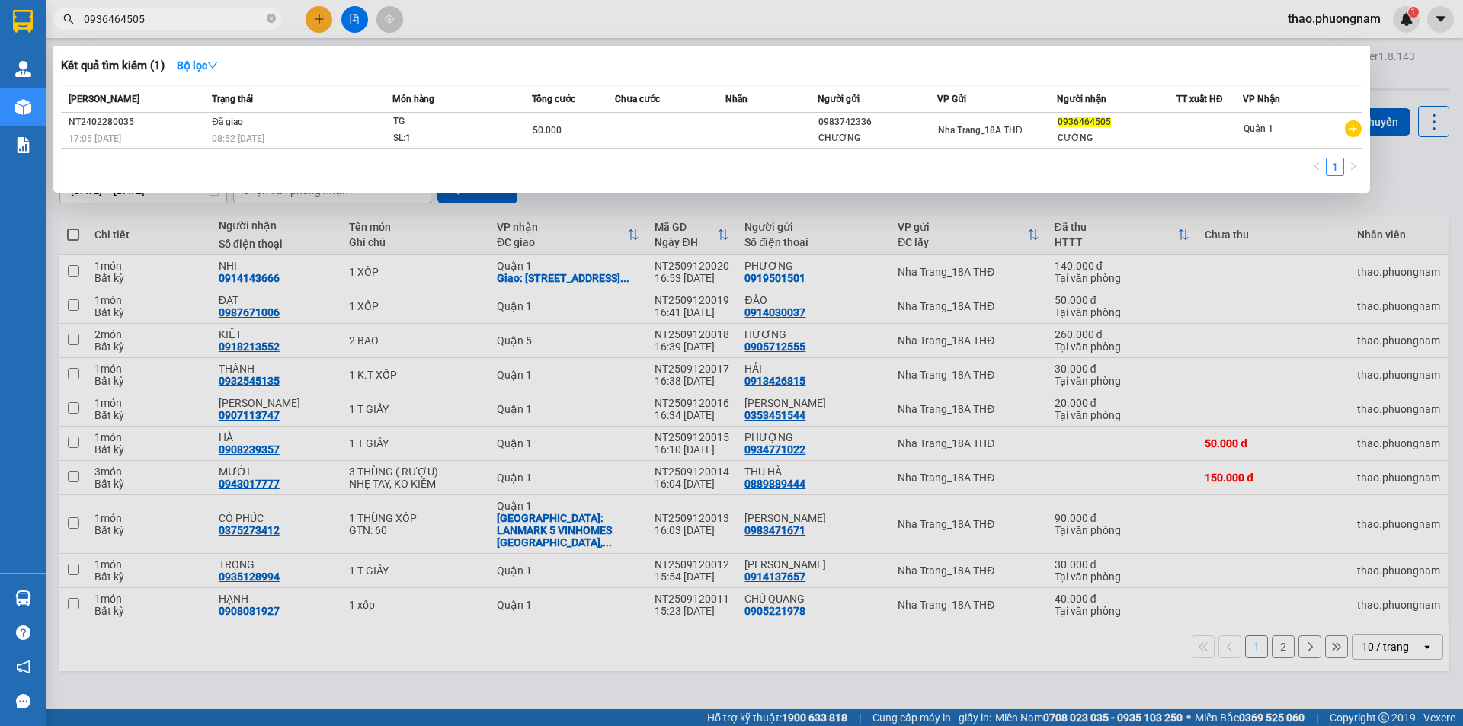
click at [146, 21] on input "0936464505" at bounding box center [174, 19] width 180 height 17
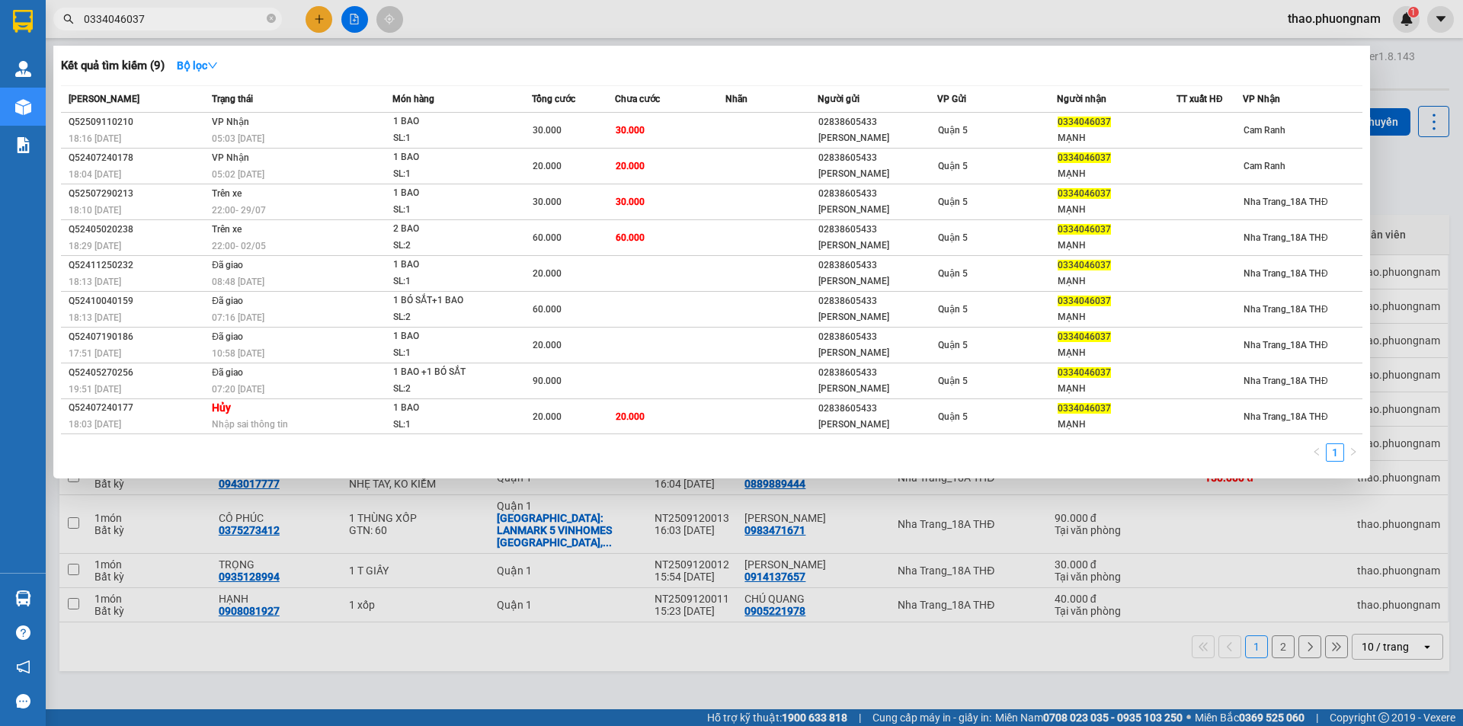
type input "0334046037"
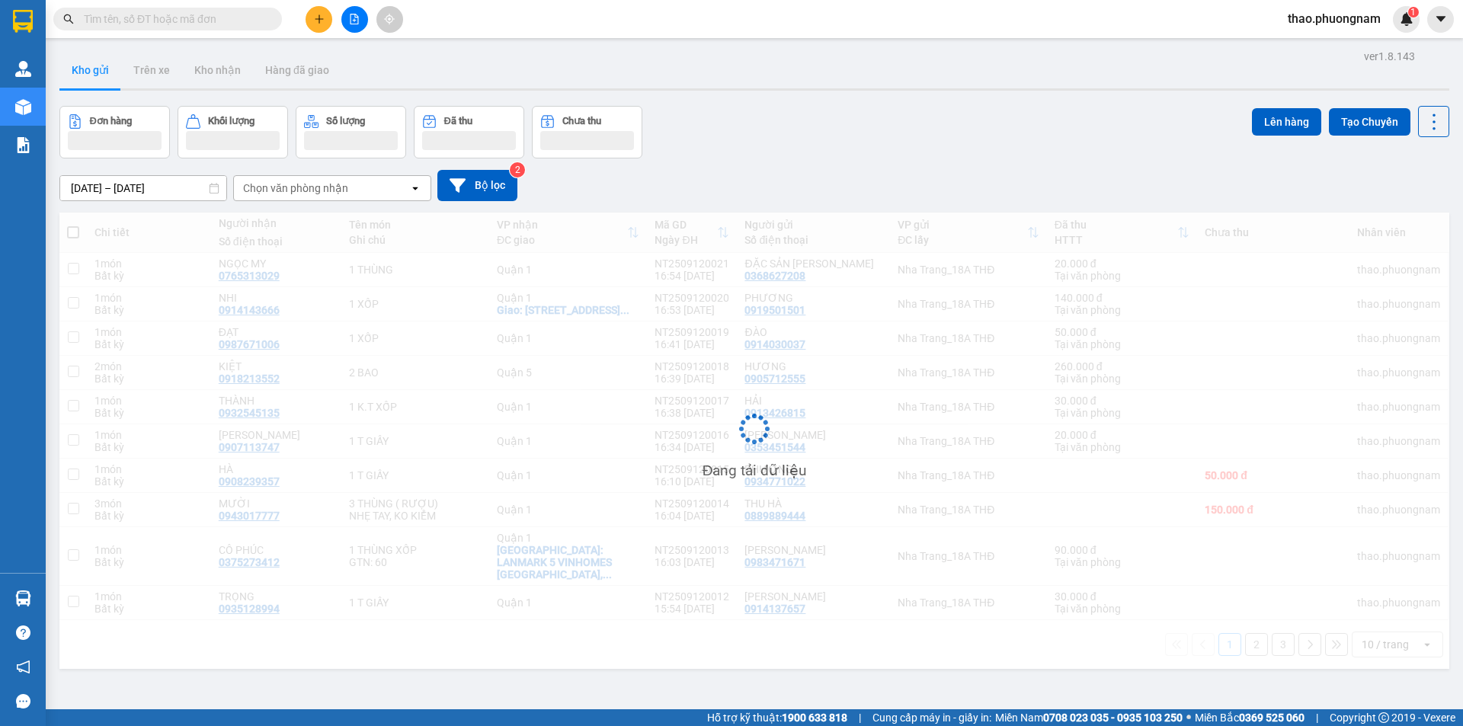
click at [130, 20] on input "text" at bounding box center [174, 19] width 180 height 17
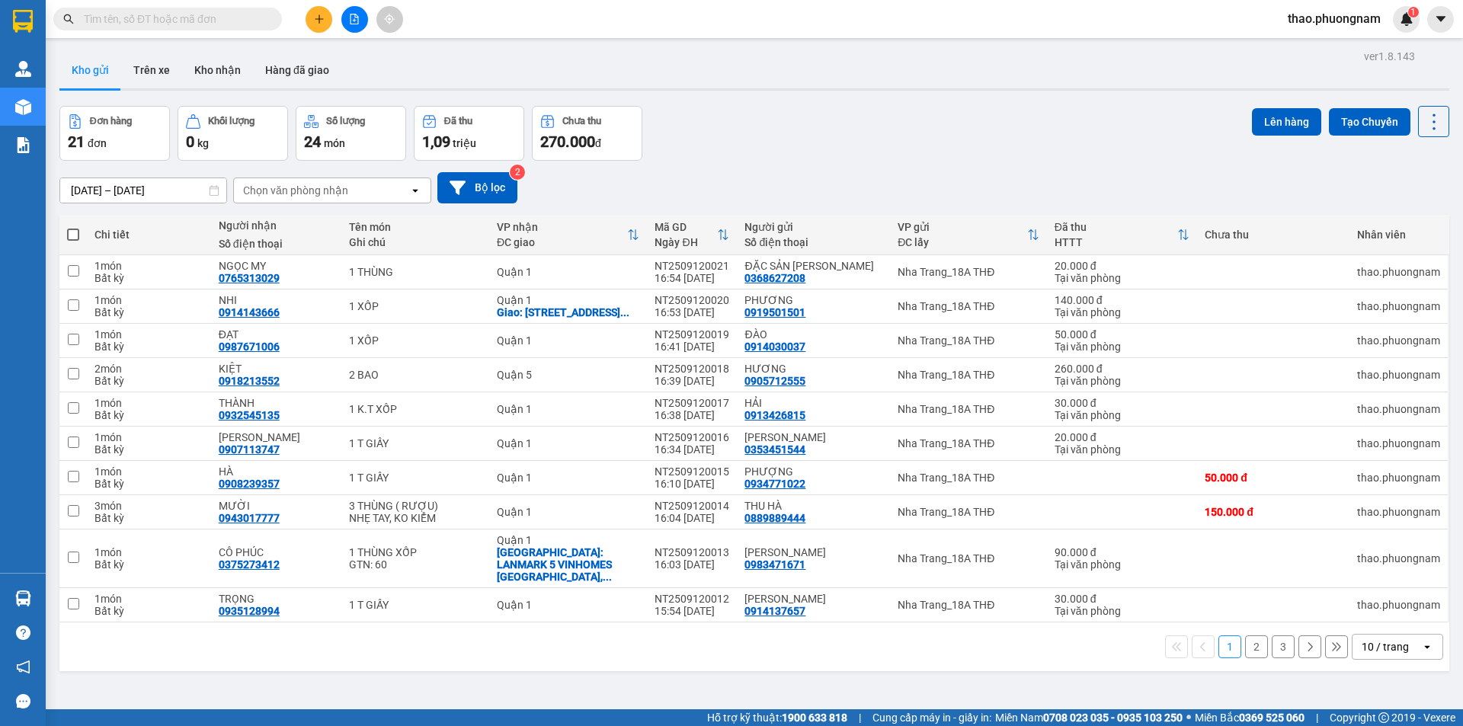
click at [317, 18] on icon "plus" at bounding box center [319, 19] width 11 height 11
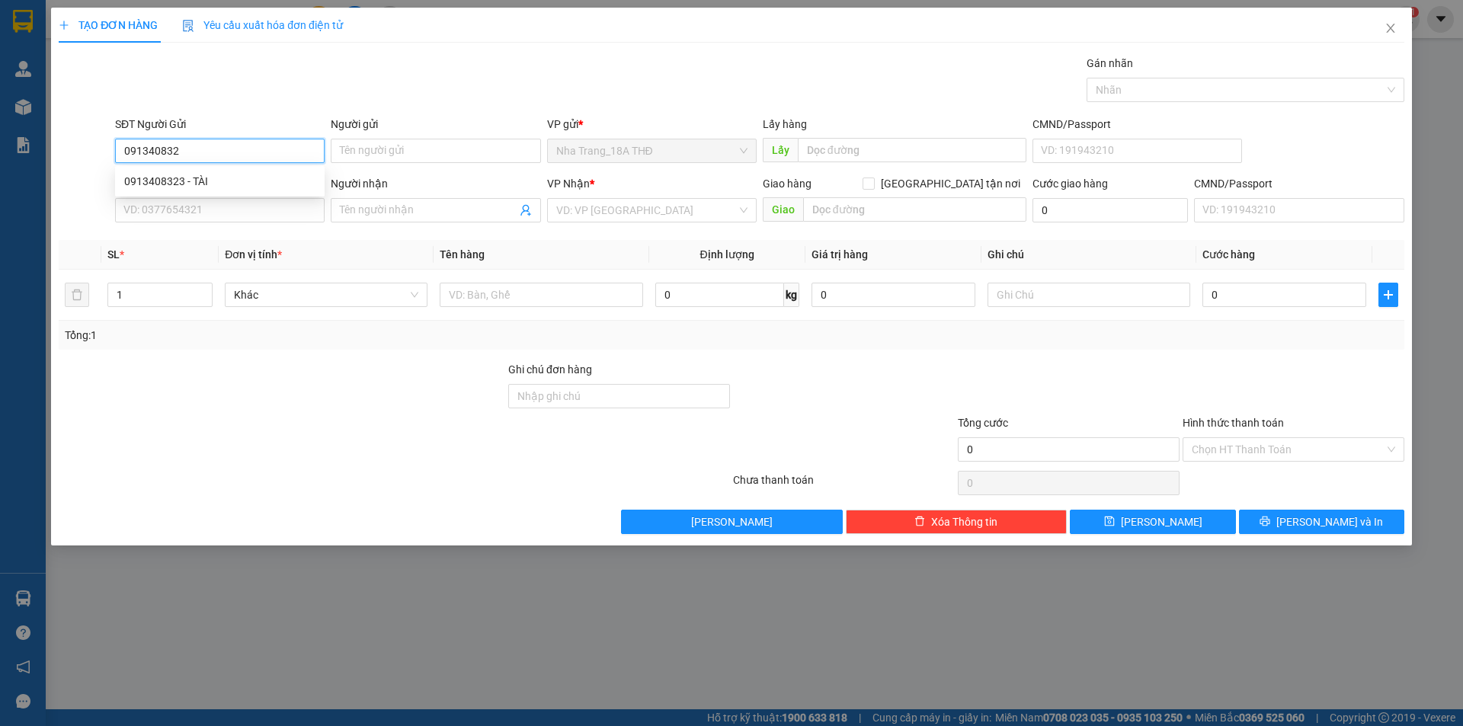
type input "0913408323"
click at [174, 182] on div "0913408323 - TÀI" at bounding box center [219, 181] width 191 height 17
type input "TÀI"
type input "0934813031"
type input "HƯNG"
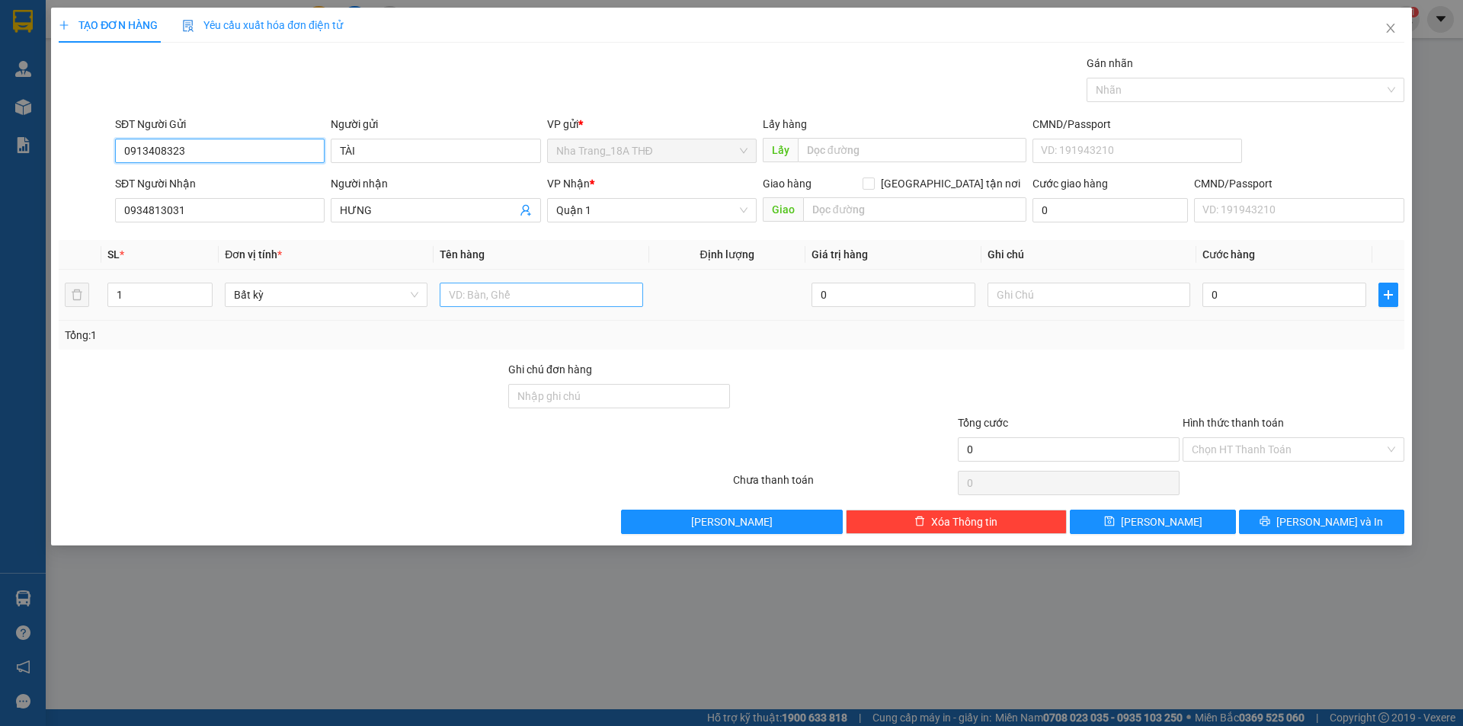
type input "0913408323"
click at [493, 293] on input "text" at bounding box center [541, 295] width 203 height 24
type input "1 THÙNG XỐP"
type input "3"
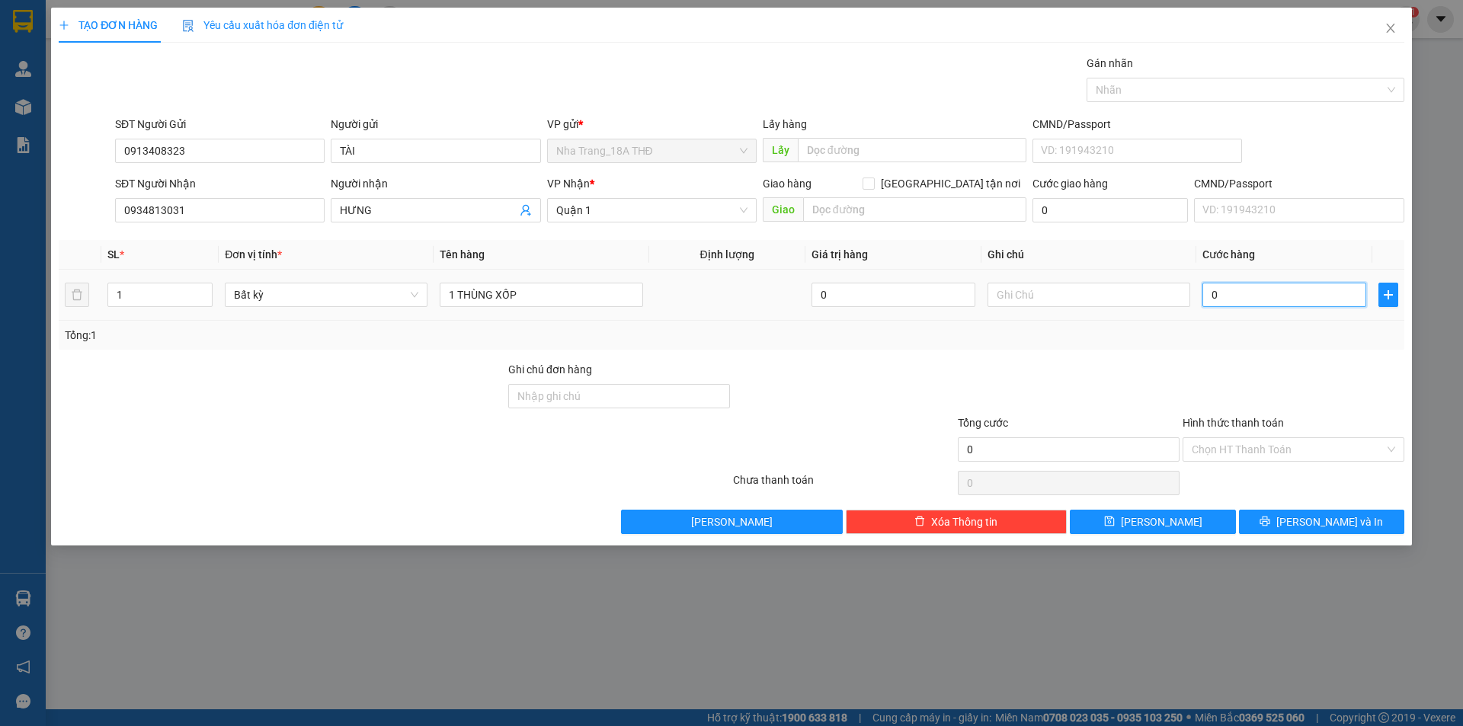
type input "3"
type input "30"
type input "30.000"
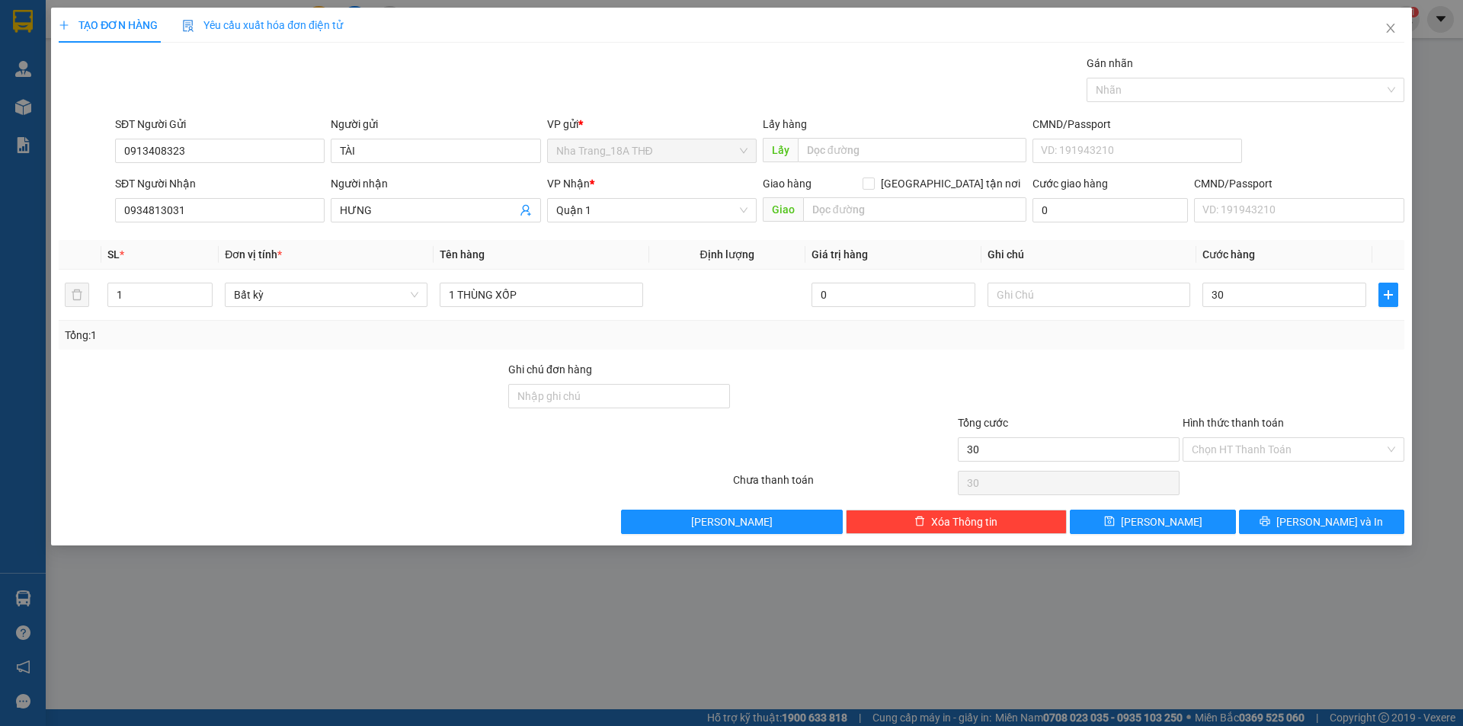
type input "30.000"
click at [1225, 463] on div "Hình thức thanh toán Chọn HT Thanh Toán" at bounding box center [1294, 440] width 222 height 53
click at [1216, 441] on input "Hình thức thanh toán" at bounding box center [1288, 449] width 193 height 23
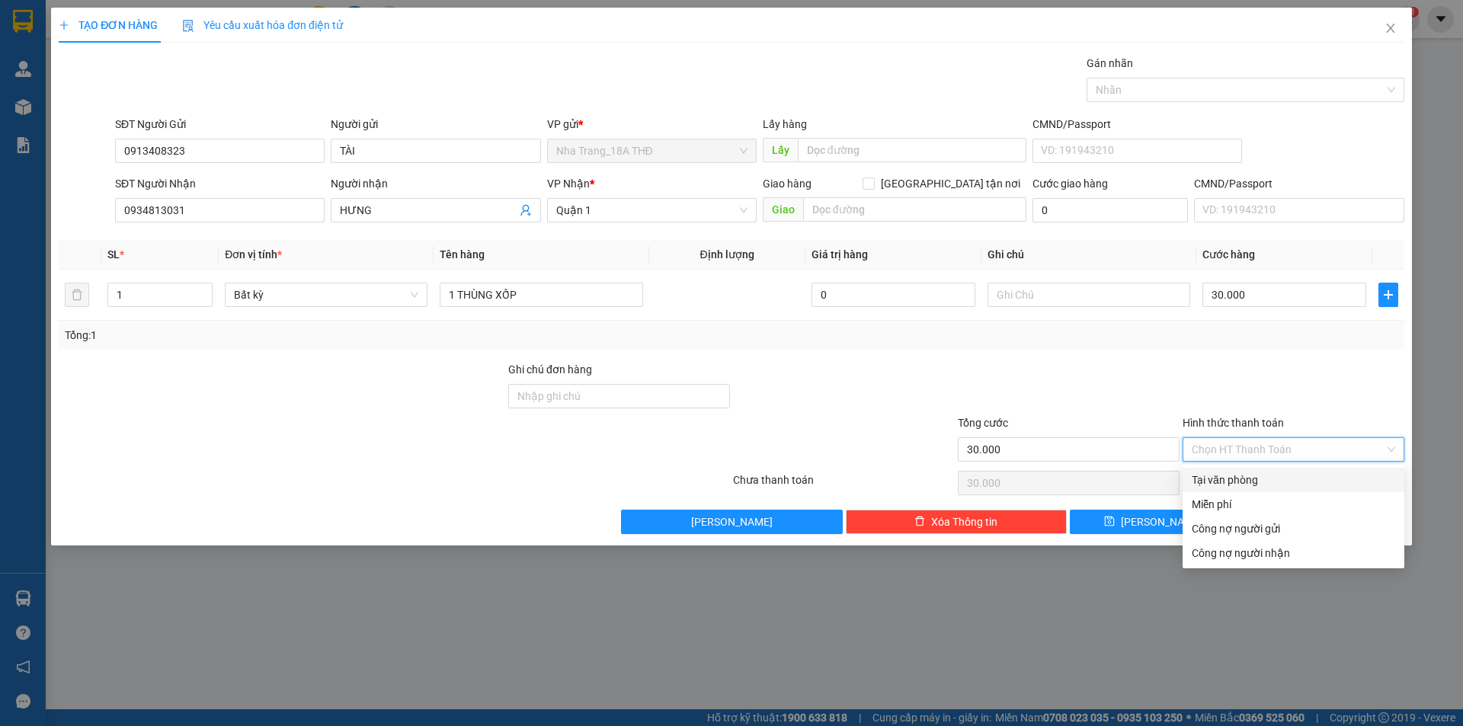
click at [1213, 485] on div "Tại văn phòng" at bounding box center [1293, 480] width 203 height 17
type input "0"
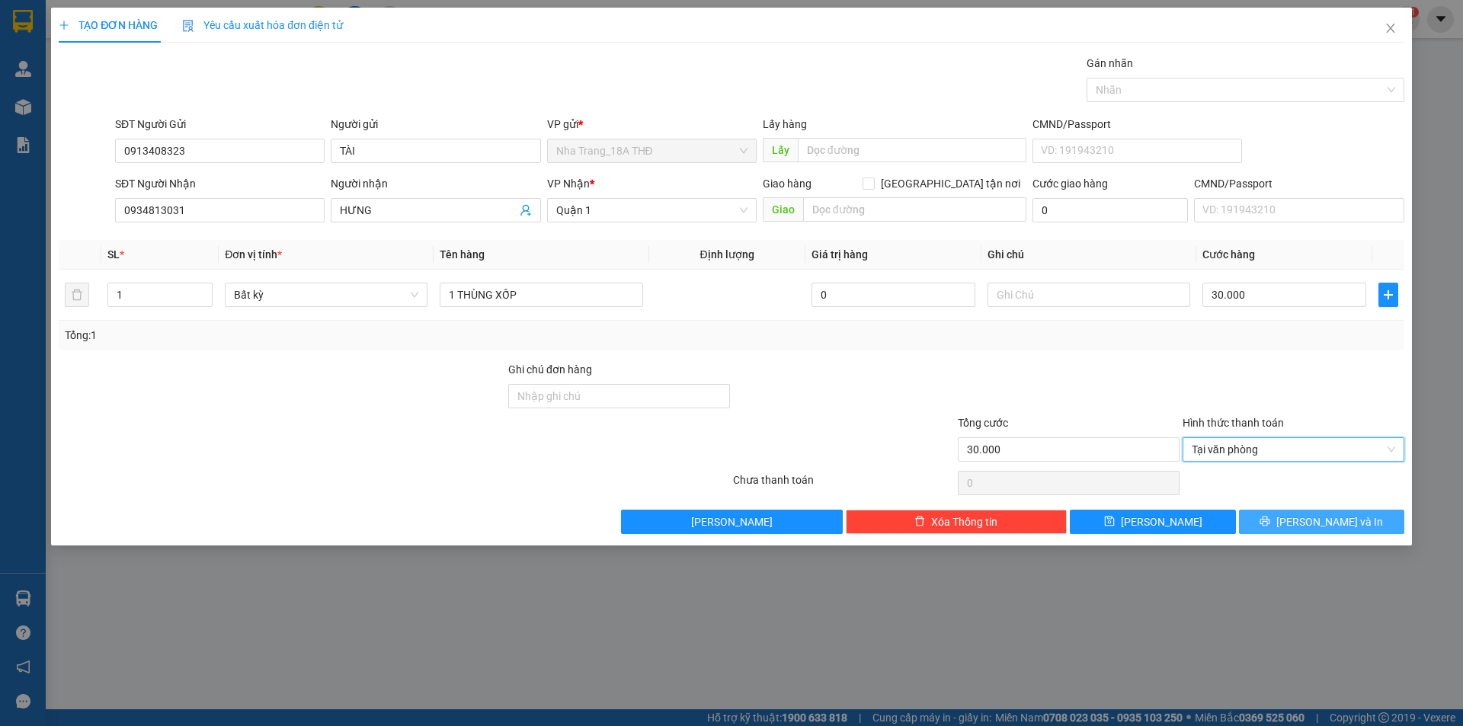
drag, startPoint x: 1283, startPoint y: 523, endPoint x: 1263, endPoint y: 507, distance: 25.5
click at [1284, 523] on button "[PERSON_NAME] và In" at bounding box center [1321, 522] width 165 height 24
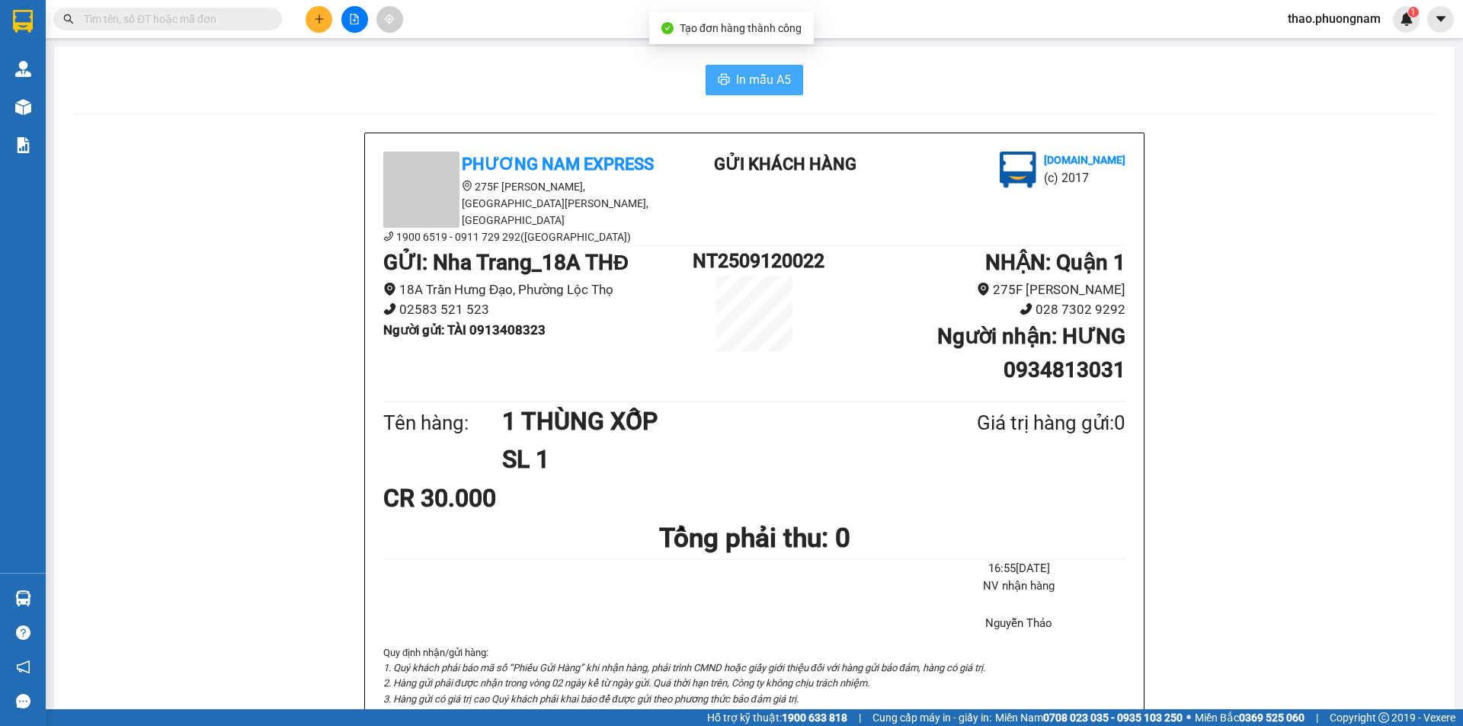
click at [724, 75] on icon "printer" at bounding box center [724, 79] width 12 height 12
